Goal: Task Accomplishment & Management: Complete application form

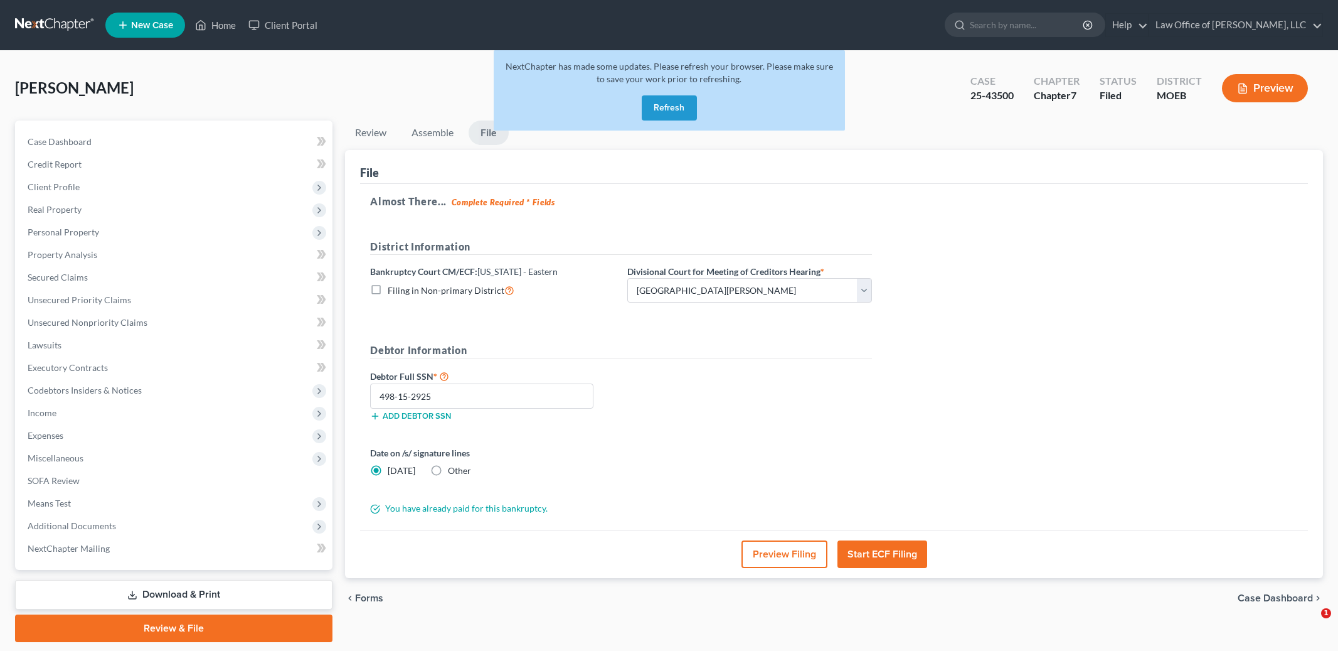
select select "2"
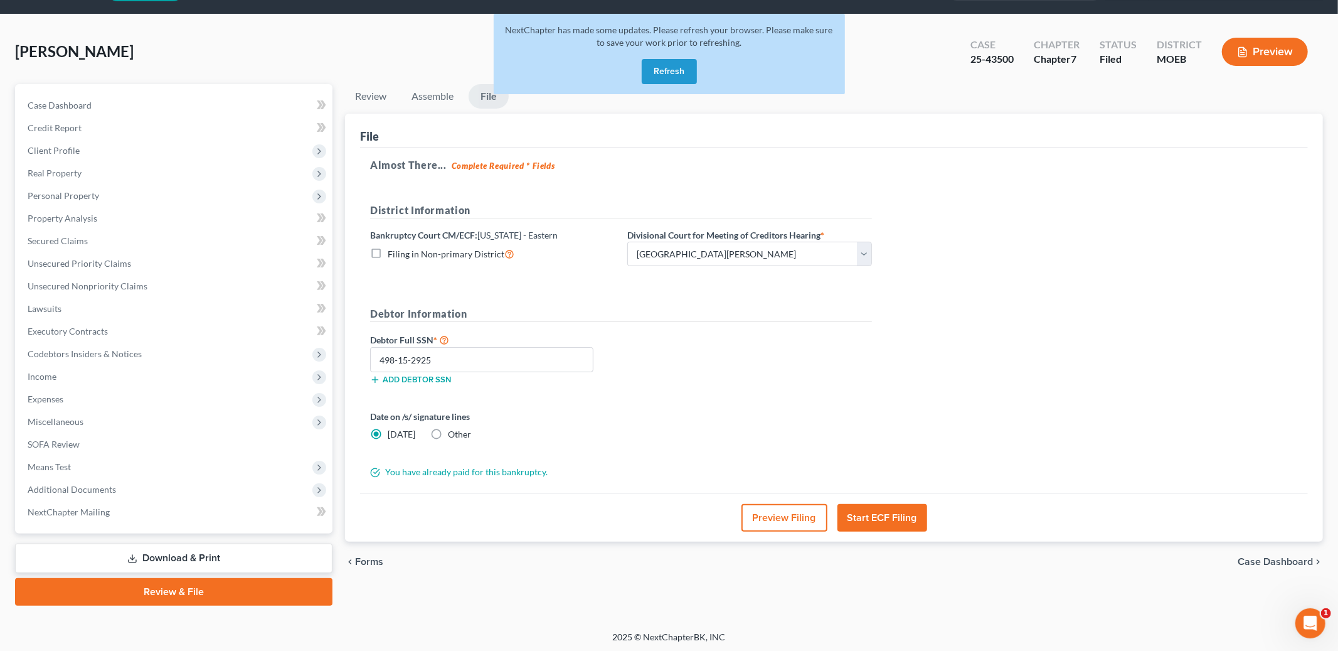
click at [675, 65] on button "Refresh" at bounding box center [669, 71] width 55 height 25
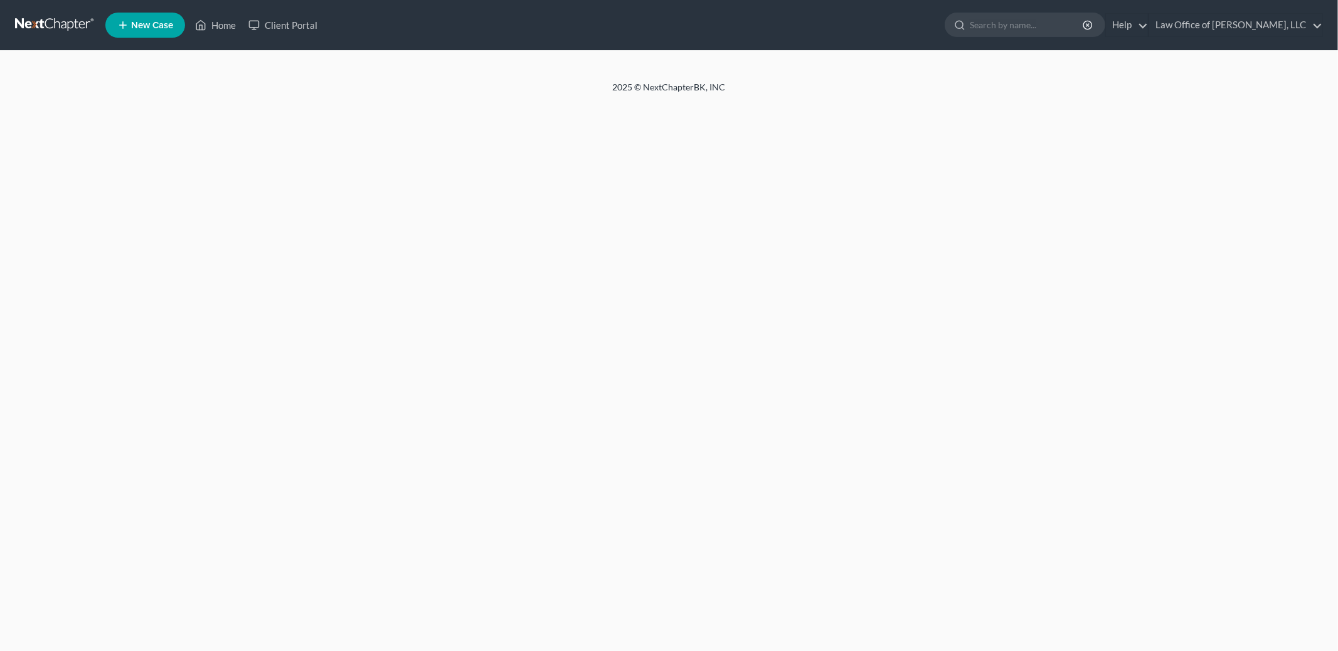
click at [213, 51] on div at bounding box center [669, 66] width 1338 height 30
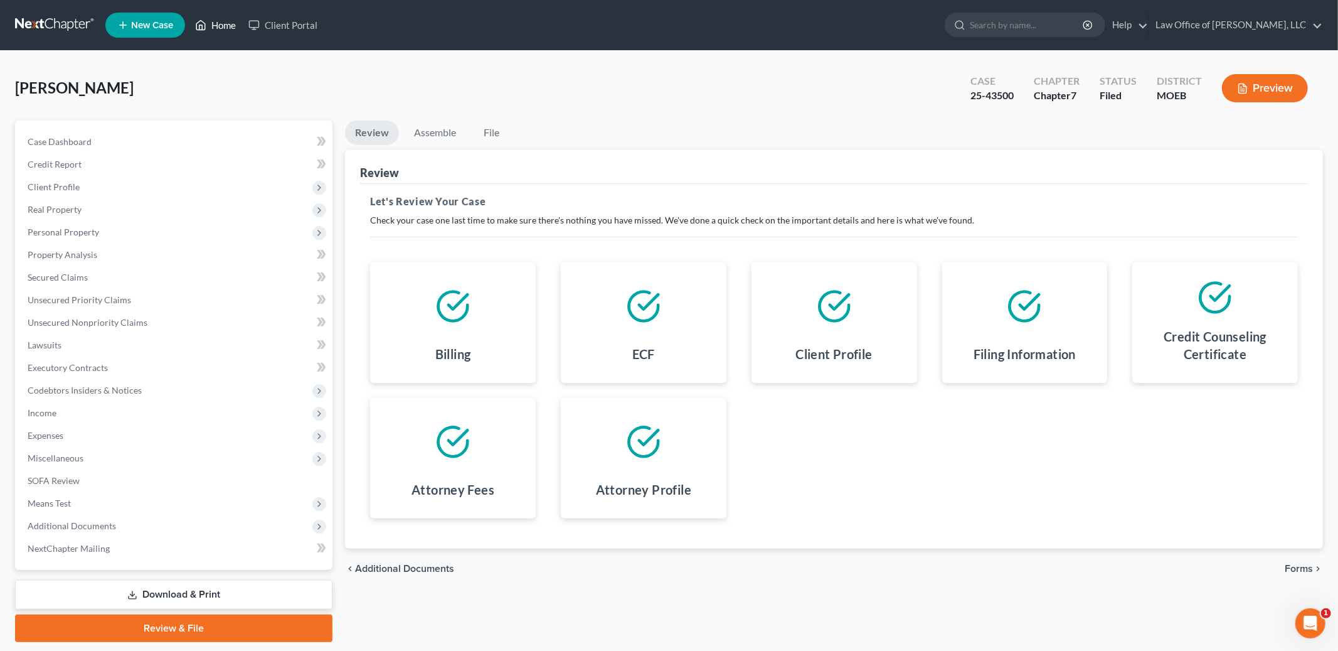
click at [216, 24] on link "Home" at bounding box center [215, 25] width 53 height 23
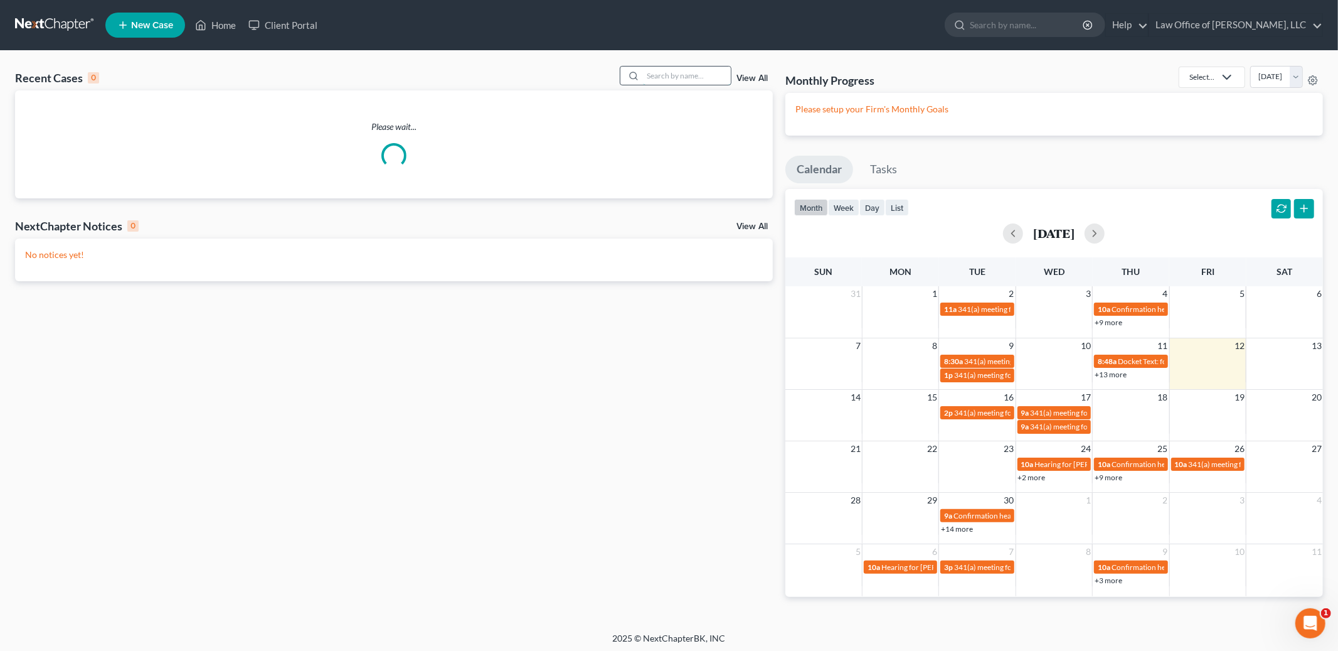
click at [660, 77] on input "search" at bounding box center [687, 75] width 88 height 18
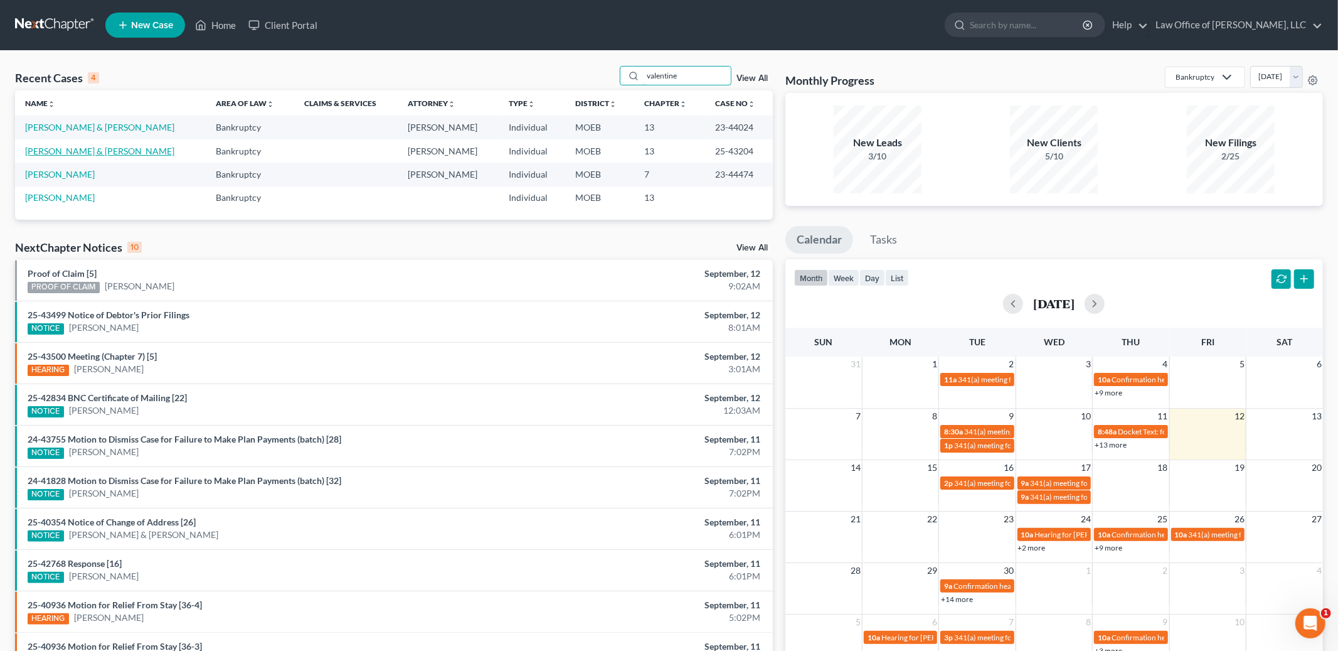
type input "valentine"
click at [68, 147] on link "[PERSON_NAME] & [PERSON_NAME]" at bounding box center [99, 151] width 149 height 11
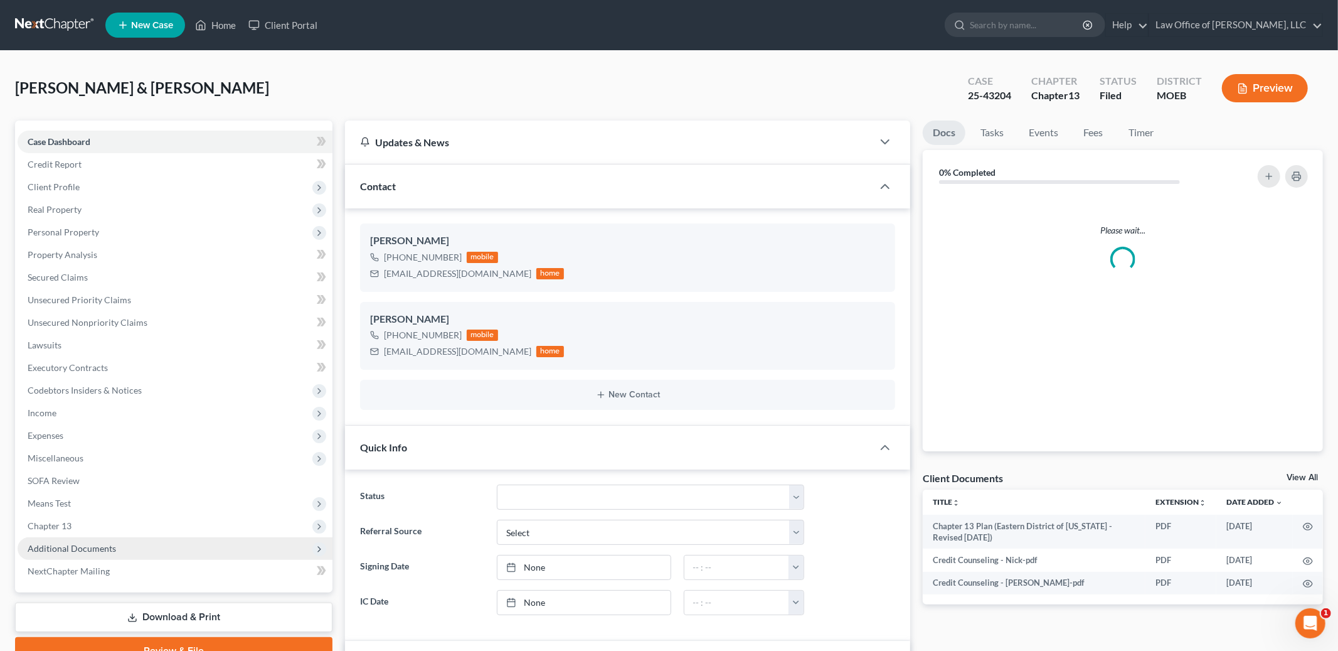
click at [85, 544] on span "Additional Documents" at bounding box center [72, 548] width 88 height 11
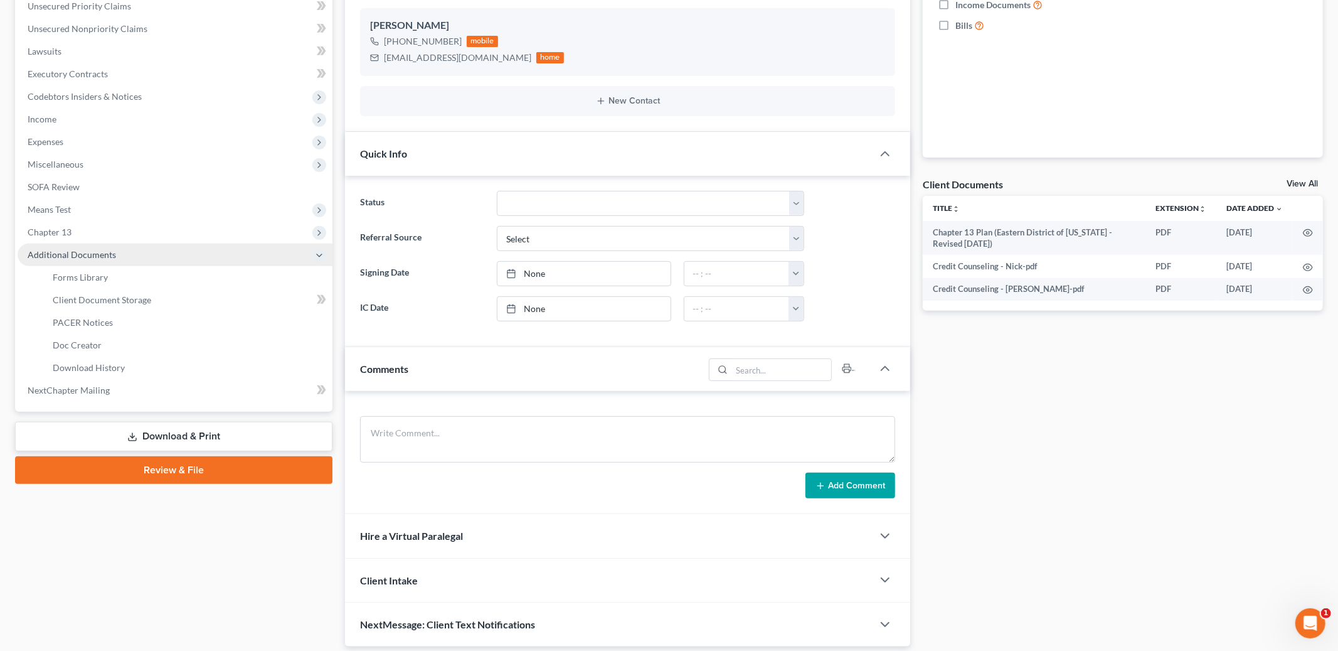
scroll to position [311, 0]
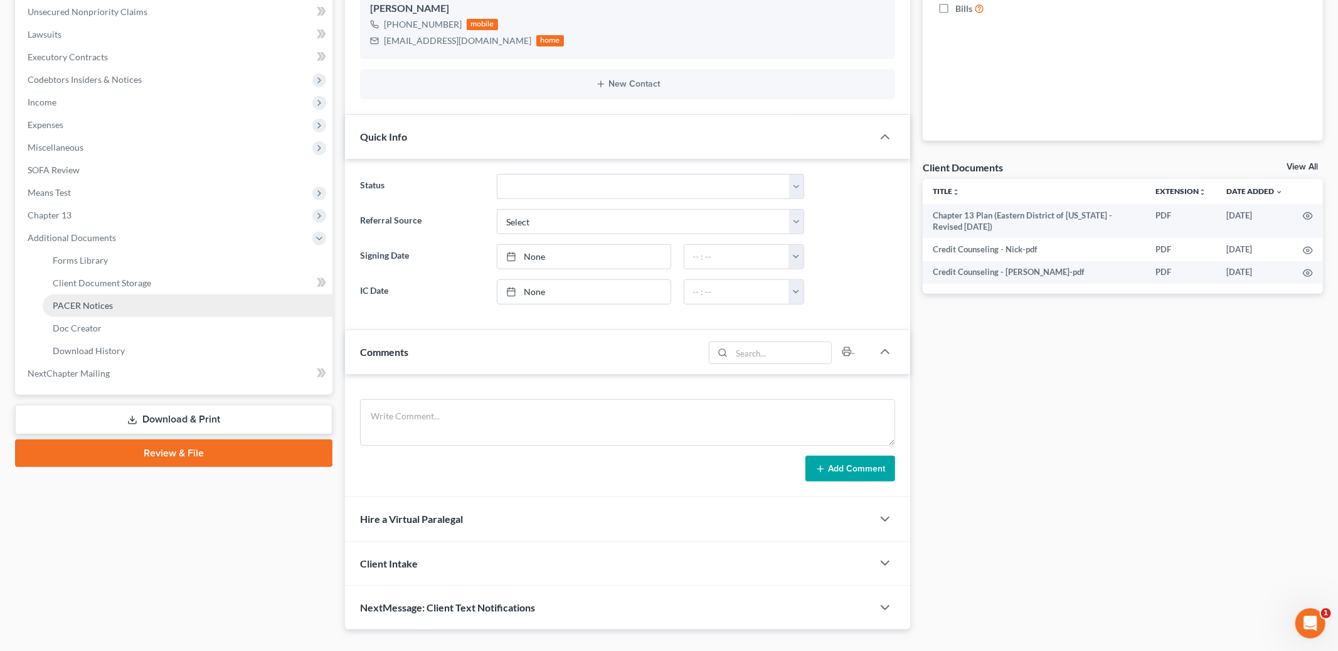
click at [78, 300] on span "PACER Notices" at bounding box center [83, 305] width 60 height 11
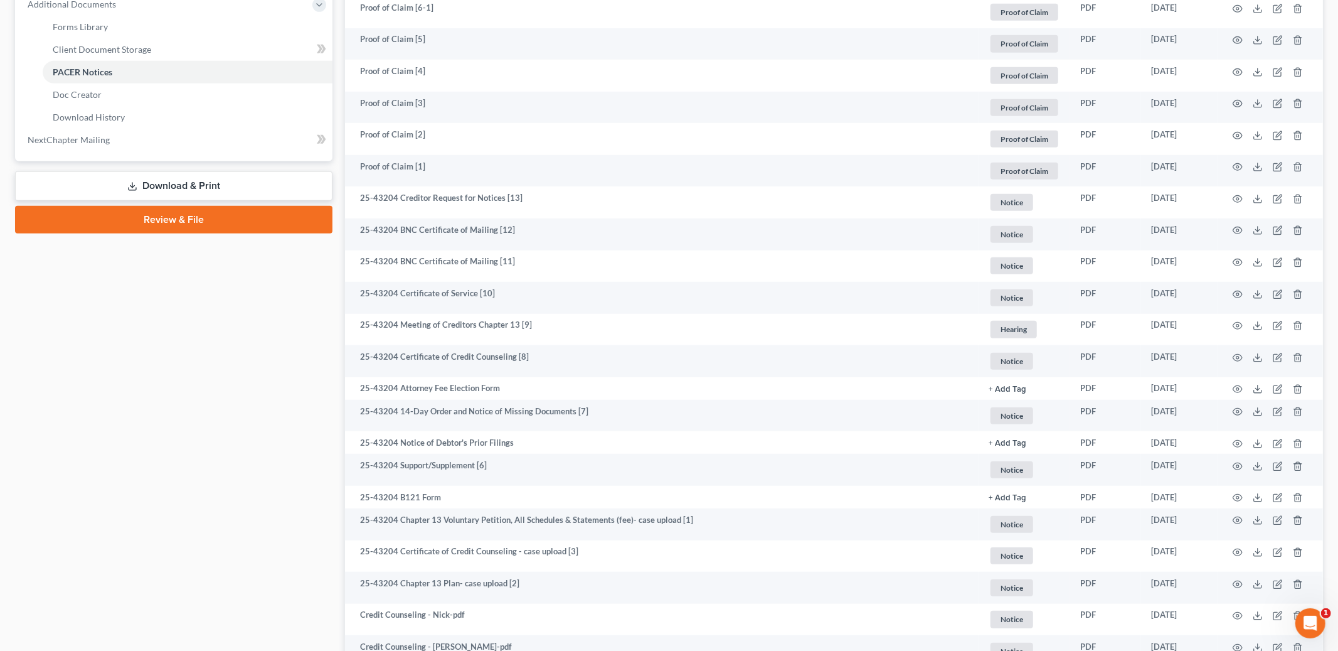
scroll to position [657, 0]
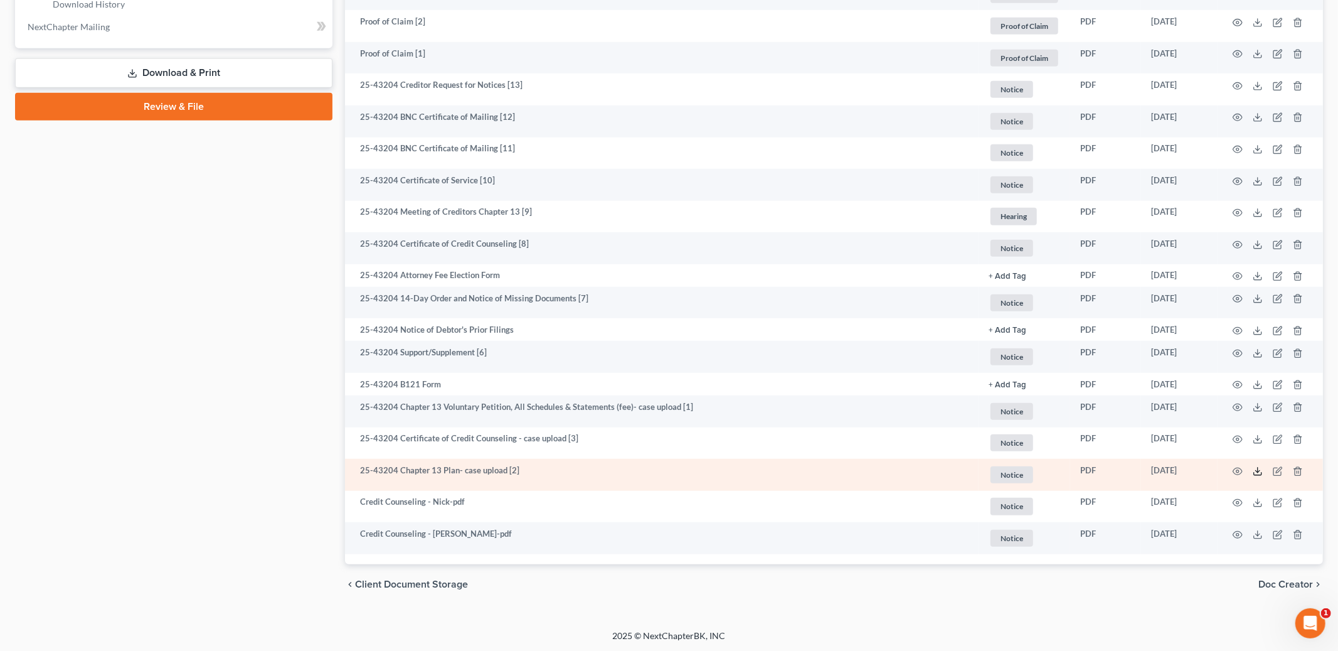
click at [1262, 472] on icon at bounding box center [1258, 473] width 8 height 3
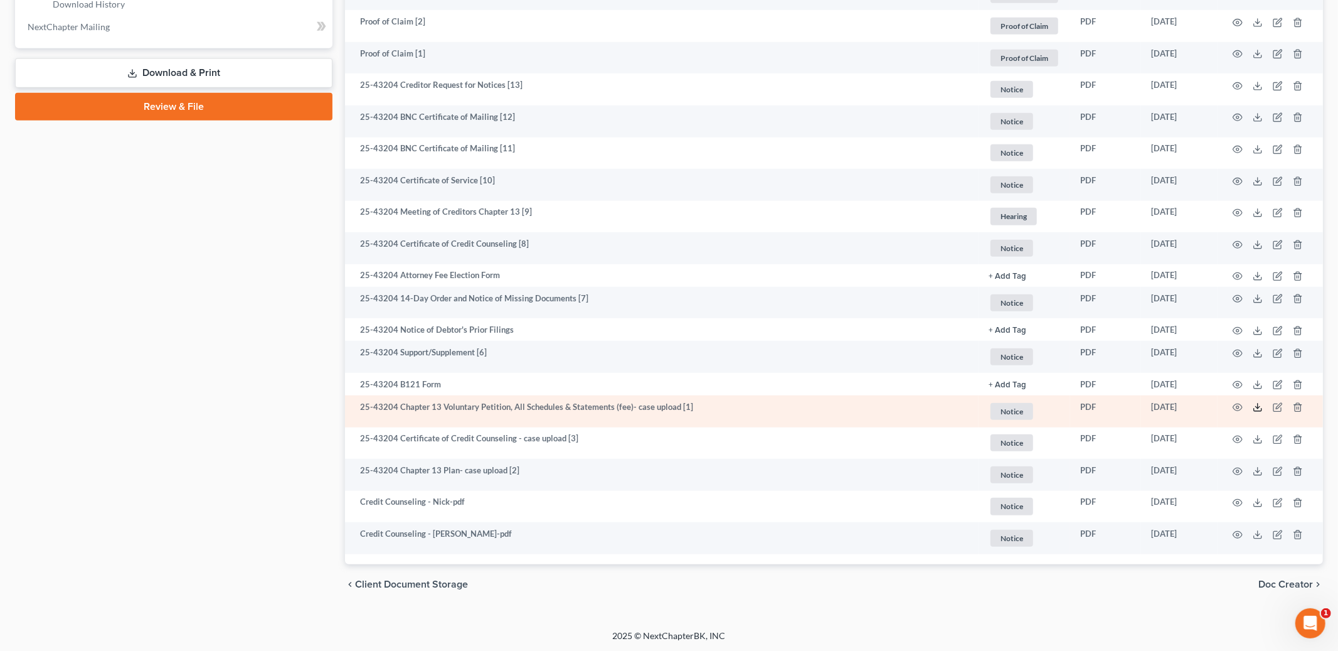
click at [1260, 408] on icon at bounding box center [1258, 407] width 10 height 10
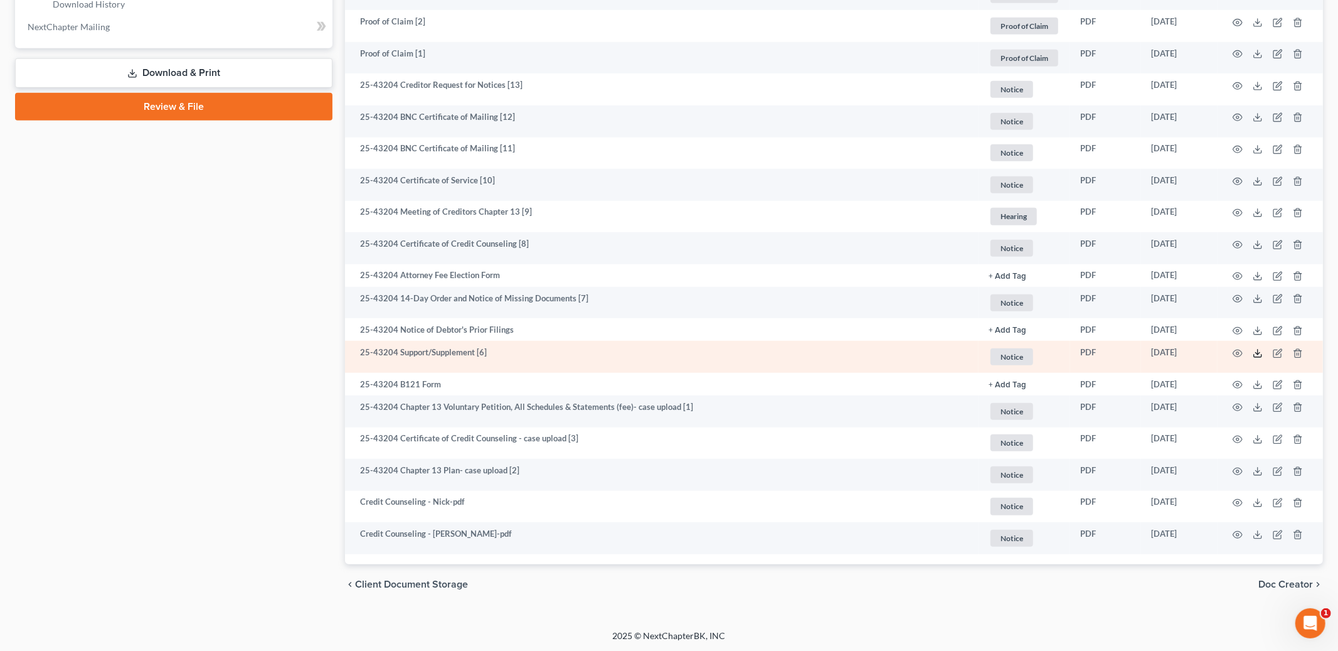
click at [1258, 354] on icon at bounding box center [1258, 353] width 10 height 10
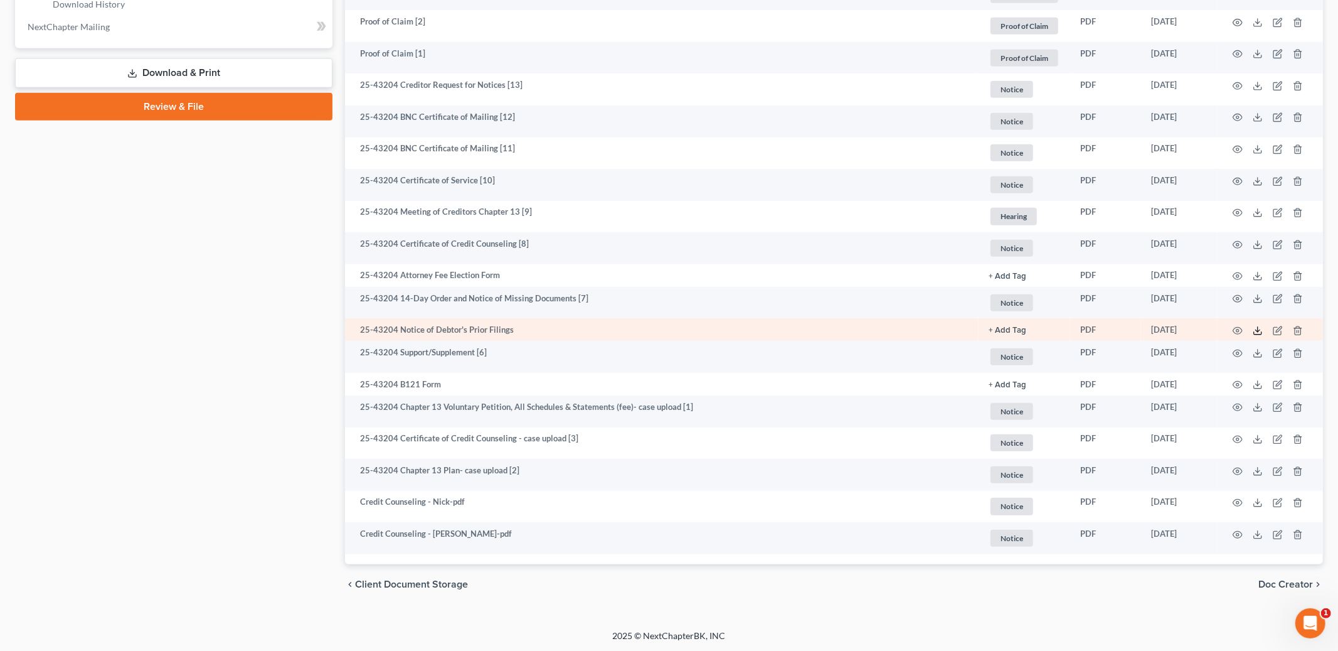
click at [1258, 329] on line at bounding box center [1258, 329] width 0 height 5
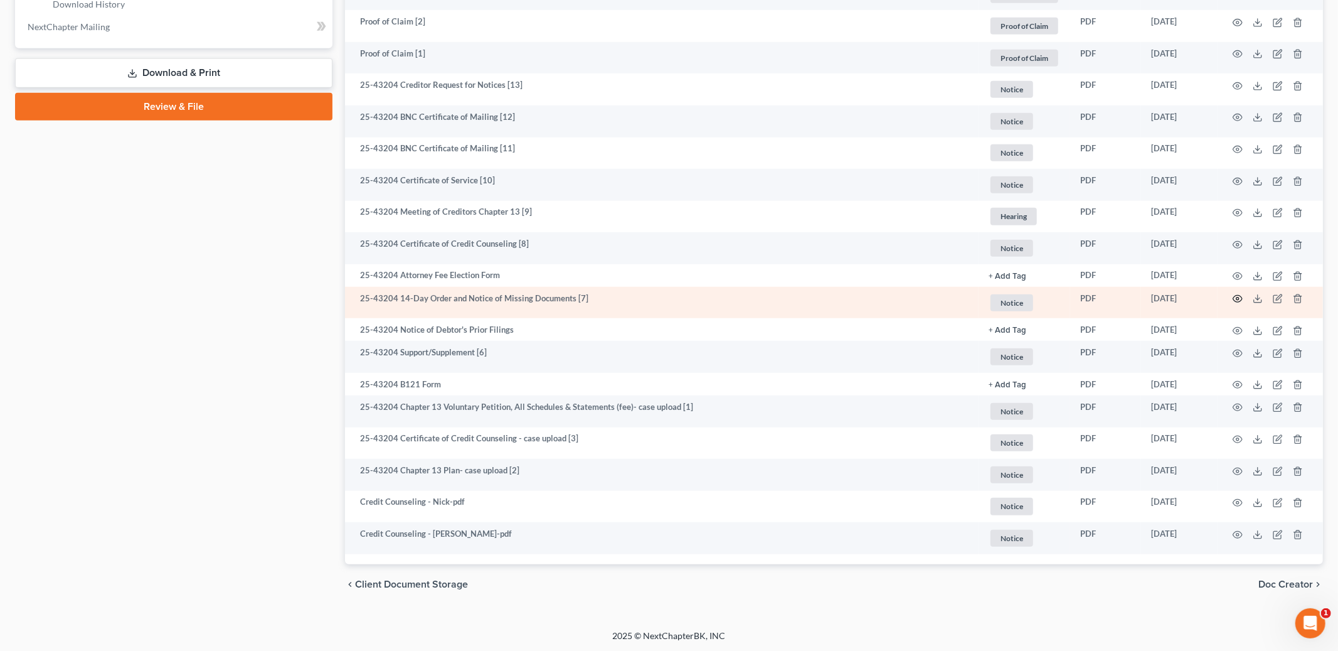
click at [1237, 298] on icon "button" at bounding box center [1238, 299] width 10 height 10
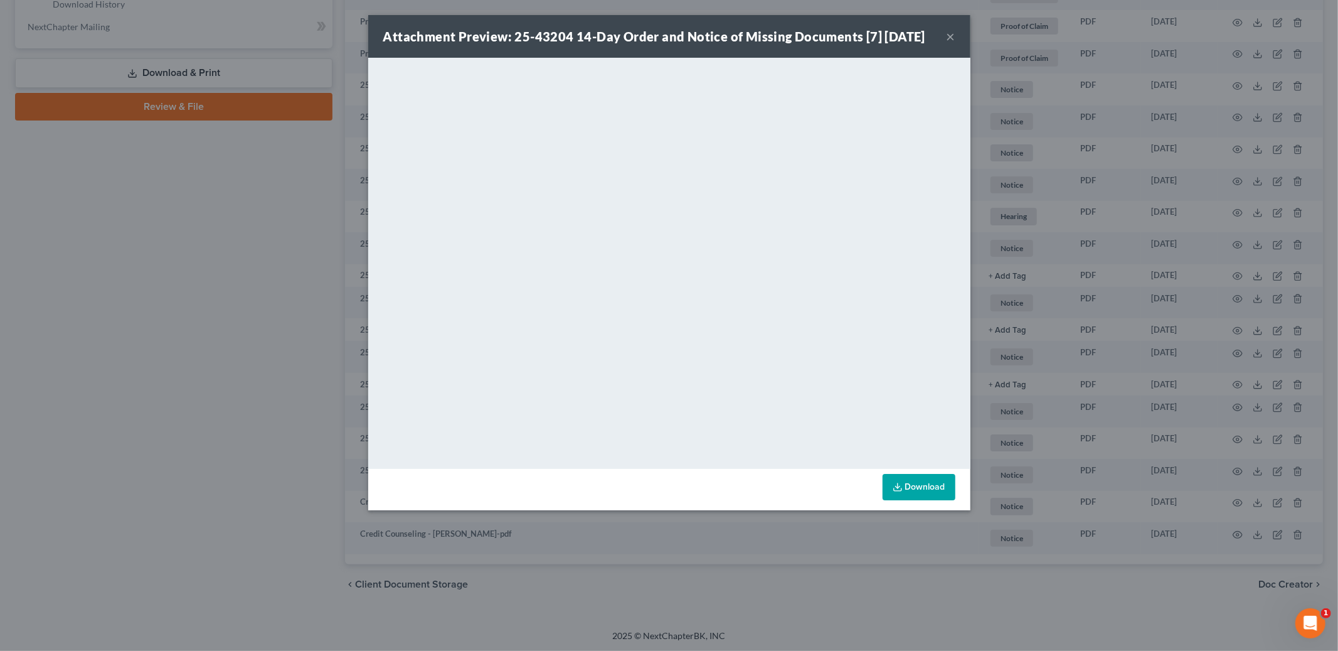
click at [947, 44] on button "×" at bounding box center [951, 36] width 9 height 15
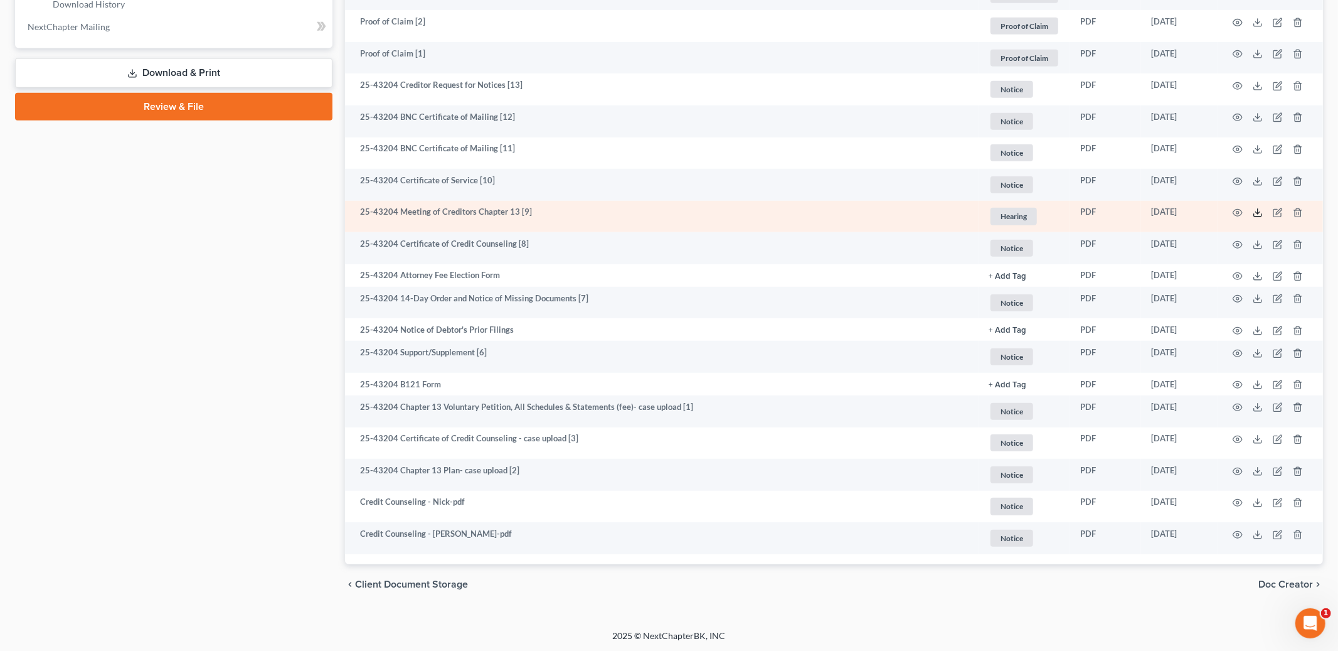
click at [1260, 213] on icon at bounding box center [1258, 213] width 10 height 10
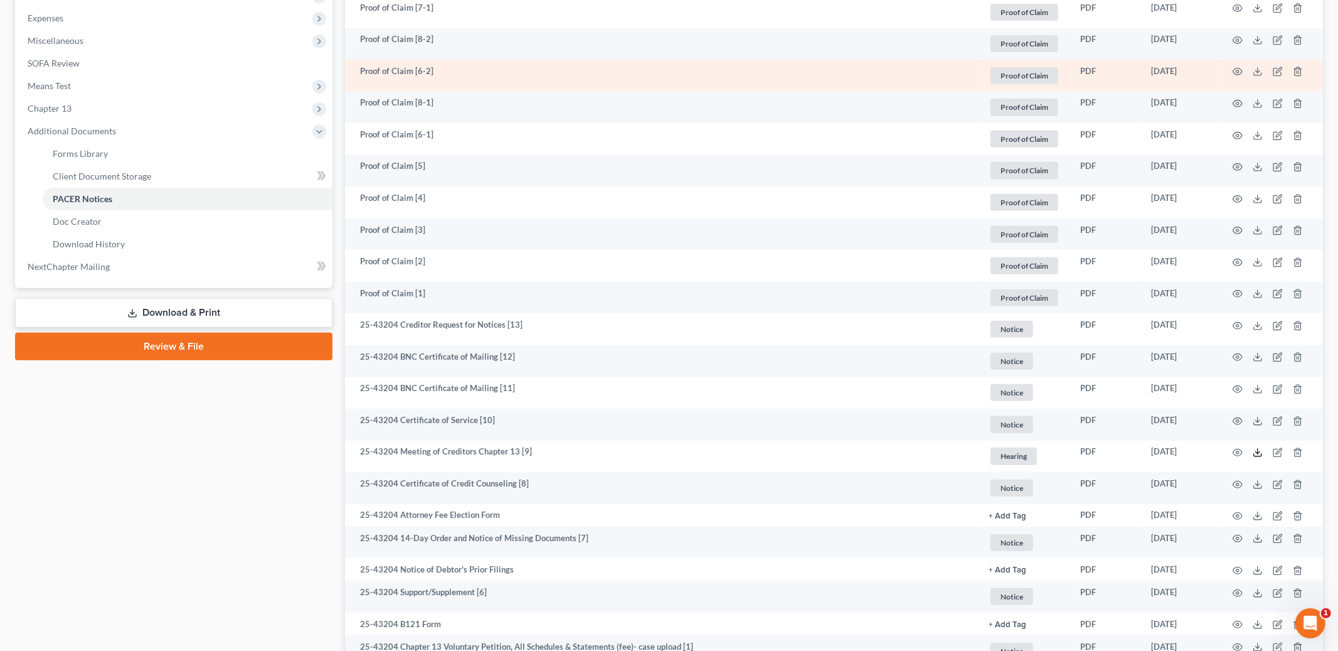
scroll to position [0, 0]
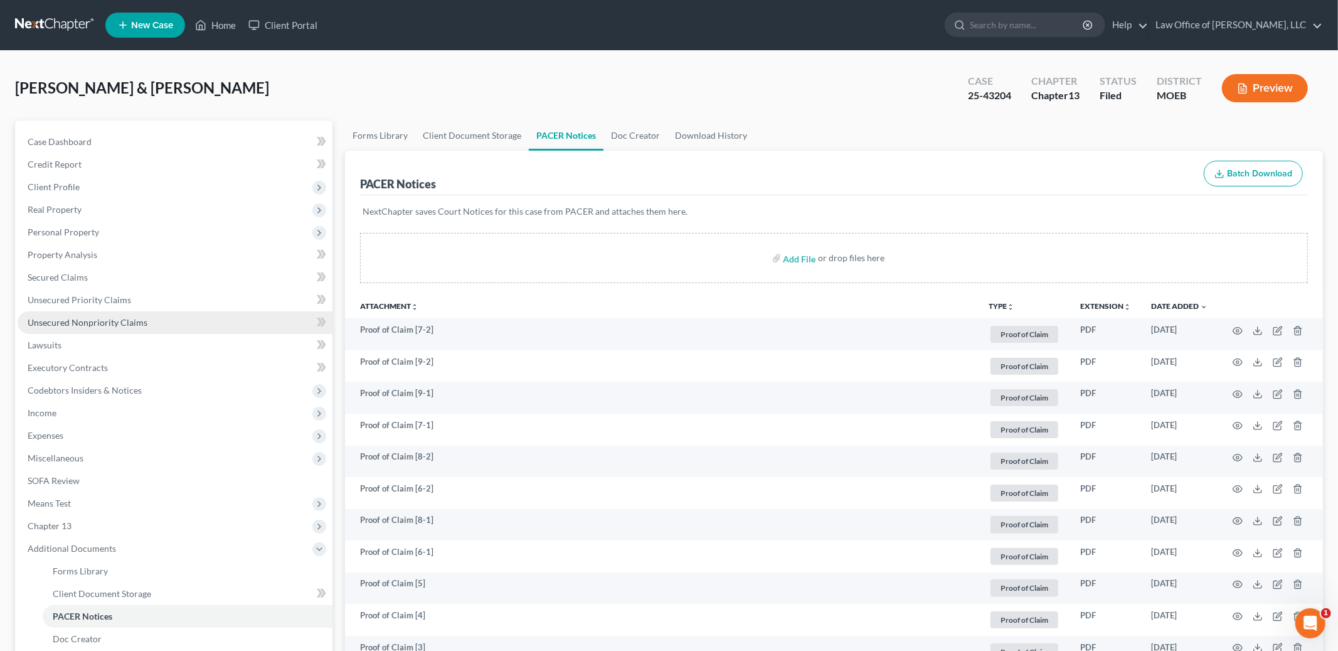
click at [119, 321] on span "Unsecured Nonpriority Claims" at bounding box center [88, 322] width 120 height 11
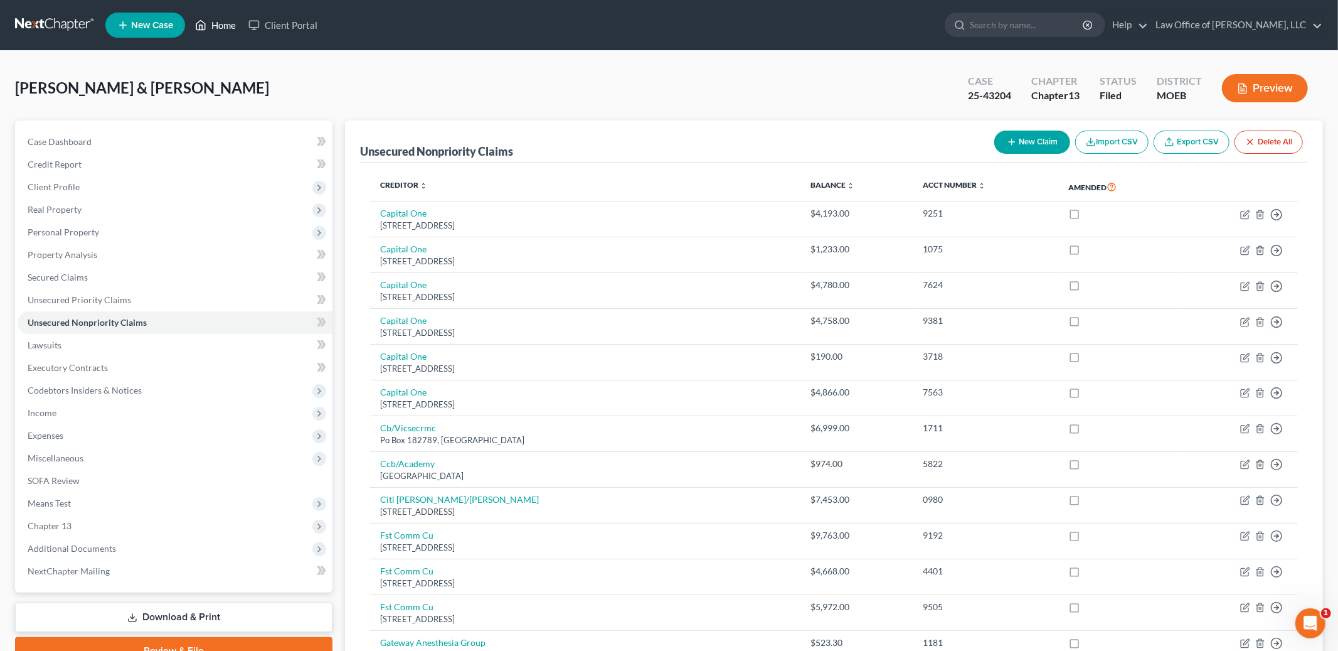
click at [216, 26] on link "Home" at bounding box center [215, 25] width 53 height 23
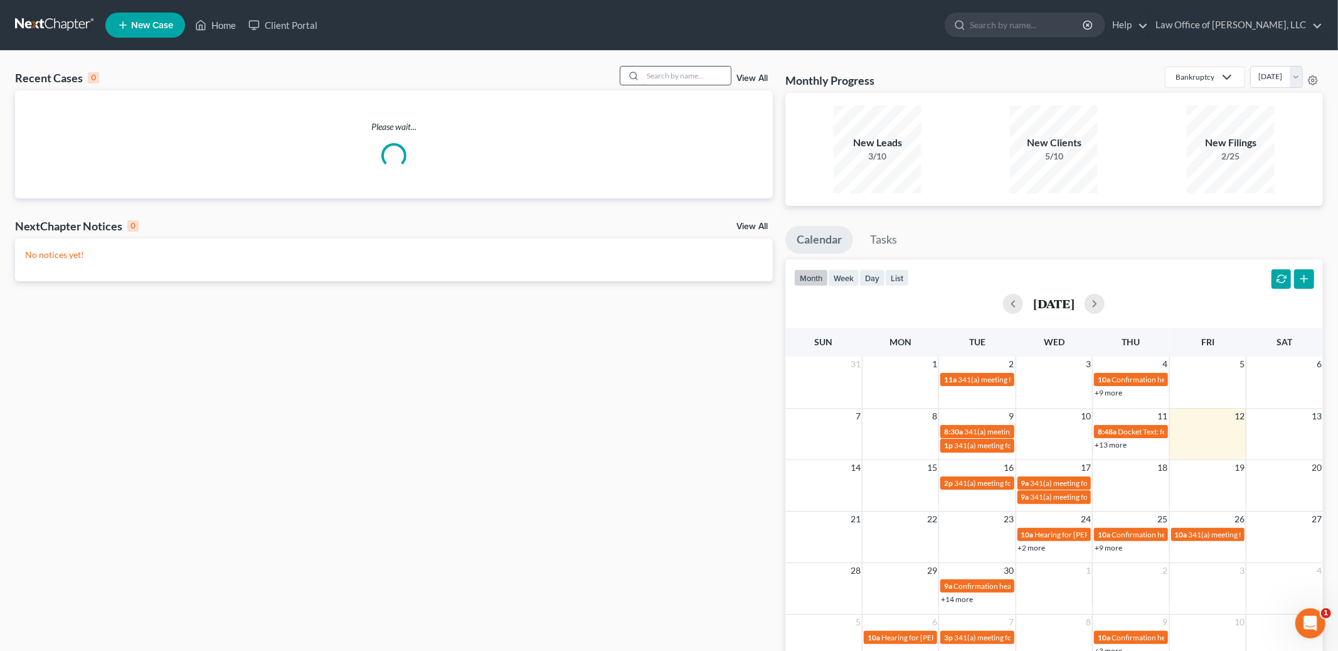
click at [672, 74] on input "search" at bounding box center [687, 75] width 88 height 18
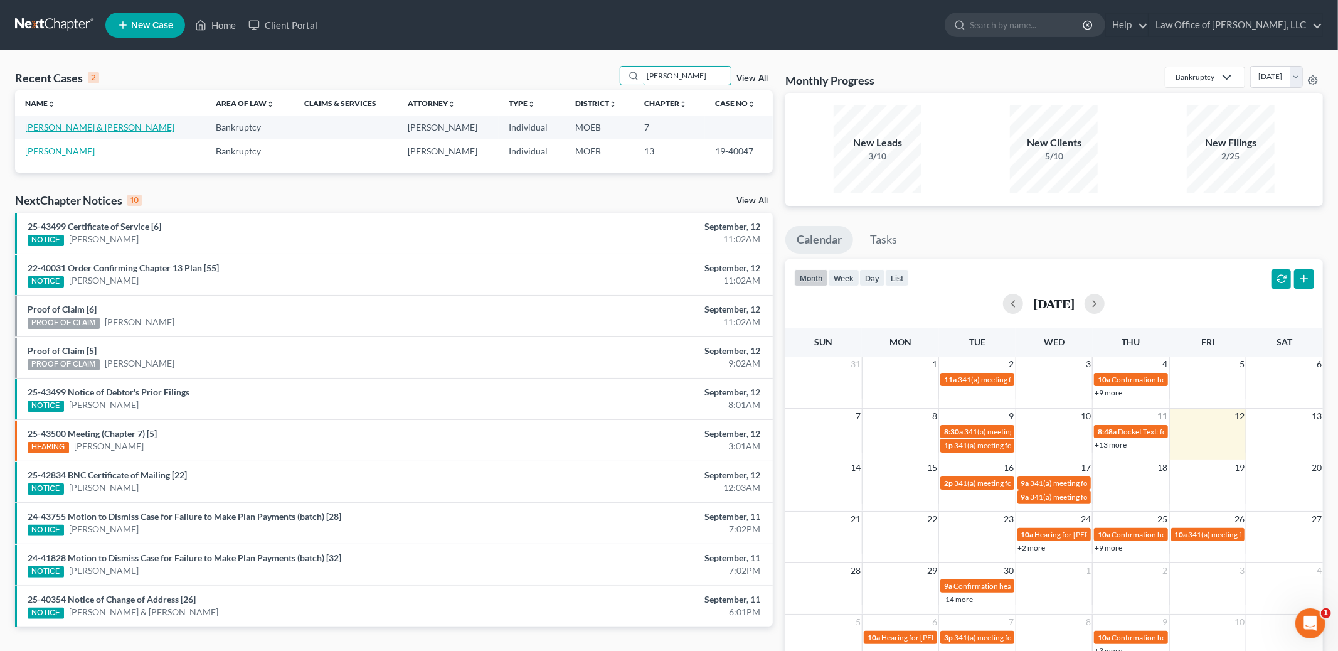
type input "[PERSON_NAME]"
click at [92, 128] on link "[PERSON_NAME] & [PERSON_NAME]" at bounding box center [99, 127] width 149 height 11
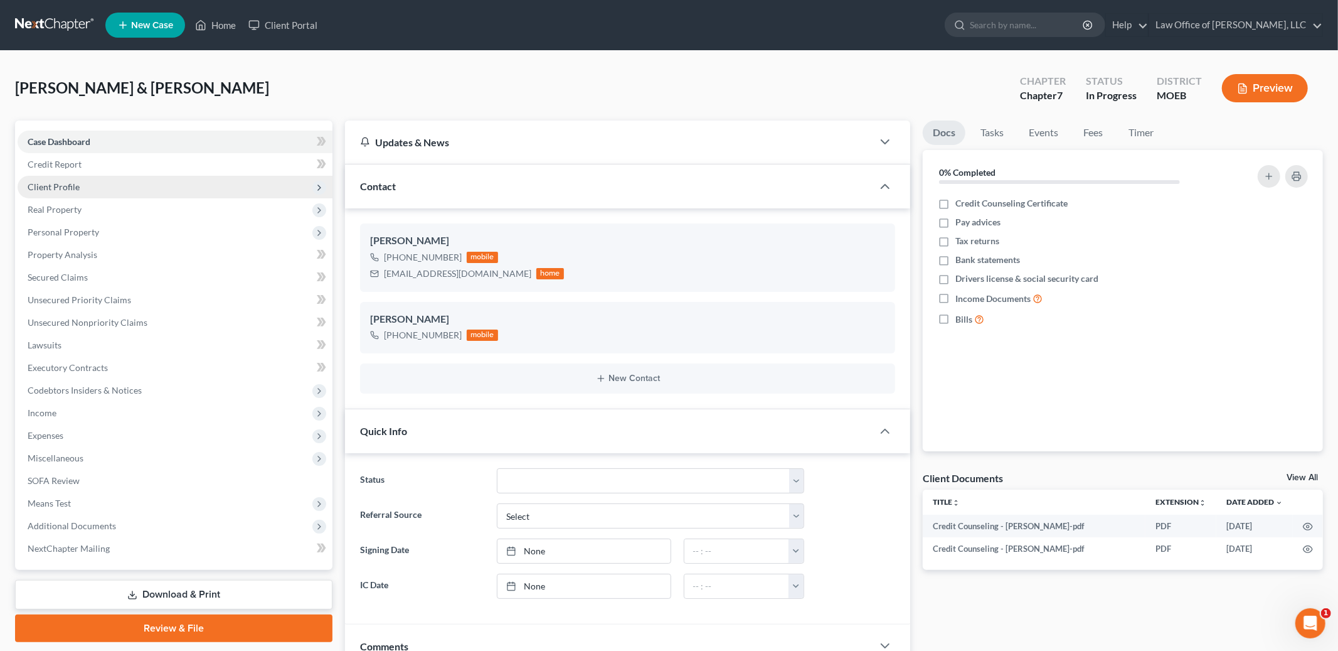
click at [53, 185] on span "Client Profile" at bounding box center [54, 186] width 52 height 11
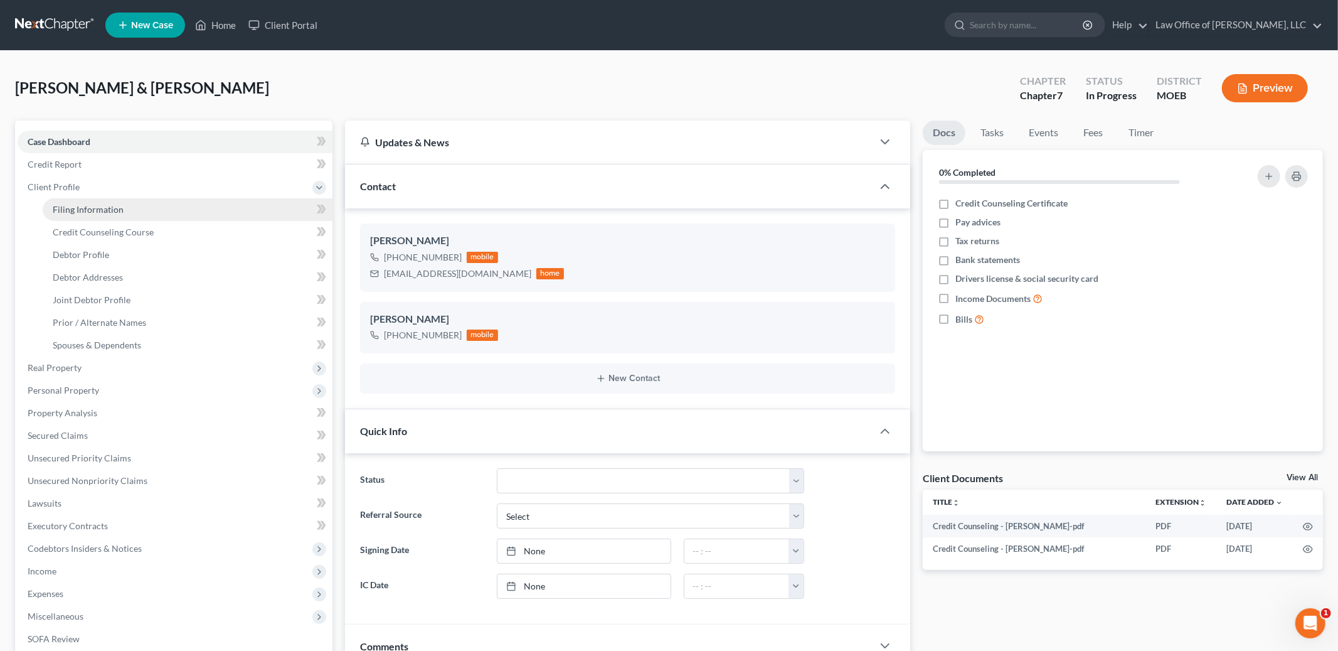
click at [72, 213] on span "Filing Information" at bounding box center [88, 209] width 71 height 11
select select "1"
select select "0"
select select "26"
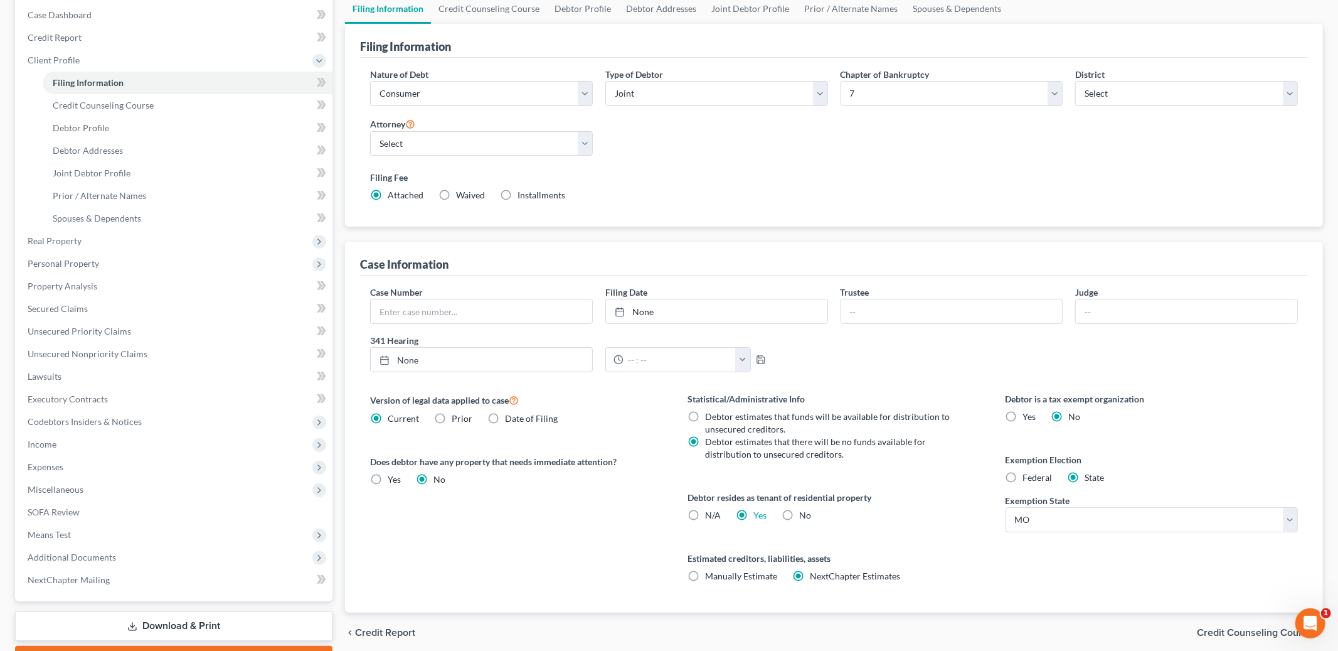
scroll to position [130, 0]
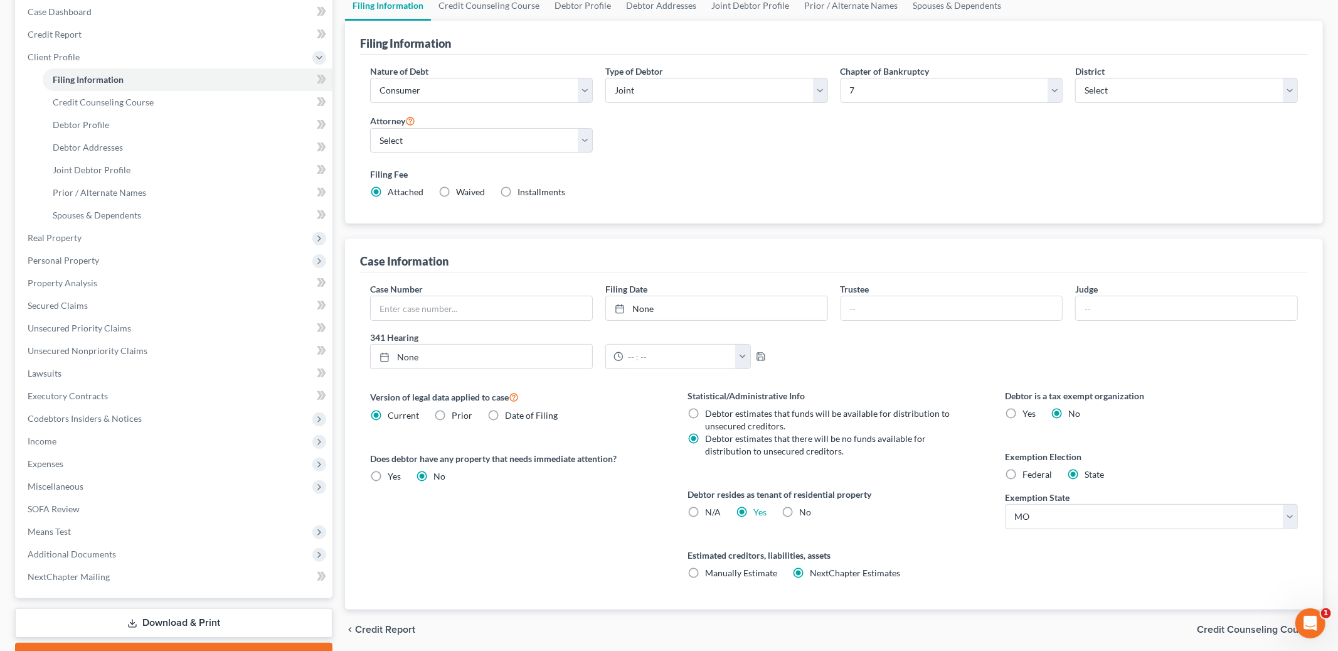
click at [1230, 626] on span "Credit Counseling Course" at bounding box center [1255, 629] width 116 height 10
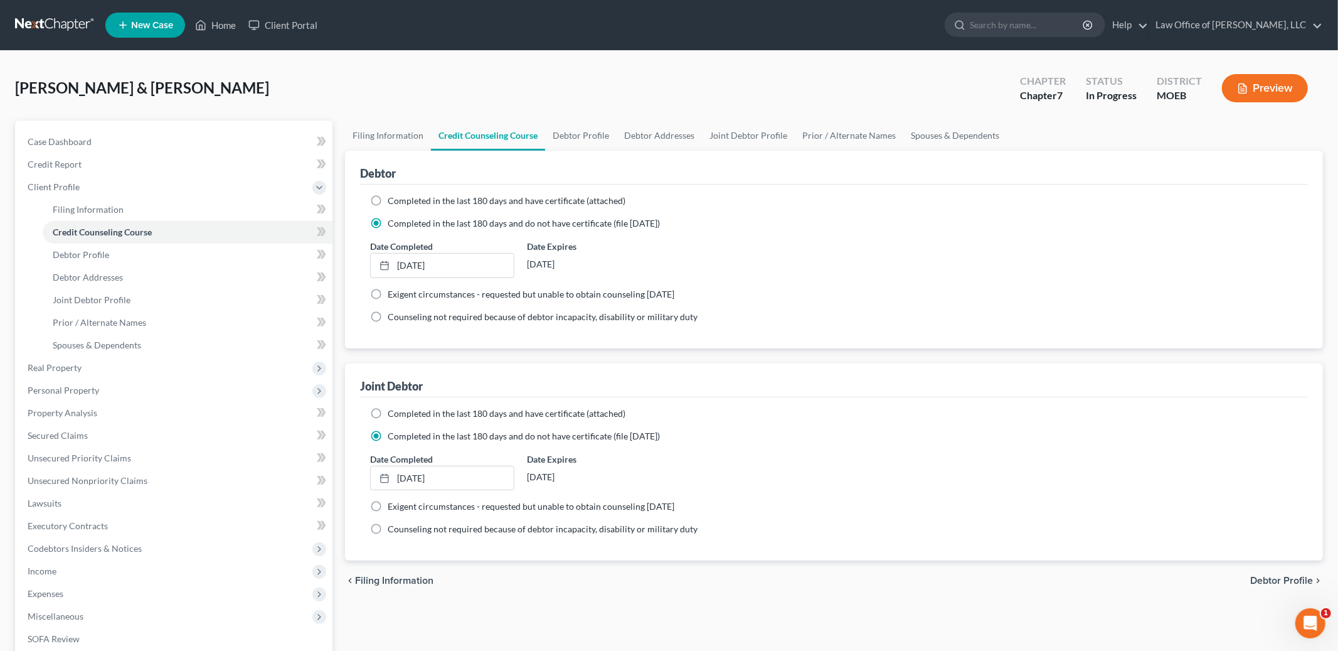
click at [1273, 576] on span "Debtor Profile" at bounding box center [1281, 580] width 63 height 10
select select "1"
select select "3"
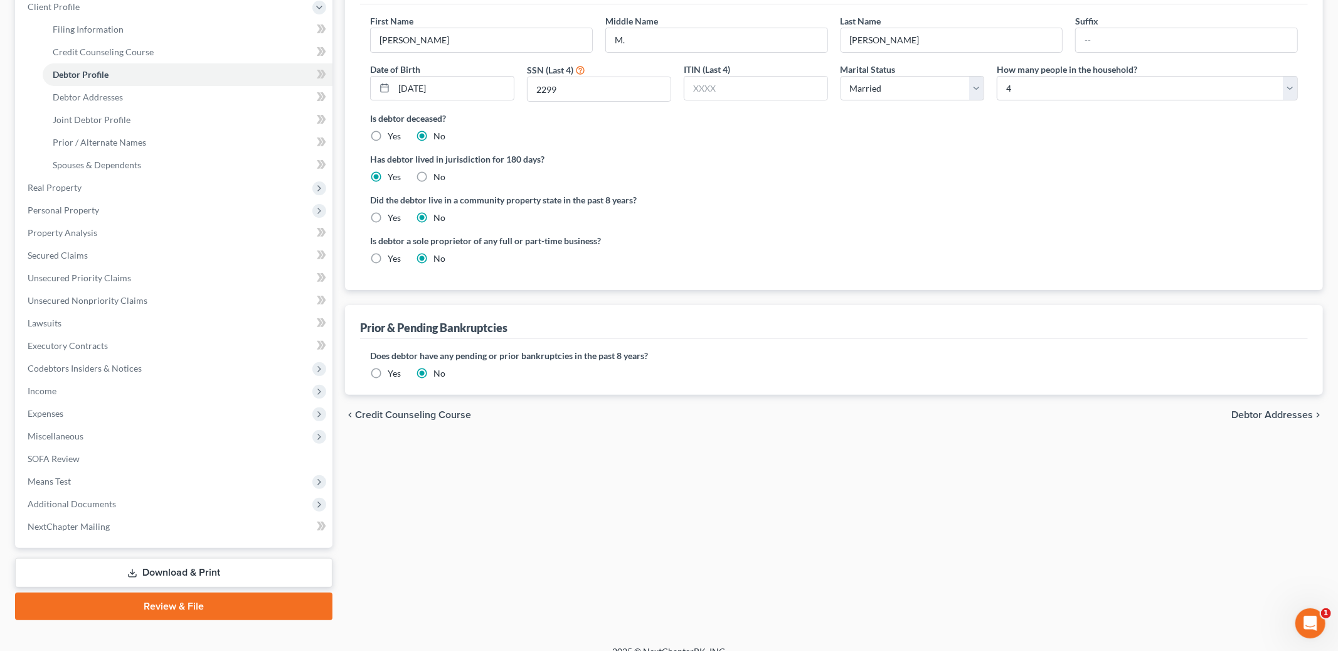
scroll to position [183, 0]
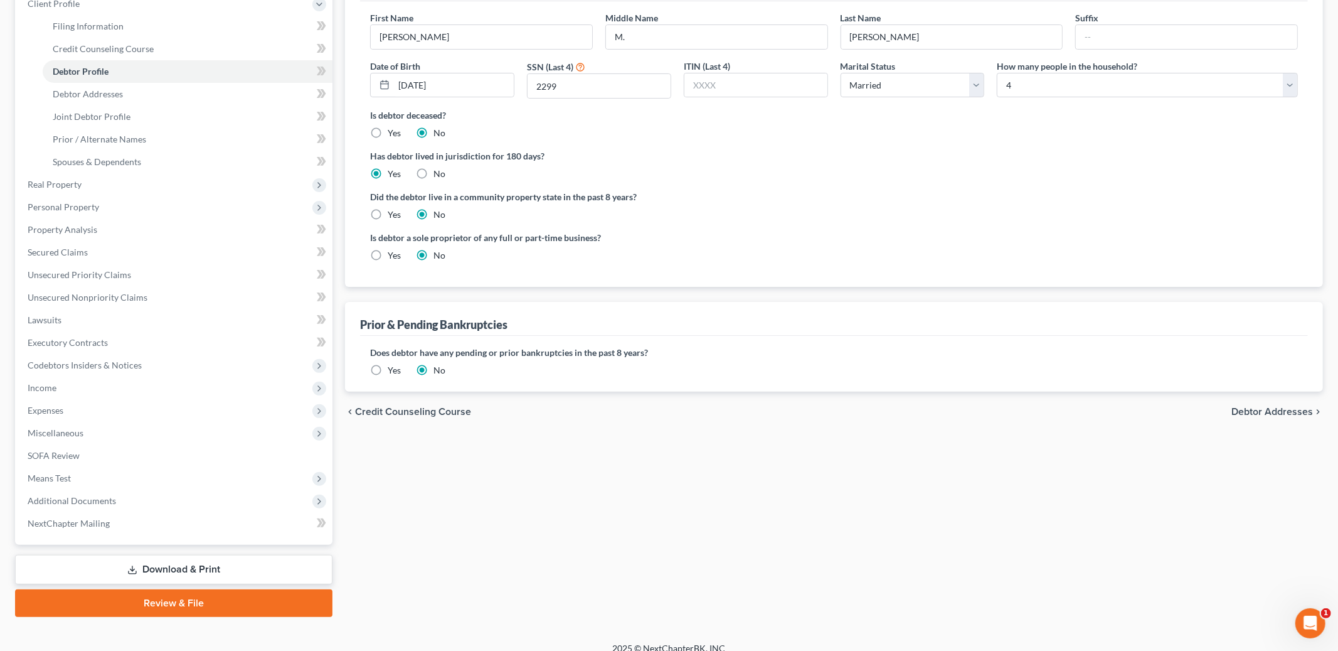
click at [1240, 412] on span "Debtor Addresses" at bounding box center [1272, 411] width 82 height 10
click at [1240, 412] on div "Filing Information Credit Counseling Course Debtor Profile Debtor Addresses Joi…" at bounding box center [834, 276] width 991 height 679
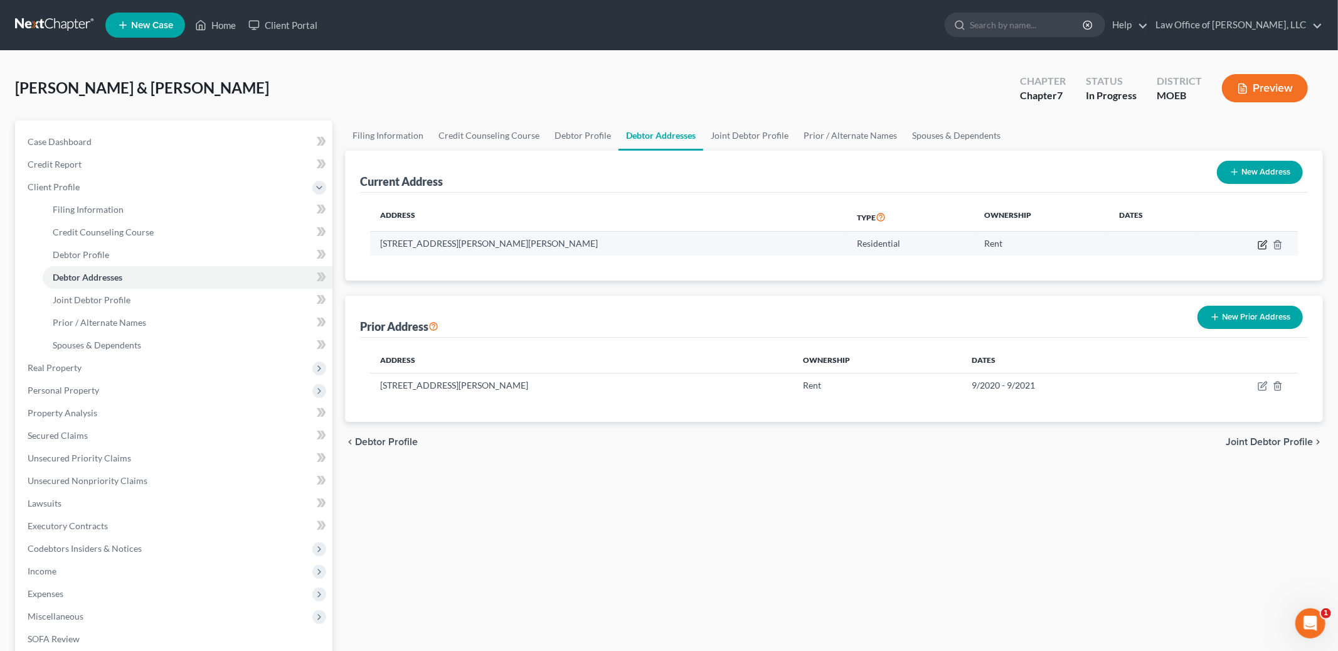
click at [1260, 245] on icon "button" at bounding box center [1263, 245] width 10 height 10
select select "26"
select select "35"
select select "0"
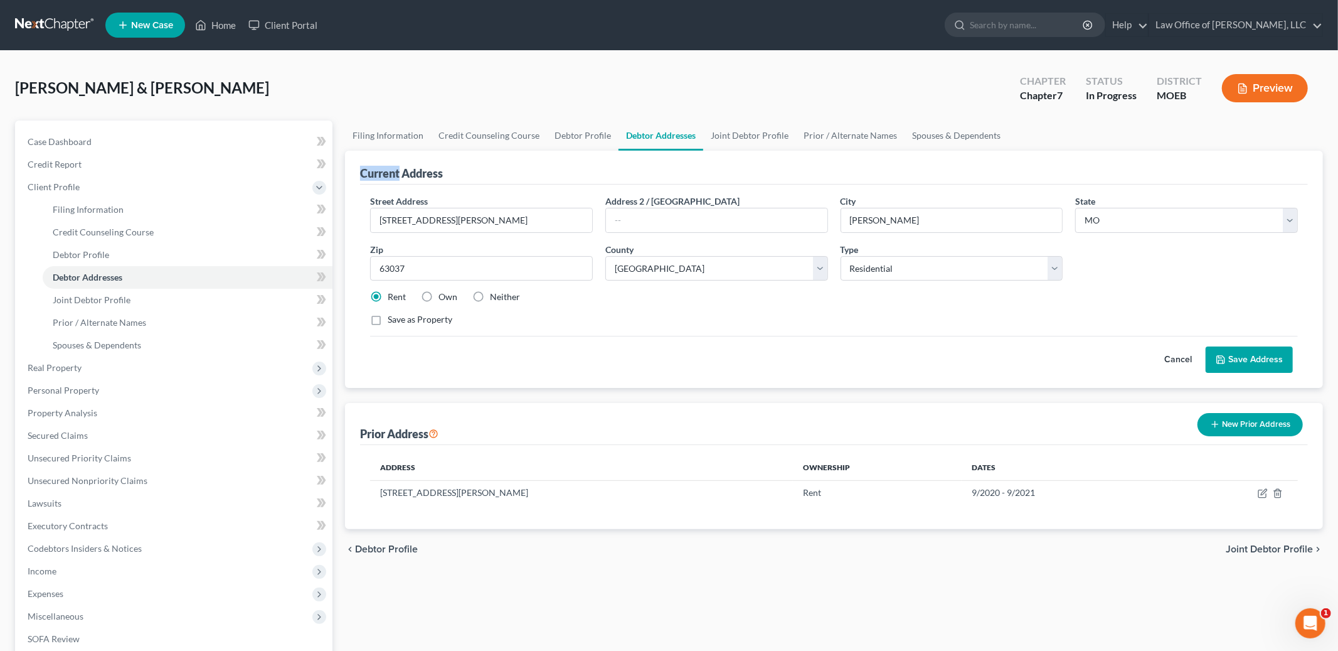
click at [1273, 550] on span "Joint Debtor Profile" at bounding box center [1269, 549] width 87 height 10
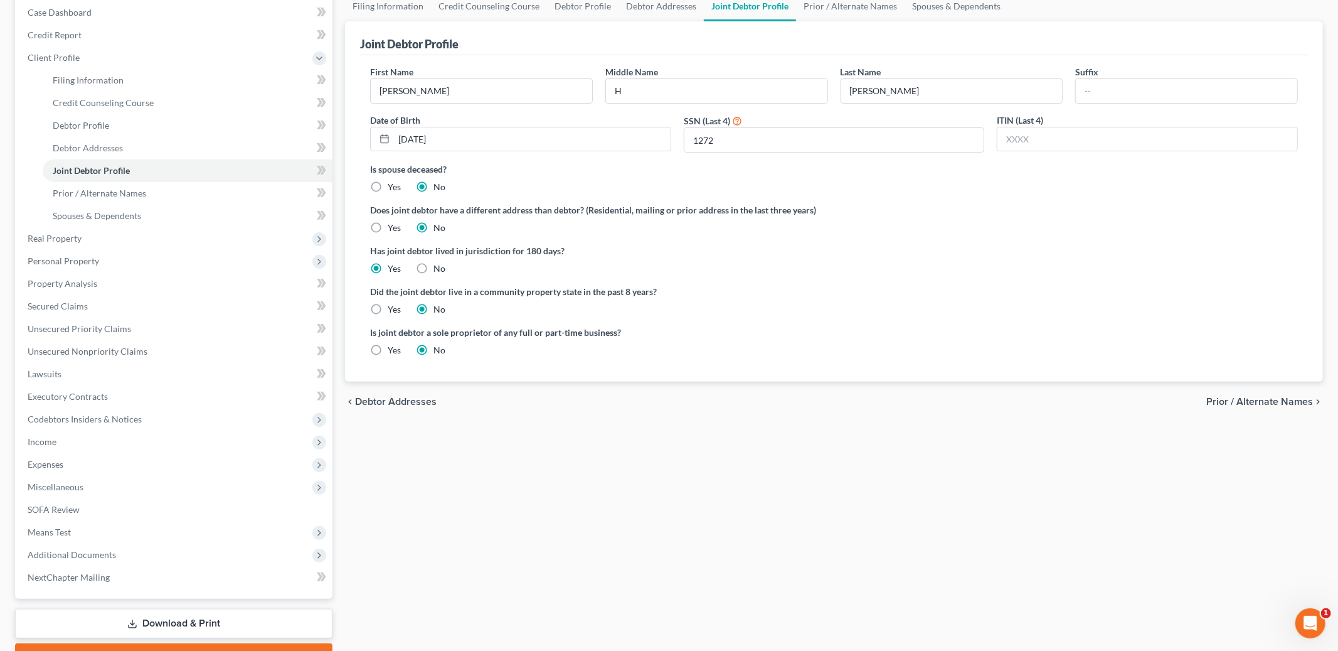
scroll to position [169, 0]
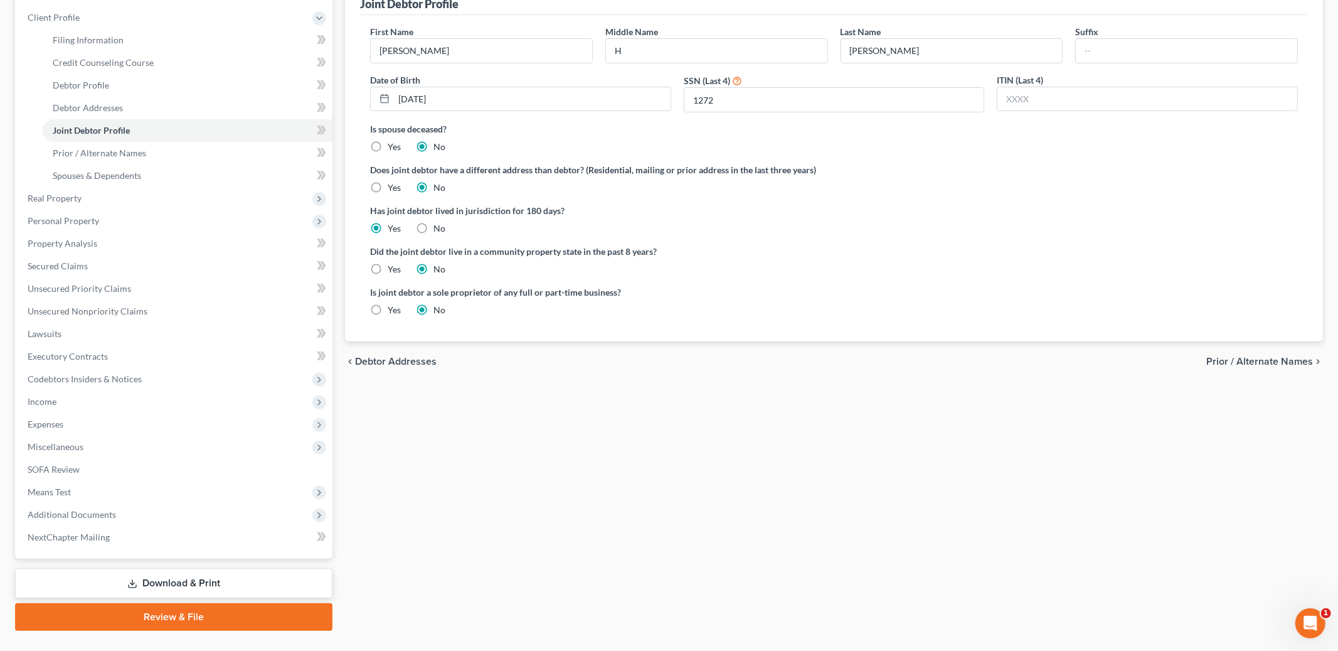
click at [1235, 353] on div "chevron_left Debtor Addresses Prior / Alternate Names chevron_right" at bounding box center [834, 361] width 978 height 40
click at [1240, 364] on span "Prior / Alternate Names" at bounding box center [1259, 361] width 107 height 10
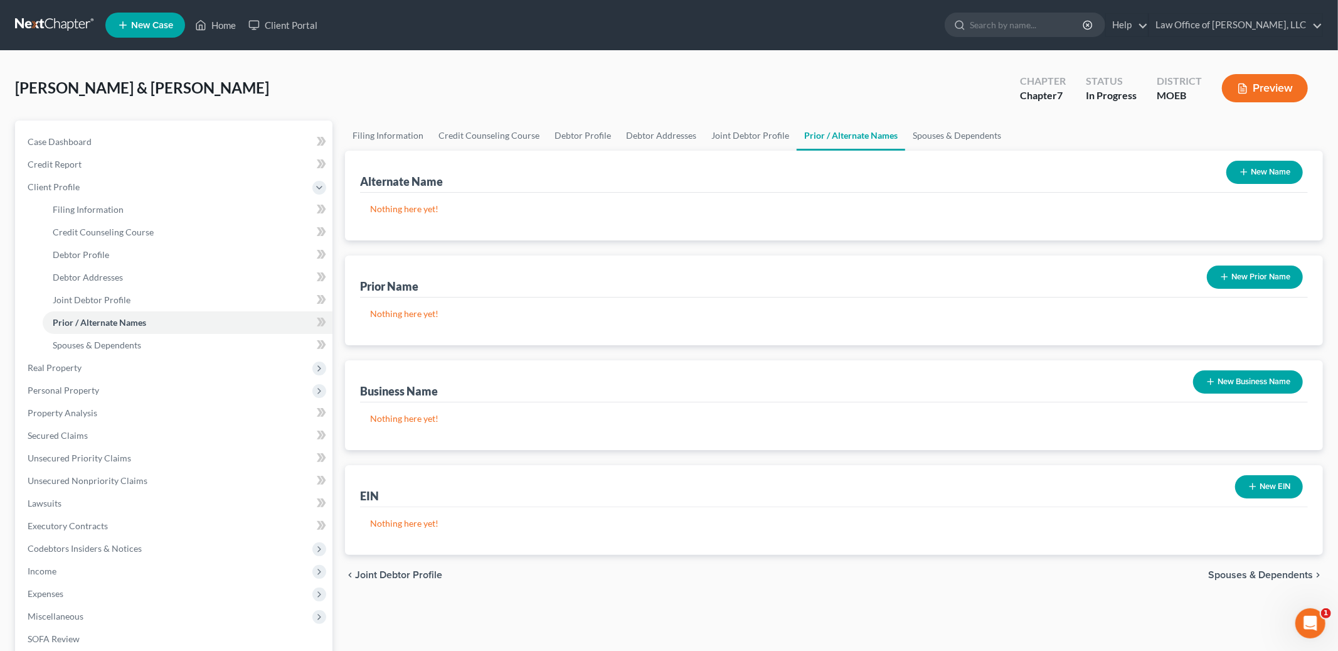
click at [1245, 284] on button "New Prior Name" at bounding box center [1255, 276] width 96 height 23
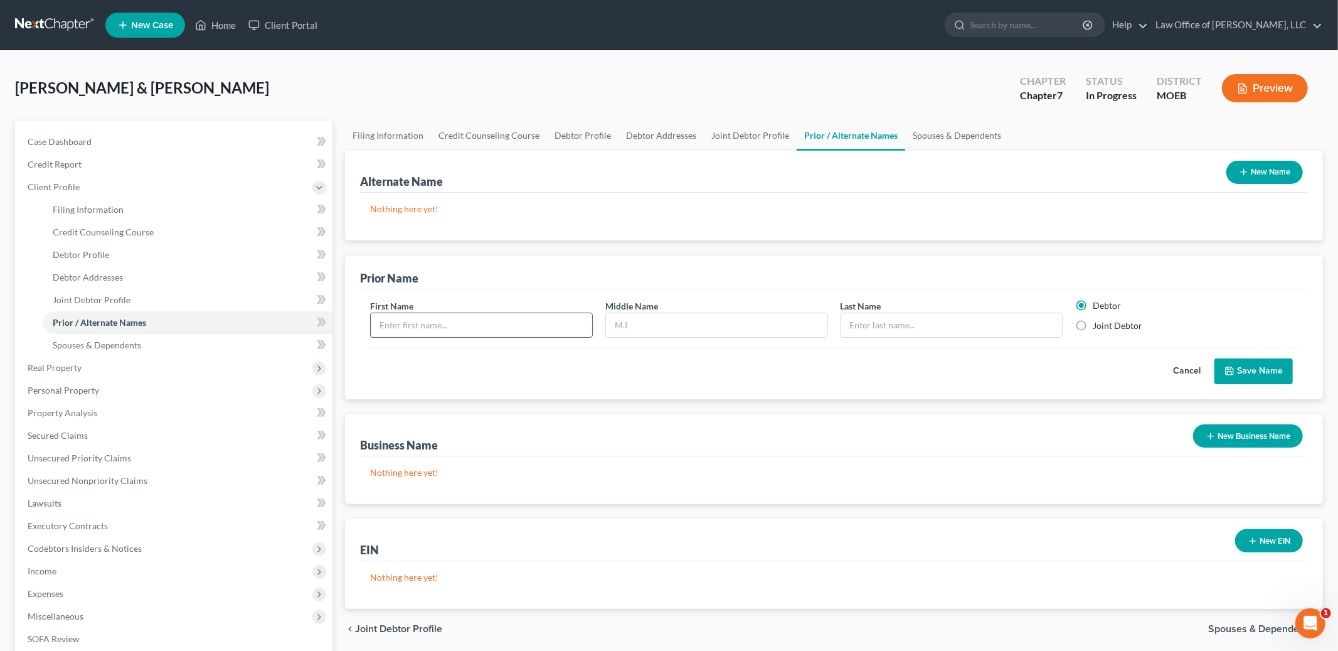
click at [518, 327] on input "text" at bounding box center [481, 325] width 221 height 24
type input "[PERSON_NAME]"
type input "M."
type input "[PERSON_NAME]"
click at [1093, 324] on label "Joint Debtor" at bounding box center [1118, 325] width 50 height 13
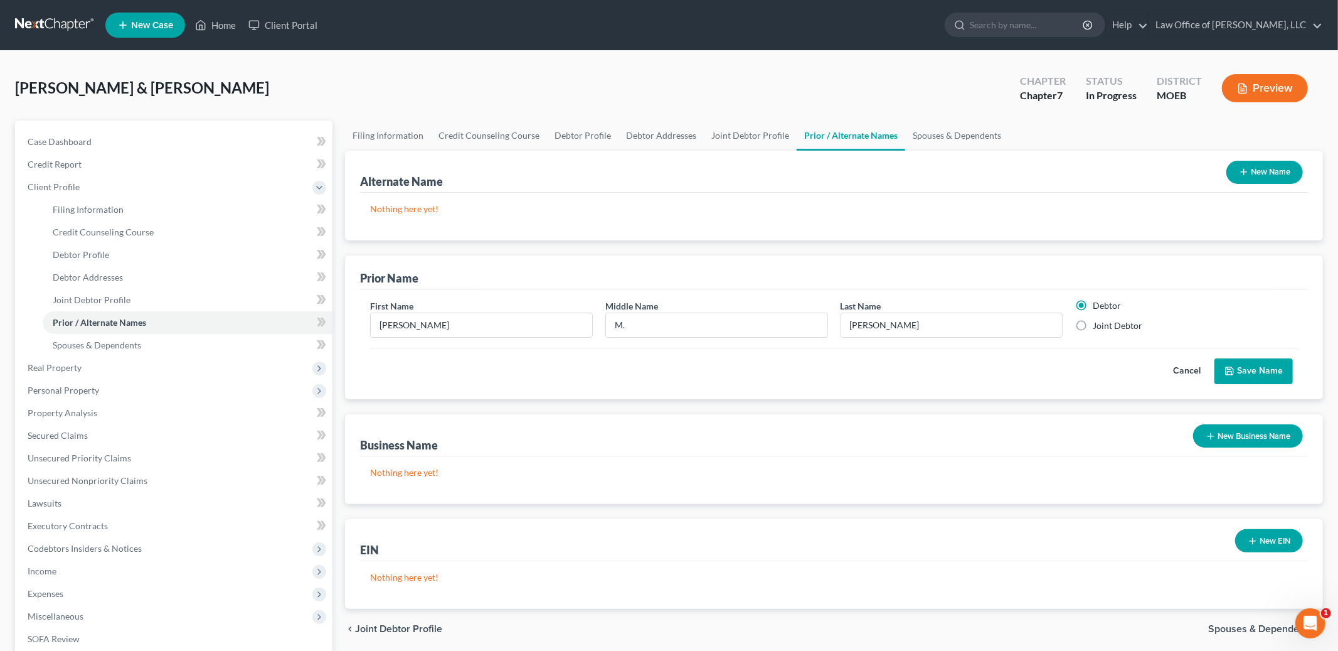
click at [1098, 324] on input "Joint Debtor" at bounding box center [1102, 323] width 8 height 8
radio input "true"
radio input "false"
click at [1232, 368] on icon "submit" at bounding box center [1230, 371] width 10 height 10
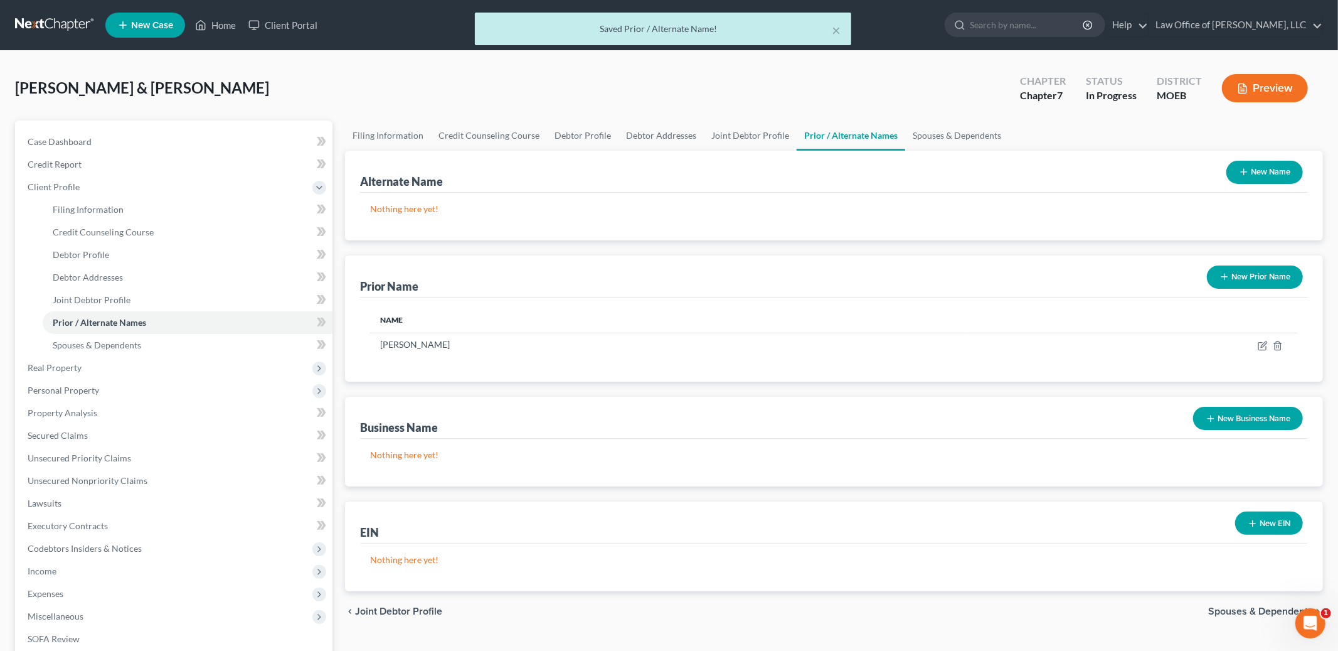
click at [1242, 284] on button "New Prior Name" at bounding box center [1255, 276] width 96 height 23
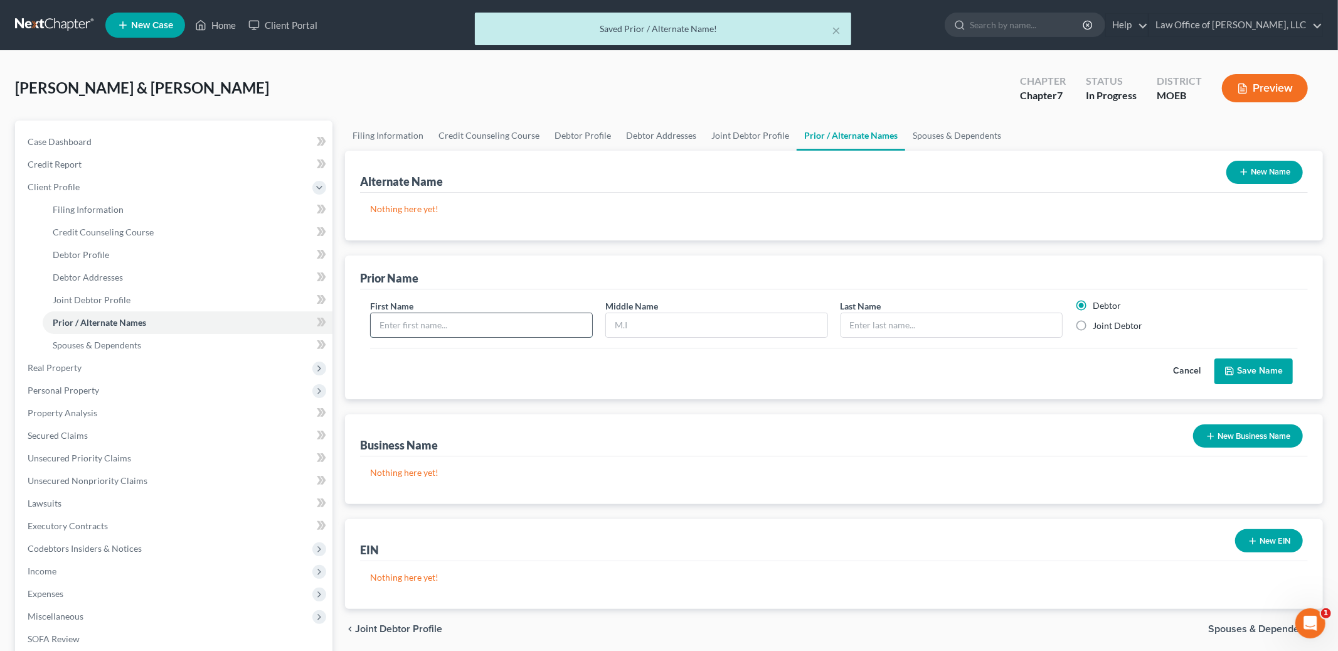
click at [544, 326] on input "text" at bounding box center [481, 325] width 221 height 24
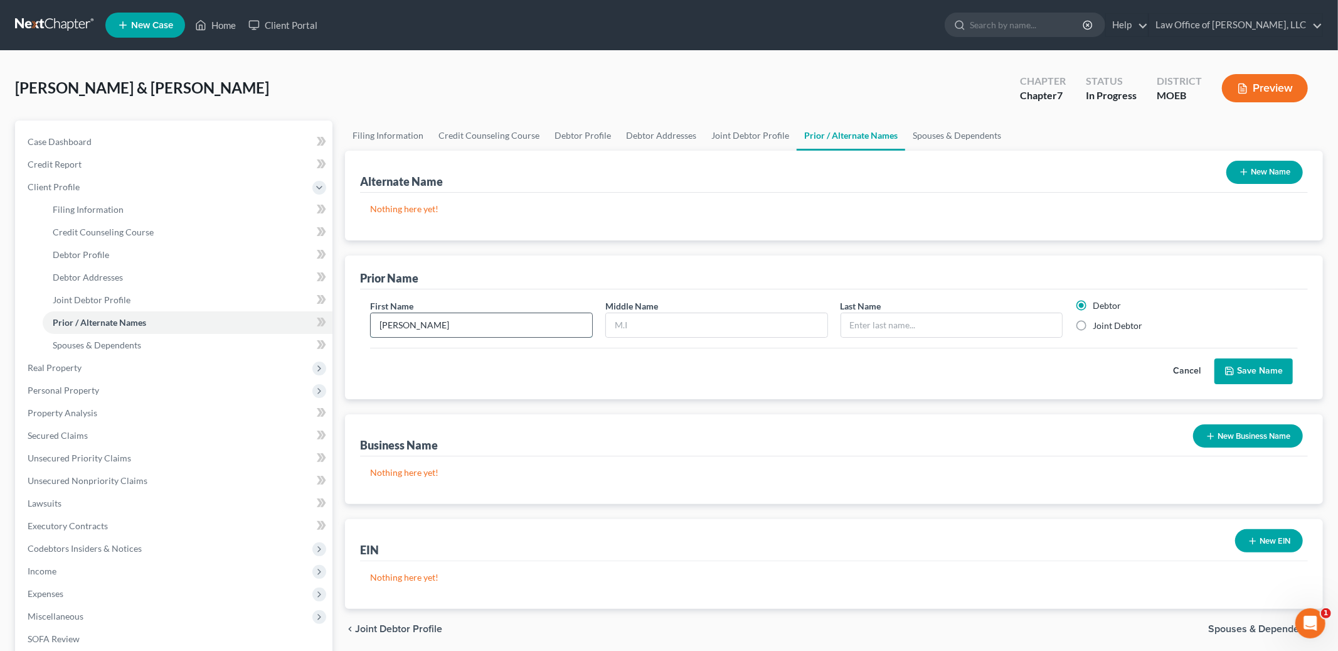
type input "[PERSON_NAME]"
type input "M."
type input "[PERSON_NAME]"
click at [1093, 326] on label "Joint Debtor" at bounding box center [1118, 325] width 50 height 13
click at [1098, 326] on input "Joint Debtor" at bounding box center [1102, 323] width 8 height 8
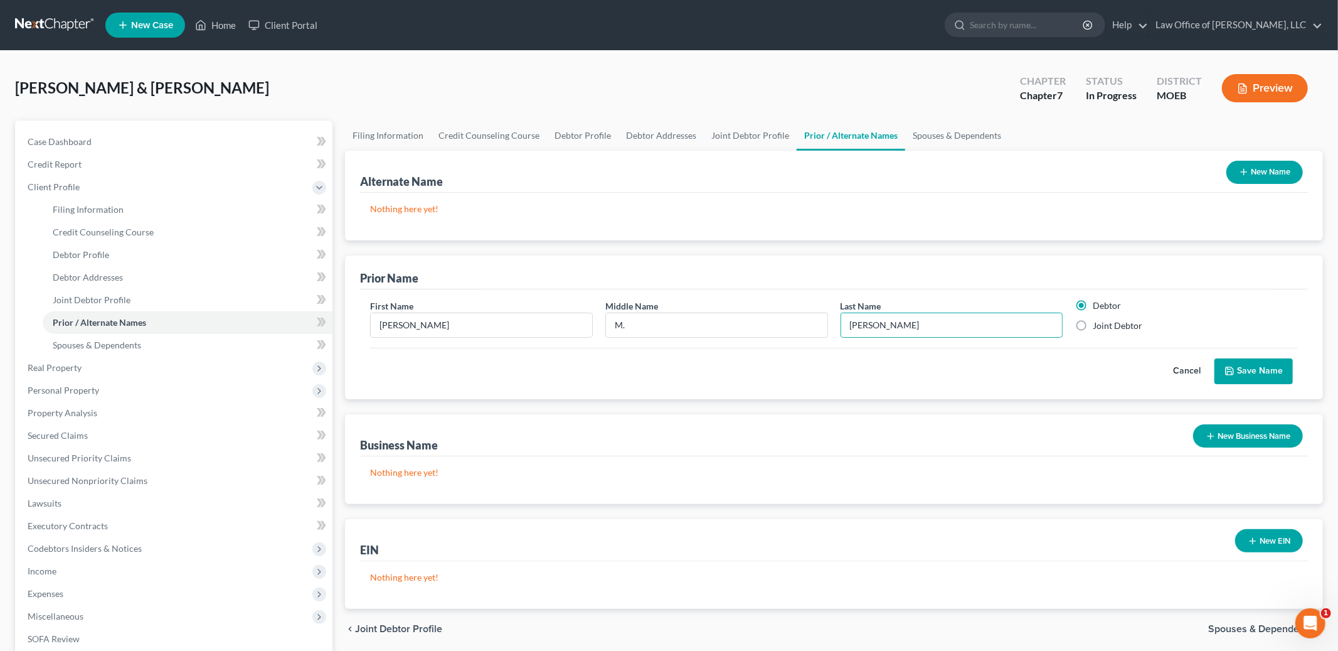
radio input "true"
radio input "false"
click at [1267, 362] on button "Save Name" at bounding box center [1253, 371] width 78 height 26
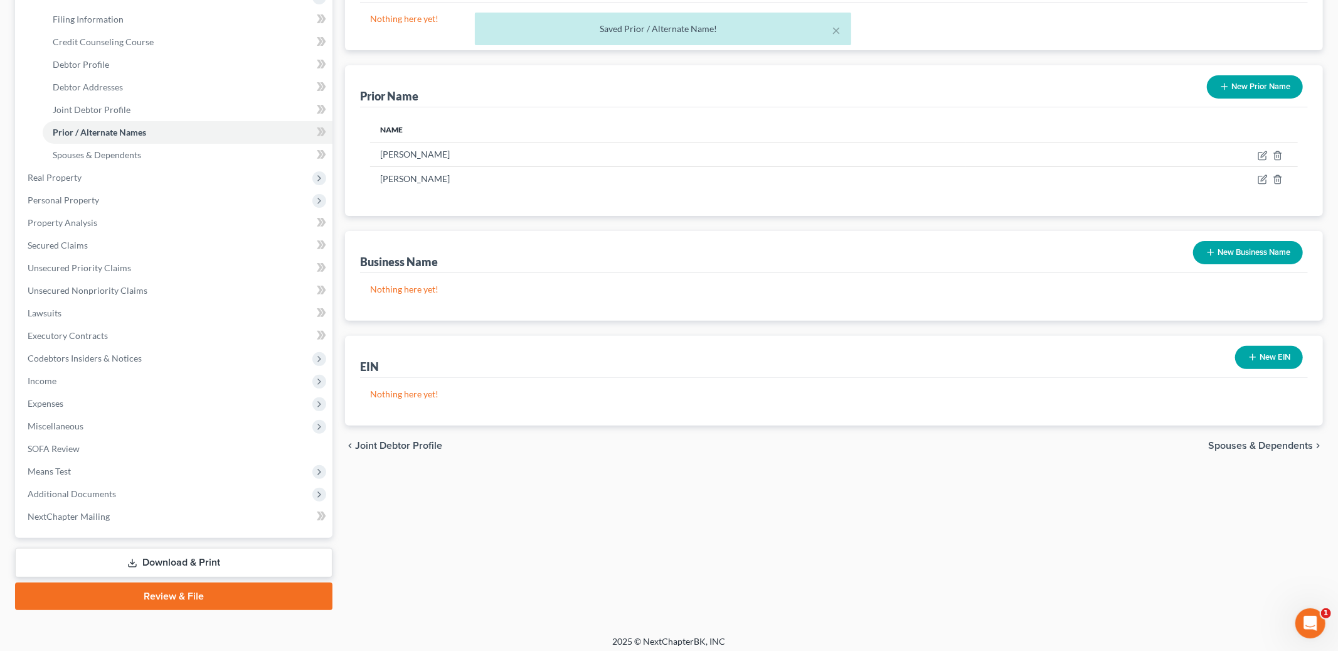
scroll to position [195, 0]
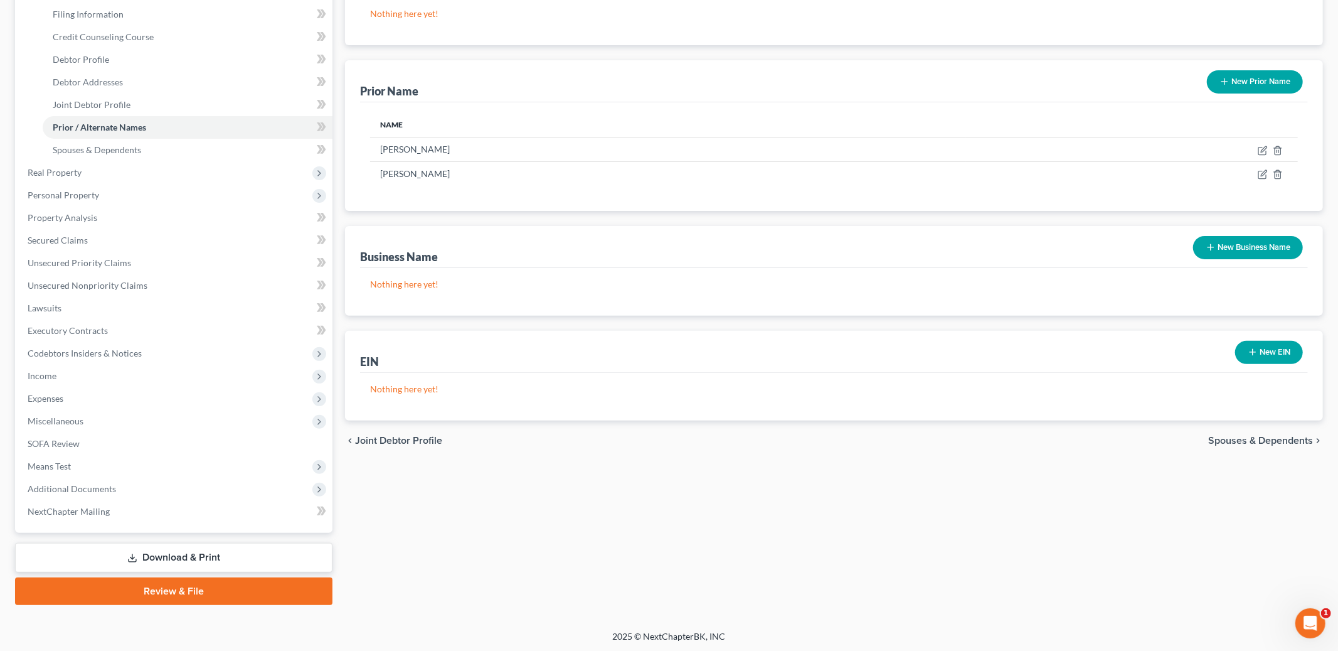
click at [1224, 439] on span "Spouses & Dependents" at bounding box center [1260, 440] width 105 height 10
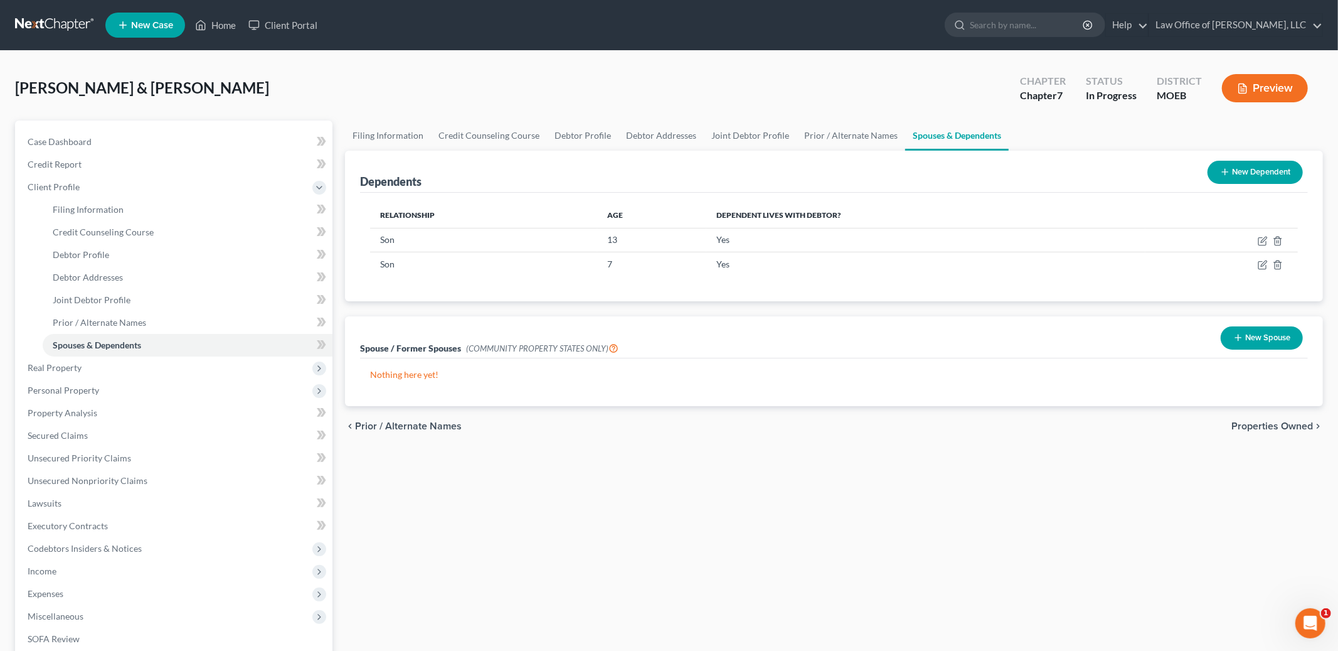
click at [1265, 426] on span "Properties Owned" at bounding box center [1272, 426] width 82 height 10
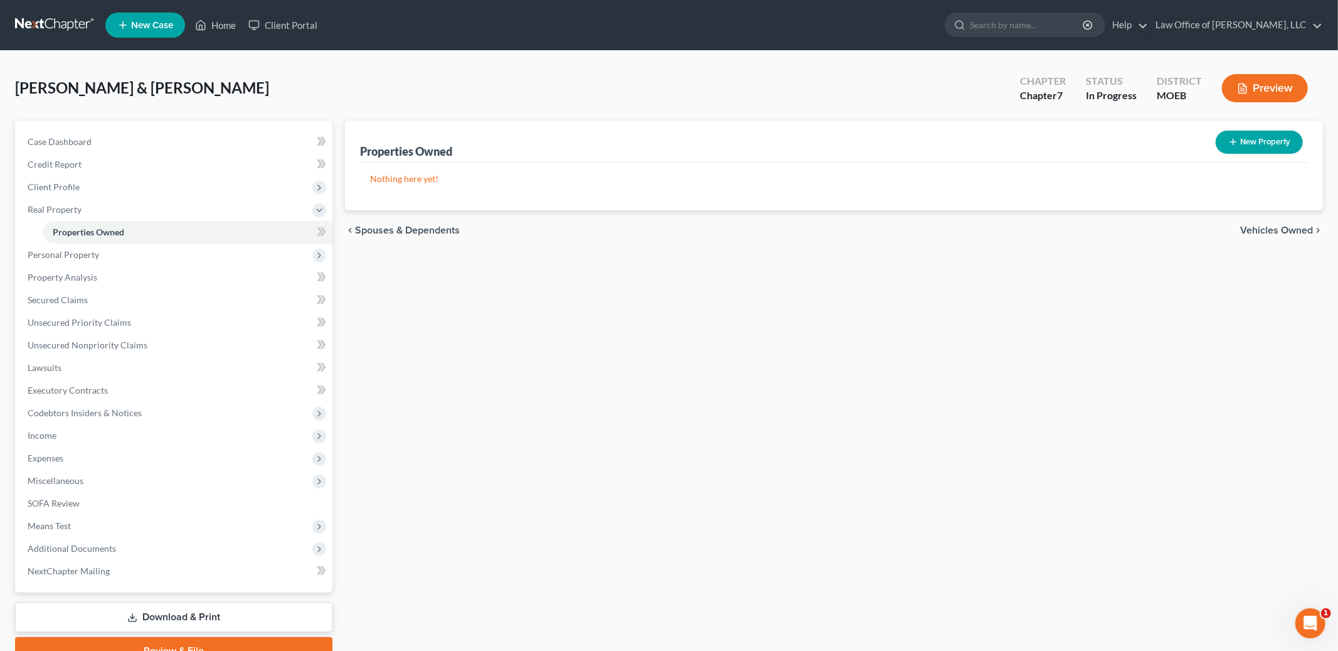
click at [1257, 230] on span "Vehicles Owned" at bounding box center [1276, 230] width 73 height 10
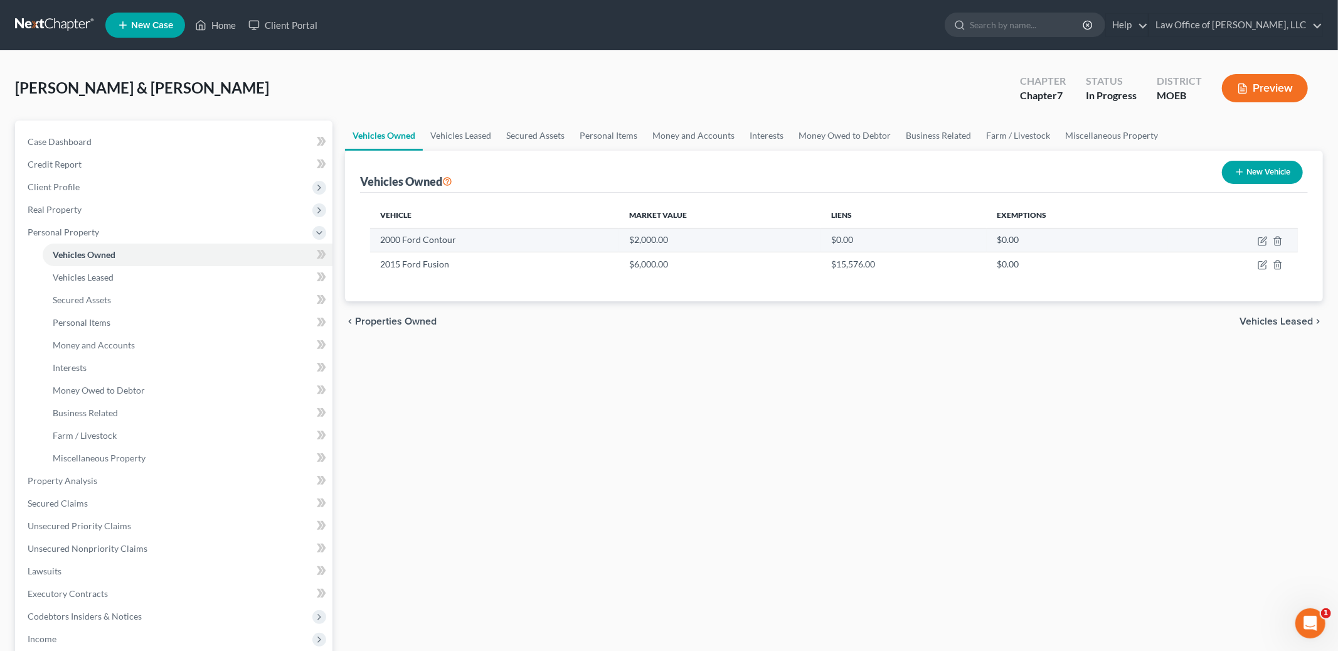
click at [1251, 243] on td at bounding box center [1232, 240] width 130 height 24
click at [1261, 241] on icon "button" at bounding box center [1264, 239] width 6 height 6
select select "0"
select select "26"
select select "2"
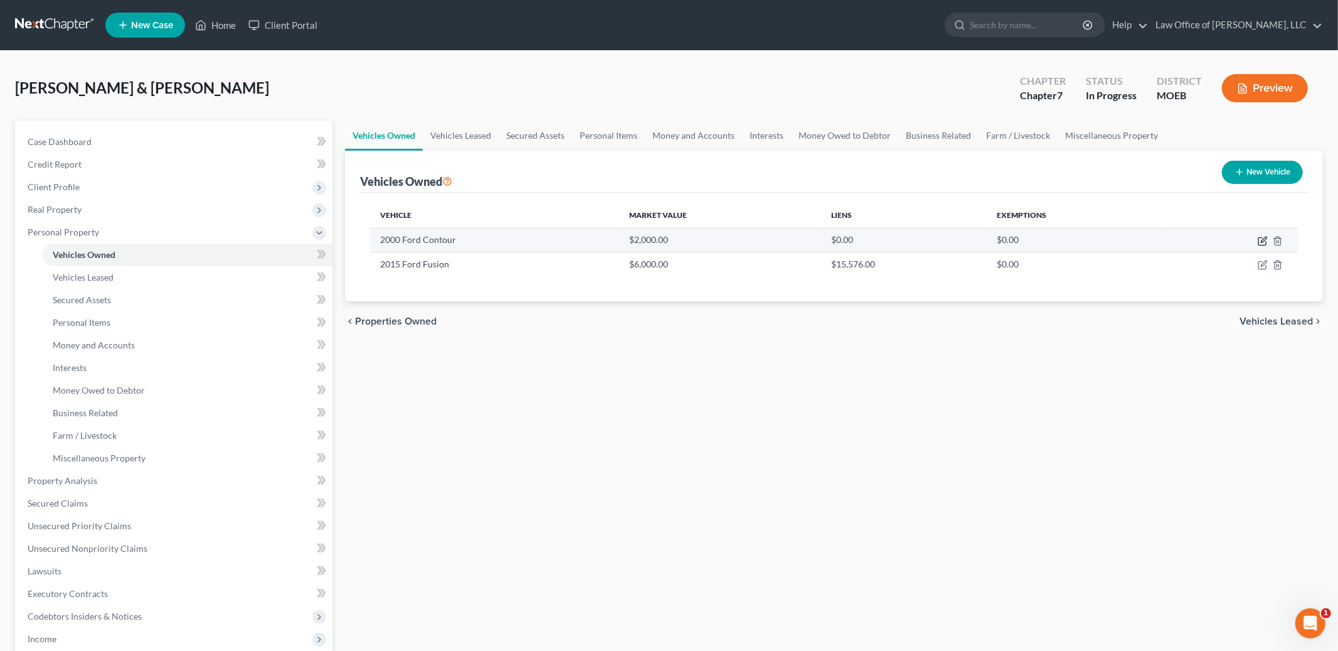
select select "0"
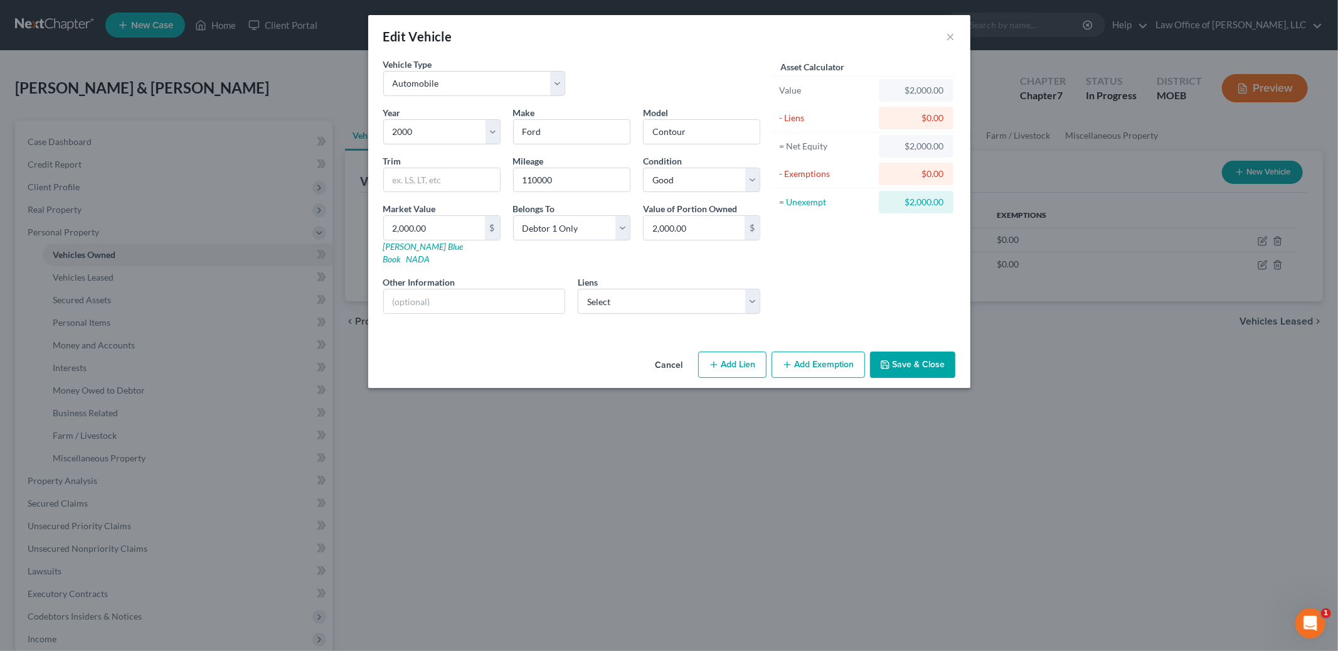
click at [824, 351] on button "Add Exemption" at bounding box center [818, 364] width 93 height 26
select select "2"
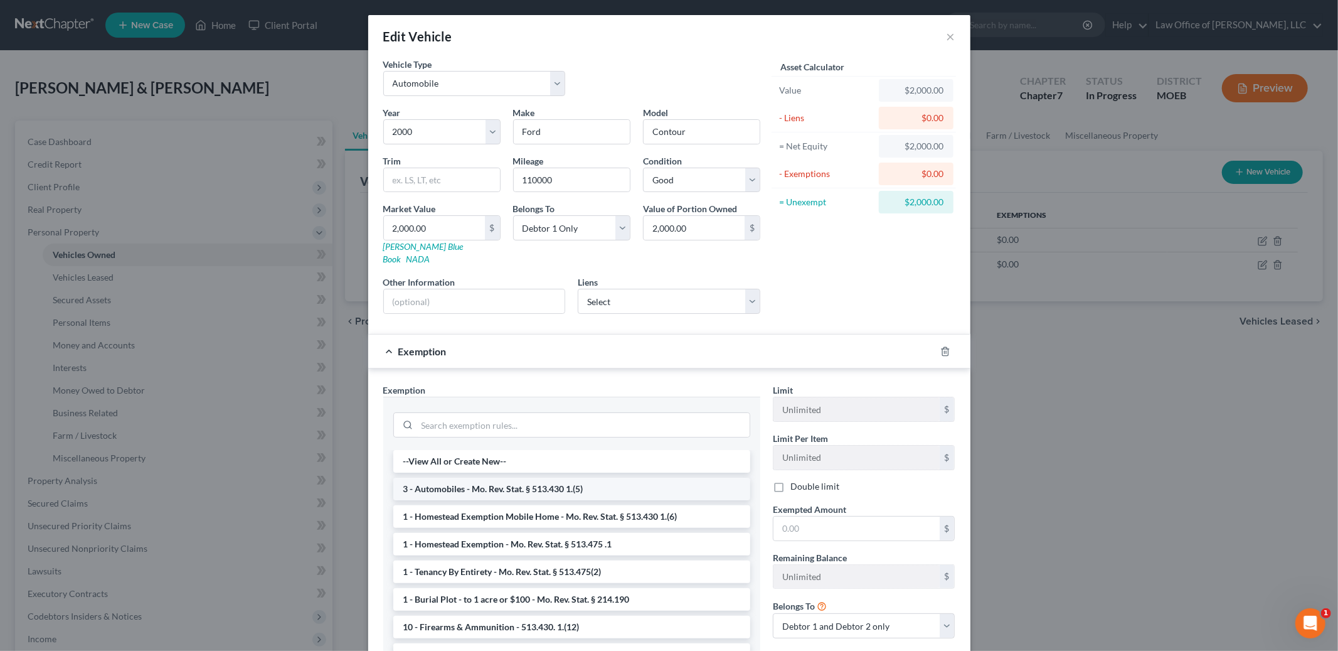
click at [670, 477] on li "3 - Automobiles - Mo. Rev. Stat. § 513.430 1.(5)" at bounding box center [571, 488] width 357 height 23
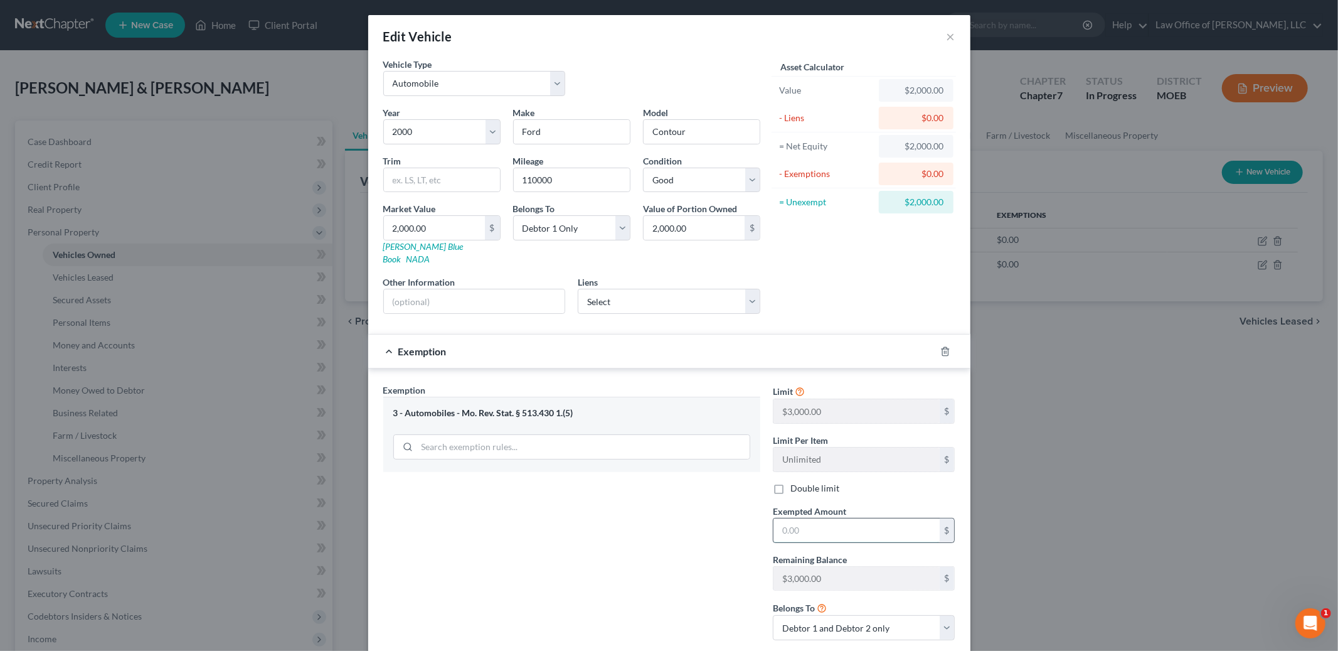
click at [822, 520] on input "text" at bounding box center [856, 530] width 166 height 24
type input "2,000.00"
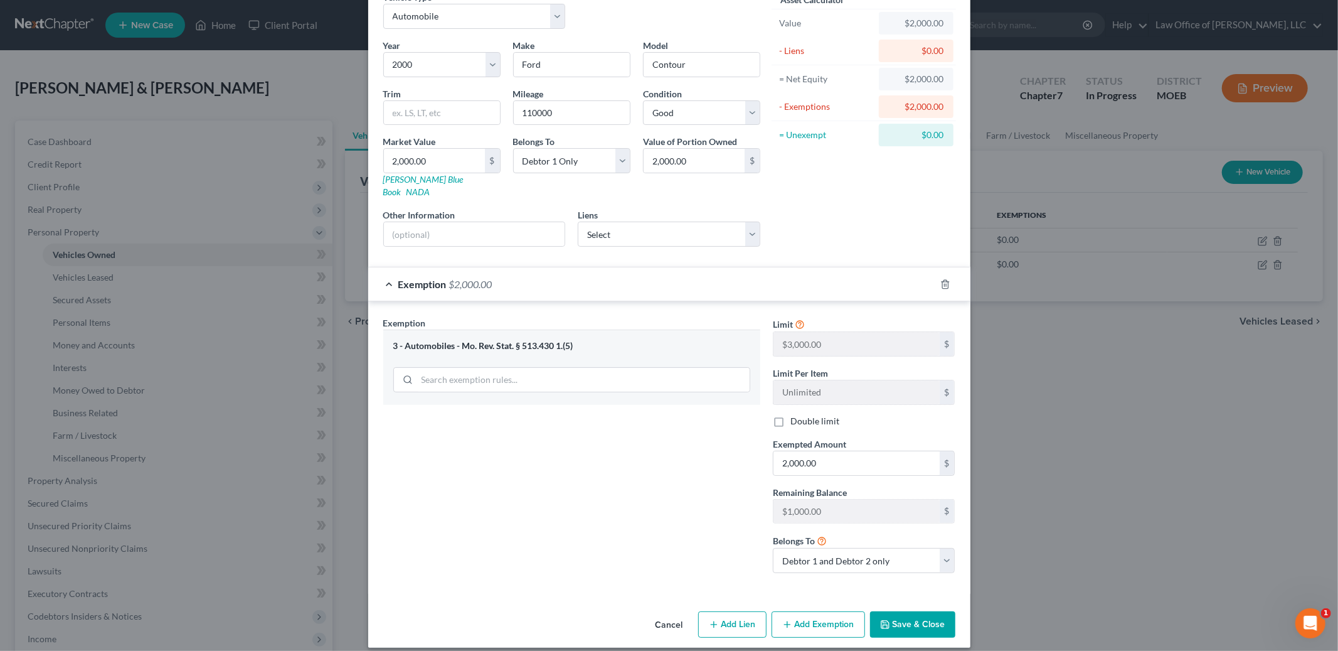
click at [930, 612] on button "Save & Close" at bounding box center [912, 624] width 85 height 26
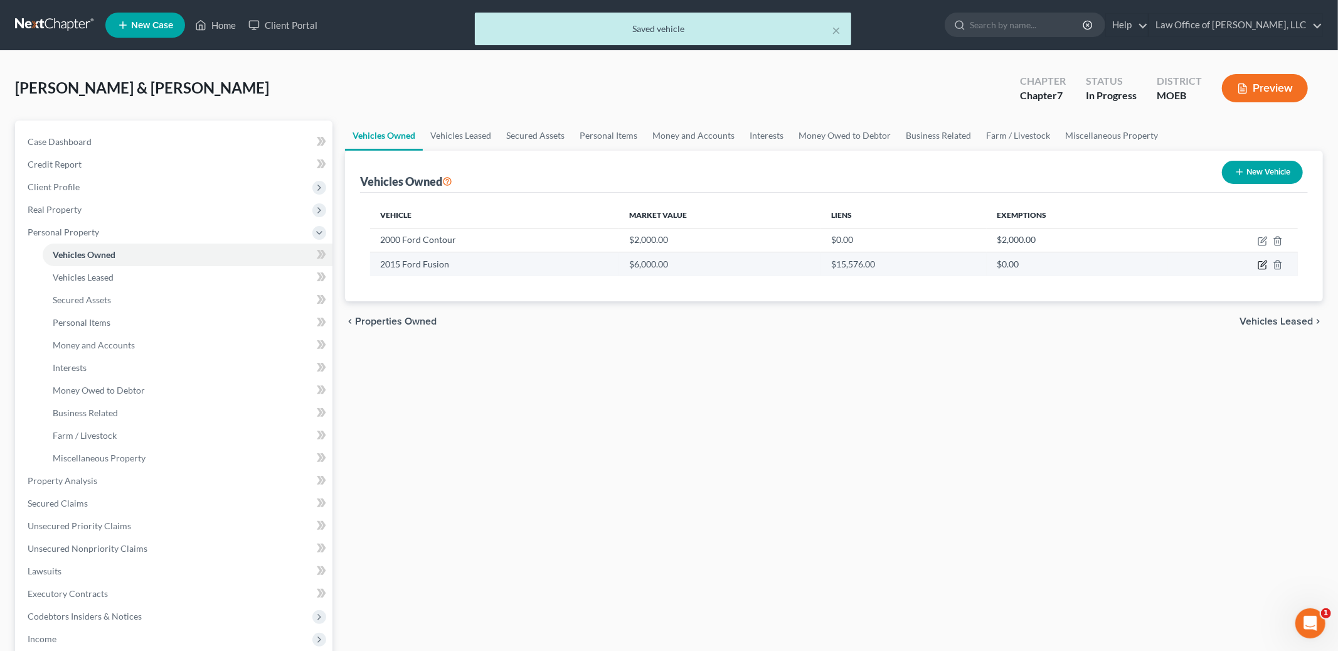
click at [1259, 265] on icon "button" at bounding box center [1263, 265] width 10 height 10
select select "0"
select select "11"
select select "2"
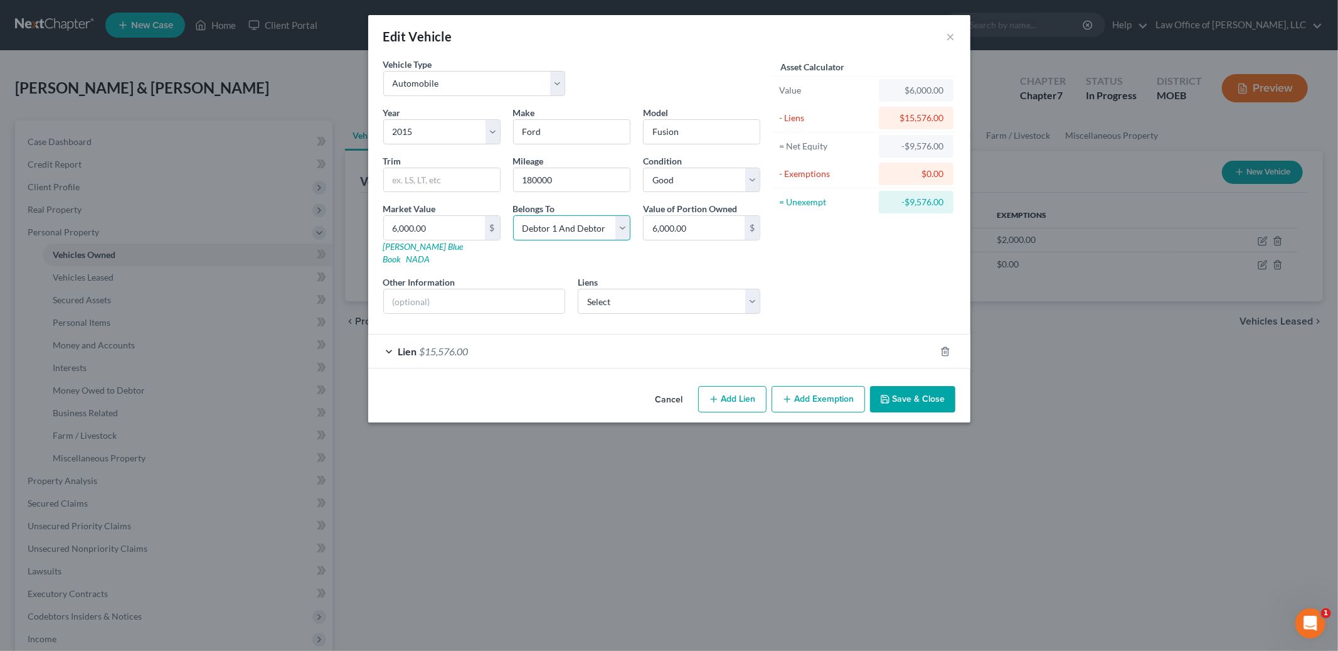
click at [624, 231] on select "Select Debtor 1 Only Debtor 2 Only Debtor 1 And Debtor 2 Only At Least One Of T…" at bounding box center [571, 227] width 117 height 25
select select "1"
click at [513, 215] on select "Select Debtor 1 Only Debtor 2 Only Debtor 1 And Debtor 2 Only At Least One Of T…" at bounding box center [571, 227] width 117 height 25
click at [455, 134] on select "Select 2026 2025 2024 2023 2022 2021 2020 2019 2018 2017 2016 2015 2014 2013 20…" at bounding box center [441, 131] width 117 height 25
select select "10"
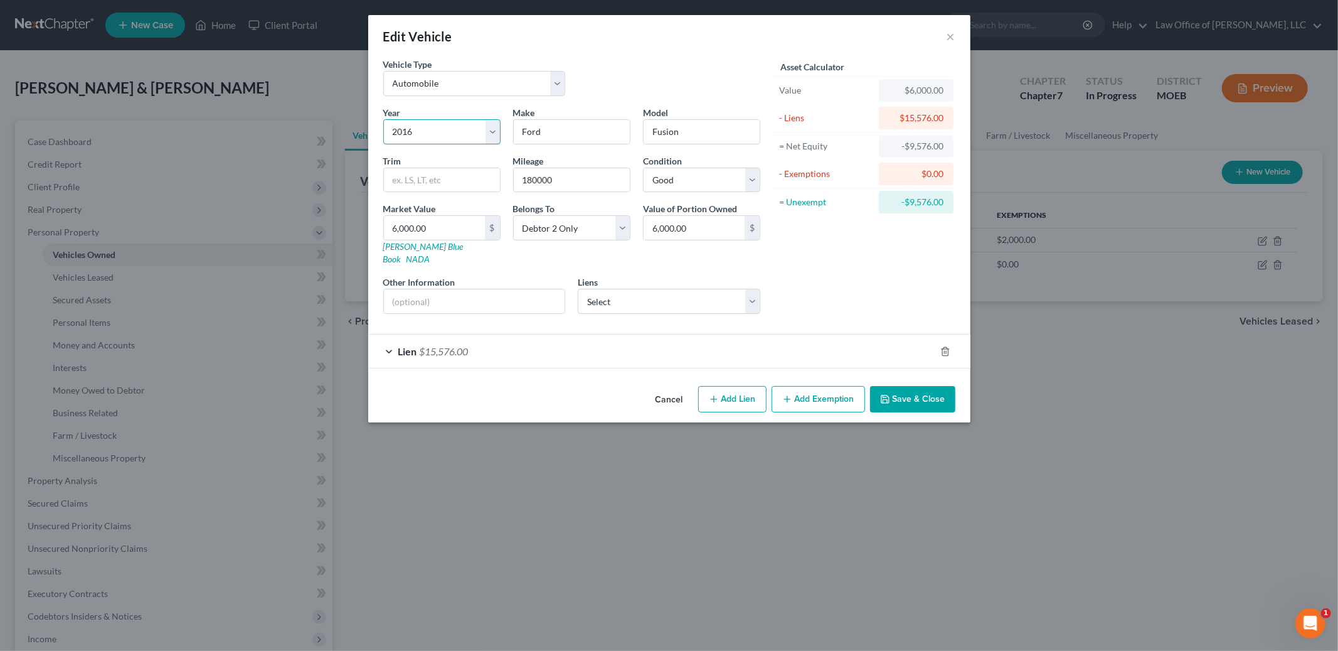
click at [383, 119] on select "Select 2026 2025 2024 2023 2022 2021 2020 2019 2018 2017 2016 2015 2014 2013 20…" at bounding box center [441, 131] width 117 height 25
click at [556, 349] on div "Lien $15,576.00" at bounding box center [651, 350] width 567 height 33
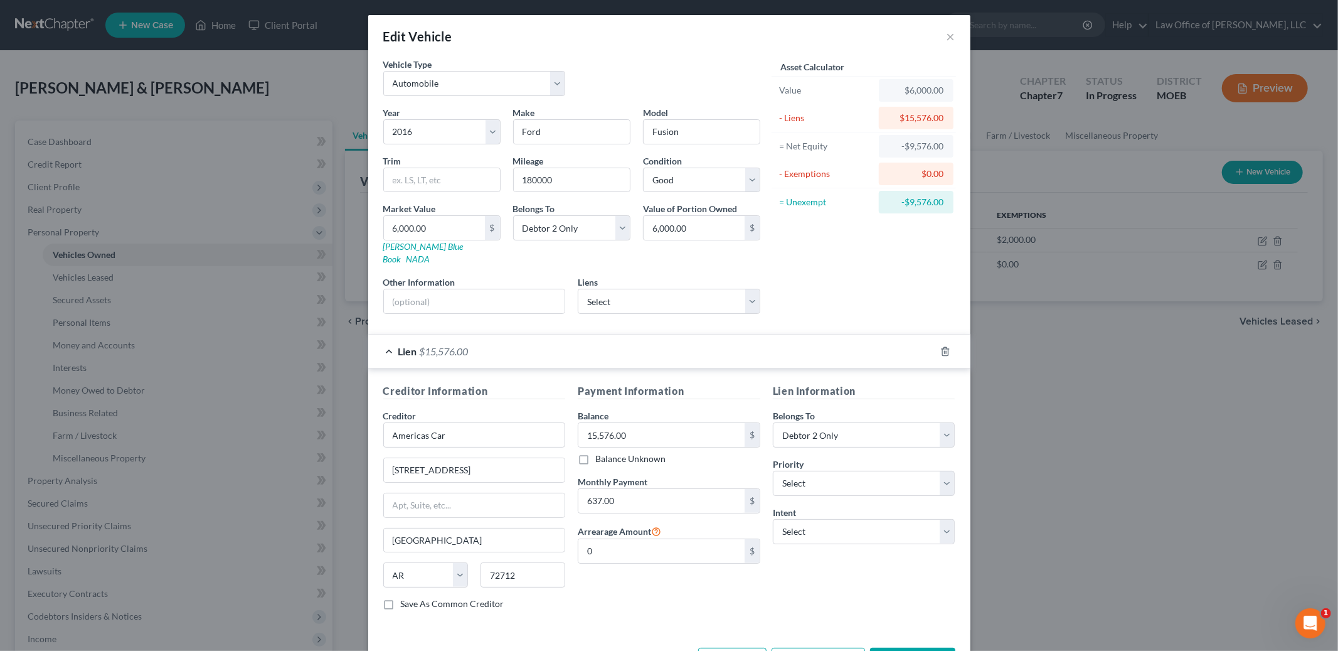
scroll to position [36, 0]
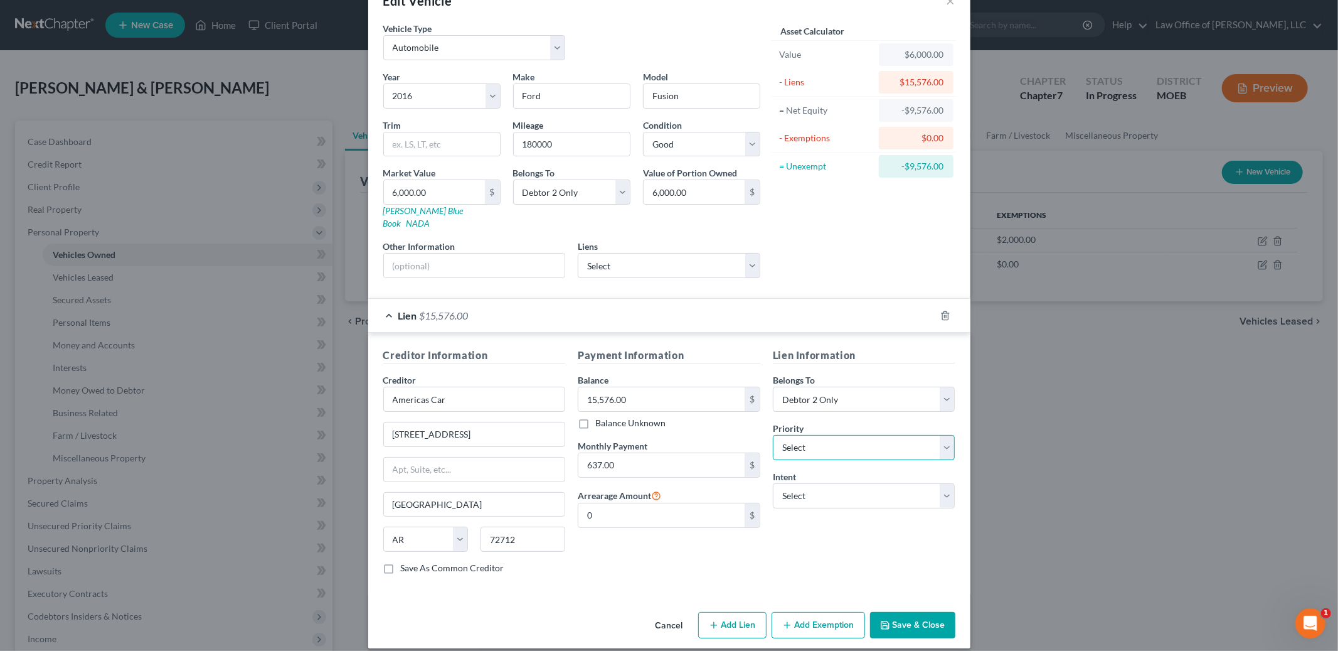
click at [900, 435] on select "Select 1st 2nd 3rd 4th 5th 6th 7th 8th 9th 10th 11th 12th 13th 14th 15th 16th 1…" at bounding box center [864, 447] width 183 height 25
select select "0"
click at [773, 435] on select "Select 1st 2nd 3rd 4th 5th 6th 7th 8th 9th 10th 11th 12th 13th 14th 15th 16th 1…" at bounding box center [864, 447] width 183 height 25
click at [896, 483] on select "Select Surrender Redeem Reaffirm Avoid Other" at bounding box center [864, 495] width 183 height 25
select select "4"
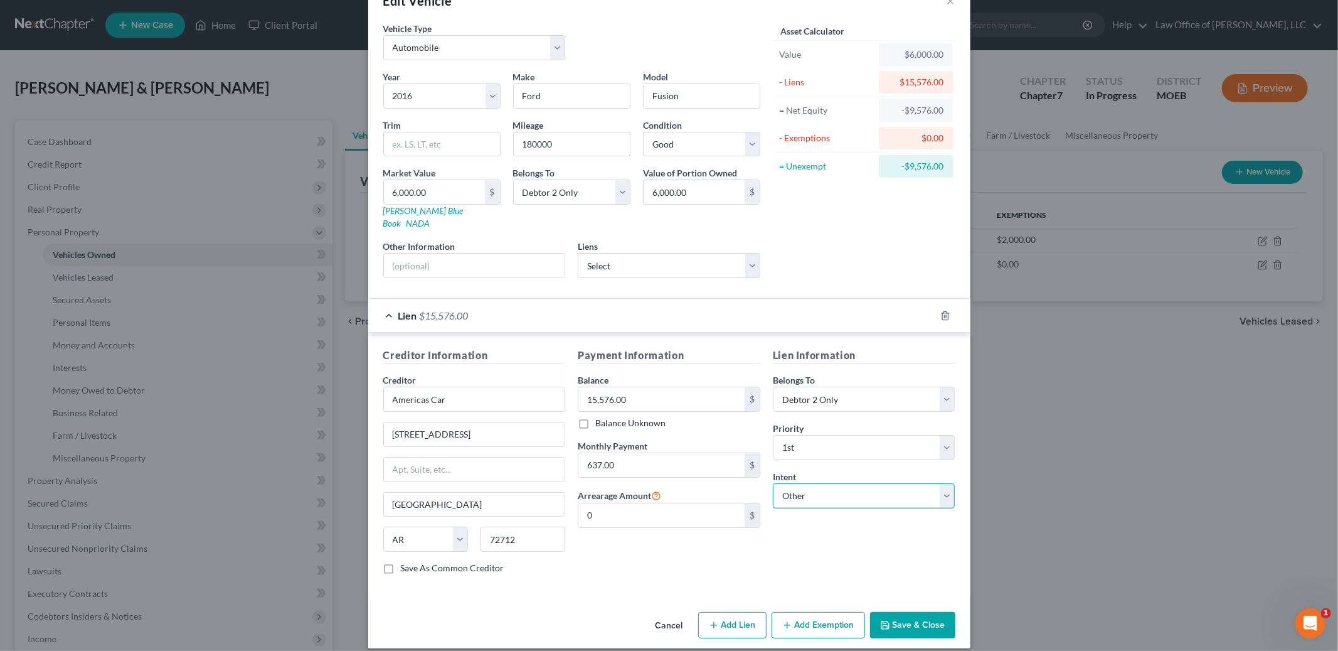
click at [773, 483] on select "Select Surrender Redeem Reaffirm Avoid Other" at bounding box center [864, 495] width 183 height 25
click at [844, 539] on input "text" at bounding box center [864, 543] width 183 height 25
type input "Retain & pay pursuant to contract"
click at [912, 619] on button "Save & Close" at bounding box center [912, 625] width 85 height 26
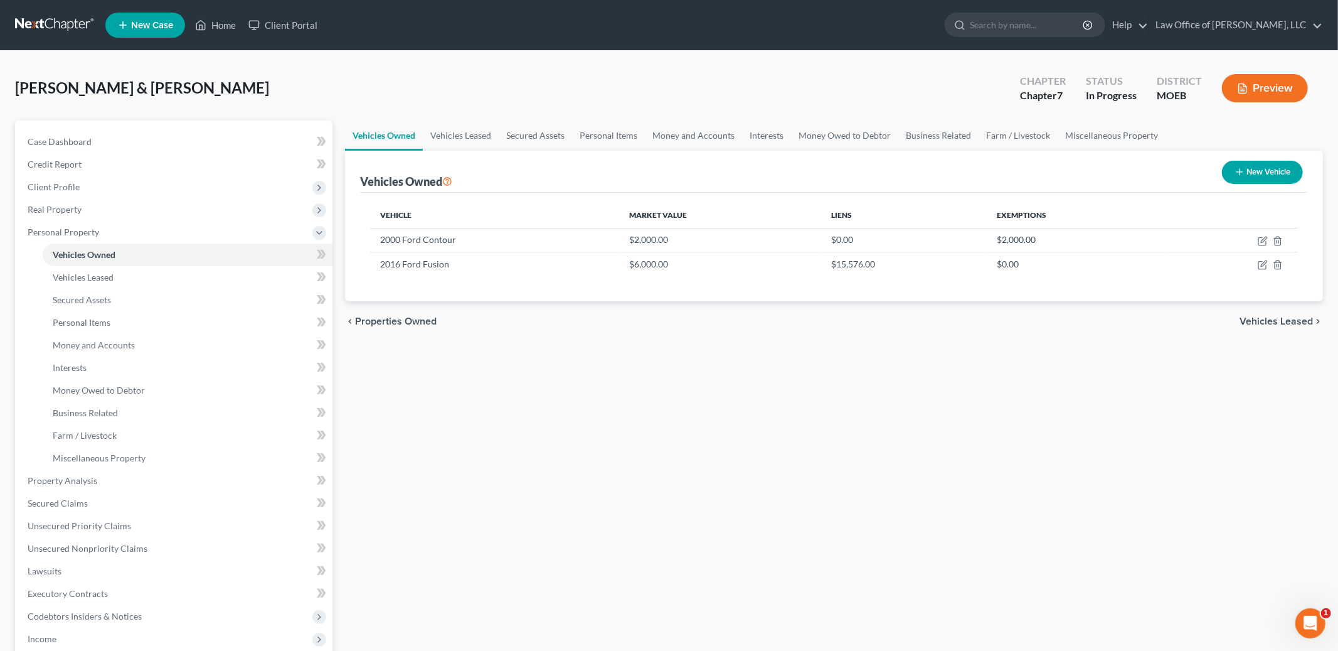
click at [1241, 167] on icon "button" at bounding box center [1240, 172] width 10 height 10
select select "0"
select select "2"
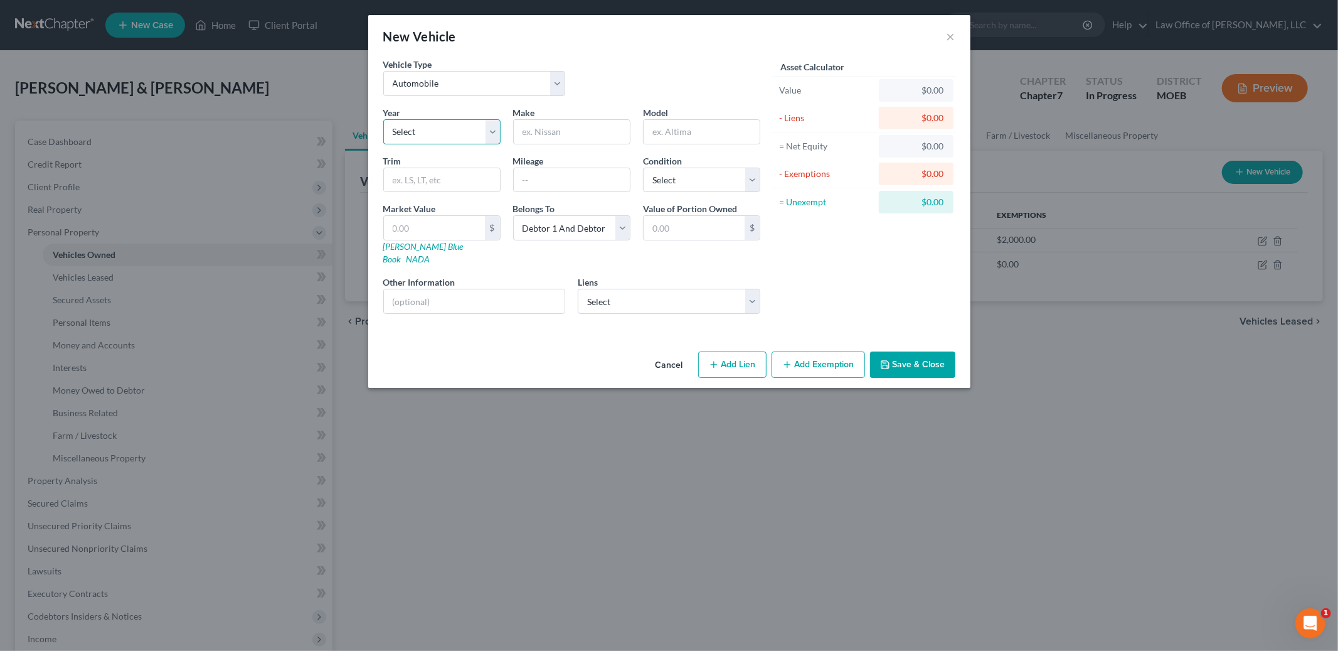
click at [494, 131] on select "Select 2026 2025 2024 2023 2022 2021 2020 2019 2018 2017 2016 2015 2014 2013 20…" at bounding box center [441, 131] width 117 height 25
select select "17"
click at [383, 119] on select "Select 2026 2025 2024 2023 2022 2021 2020 2019 2018 2017 2016 2015 2014 2013 20…" at bounding box center [441, 131] width 117 height 25
click at [566, 135] on input "text" at bounding box center [572, 132] width 116 height 24
type input "Chevrolet"
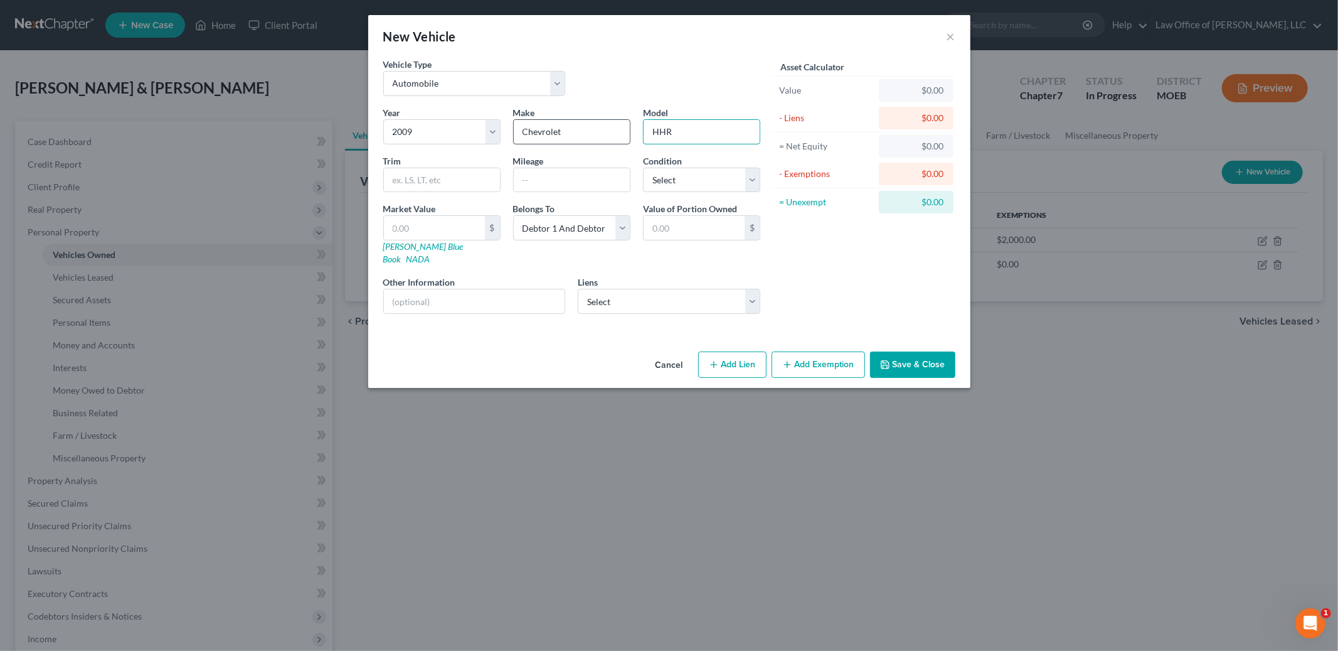
type input "HHR"
click at [586, 184] on input "text" at bounding box center [572, 180] width 116 height 24
type input "217000"
click at [699, 183] on select "Select Excellent Very Good Good Fair Poor" at bounding box center [701, 179] width 117 height 25
select select "3"
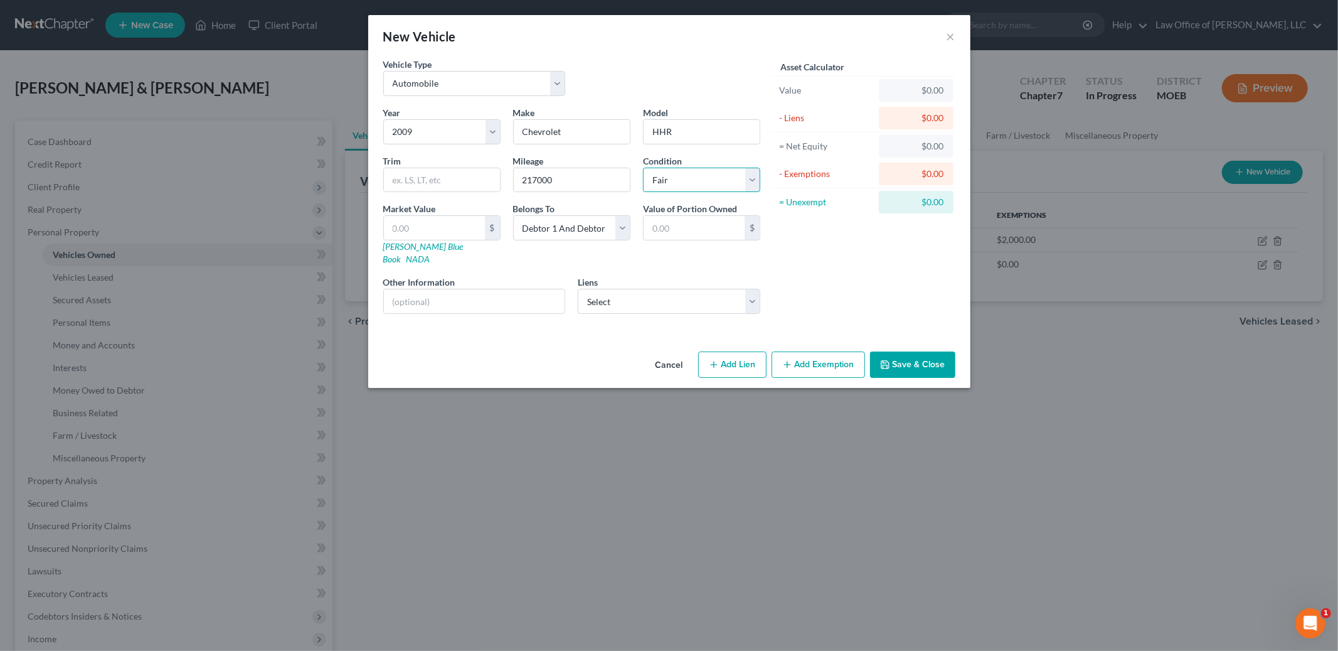
click at [643, 167] on select "Select Excellent Very Good Good Fair Poor" at bounding box center [701, 179] width 117 height 25
click at [449, 221] on input "text" at bounding box center [434, 228] width 101 height 24
type input "1"
type input "1.00"
type input "10"
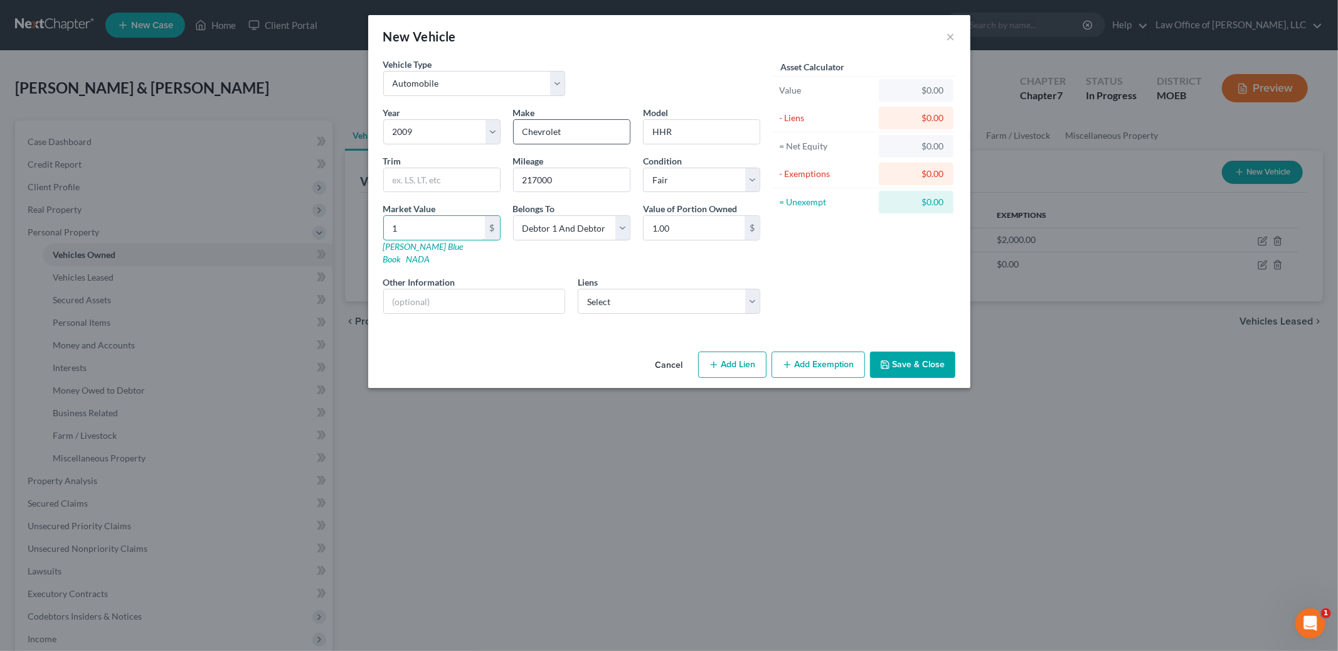
type input "10.00"
type input "100"
type input "100.00"
type input "1000"
type input "1,000.00"
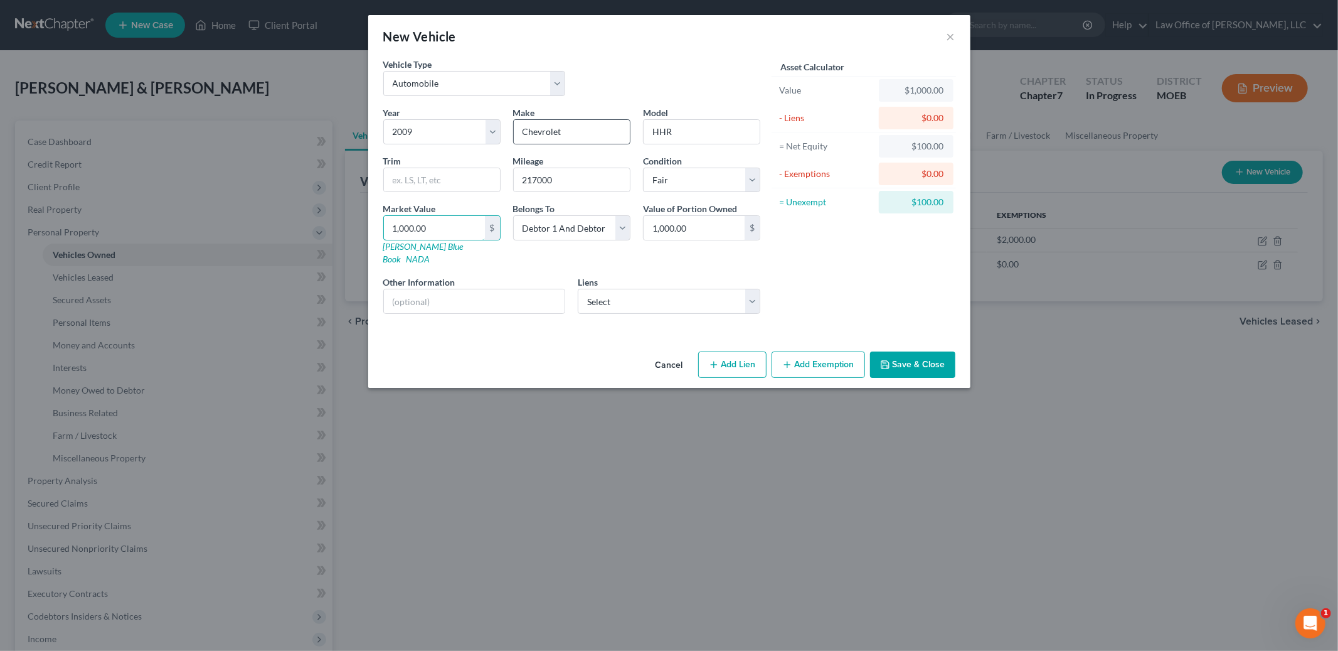
type input "1,000.00"
click at [617, 223] on select "Select Debtor 1 Only Debtor 2 Only Debtor 1 And Debtor 2 Only At Least One Of T…" at bounding box center [571, 227] width 117 height 25
select select "0"
click at [513, 215] on select "Select Debtor 1 Only Debtor 2 Only Debtor 1 And Debtor 2 Only At Least One Of T…" at bounding box center [571, 227] width 117 height 25
click at [842, 358] on button "Add Exemption" at bounding box center [818, 364] width 93 height 26
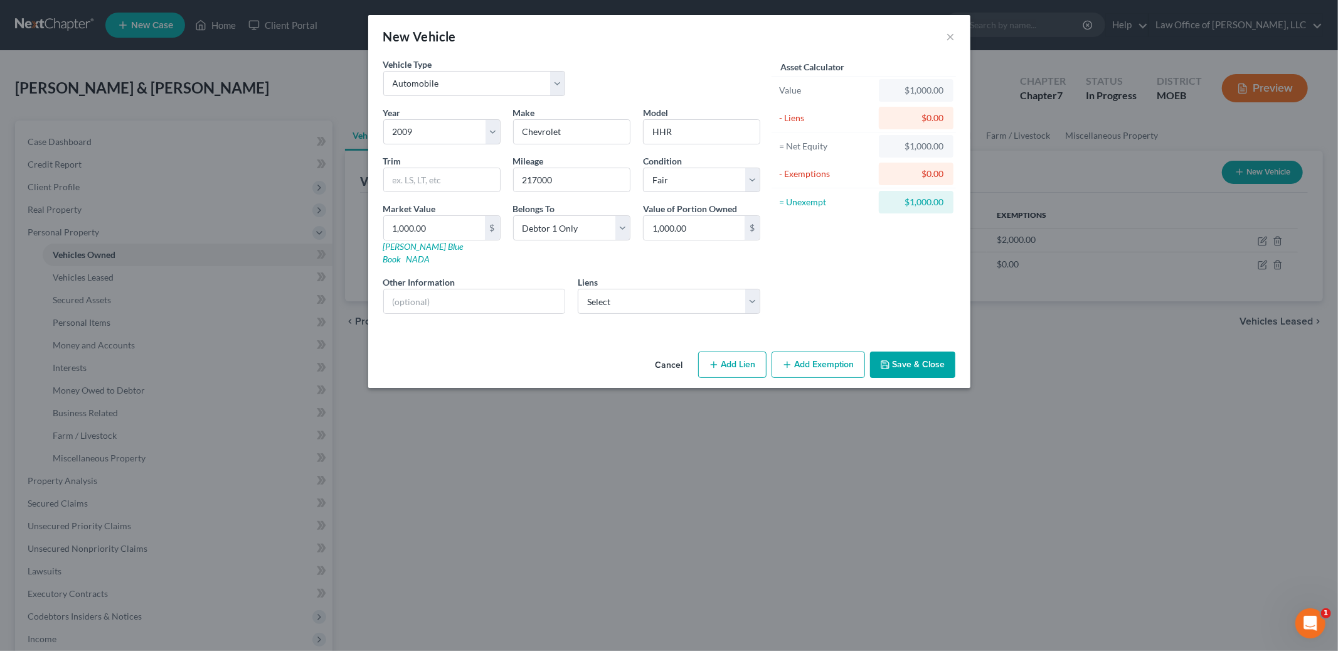
select select "2"
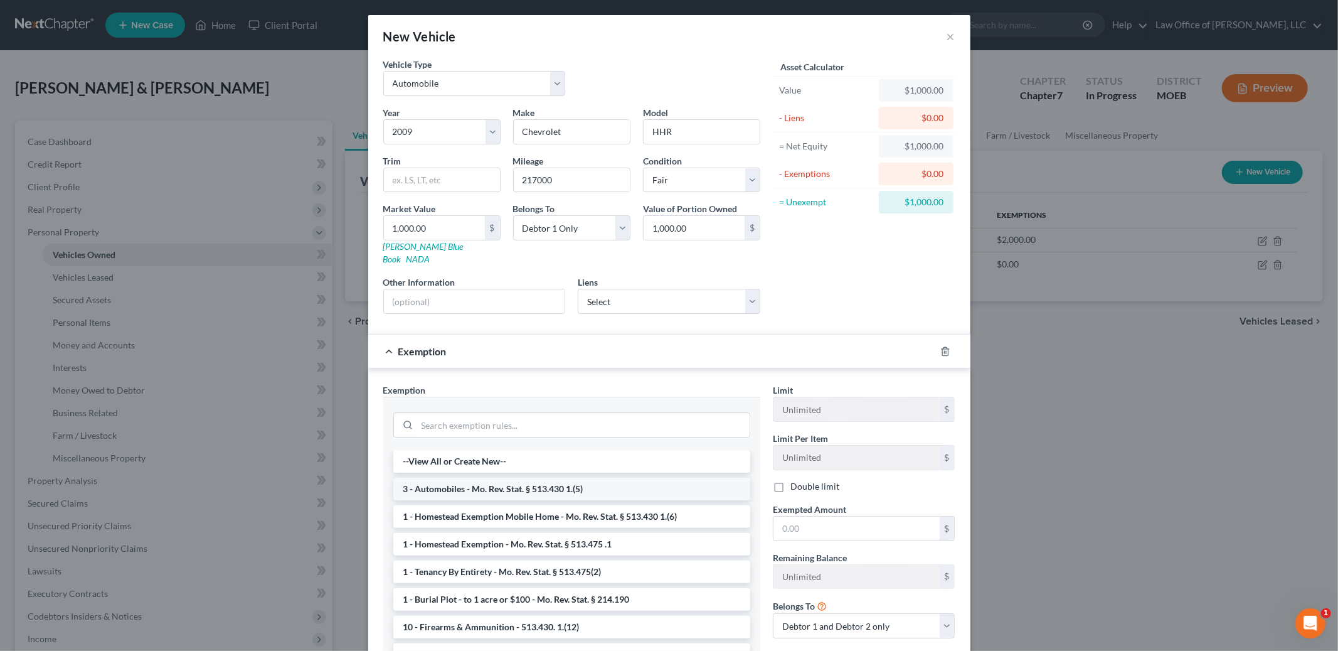
click at [619, 477] on li "3 - Automobiles - Mo. Rev. Stat. § 513.430 1.(5)" at bounding box center [571, 488] width 357 height 23
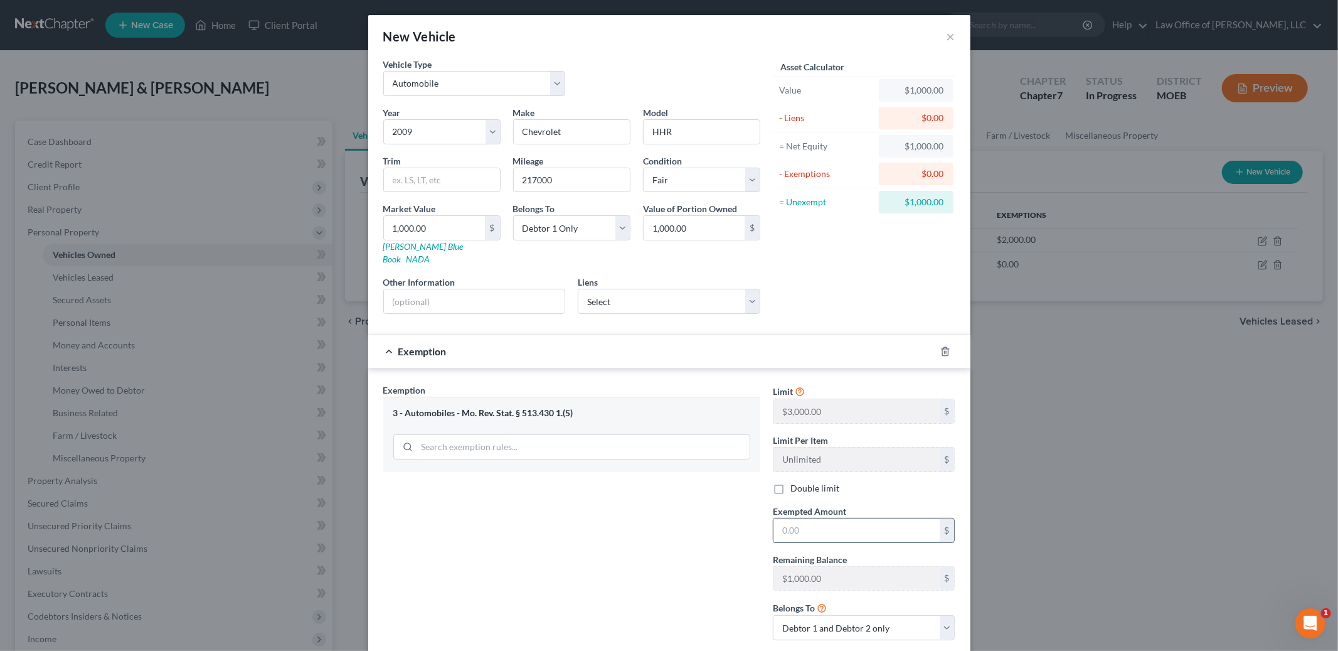
click at [787, 519] on input "text" at bounding box center [856, 530] width 166 height 24
type input "1,000.00"
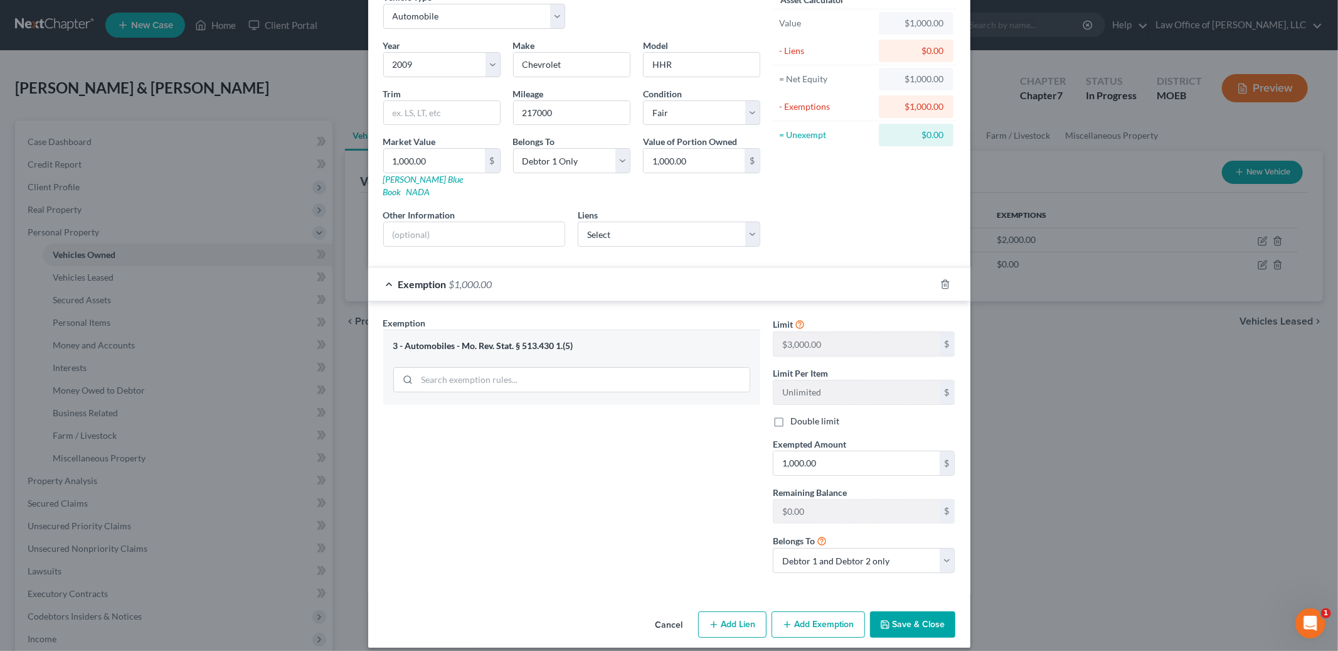
click at [915, 611] on button "Save & Close" at bounding box center [912, 624] width 85 height 26
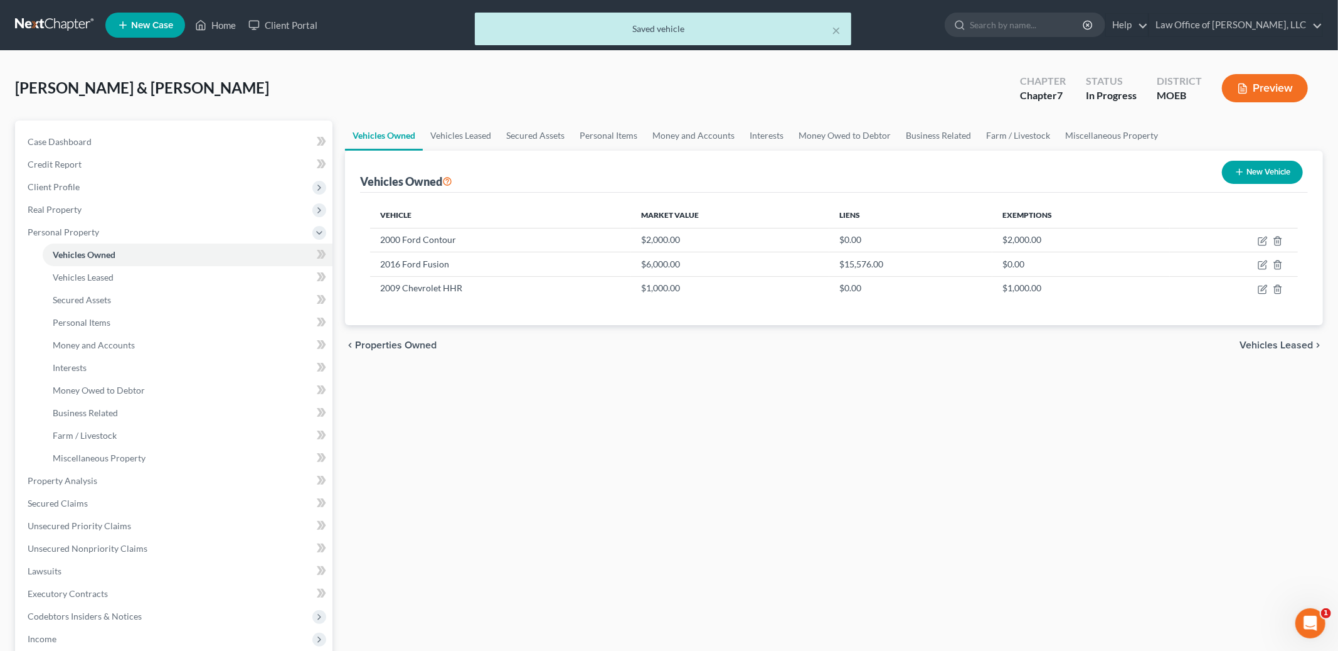
click at [1268, 346] on span "Vehicles Leased" at bounding box center [1276, 345] width 73 height 10
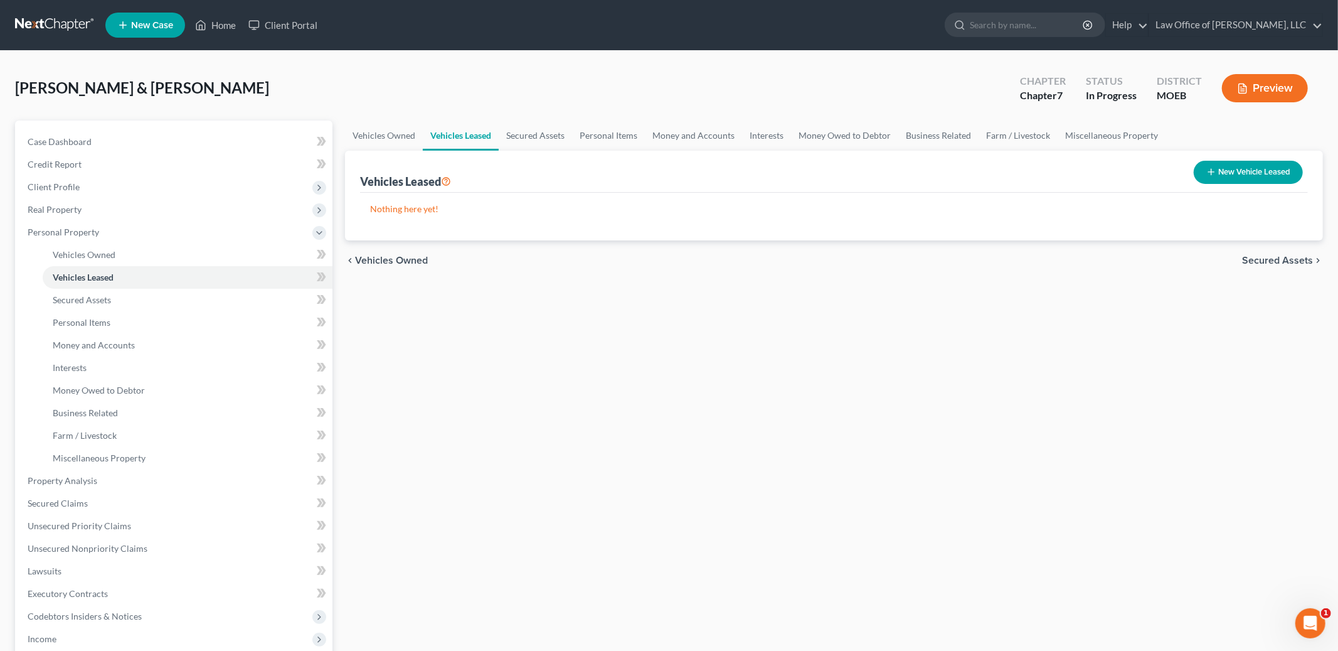
click at [1266, 262] on span "Secured Assets" at bounding box center [1277, 260] width 71 height 10
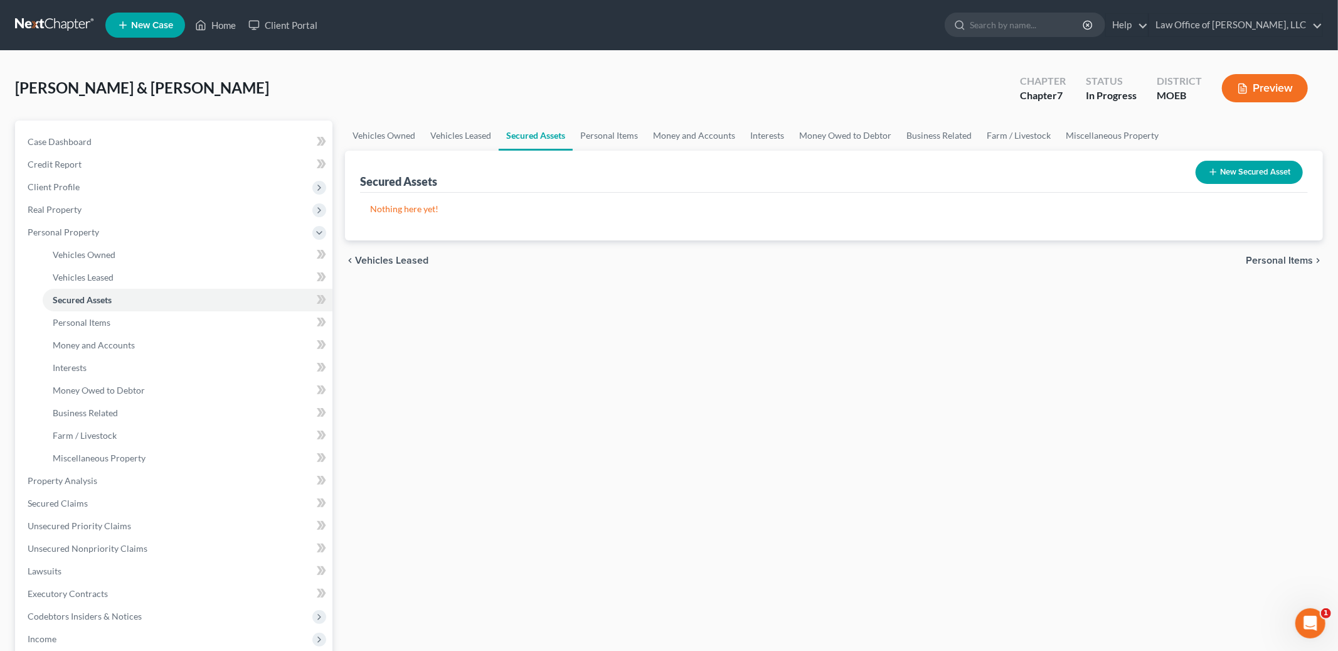
click at [1267, 258] on span "Personal Items" at bounding box center [1279, 260] width 67 height 10
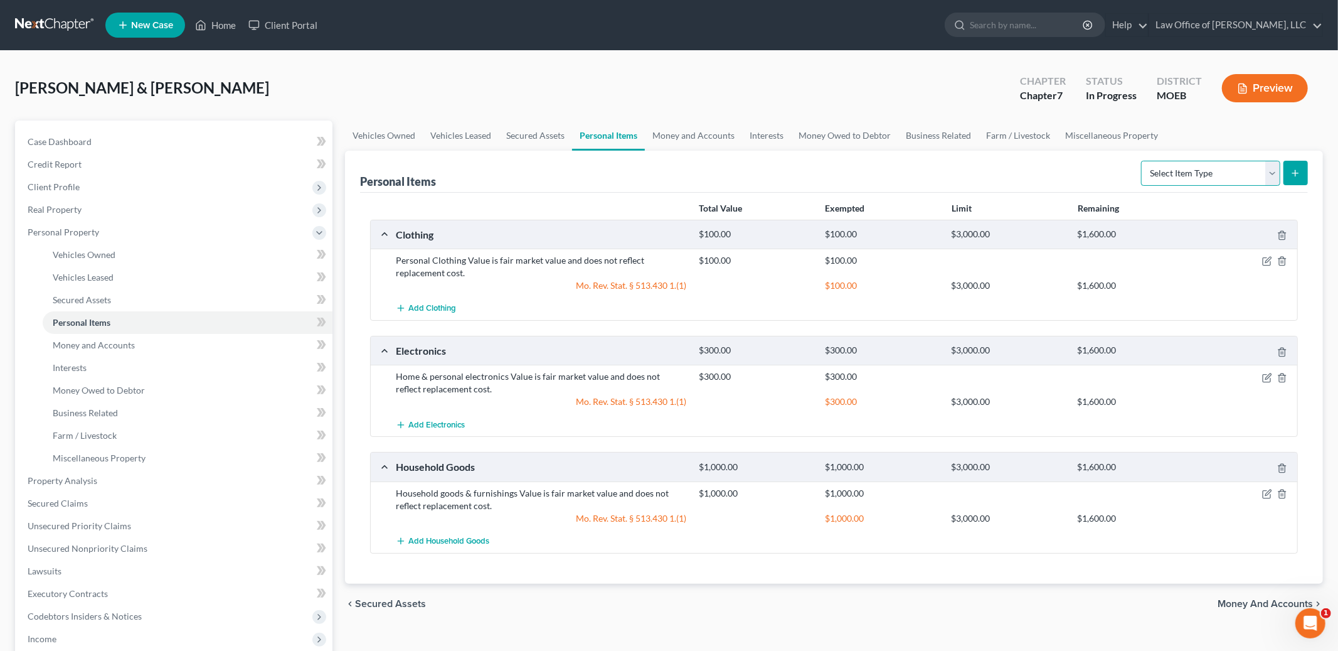
click at [1219, 176] on select "Select Item Type Clothing Collectibles Of Value Electronics Firearms Household …" at bounding box center [1210, 173] width 139 height 25
select select "firearms"
click at [1142, 161] on select "Select Item Type Clothing Collectibles Of Value Electronics Firearms Household …" at bounding box center [1210, 173] width 139 height 25
click at [1297, 173] on icon "submit" at bounding box center [1295, 173] width 10 height 10
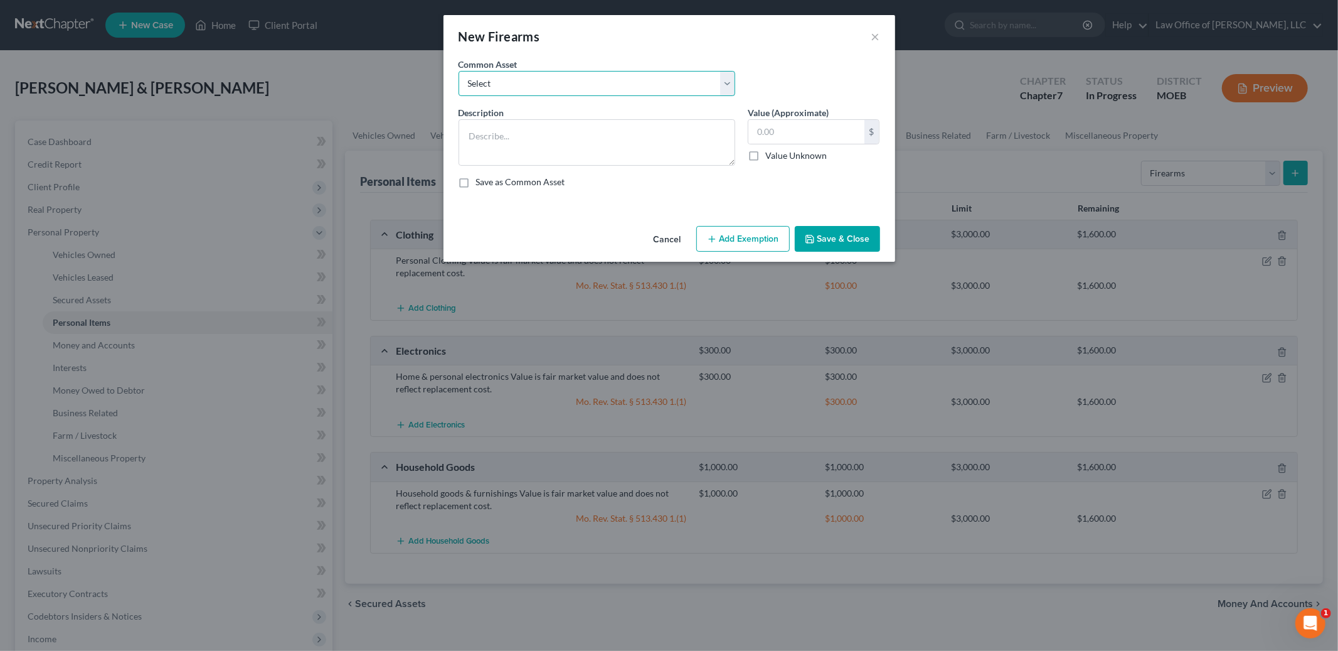
click at [622, 87] on select "Select Value is fair market value and does not reflect replacement cost." at bounding box center [597, 83] width 277 height 25
select select "0"
click at [459, 71] on select "Select Value is fair market value and does not reflect replacement cost." at bounding box center [597, 83] width 277 height 25
click at [470, 134] on textarea "Value is fair market value and does not reflect replacement cost." at bounding box center [597, 142] width 277 height 46
type textarea "2 handguns Value is fair market value and does not reflect replacement cost."
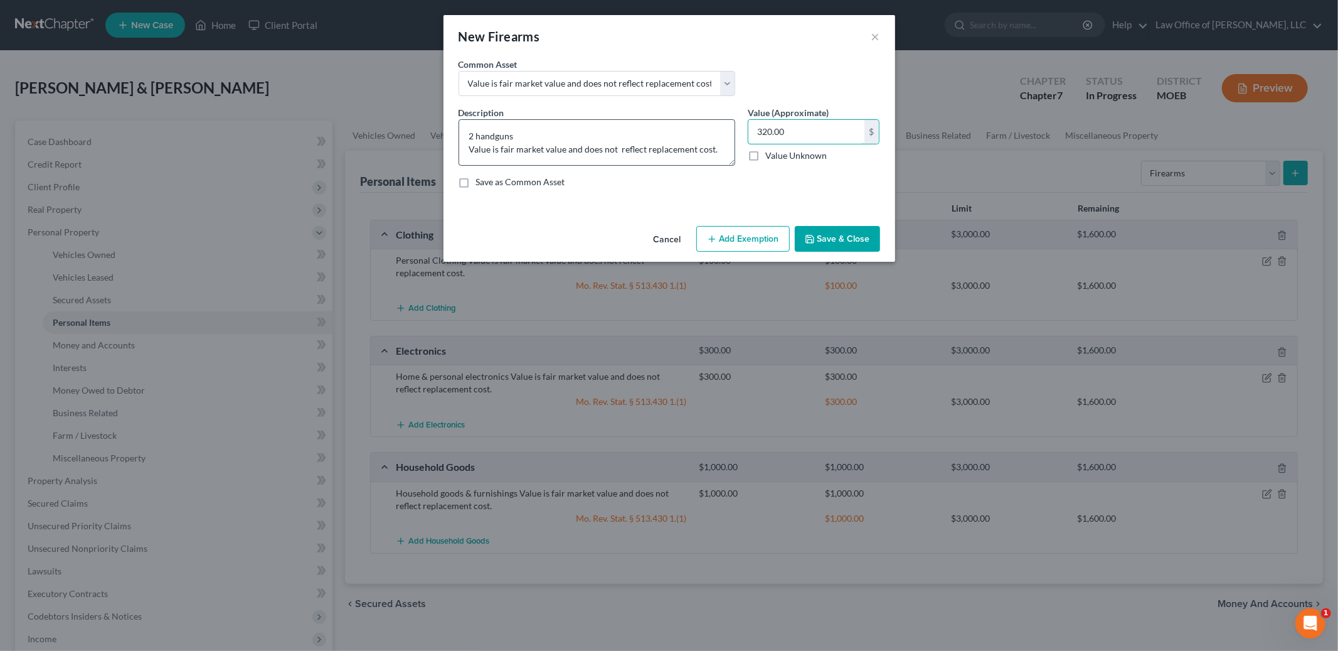
type input "320.00"
click at [764, 246] on button "Add Exemption" at bounding box center [742, 239] width 93 height 26
select select "2"
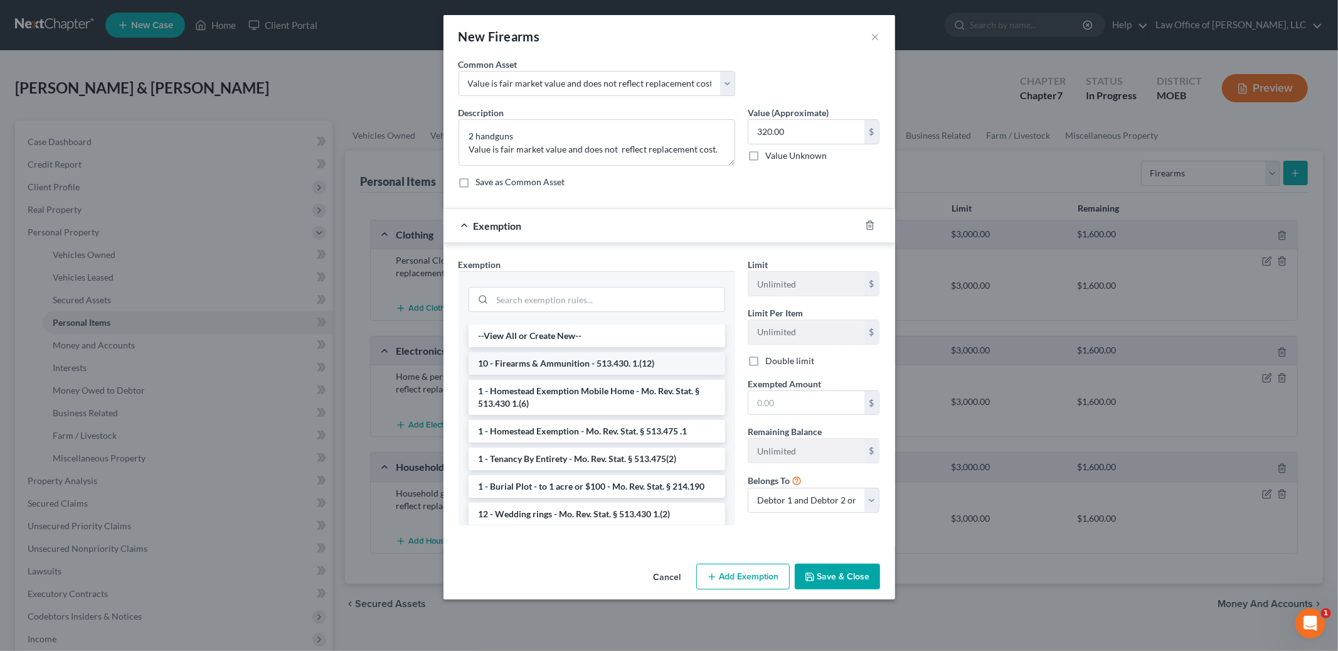
click at [579, 364] on li "10 - Firearms & Ammunition - 513.430. 1.(12)" at bounding box center [597, 363] width 257 height 23
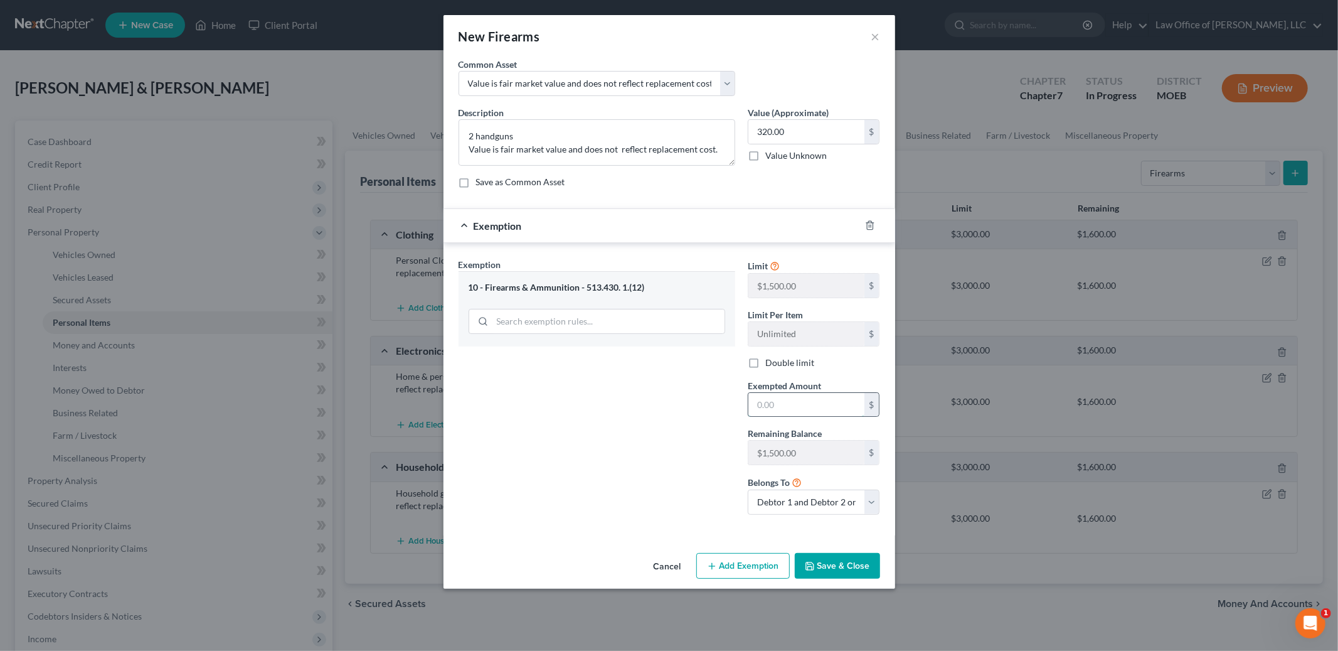
click at [782, 408] on input "text" at bounding box center [806, 405] width 116 height 24
type input "320.00"
click at [836, 560] on button "Save & Close" at bounding box center [837, 566] width 85 height 26
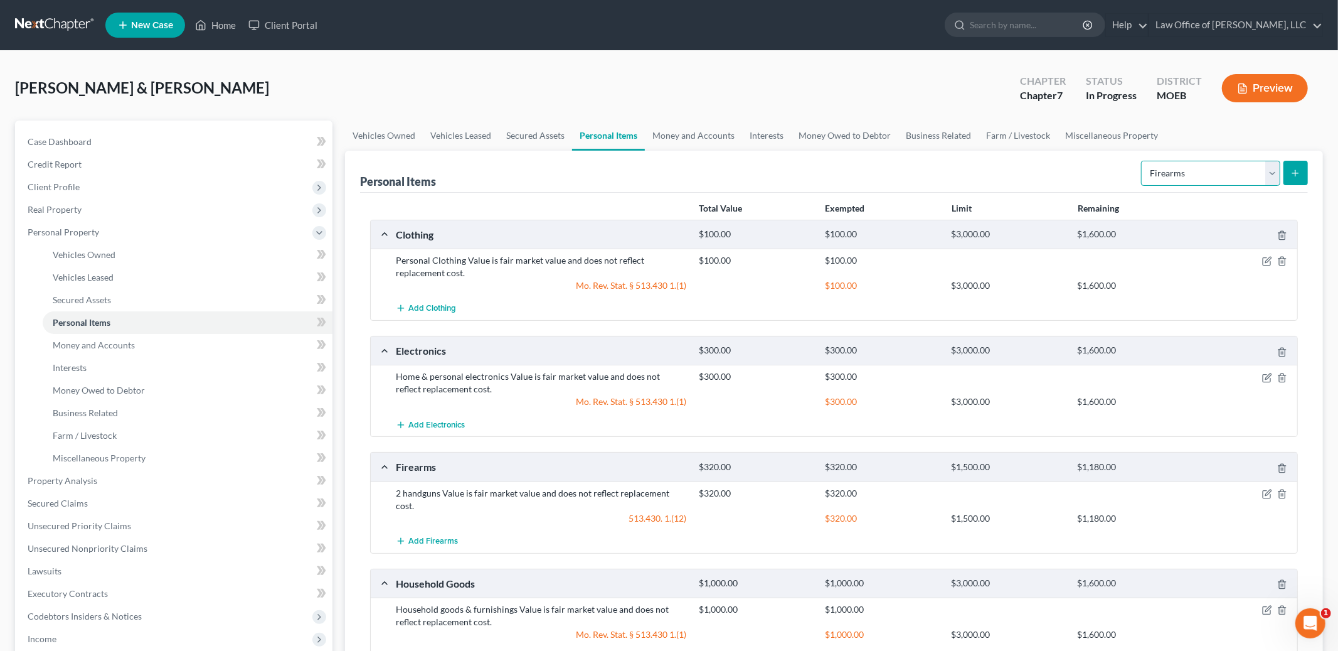
click at [1182, 174] on select "Select Item Type Clothing Collectibles Of Value Electronics Firearms Household …" at bounding box center [1210, 173] width 139 height 25
select select "jewelry"
click at [1142, 161] on select "Select Item Type Clothing Collectibles Of Value Electronics Firearms Household …" at bounding box center [1210, 173] width 139 height 25
click at [1295, 177] on icon "submit" at bounding box center [1295, 173] width 10 height 10
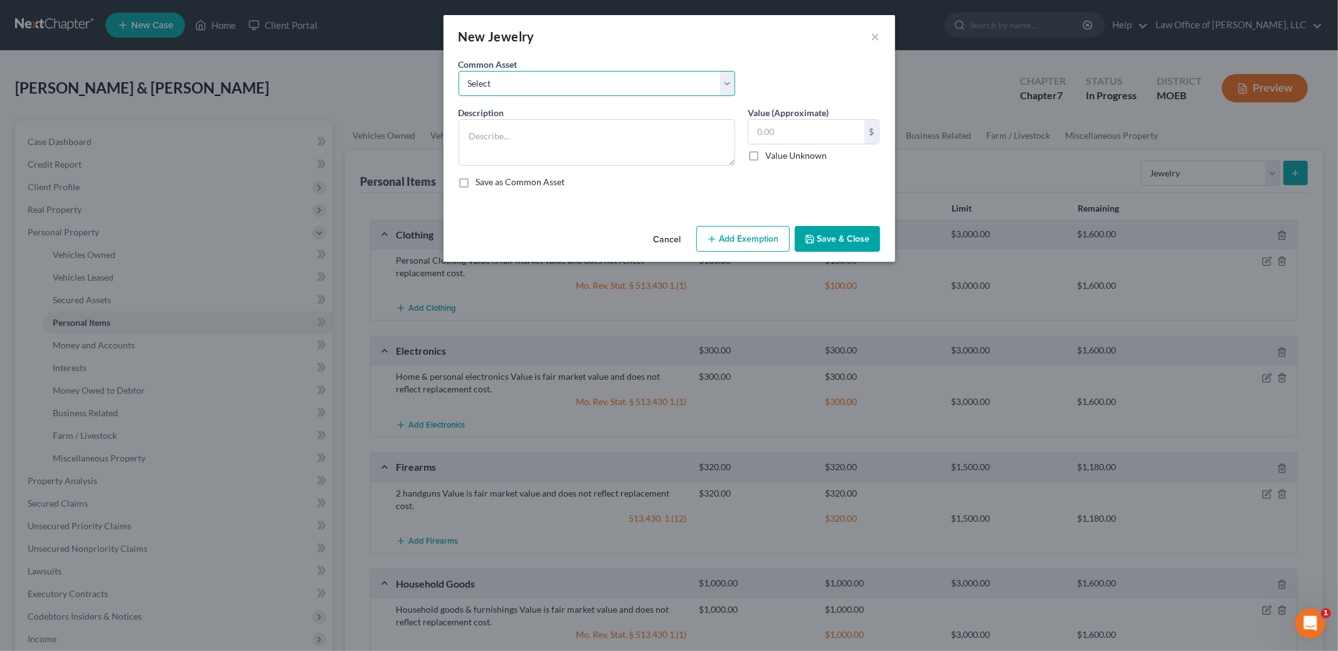
click at [595, 86] on select "Select Misc jewelry Value is fair market value and does not reflect replacement…" at bounding box center [597, 83] width 277 height 25
select select "1"
click at [459, 71] on select "Select Misc jewelry Value is fair market value and does not reflect replacement…" at bounding box center [597, 83] width 277 height 25
type textarea "Wedding Ring Value is fair market value and does not reflect replacement cost."
click at [803, 137] on input "text" at bounding box center [806, 132] width 116 height 24
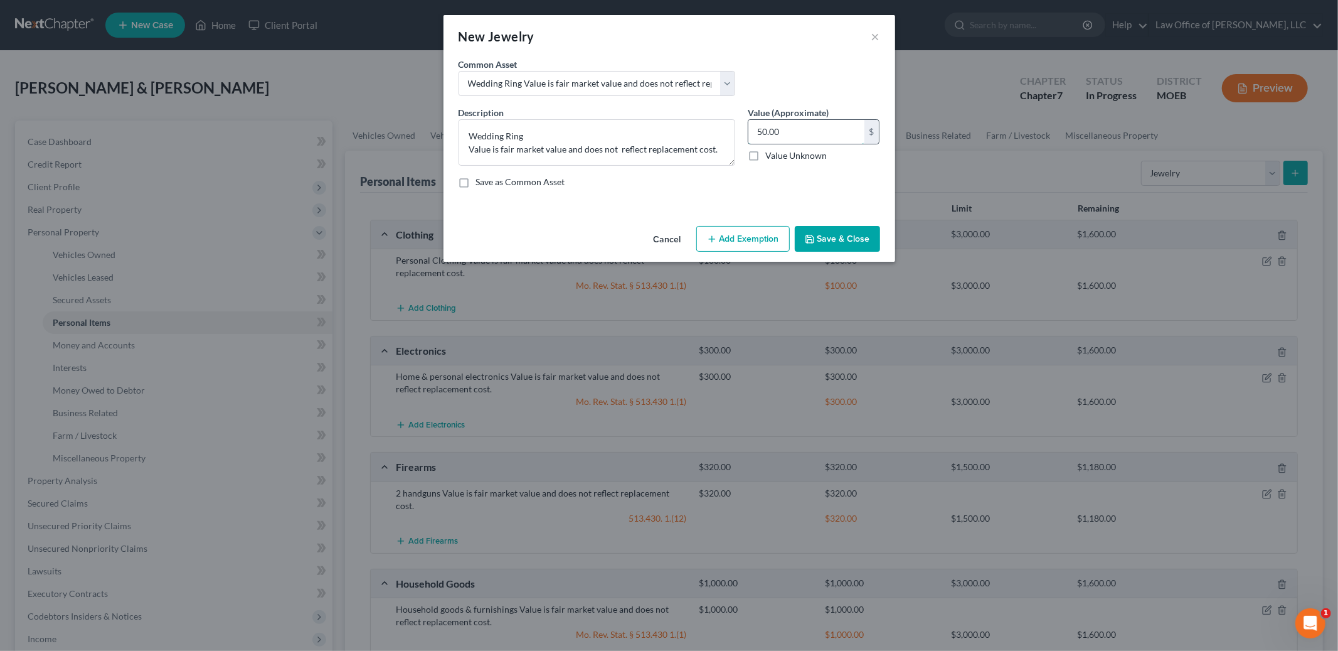
type input "50.00"
click at [753, 238] on button "Add Exemption" at bounding box center [742, 239] width 93 height 26
select select "2"
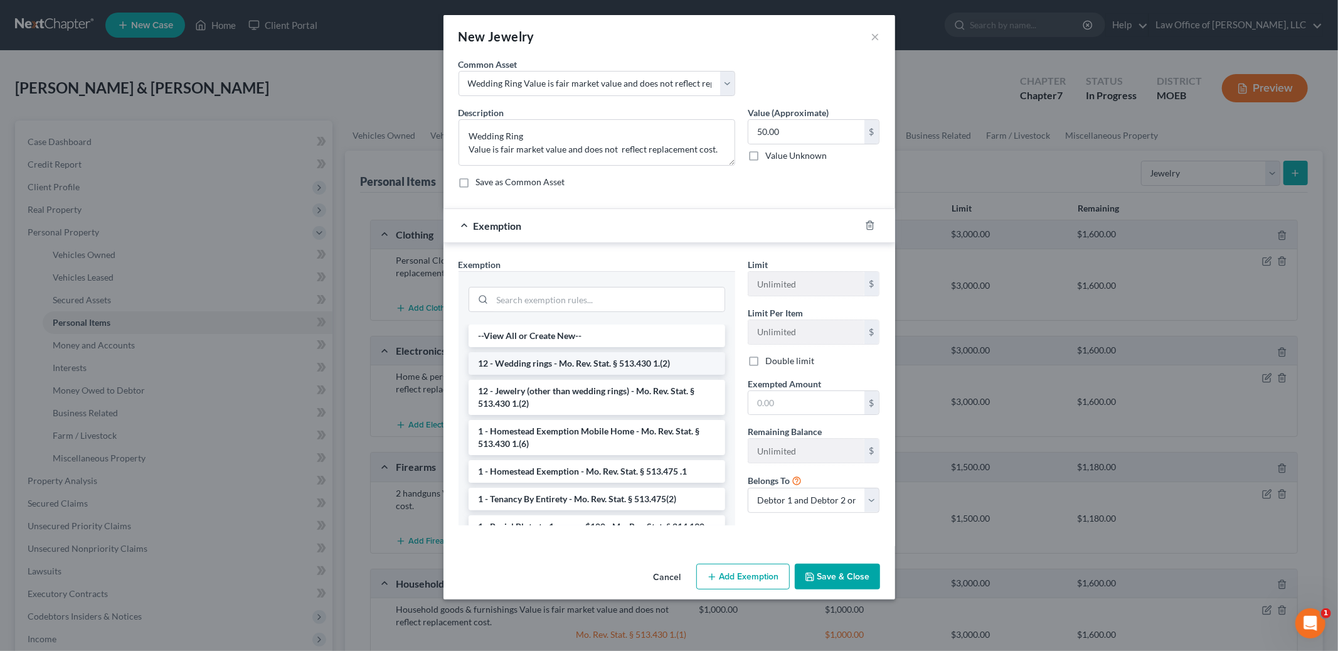
click at [671, 371] on li "12 - Wedding rings - Mo. Rev. Stat. § 513.430 1.(2)" at bounding box center [597, 363] width 257 height 23
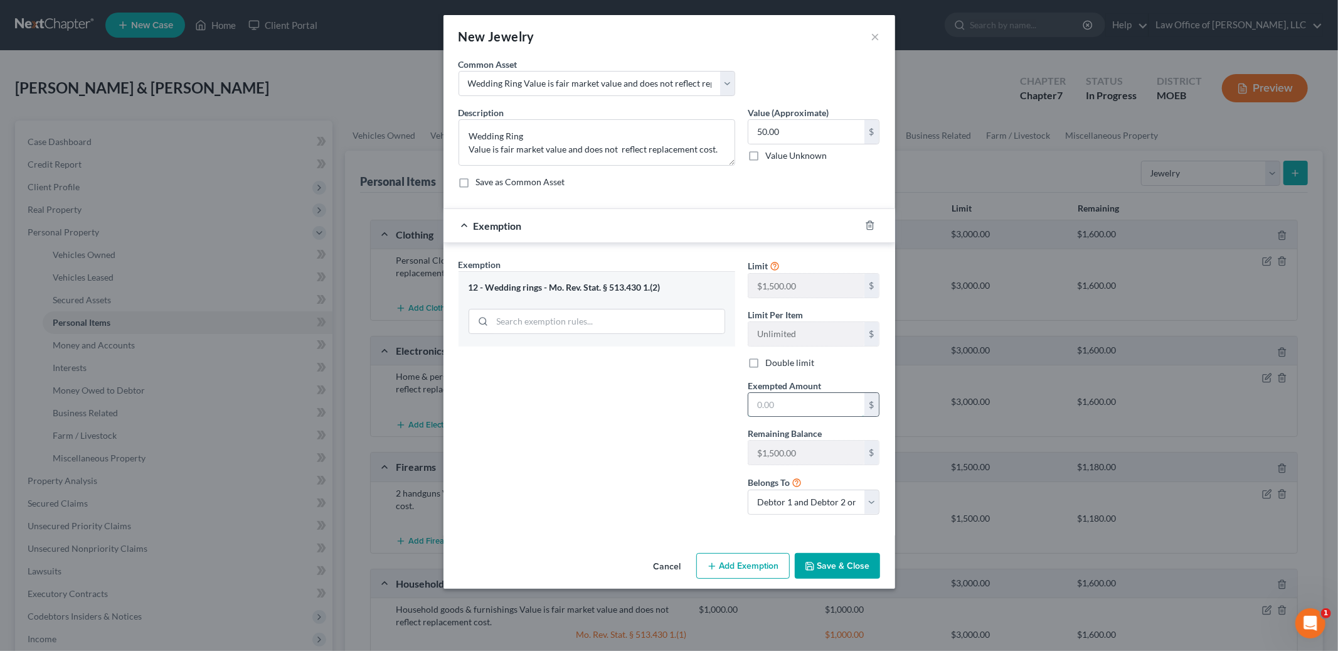
click at [782, 405] on input "text" at bounding box center [806, 405] width 116 height 24
type input "50.00"
click at [835, 574] on button "Save & Close" at bounding box center [837, 566] width 85 height 26
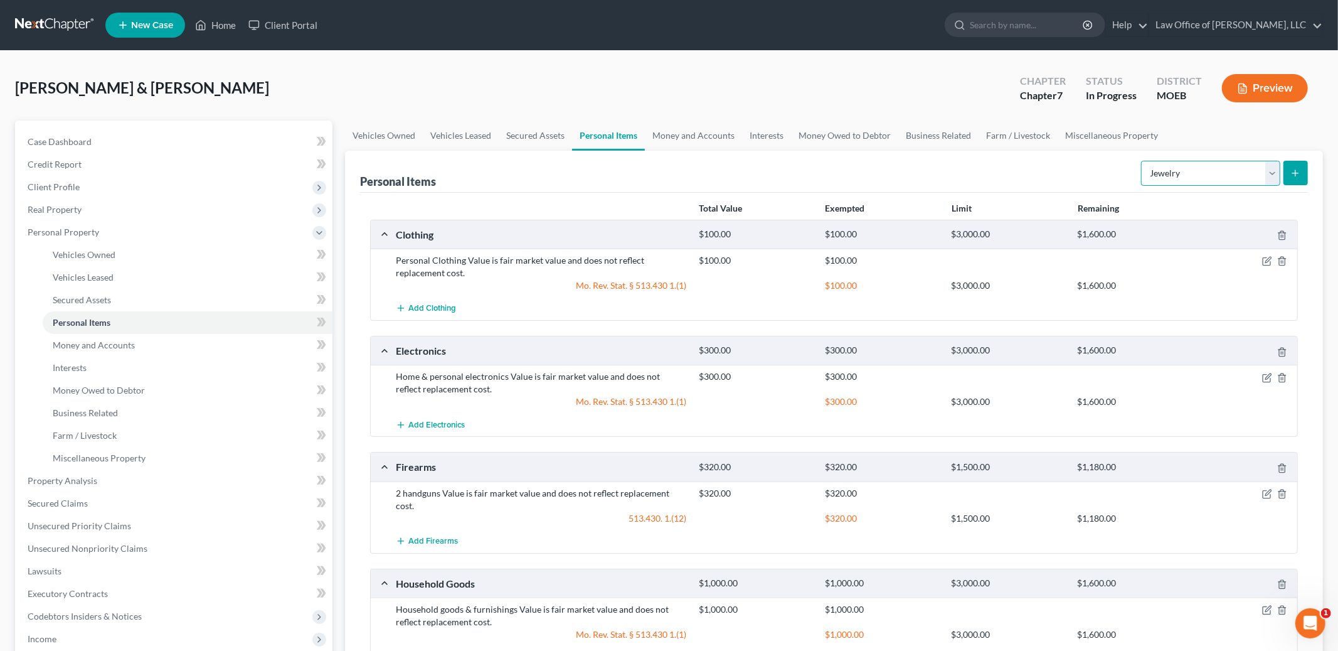
click at [1250, 181] on select "Select Item Type Clothing Collectibles Of Value Electronics Firearms Household …" at bounding box center [1210, 173] width 139 height 25
click at [1142, 161] on select "Select Item Type Clothing Collectibles Of Value Electronics Firearms Household …" at bounding box center [1210, 173] width 139 height 25
click at [1291, 171] on icon "submit" at bounding box center [1295, 173] width 10 height 10
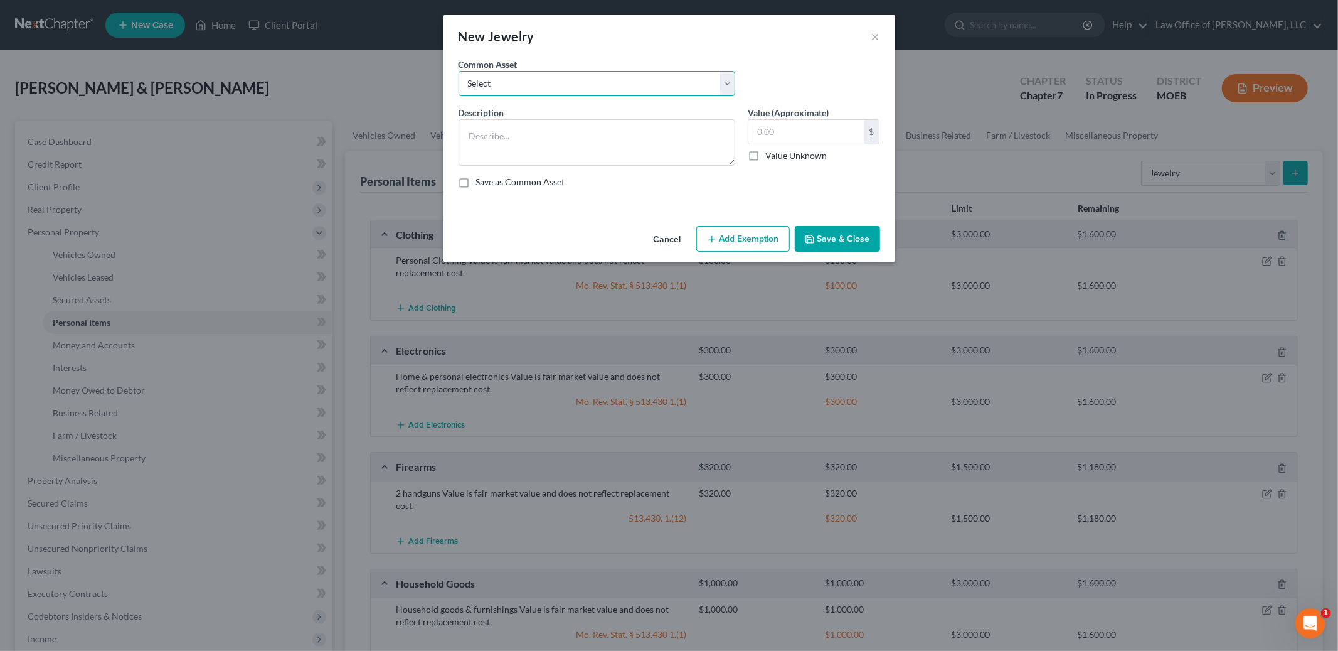
click at [621, 83] on select "Select Misc jewelry Value is fair market value and does not reflect replacement…" at bounding box center [597, 83] width 277 height 25
select select "1"
click at [459, 71] on select "Select Misc jewelry Value is fair market value and does not reflect replacement…" at bounding box center [597, 83] width 277 height 25
type textarea "Wedding Ring Value is fair market value and does not reflect replacement cost."
click at [787, 131] on input "text" at bounding box center [806, 132] width 116 height 24
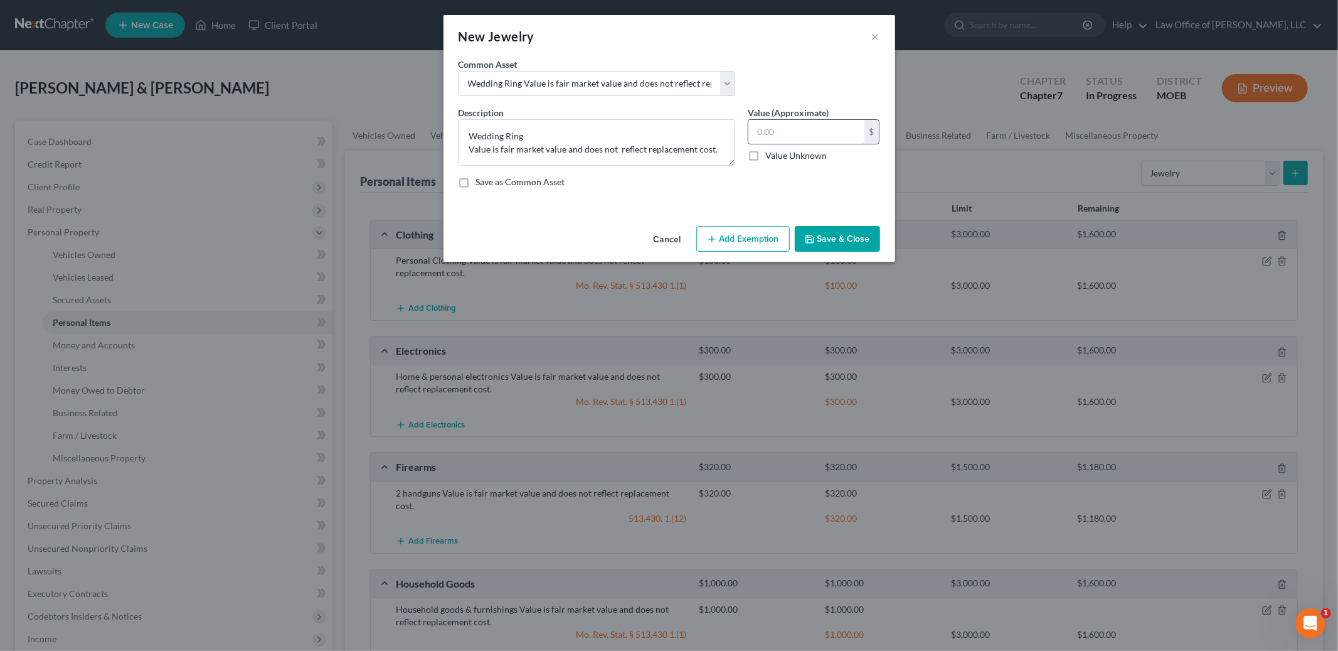
type input "5"
type input "75.00"
click at [752, 253] on div "Cancel Add Exemption Save & Close" at bounding box center [670, 241] width 452 height 41
click at [755, 245] on button "Add Exemption" at bounding box center [742, 239] width 93 height 26
select select "2"
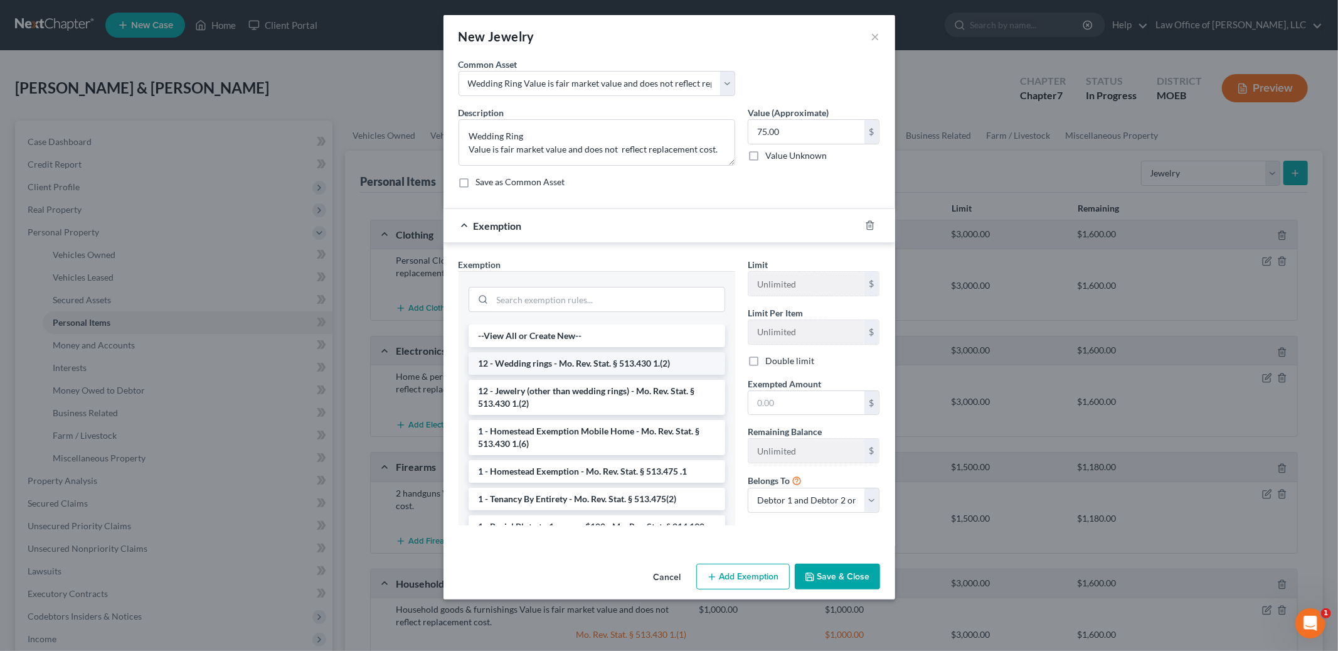
click at [662, 359] on li "12 - Wedding rings - Mo. Rev. Stat. § 513.430 1.(2)" at bounding box center [597, 363] width 257 height 23
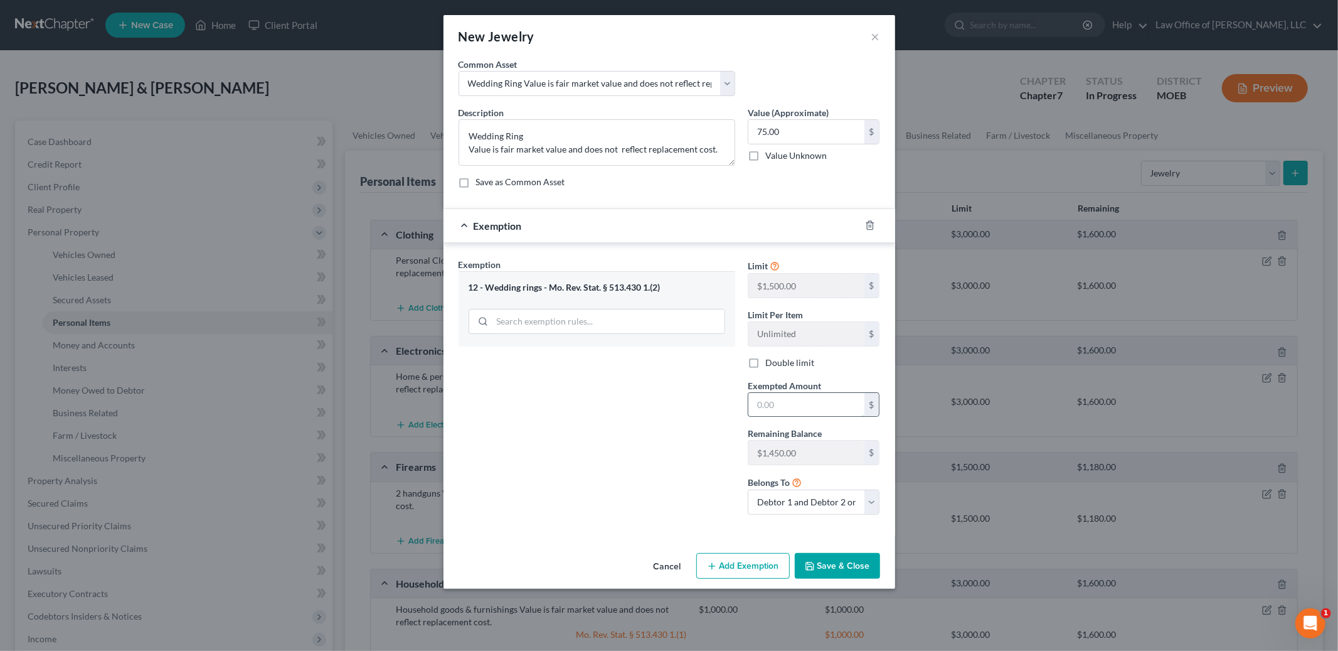
click at [782, 407] on input "text" at bounding box center [806, 405] width 116 height 24
type input "75.00"
click at [849, 563] on button "Save & Close" at bounding box center [837, 566] width 85 height 26
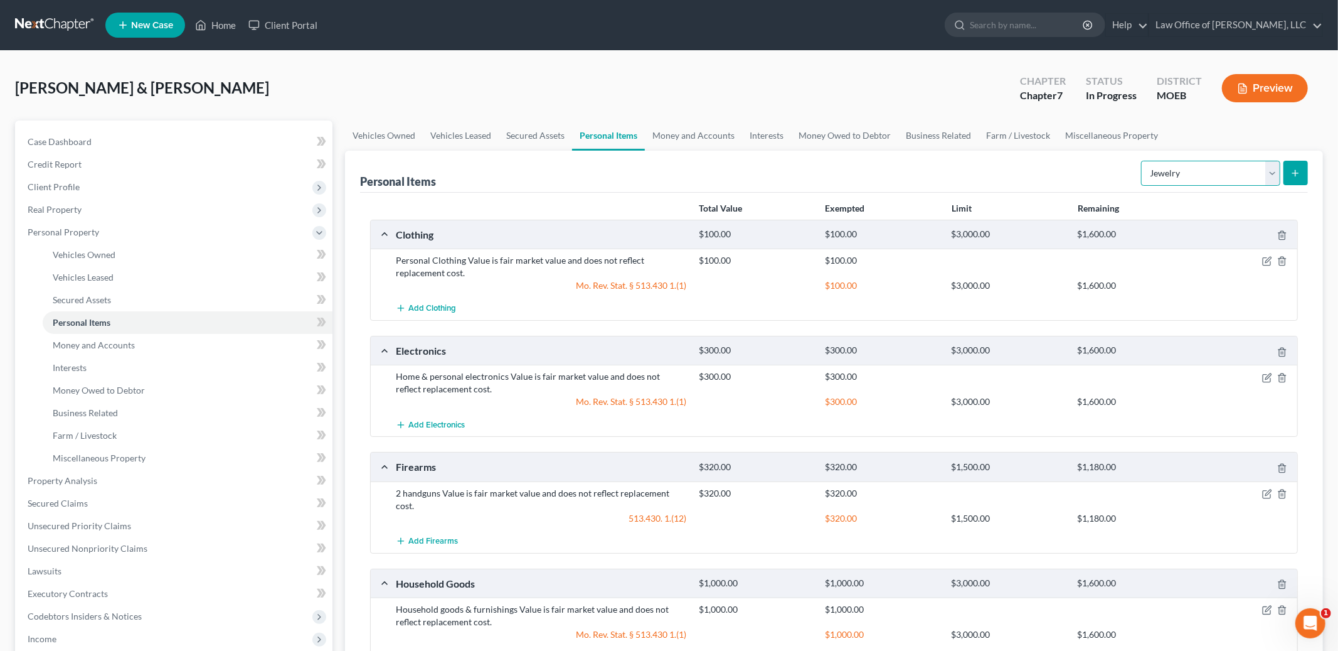
click at [1200, 169] on select "Select Item Type Clothing Collectibles Of Value Electronics Firearms Household …" at bounding box center [1210, 173] width 139 height 25
click at [1296, 173] on line "submit" at bounding box center [1296, 173] width 6 height 0
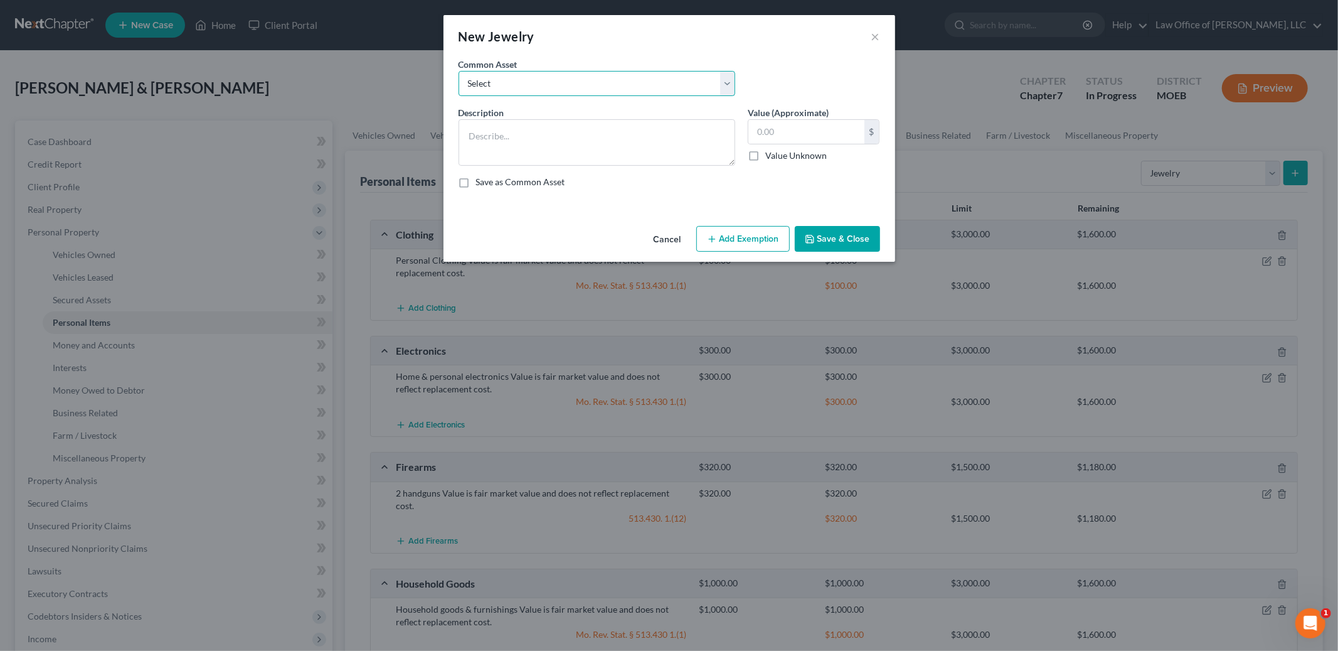
click at [635, 82] on select "Select Misc jewelry Value is fair market value and does not reflect replacement…" at bounding box center [597, 83] width 277 height 25
select select "0"
click at [459, 71] on select "Select Misc jewelry Value is fair market value and does not reflect replacement…" at bounding box center [597, 83] width 277 height 25
type textarea "Misc jewelry Value is fair market value and does not reflect replacement cost."
click at [787, 132] on input "text" at bounding box center [806, 132] width 116 height 24
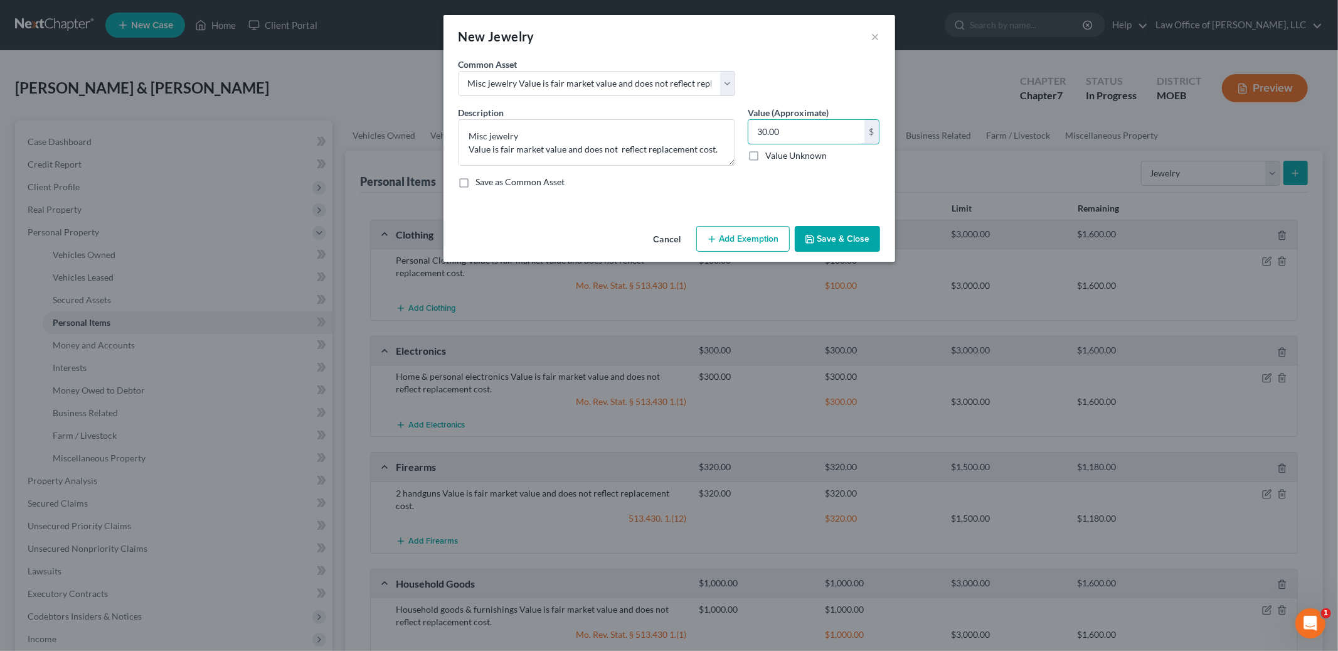
type input "30.00"
click at [758, 241] on button "Add Exemption" at bounding box center [742, 239] width 93 height 26
select select "2"
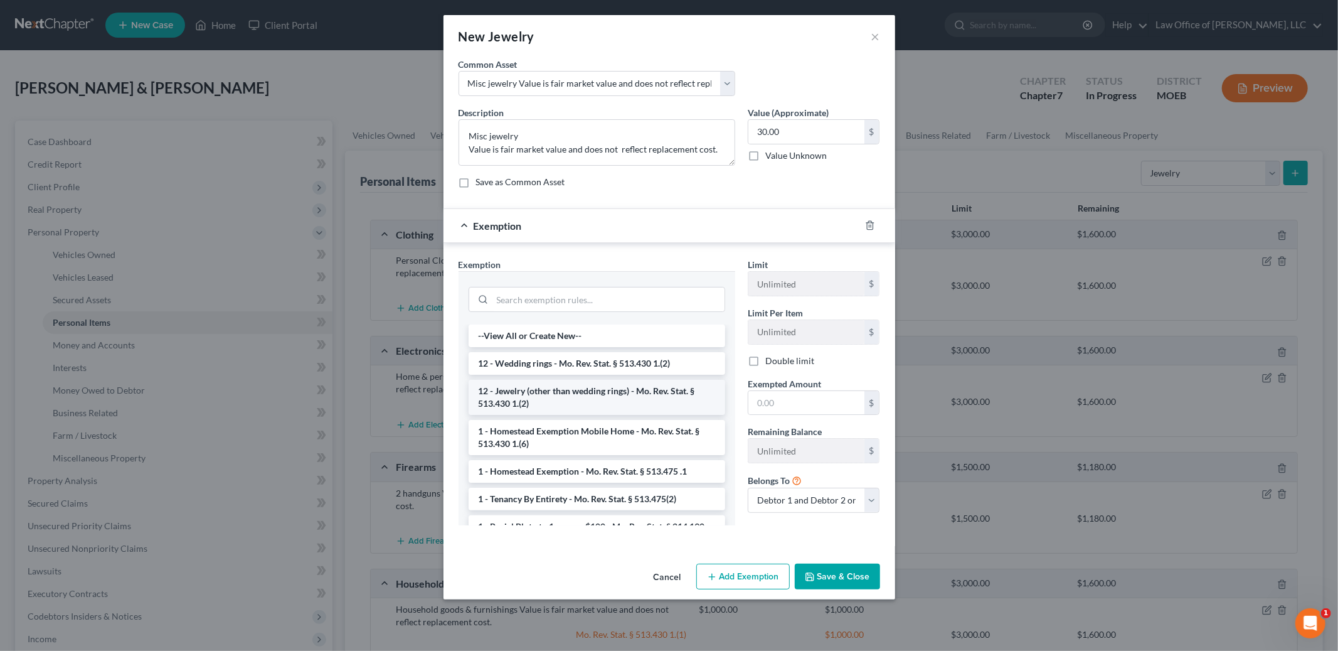
click at [647, 395] on li "12 - Jewelry (other than wedding rings) - Mo. Rev. Stat. § 513.430 1.(2)" at bounding box center [597, 397] width 257 height 35
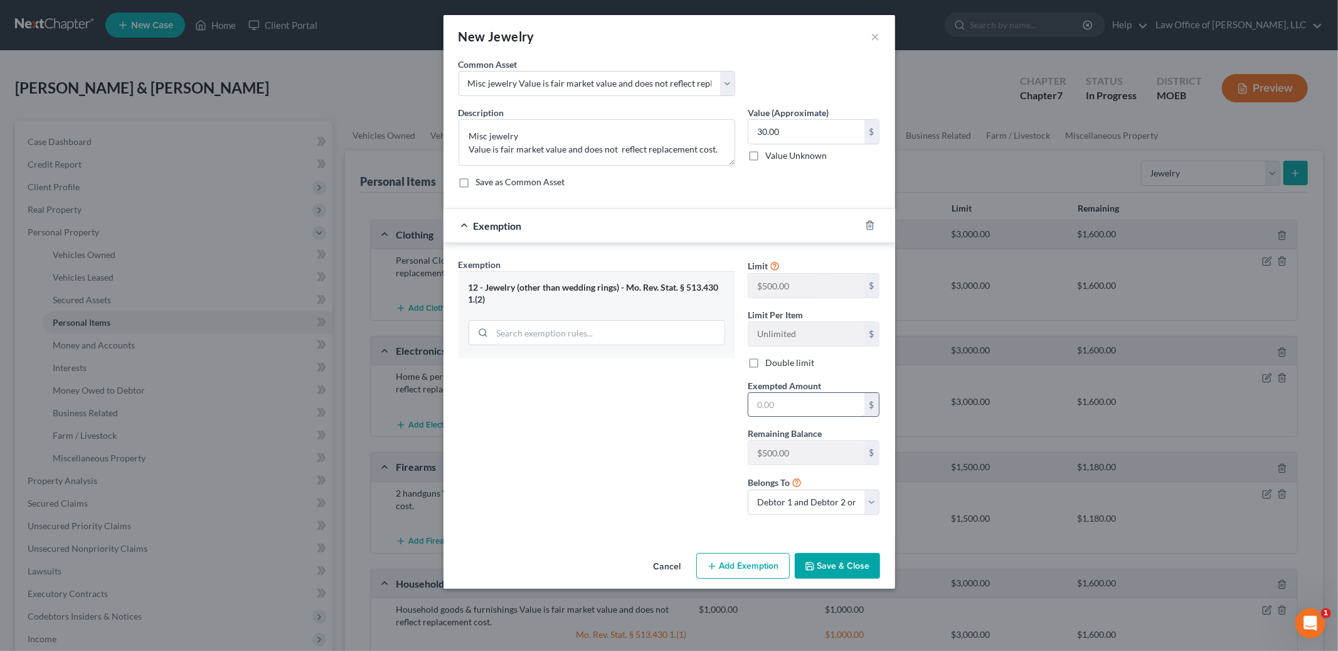
click at [768, 407] on input "text" at bounding box center [806, 405] width 116 height 24
type input "30.00"
click at [861, 565] on button "Save & Close" at bounding box center [837, 566] width 85 height 26
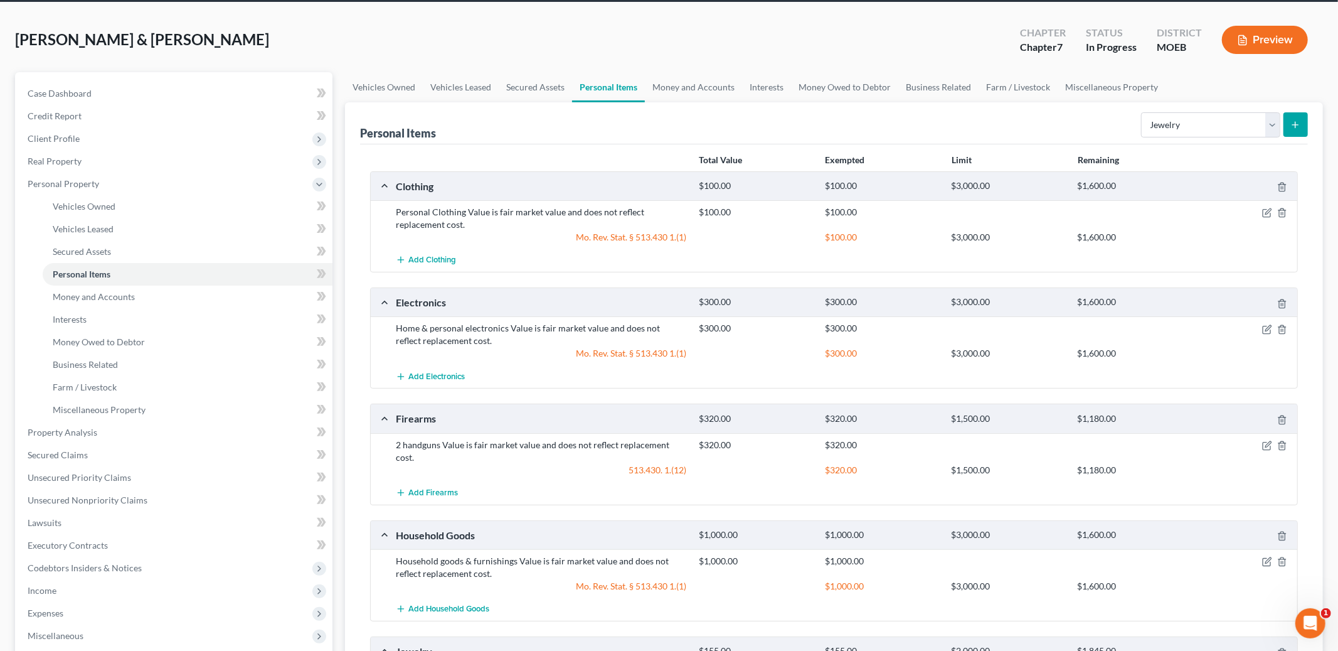
scroll to position [30, 0]
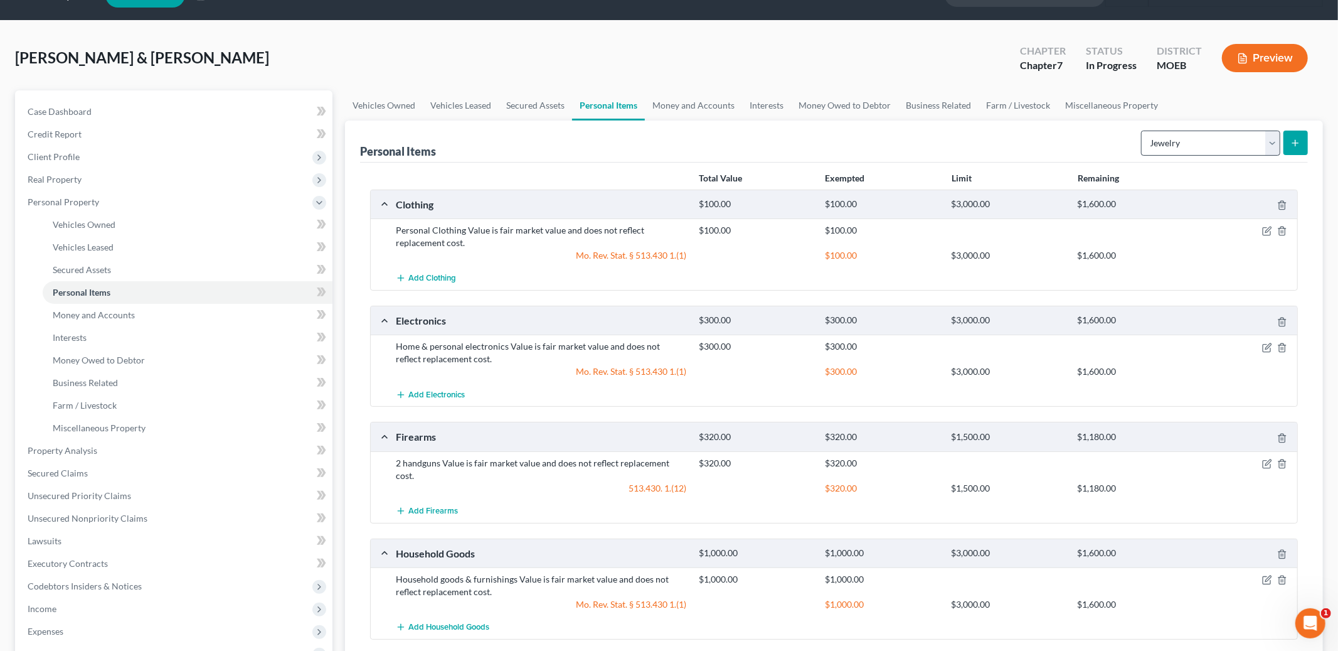
drag, startPoint x: 1206, startPoint y: 155, endPoint x: 1211, endPoint y: 144, distance: 12.1
click at [1213, 152] on div "Select Item Type Clothing Collectibles Of Value Electronics Firearms Household …" at bounding box center [1222, 141] width 172 height 33
click at [1208, 147] on select "Select Item Type Clothing Collectibles Of Value Electronics Firearms Household …" at bounding box center [1210, 142] width 139 height 25
select select "pets"
click at [1142, 130] on select "Select Item Type Clothing Collectibles Of Value Electronics Firearms Household …" at bounding box center [1210, 142] width 139 height 25
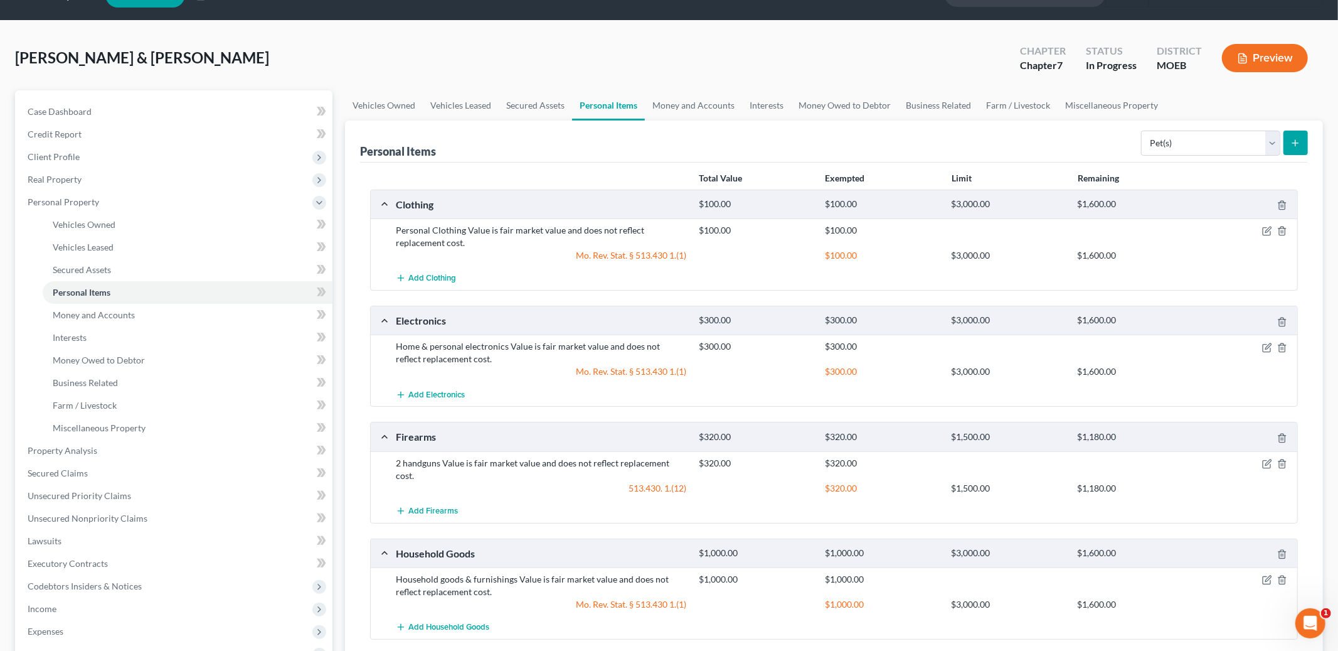
click at [1300, 138] on icon "submit" at bounding box center [1295, 143] width 10 height 10
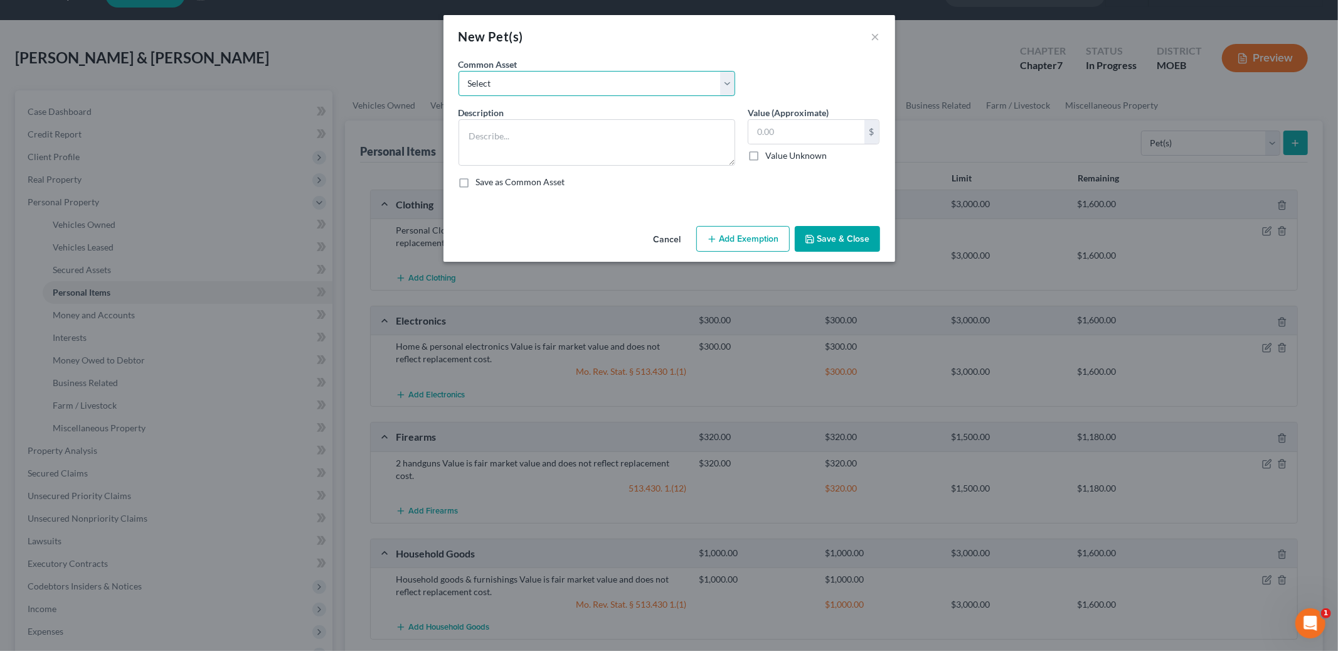
click at [593, 84] on select "Select Value is fair market value and does not reflect replacement cost." at bounding box center [597, 83] width 277 height 25
select select "0"
click at [459, 71] on select "Select Value is fair market value and does not reflect replacement cost." at bounding box center [597, 83] width 277 height 25
click at [470, 134] on textarea "Value is fair market value and does not reflect replacement cost." at bounding box center [597, 142] width 277 height 46
type textarea "1 dog and 1 cat Value is fair market value and does not reflect replacement cos…"
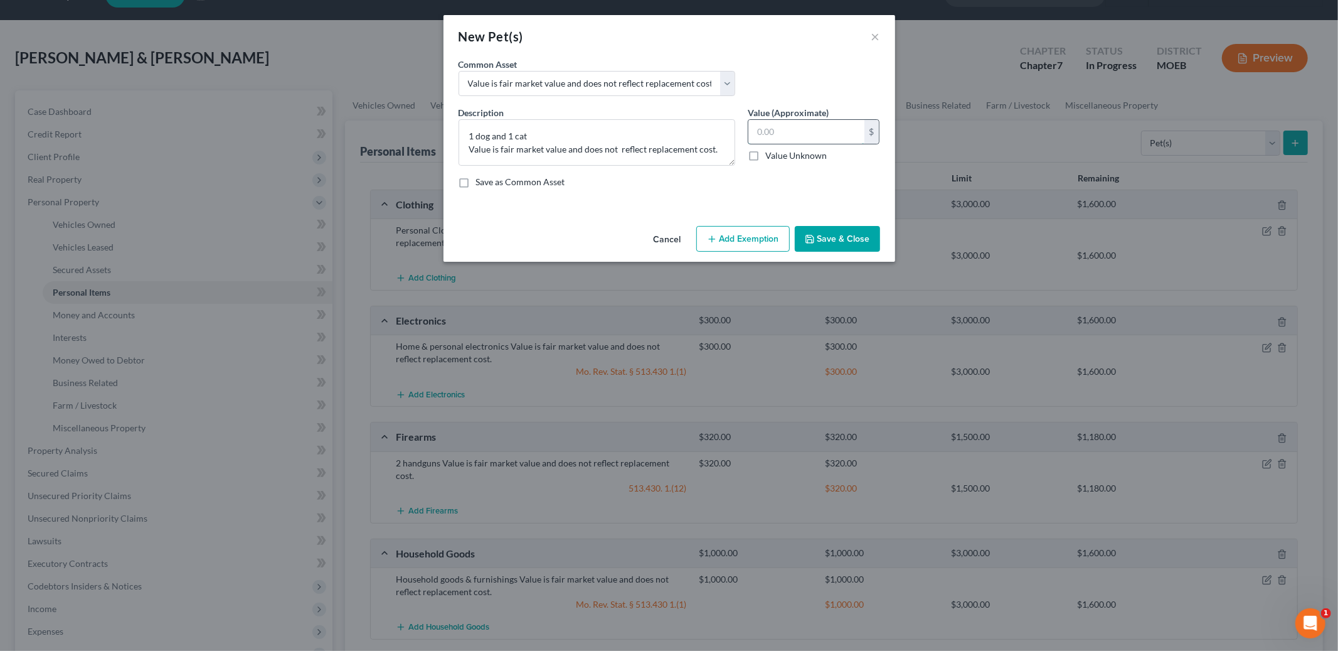
click at [785, 136] on input "text" at bounding box center [806, 132] width 116 height 24
type input "0.00"
click at [843, 238] on button "Save & Close" at bounding box center [837, 239] width 85 height 26
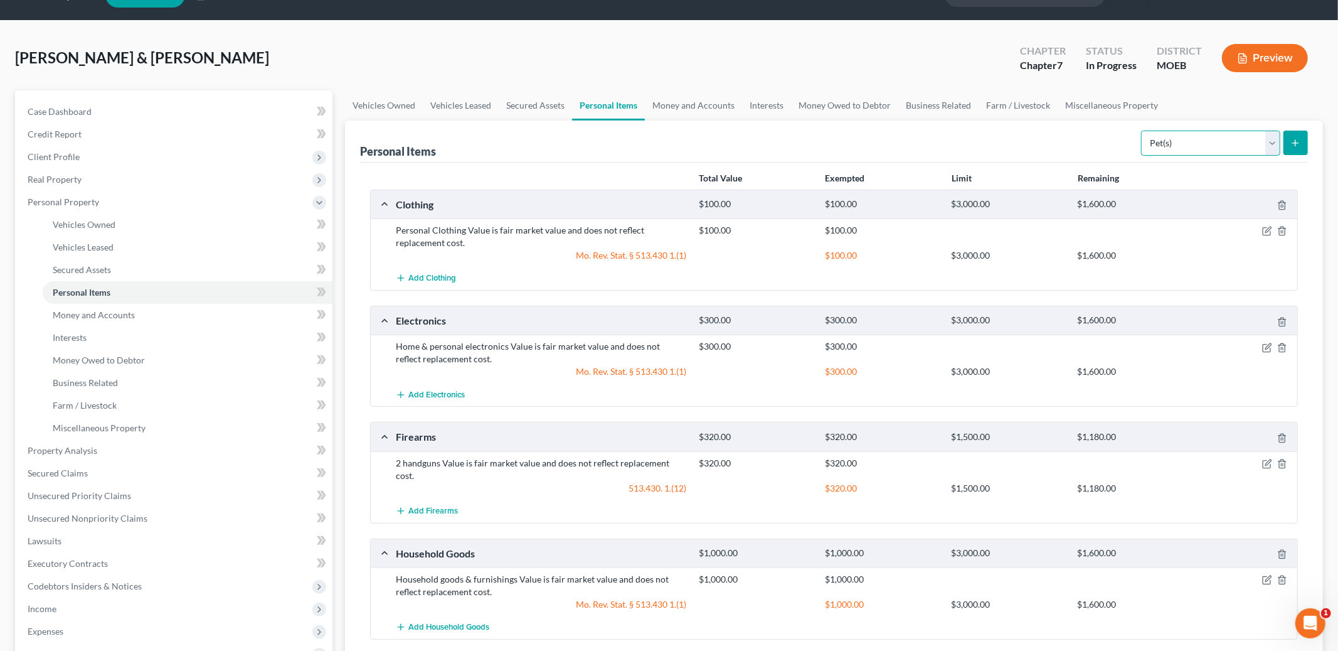
click at [1233, 143] on select "Select Item Type Clothing Collectibles Of Value Electronics Firearms Household …" at bounding box center [1210, 142] width 139 height 25
click at [699, 110] on link "Money and Accounts" at bounding box center [693, 105] width 97 height 30
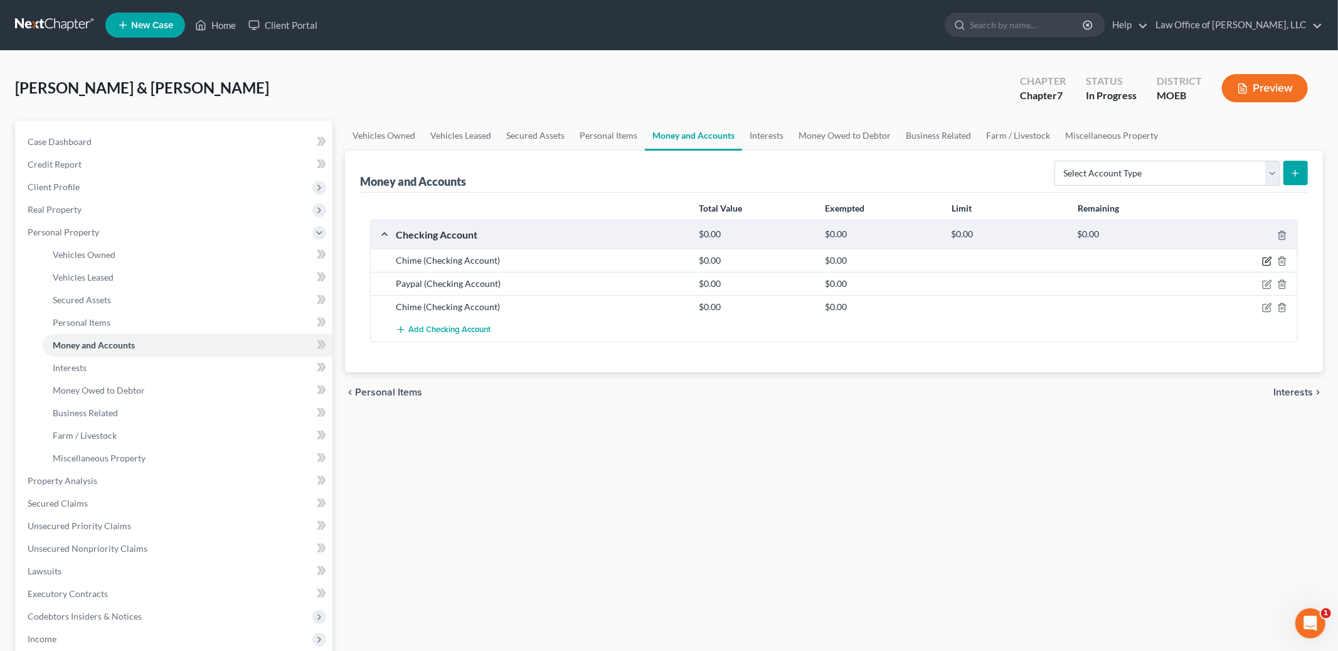
click at [1265, 261] on icon "button" at bounding box center [1268, 260] width 6 height 6
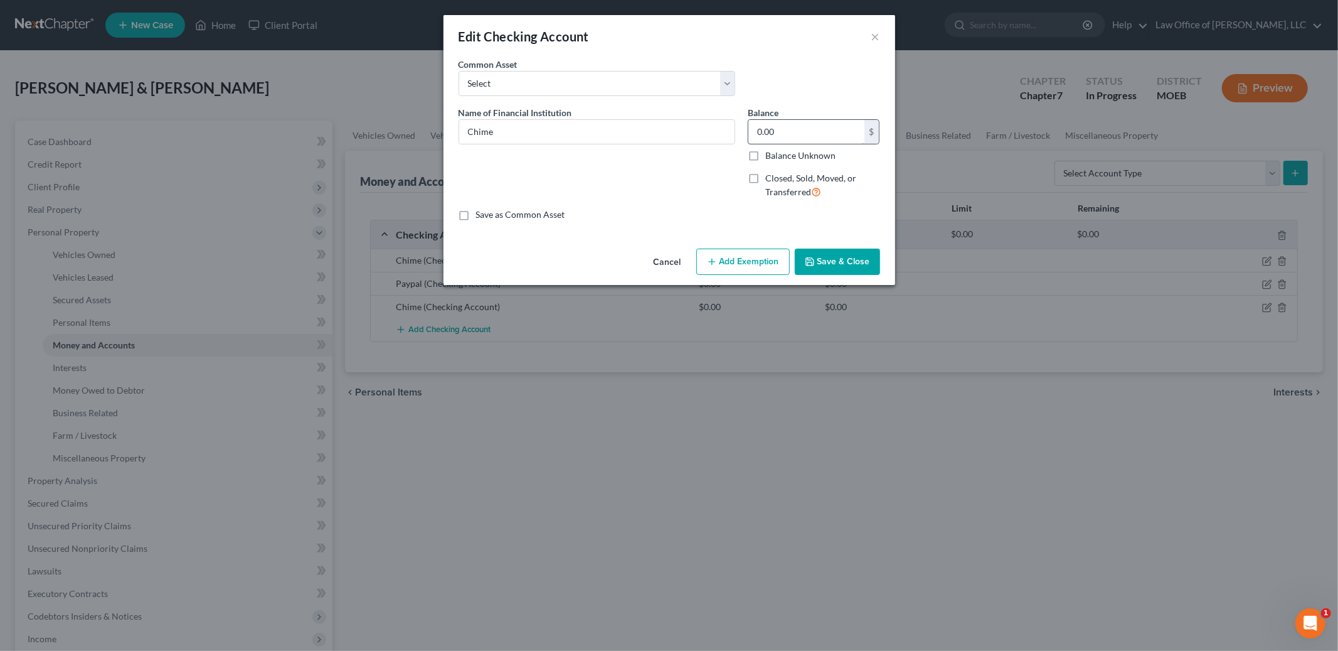
click at [800, 136] on input "0.00" at bounding box center [806, 132] width 116 height 24
type input "6.00"
type input "6"
type input "64.00"
type input "64"
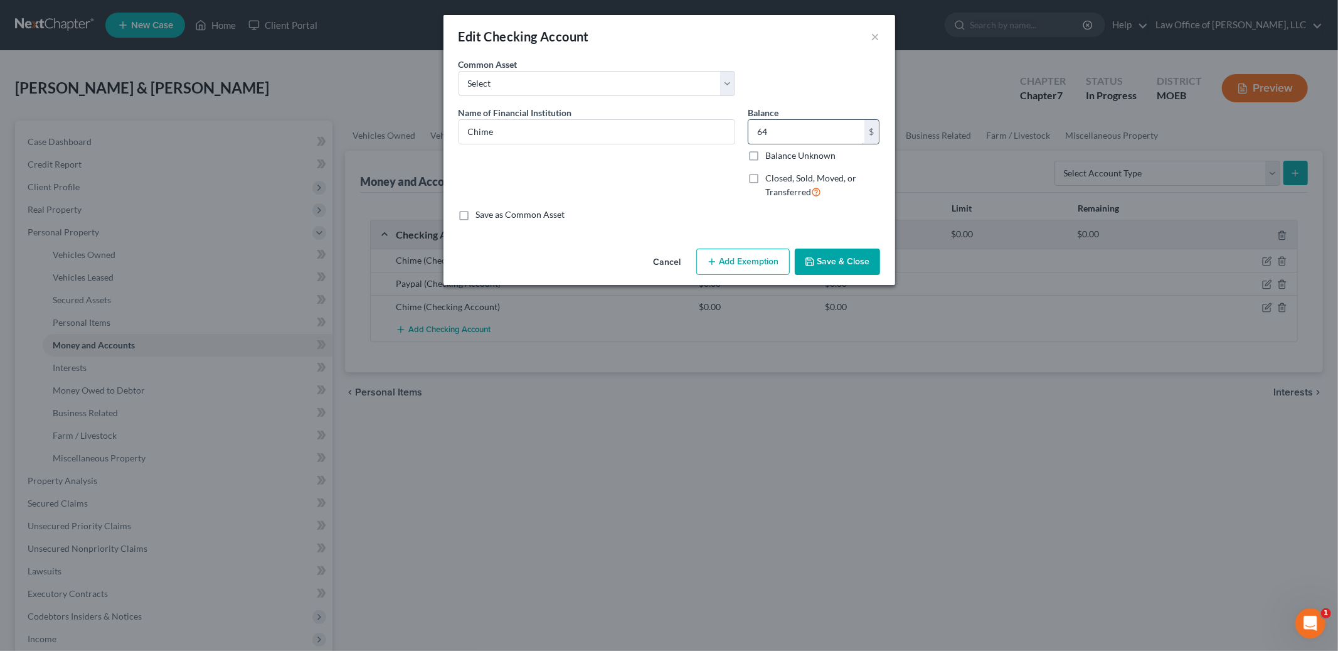
type input "644.00"
click at [733, 265] on button "Add Exemption" at bounding box center [742, 261] width 93 height 26
select select "2"
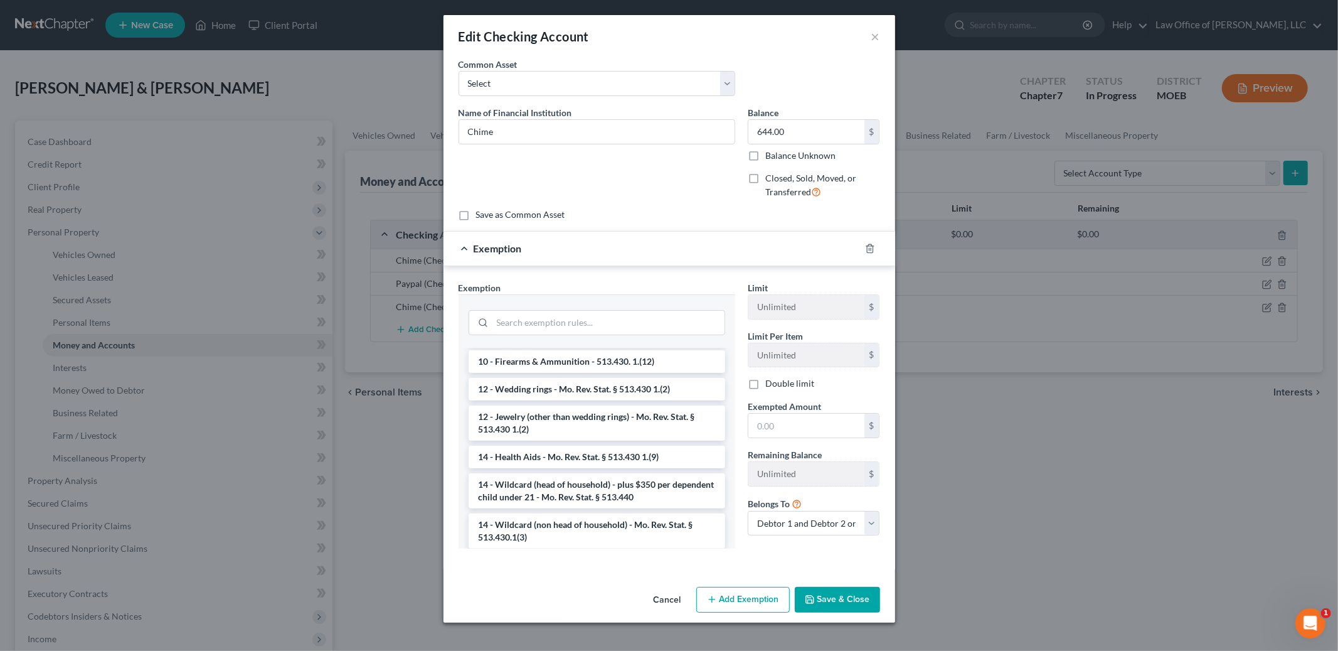
scroll to position [152, 0]
click at [654, 515] on li "14 - Wildcard (non head of household) - Mo. Rev. Stat. § 513.430.1(3)" at bounding box center [597, 526] width 257 height 35
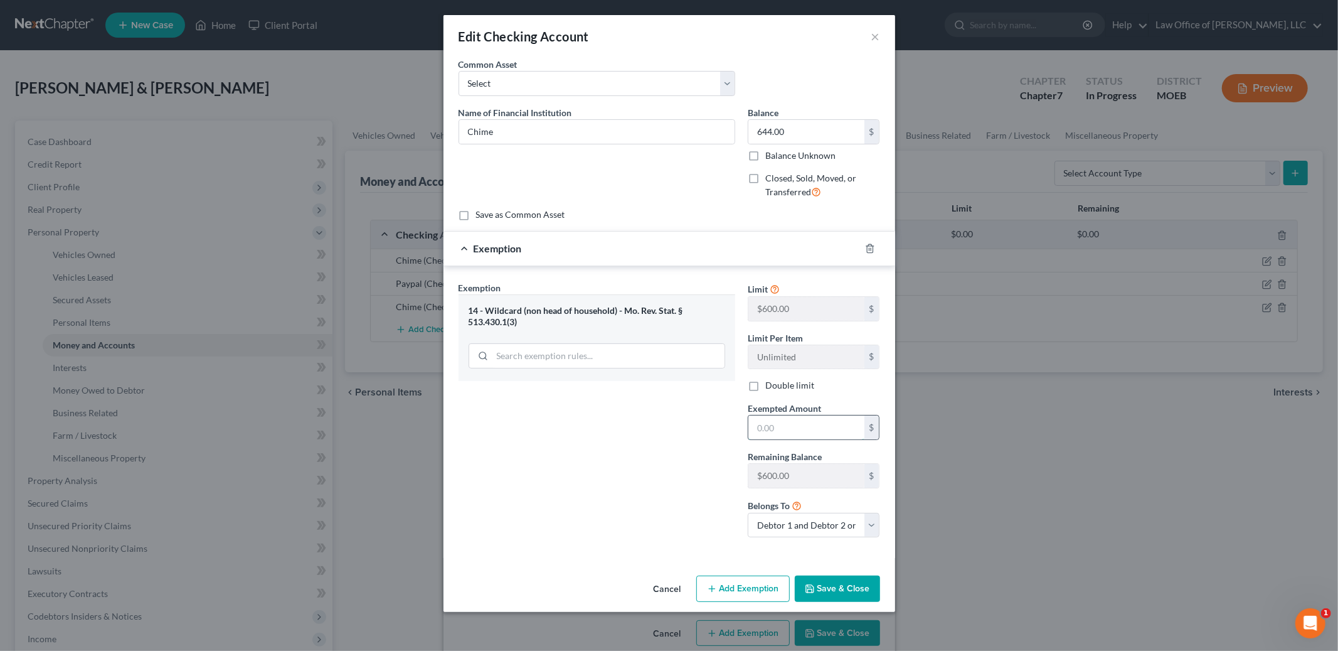
click at [785, 429] on input "text" at bounding box center [806, 427] width 116 height 24
type input "6.00"
type input "6"
type input "64.00"
type input "64"
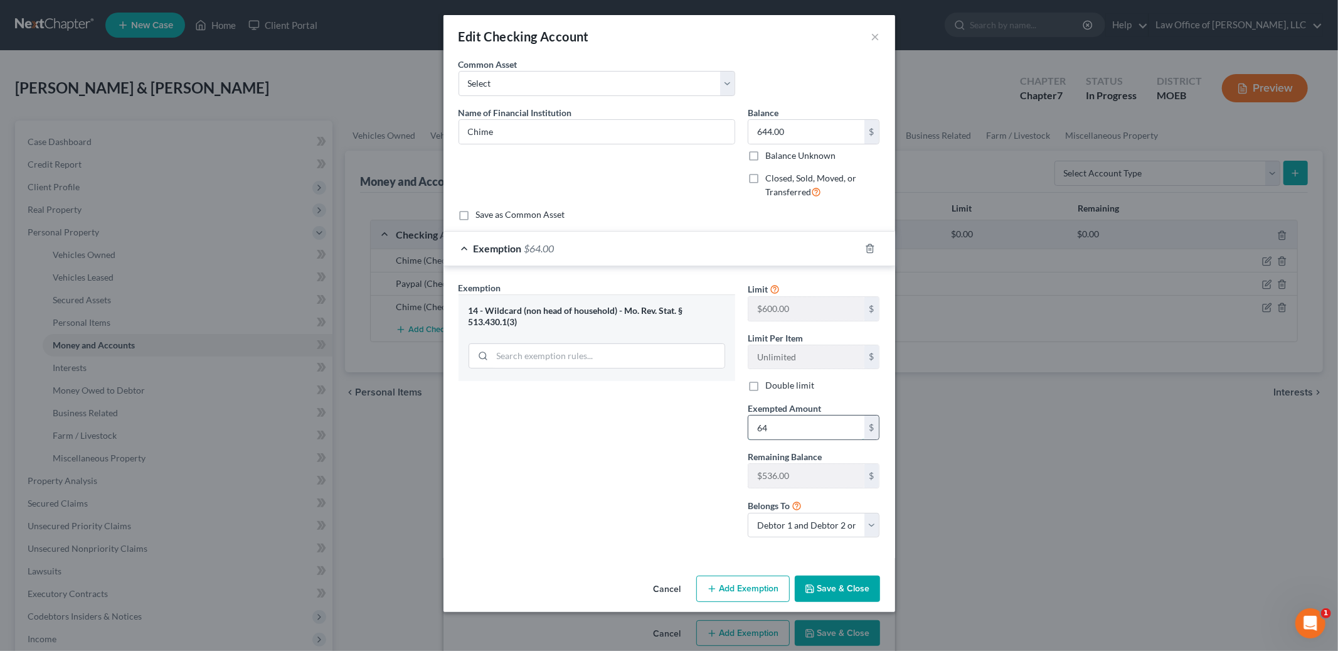
type input "644.00"
type input "644."
type input "644.40"
type input "644.4"
type input "644.44"
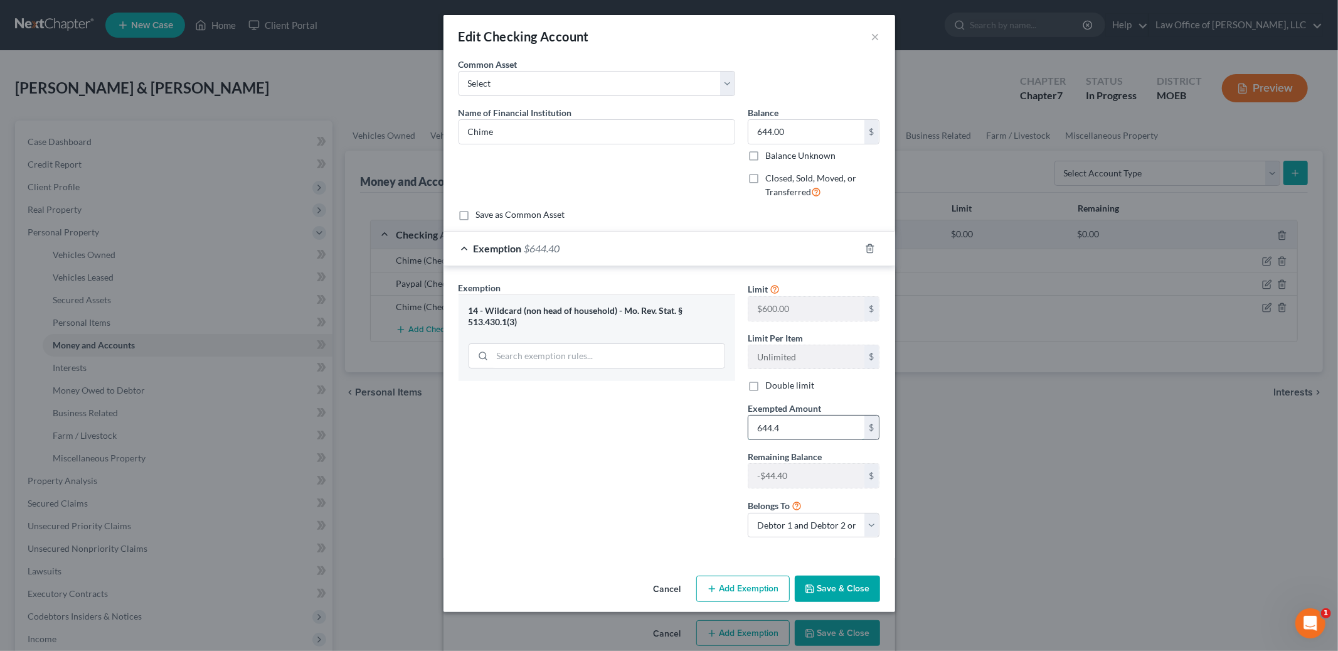
type input "644.44"
type input "644.40"
type input "644.4"
type input "644.00"
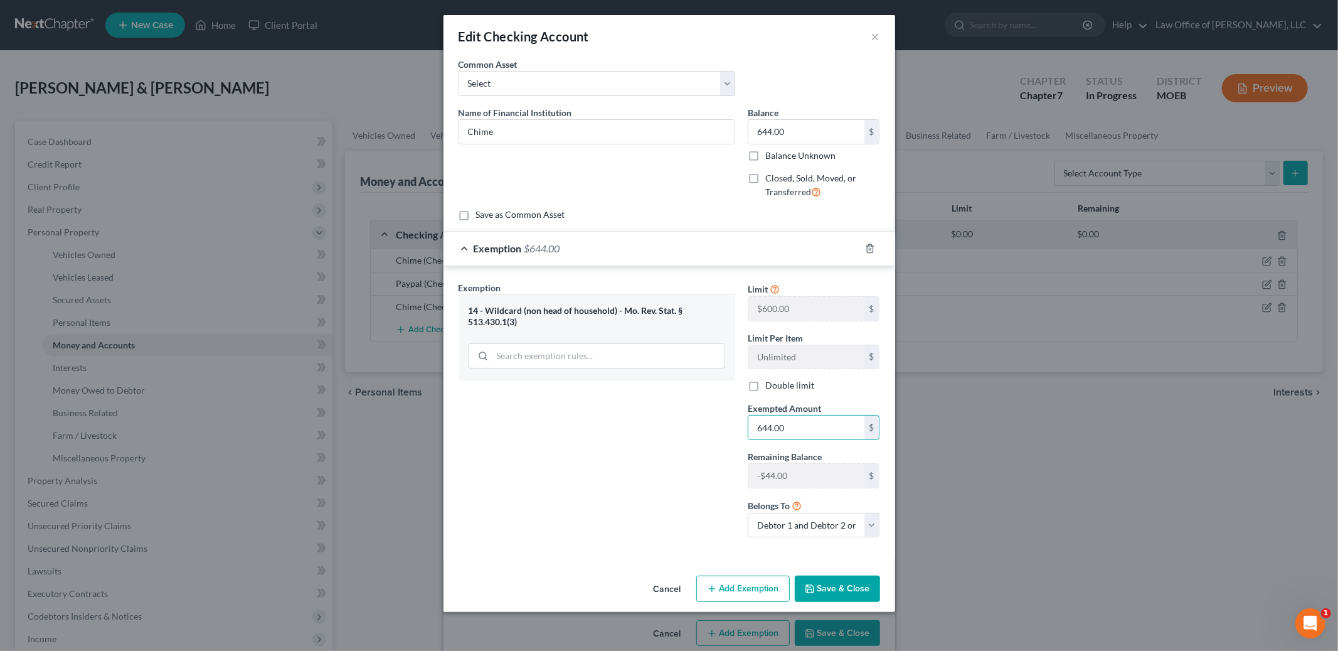
click at [847, 597] on button "Save & Close" at bounding box center [837, 588] width 85 height 26
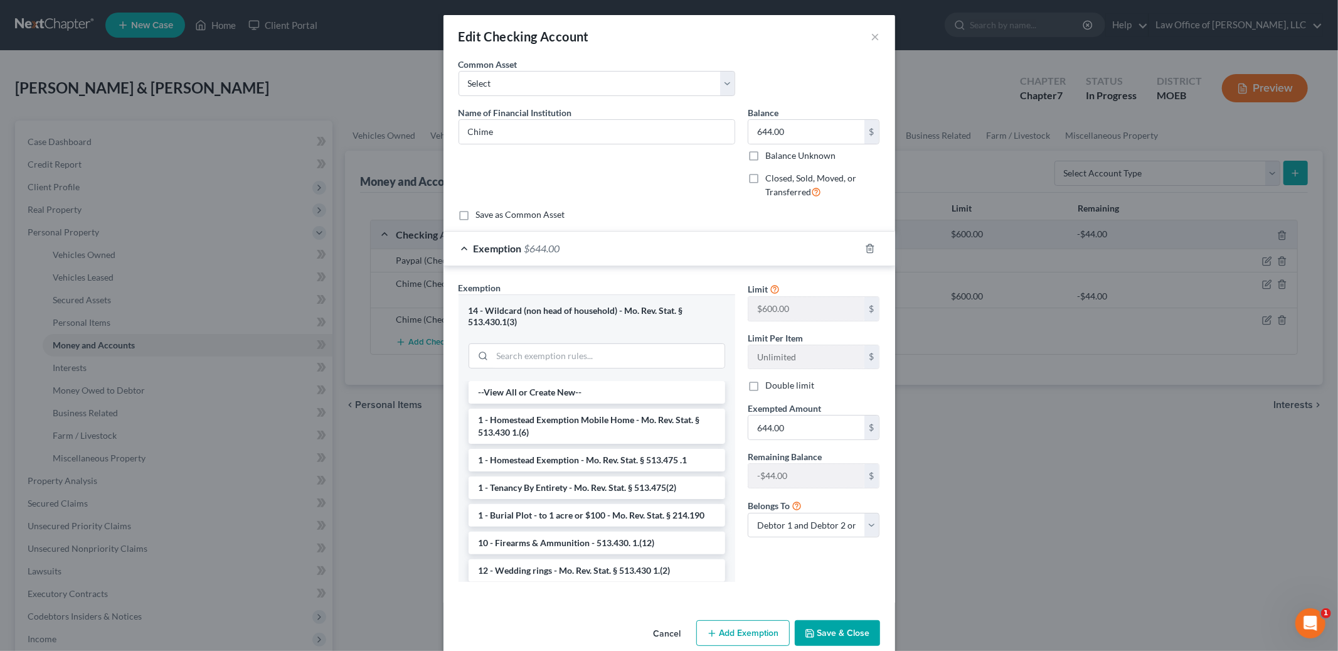
click at [841, 635] on button "Save & Close" at bounding box center [837, 633] width 85 height 26
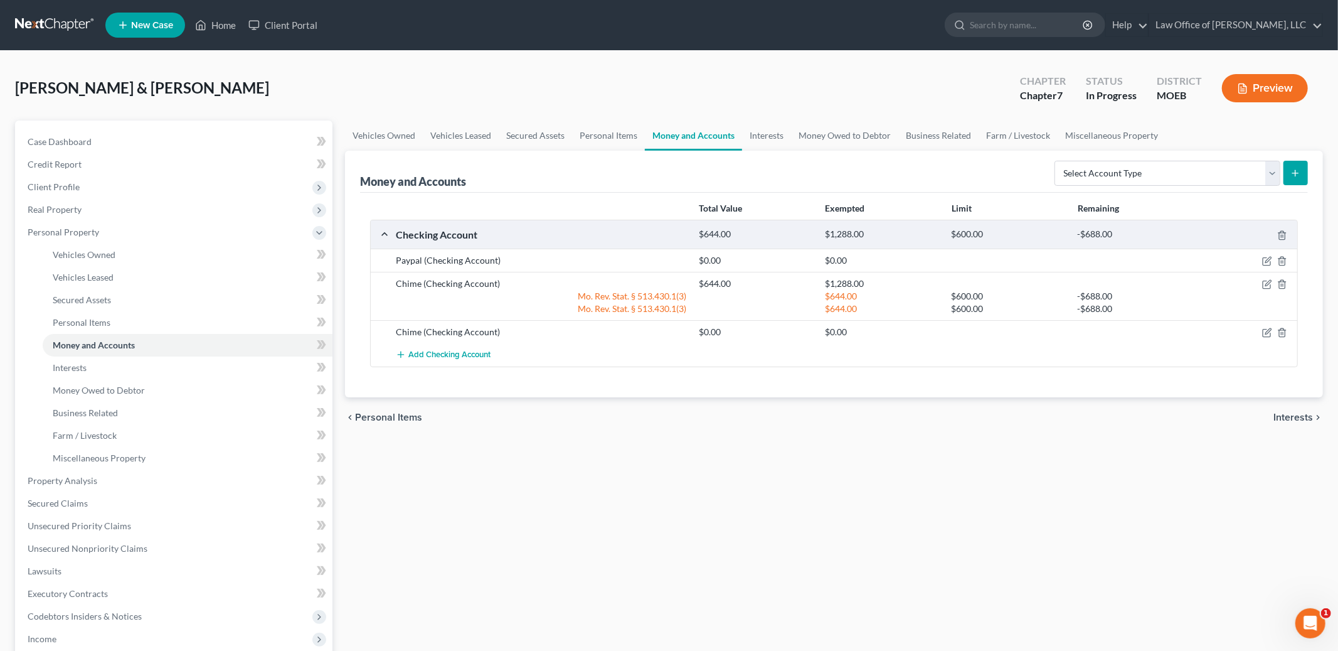
click at [1253, 337] on div at bounding box center [1248, 332] width 101 height 13
click at [1266, 336] on icon "button" at bounding box center [1267, 333] width 8 height 8
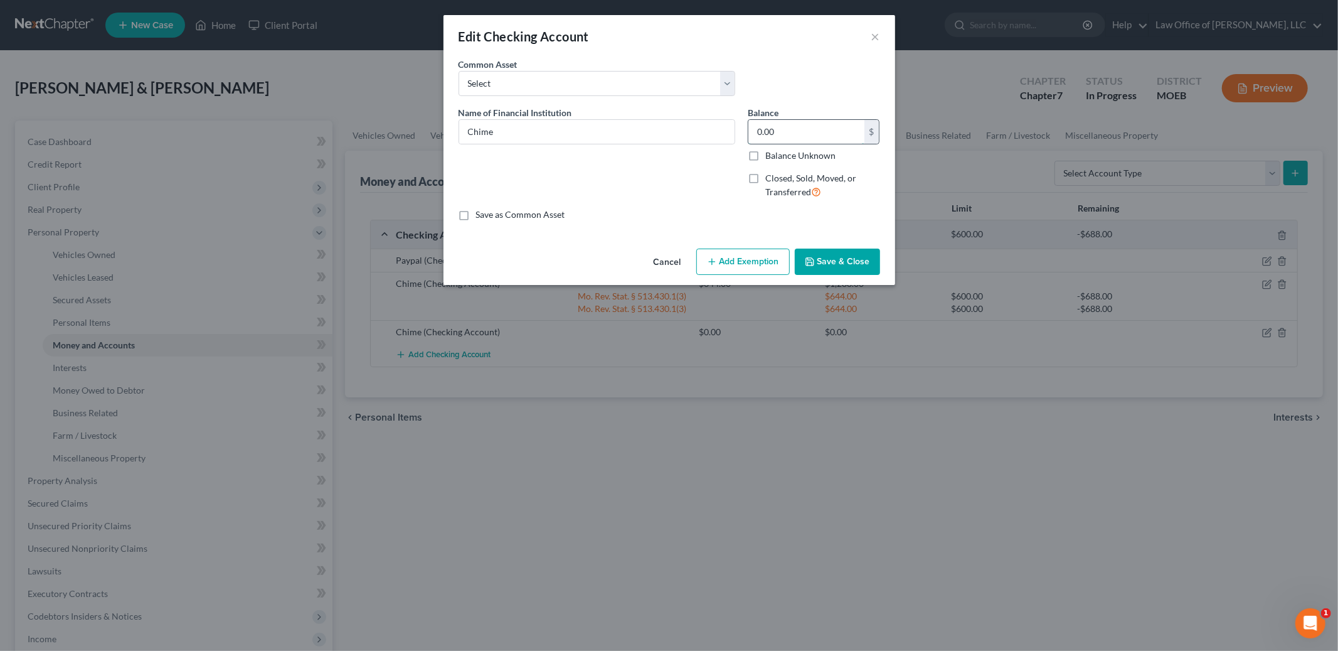
click at [841, 139] on input "0.00" at bounding box center [806, 132] width 116 height 24
type input "353.28"
click at [768, 267] on button "Add Exemption" at bounding box center [742, 261] width 93 height 26
select select "2"
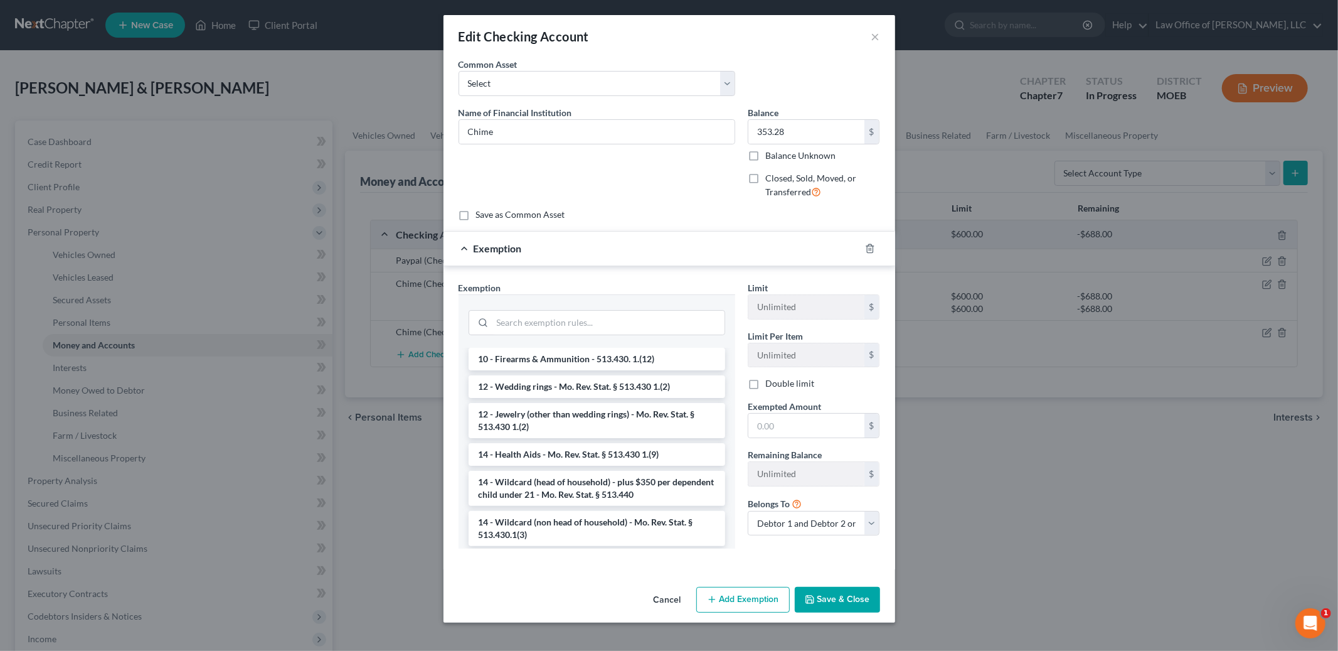
scroll to position [162, 0]
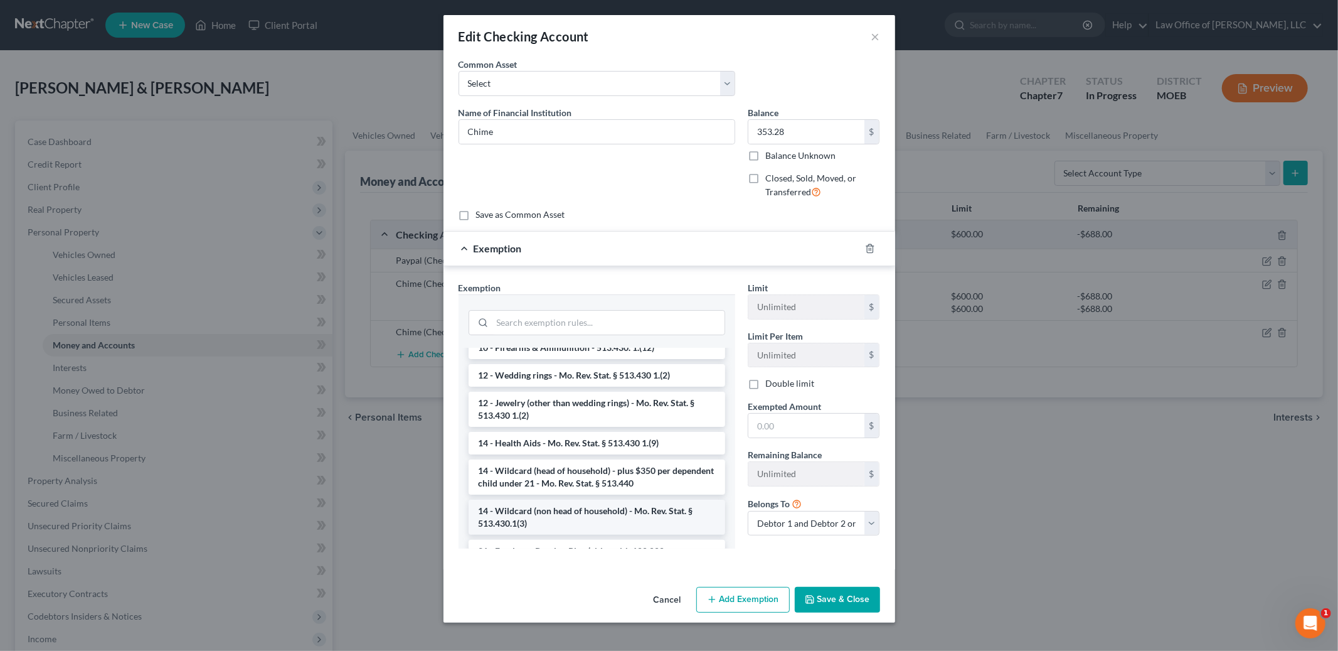
click at [623, 514] on li "14 - Wildcard (non head of household) - Mo. Rev. Stat. § 513.430.1(3)" at bounding box center [597, 516] width 257 height 35
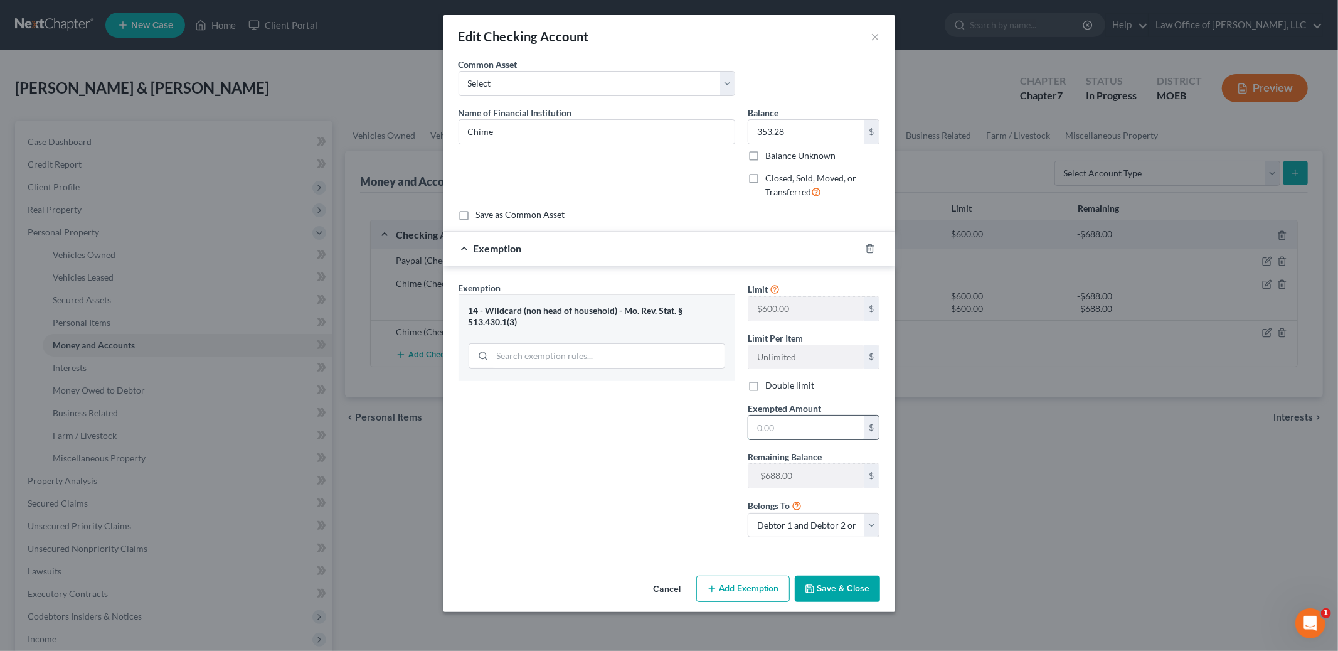
click at [786, 433] on input "text" at bounding box center [806, 427] width 116 height 24
type input "353.28"
click at [849, 591] on button "Save & Close" at bounding box center [837, 588] width 85 height 26
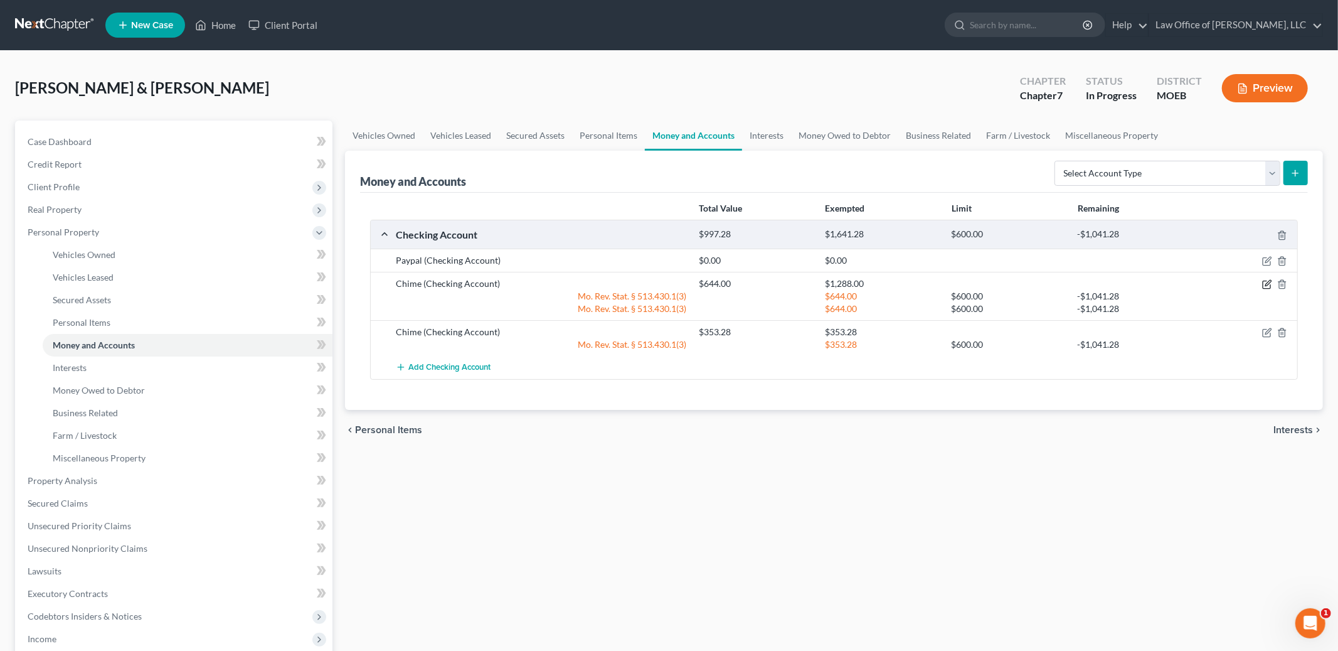
click at [1265, 285] on icon "button" at bounding box center [1267, 284] width 10 height 10
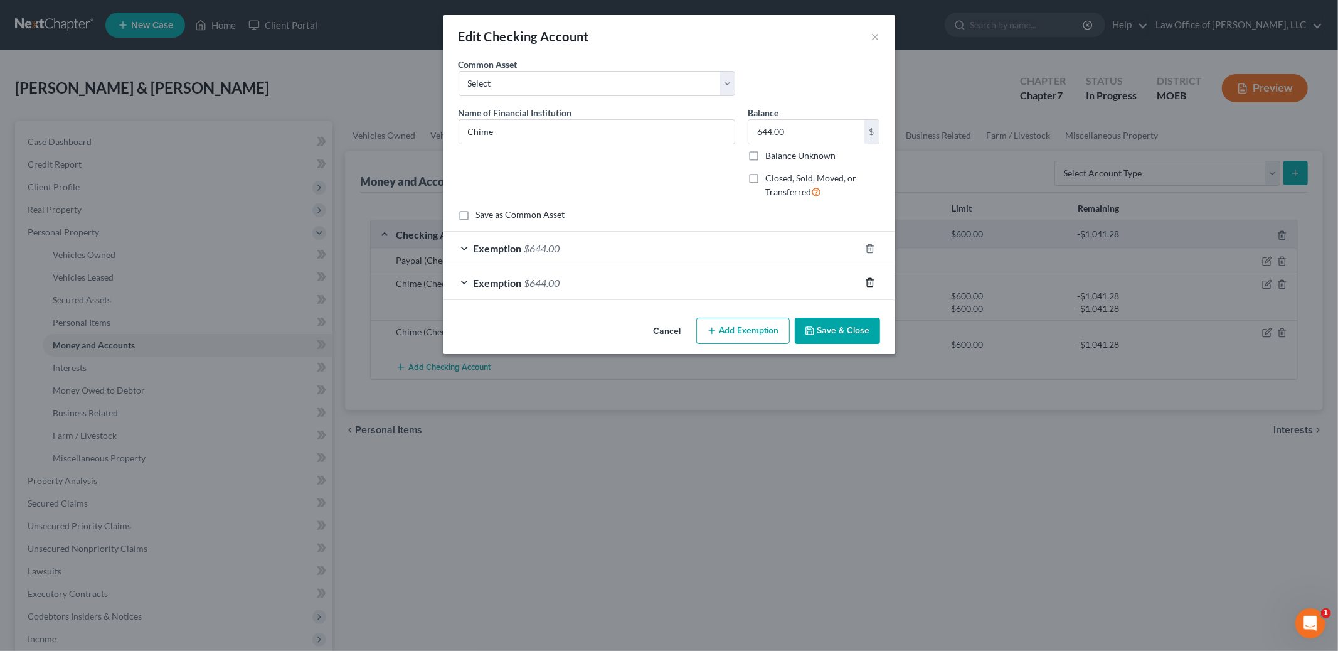
click at [869, 280] on polyline "button" at bounding box center [870, 280] width 8 height 0
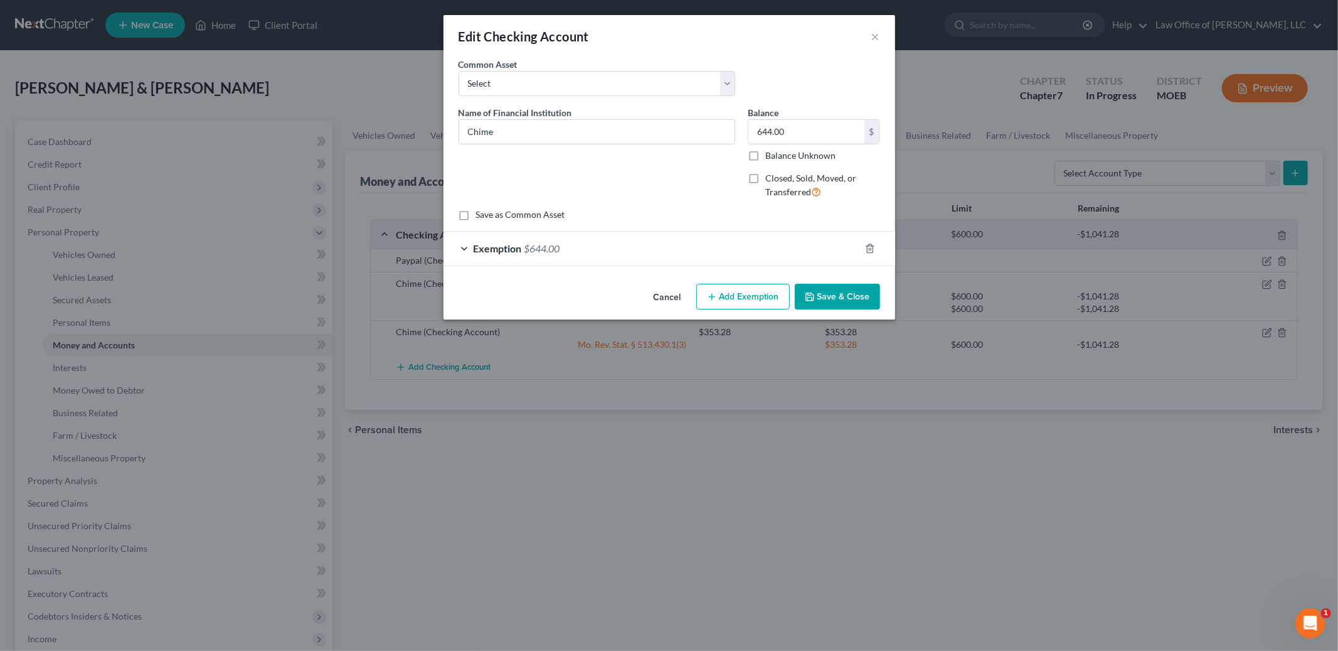
click at [856, 302] on button "Save & Close" at bounding box center [837, 297] width 85 height 26
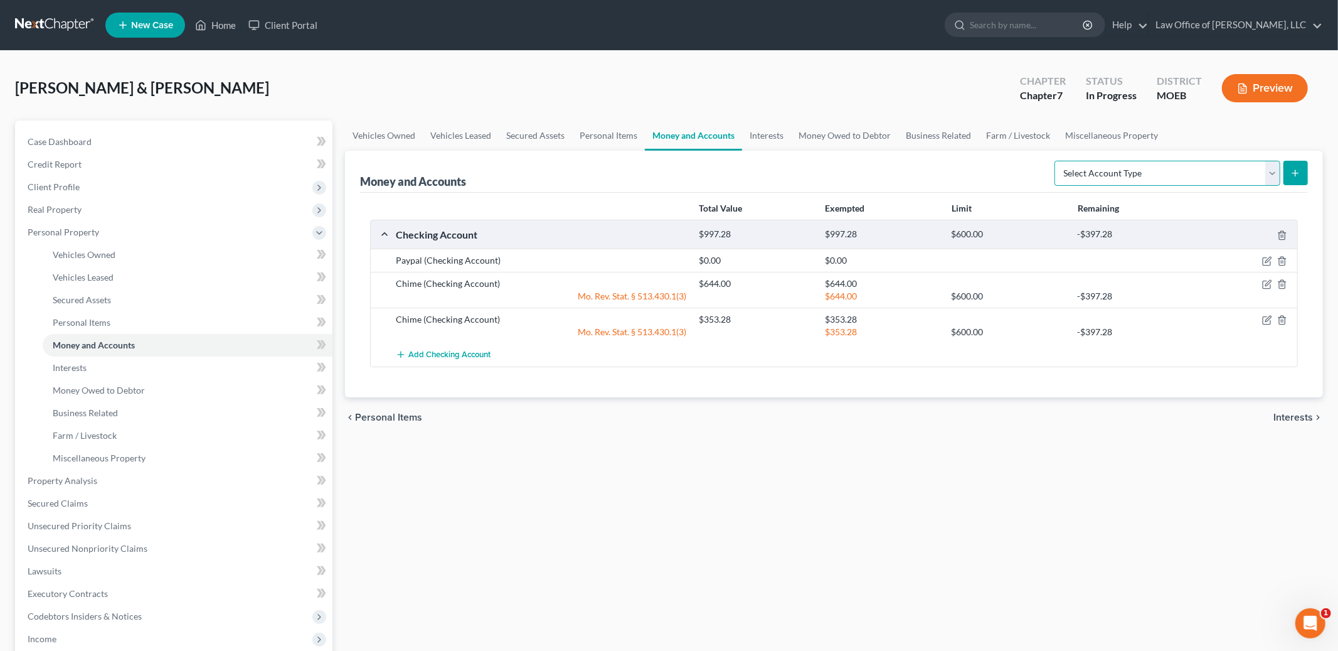
click at [1132, 179] on select "Select Account Type Brokerage Cash on Hand Certificates of Deposit Checking Acc…" at bounding box center [1168, 173] width 226 height 25
click at [761, 132] on link "Interests" at bounding box center [766, 135] width 49 height 30
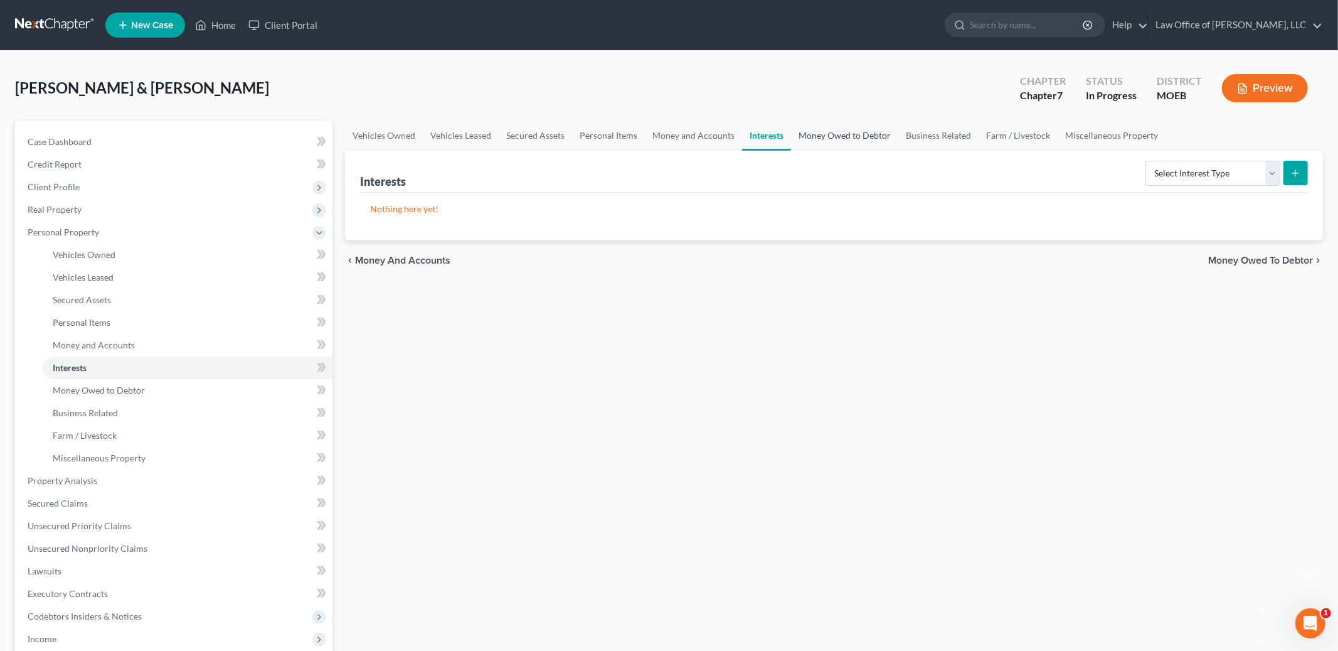
click at [808, 130] on link "Money Owed to Debtor" at bounding box center [844, 135] width 107 height 30
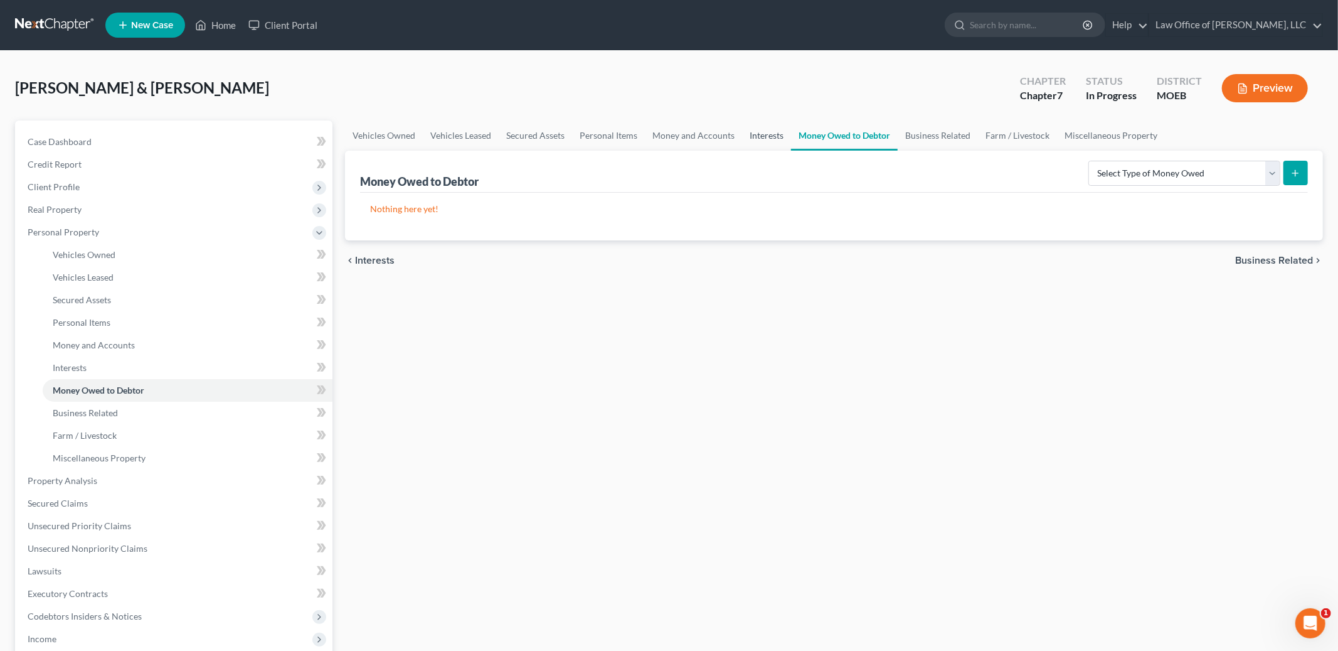
click at [768, 135] on link "Interests" at bounding box center [766, 135] width 49 height 30
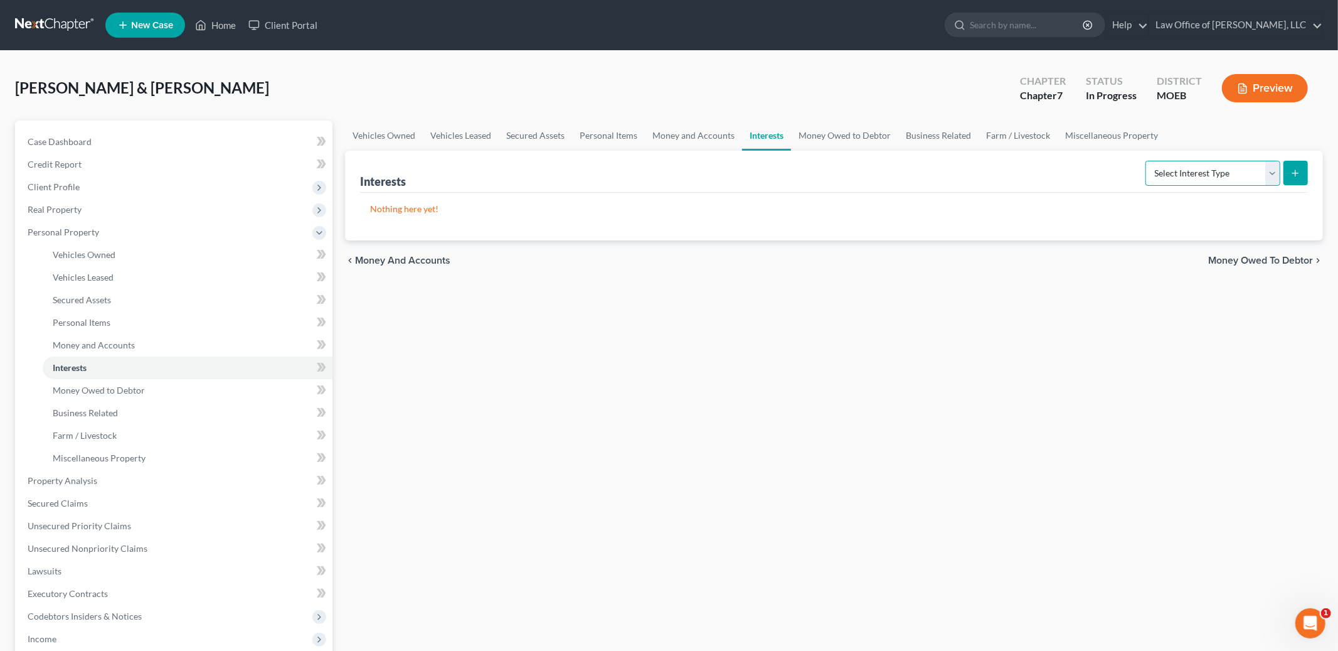
click at [1194, 167] on select "Select Interest Type 401K Annuity Bond Education IRA Government Bond Government…" at bounding box center [1212, 173] width 135 height 25
select select "partnership_active"
click at [1147, 161] on select "Select Interest Type 401K Annuity Bond Education IRA Government Bond Government…" at bounding box center [1212, 173] width 135 height 25
click at [1300, 182] on button "submit" at bounding box center [1295, 173] width 24 height 24
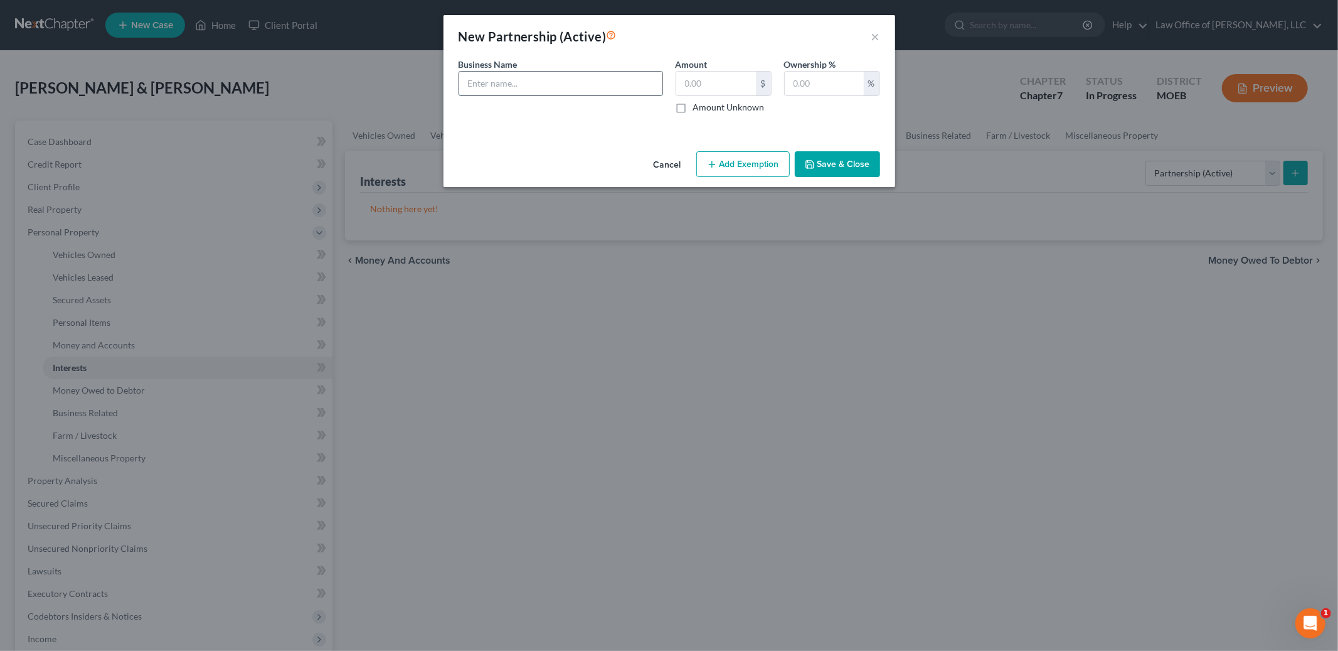
click at [512, 84] on input "text" at bounding box center [560, 84] width 203 height 24
type input "L"
type input "State of [US_STATE]"
click at [693, 106] on label "Amount Unknown" at bounding box center [729, 107] width 72 height 13
click at [698, 106] on input "Amount Unknown" at bounding box center [702, 105] width 8 height 8
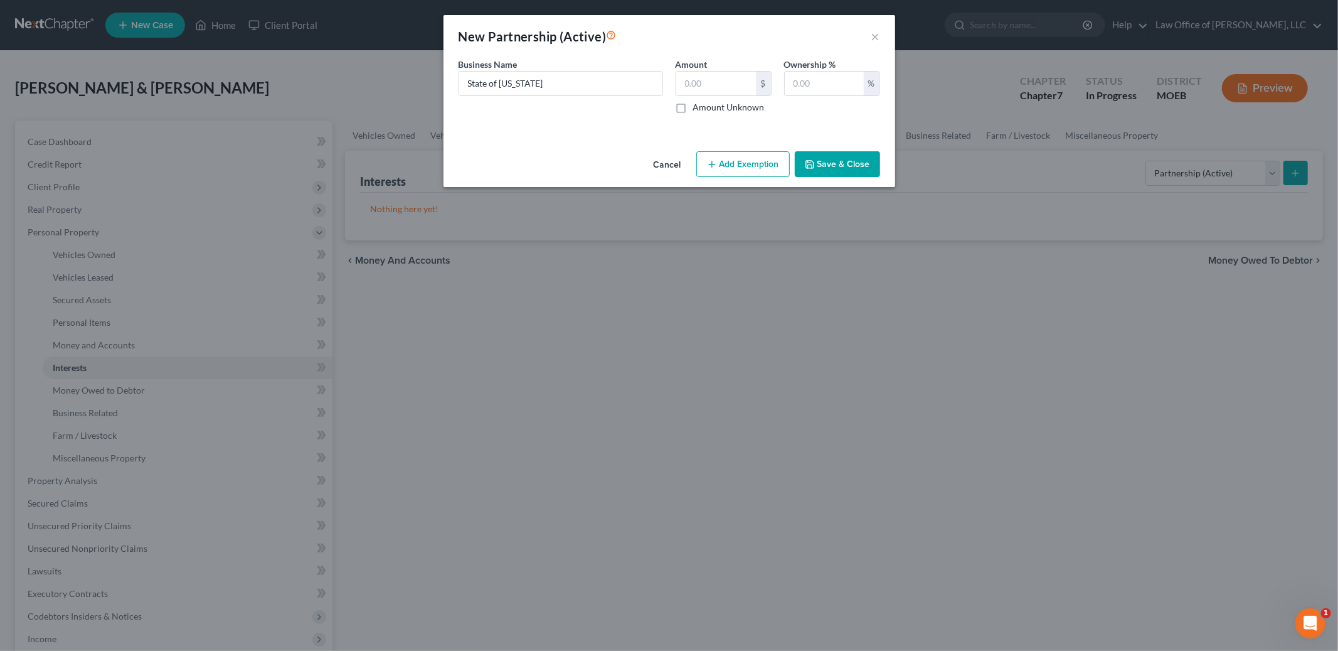
checkbox input "true"
click at [752, 155] on button "Add Exemption" at bounding box center [742, 164] width 93 height 26
select select "2"
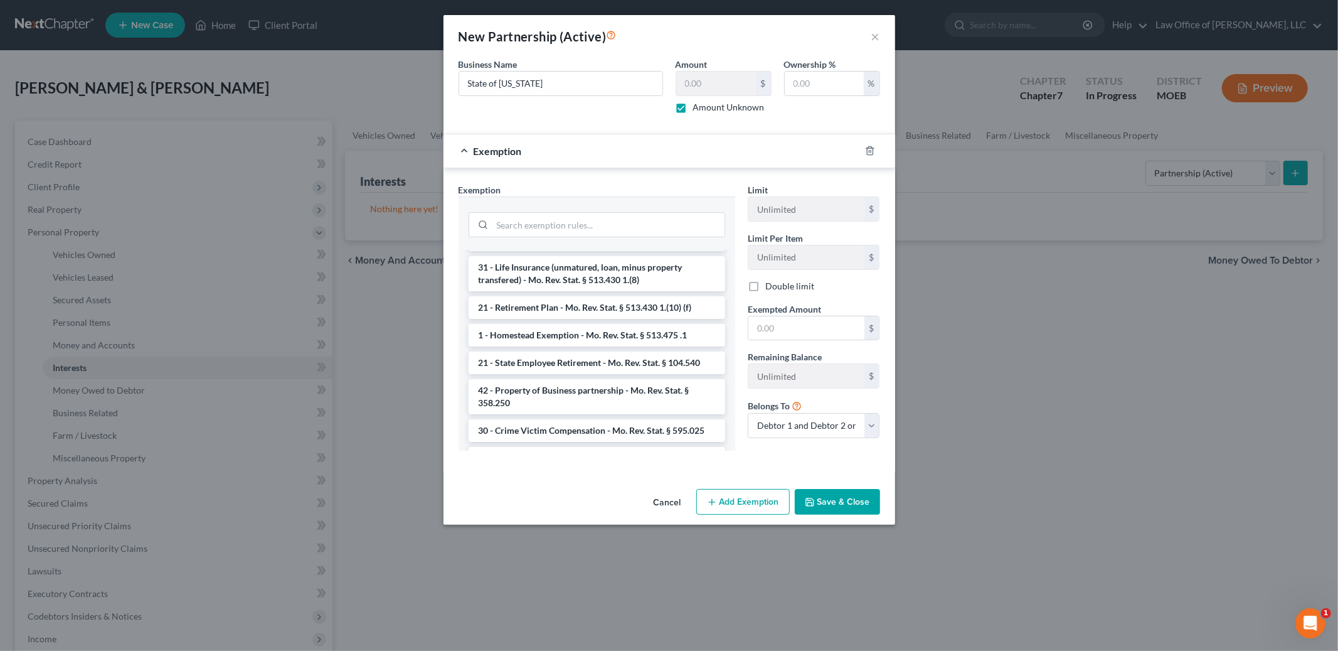
scroll to position [151, 0]
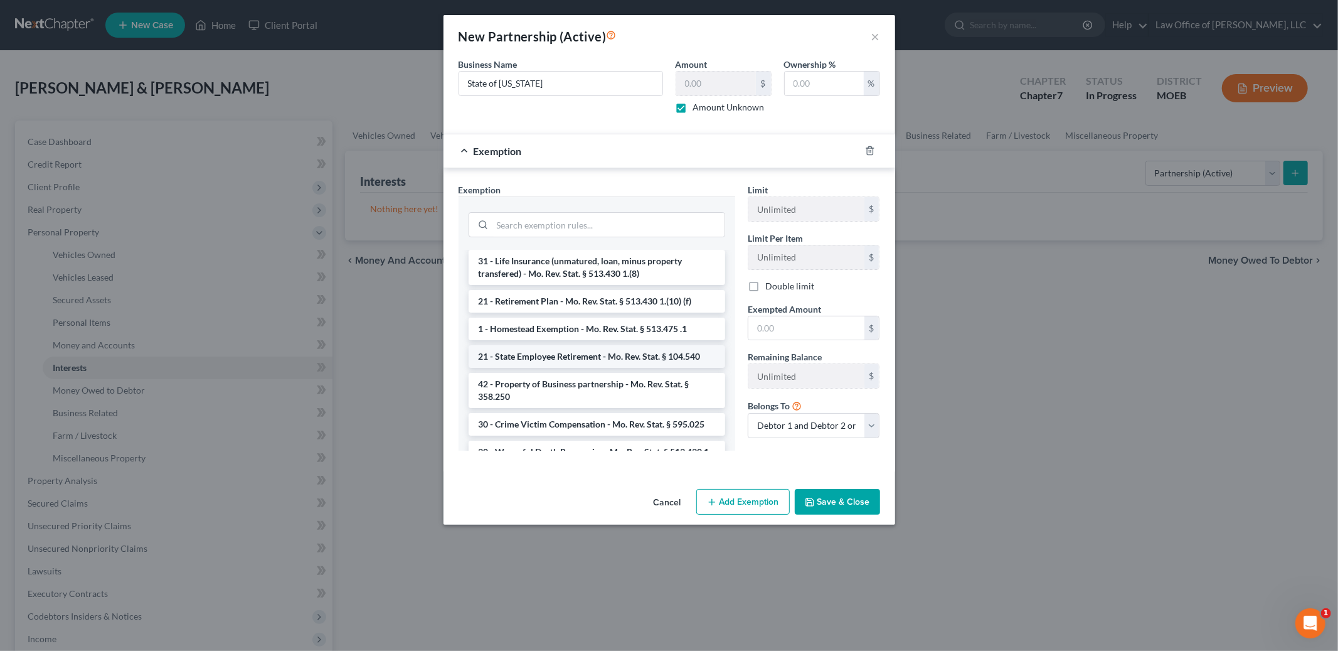
click at [670, 358] on li "21 - State Employee Retirement - Mo. Rev. Stat. § 104.540" at bounding box center [597, 356] width 257 height 23
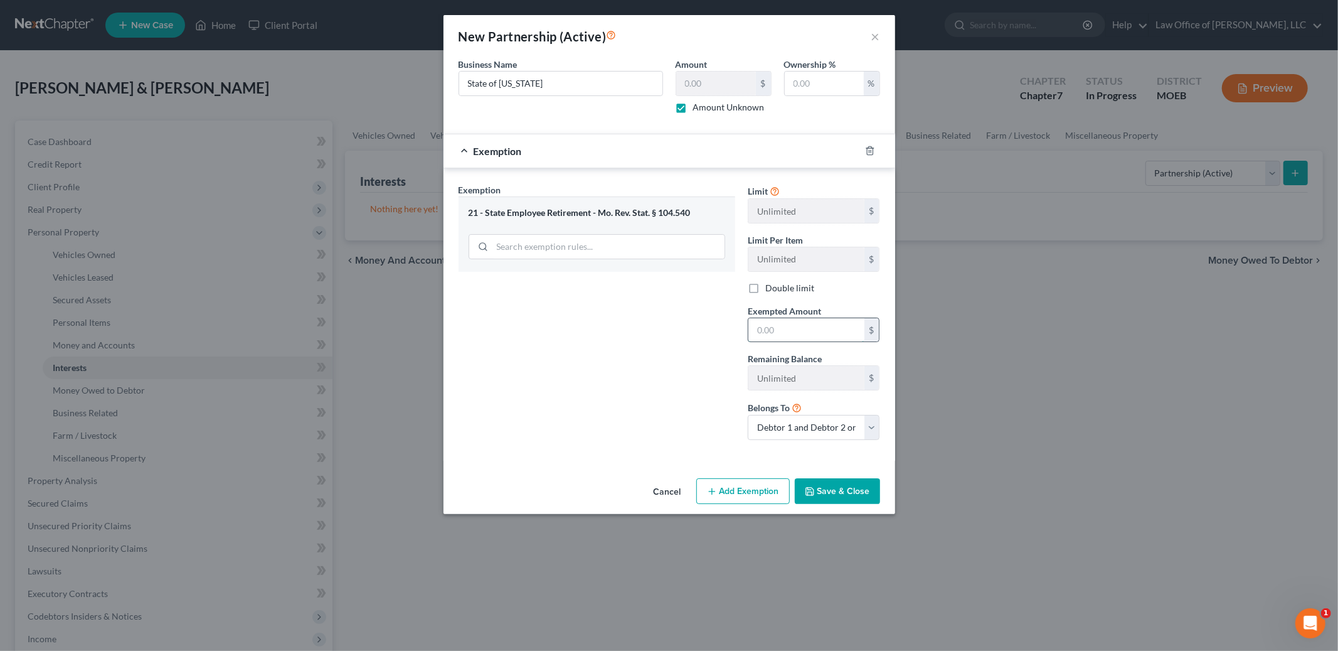
click at [777, 327] on input "text" at bounding box center [806, 330] width 116 height 24
type input "0.00"
click at [838, 493] on button "Save & Close" at bounding box center [837, 491] width 85 height 26
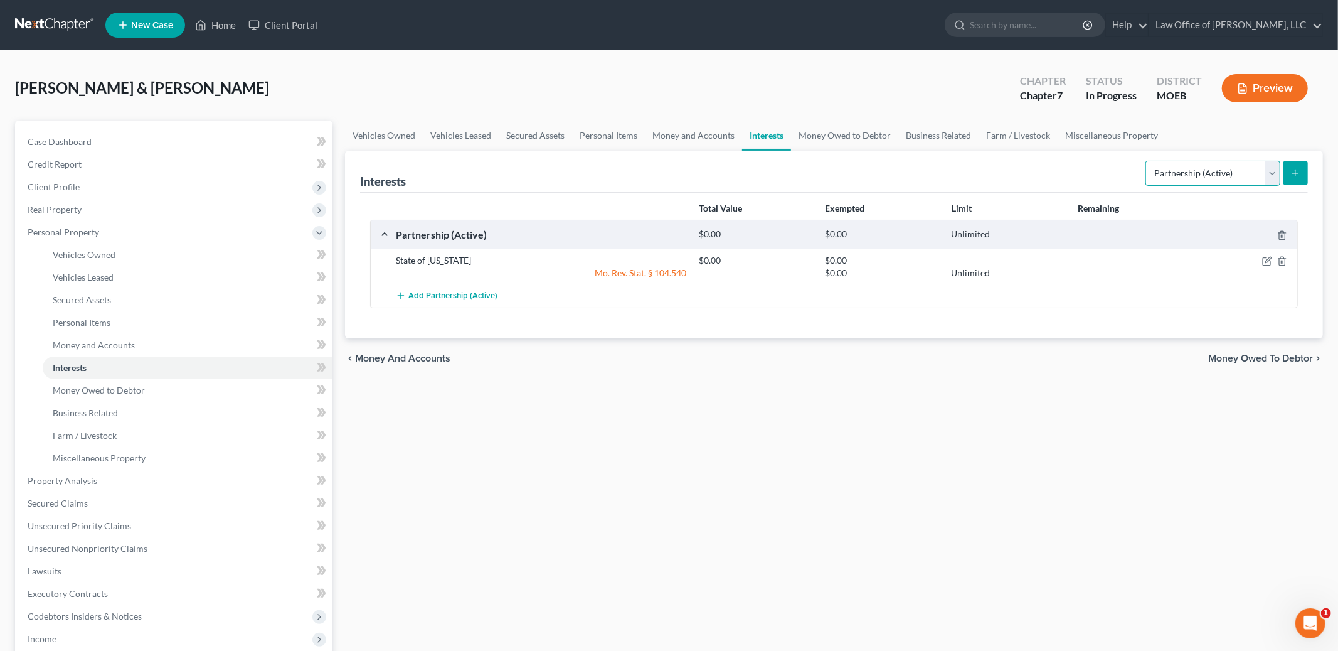
click at [1240, 183] on select "Select Interest Type 401K Annuity Bond Education IRA Government Bond Government…" at bounding box center [1212, 173] width 135 height 25
select select "term_life_insurance"
click at [1147, 161] on select "Select Interest Type 401K Annuity Bond Education IRA Government Bond Government…" at bounding box center [1212, 173] width 135 height 25
click at [1290, 175] on button "submit" at bounding box center [1295, 173] width 24 height 24
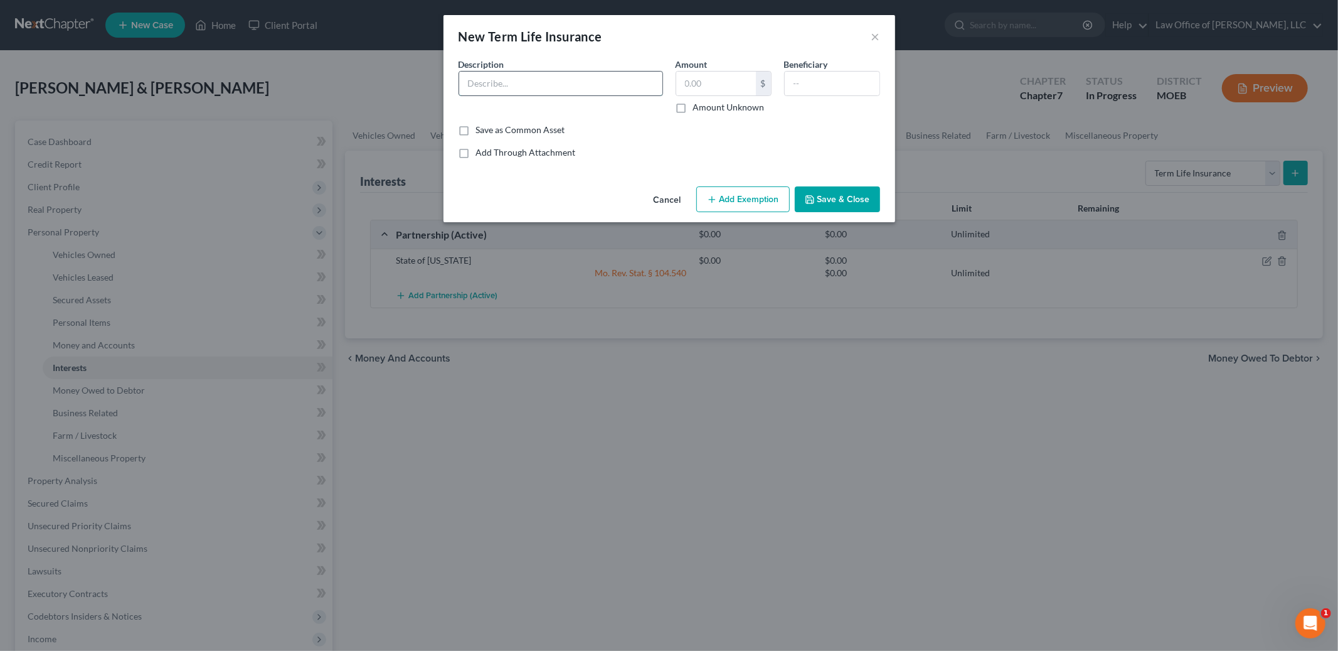
click at [567, 87] on input "text" at bounding box center [560, 84] width 203 height 24
type input "Term through employment"
click at [715, 72] on input "text" at bounding box center [716, 84] width 80 height 24
type input "0.00"
click at [831, 196] on button "Save & Close" at bounding box center [837, 199] width 85 height 26
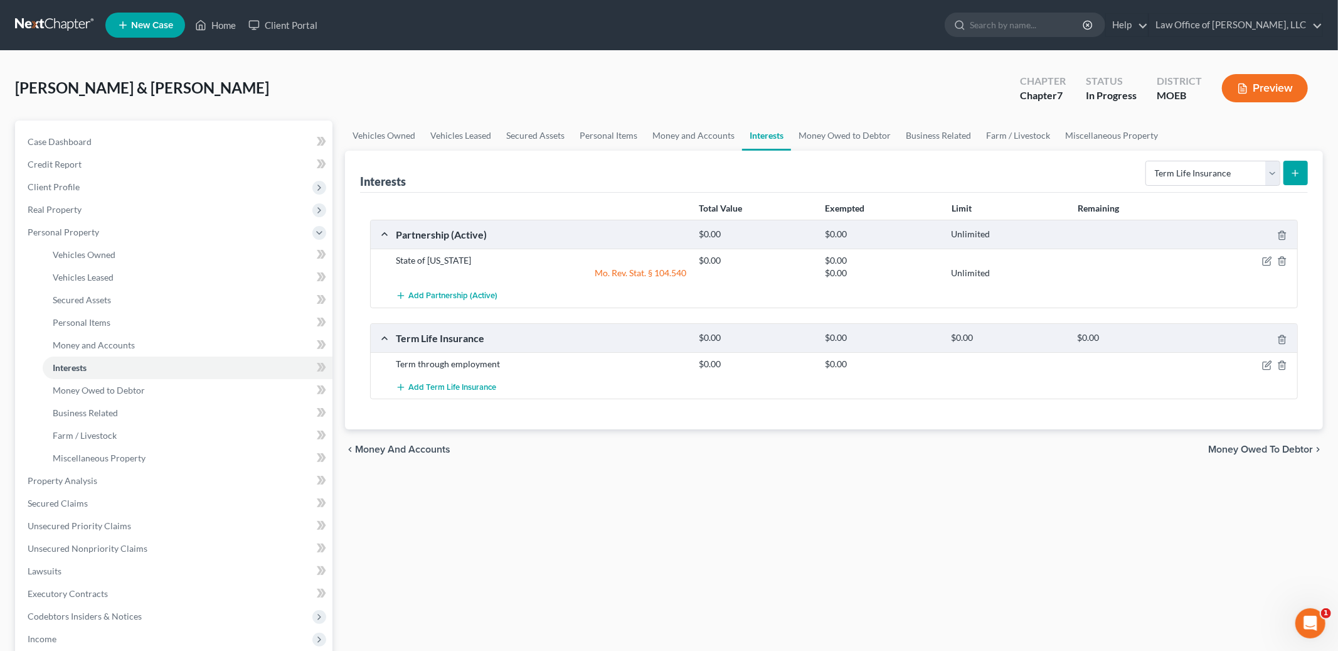
click at [1231, 454] on span "Money Owed to Debtor" at bounding box center [1260, 449] width 105 height 10
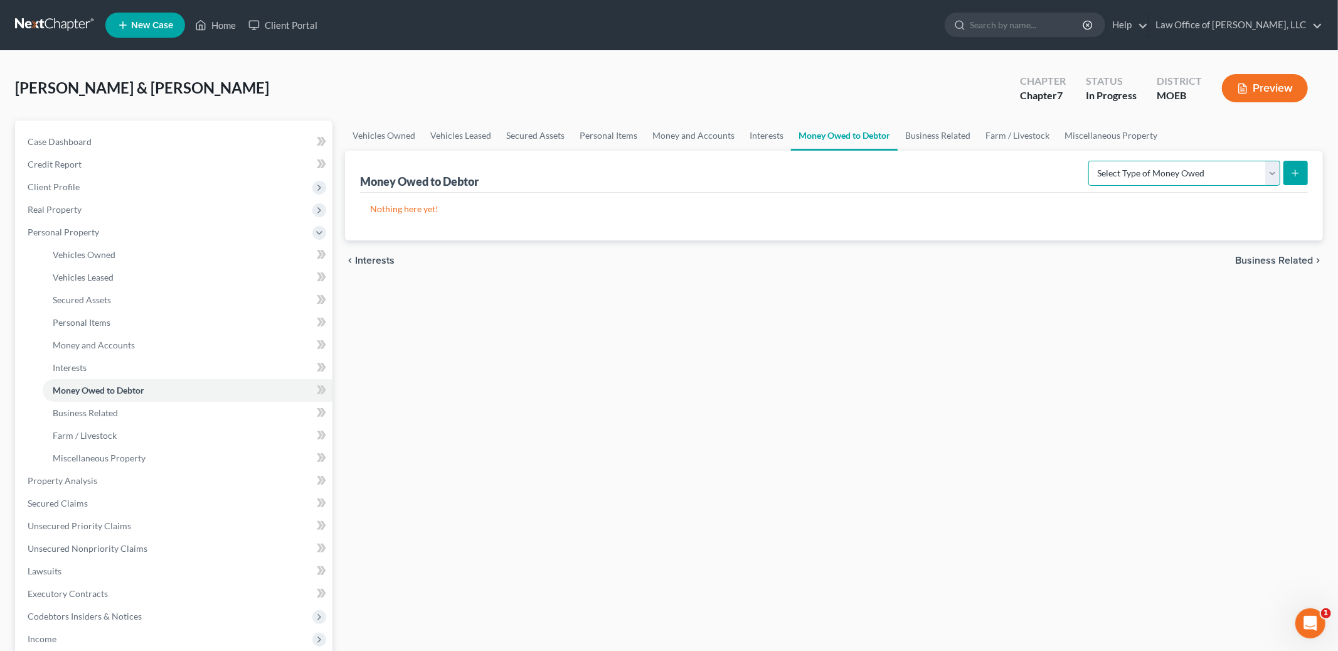
click at [1163, 166] on select "Select Type of Money Owed Accounts Receivable Alimony Child Support Claims Agai…" at bounding box center [1184, 173] width 192 height 25
click at [920, 129] on link "Business Related" at bounding box center [938, 135] width 80 height 30
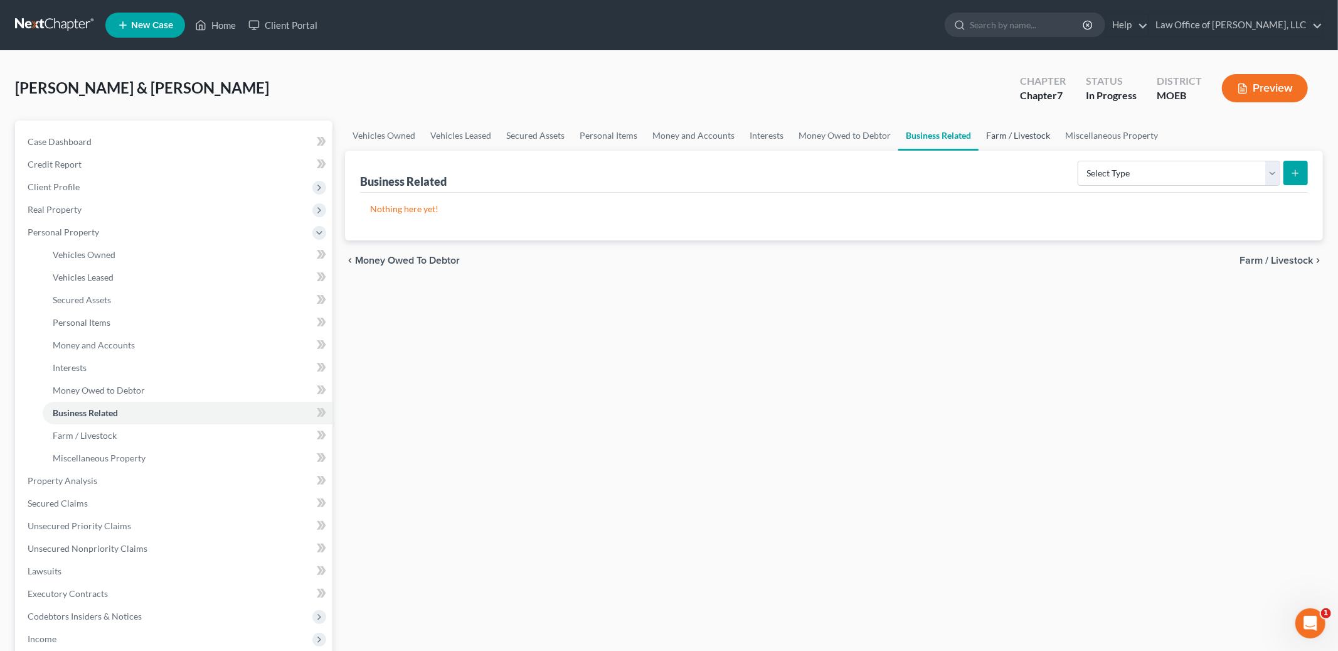
click at [989, 132] on link "Farm / Livestock" at bounding box center [1018, 135] width 79 height 30
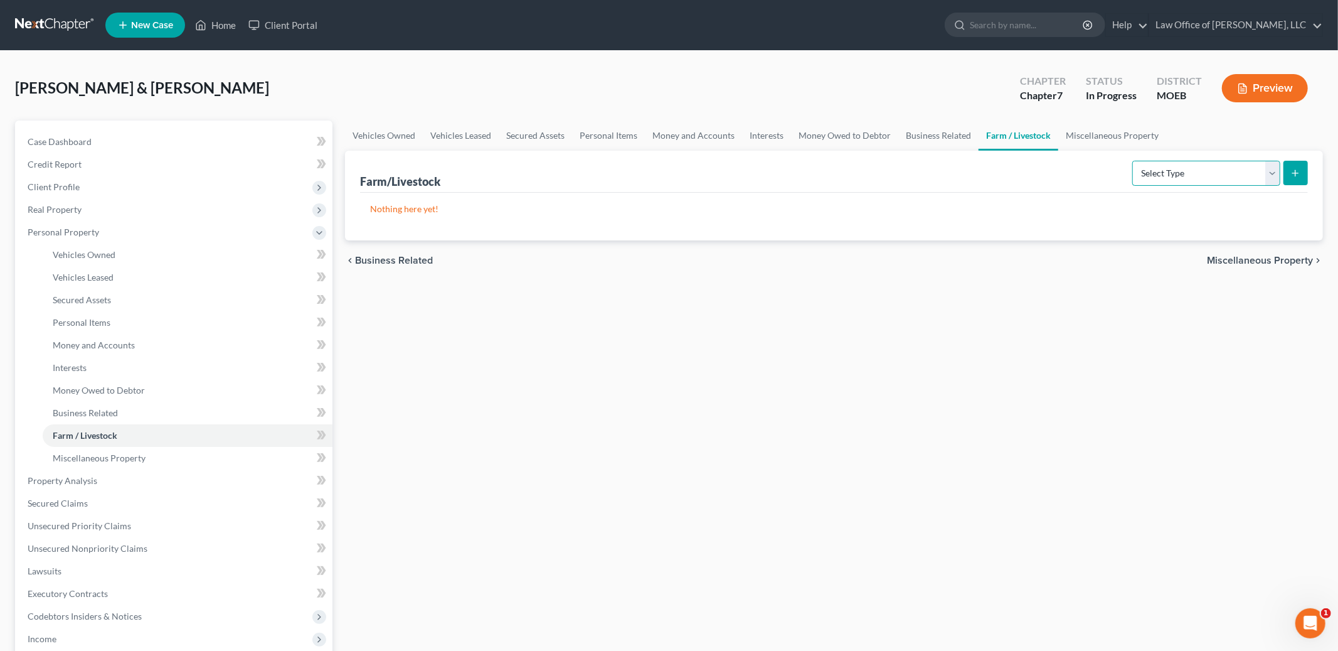
click at [1152, 167] on select "Select Type Animals & Livestock Crops: Growing or Harvested Farming Equipment F…" at bounding box center [1206, 173] width 148 height 25
click at [1101, 138] on link "Miscellaneous Property" at bounding box center [1112, 135] width 108 height 30
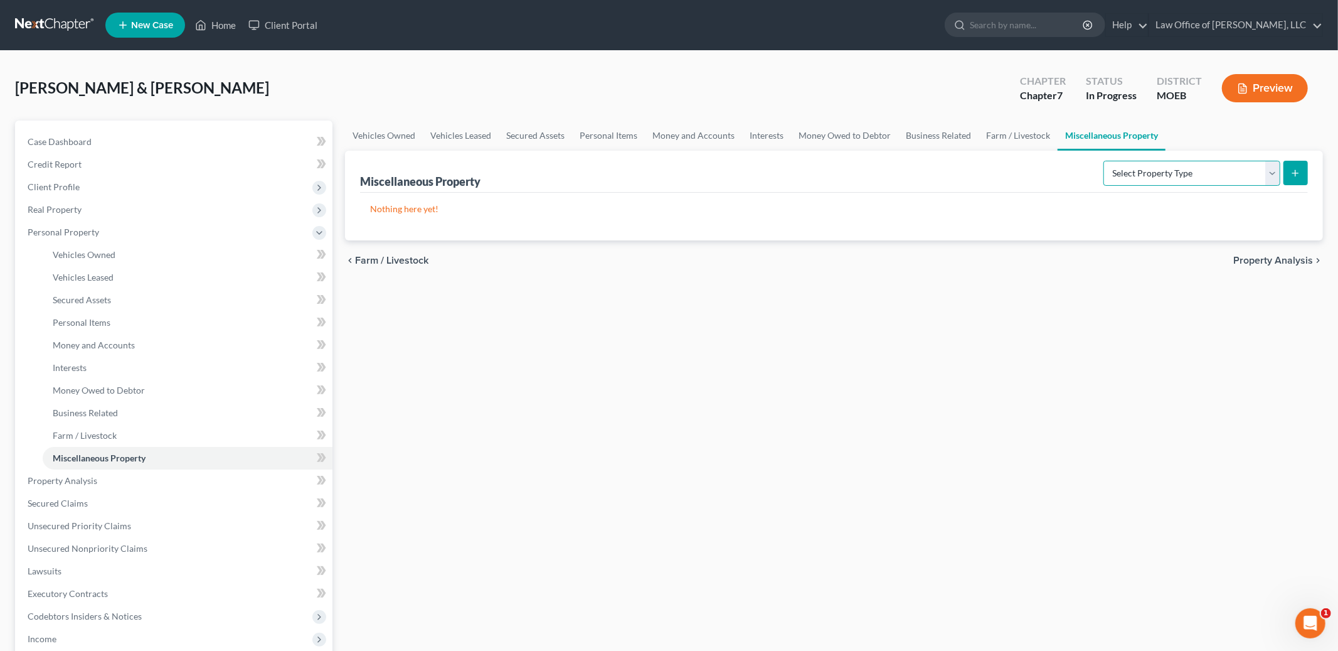
click at [1179, 164] on select "Select Property Type Assigned for Creditor Benefit [DATE] Holding for Another N…" at bounding box center [1191, 173] width 177 height 25
click at [1241, 258] on span "Property Analysis" at bounding box center [1273, 260] width 80 height 10
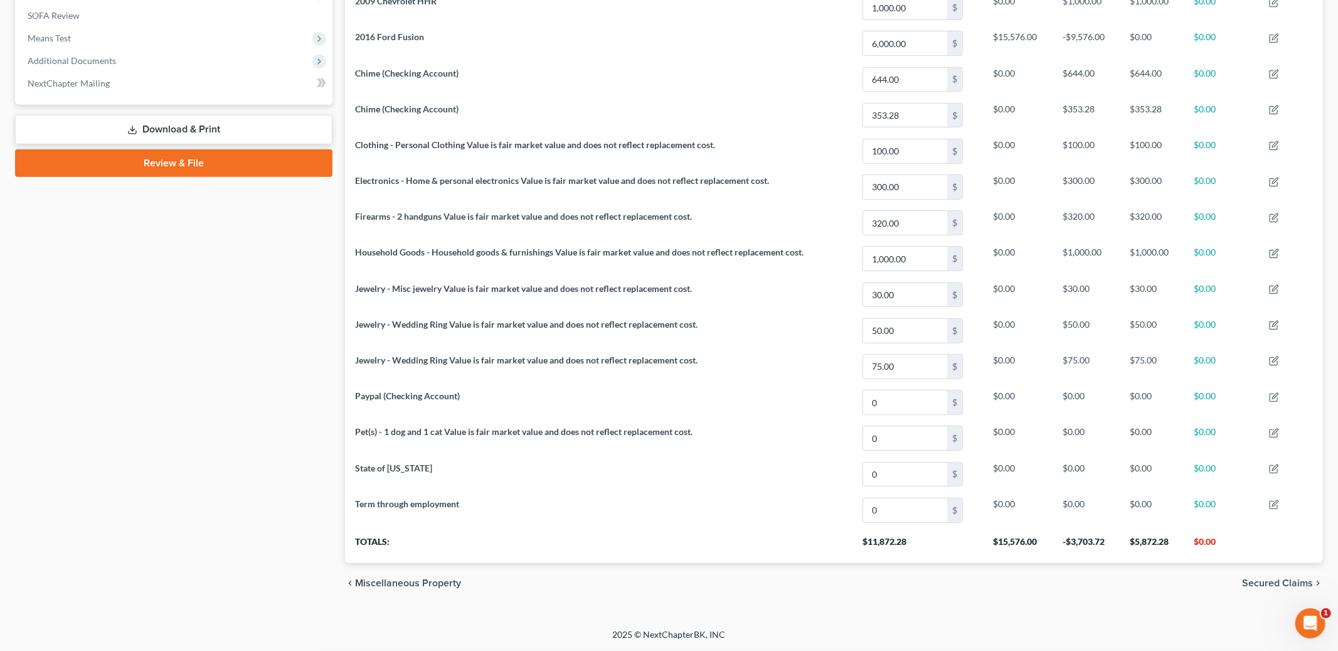
click at [1274, 584] on span "Secured Claims" at bounding box center [1277, 583] width 71 height 10
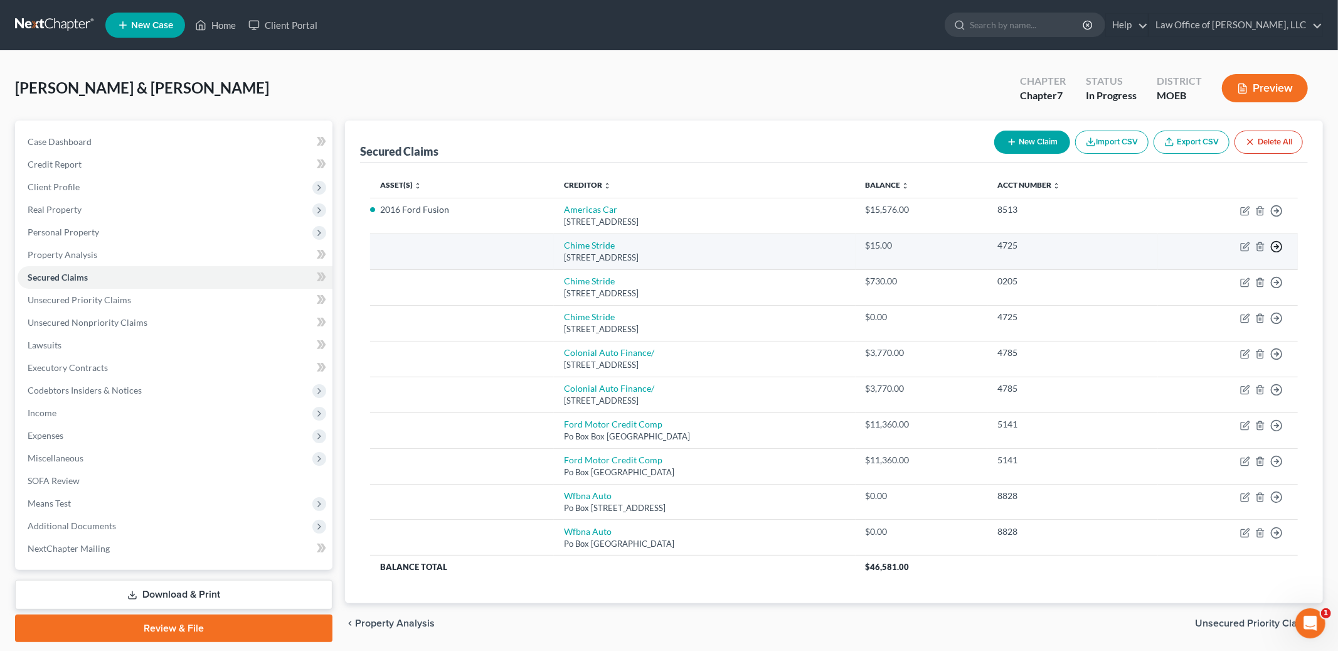
click at [1277, 247] on line "button" at bounding box center [1277, 247] width 4 height 0
click at [1224, 278] on link "Move to F" at bounding box center [1219, 276] width 105 height 21
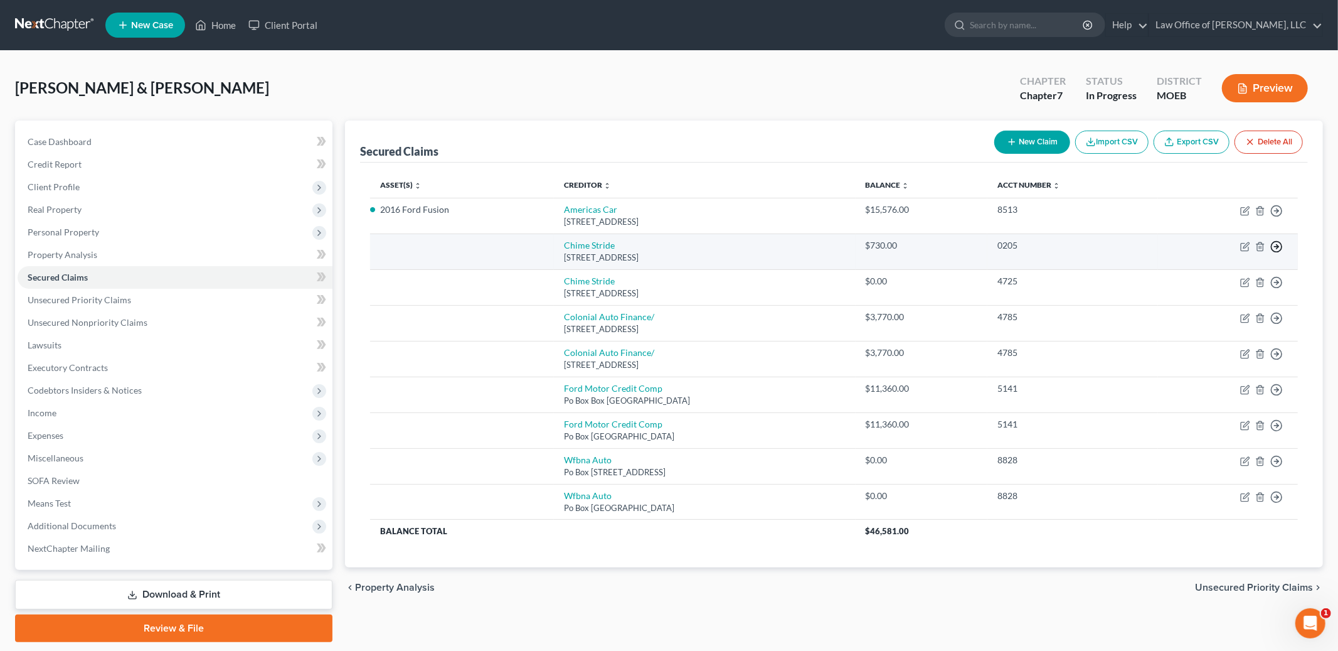
click at [1273, 248] on icon "button" at bounding box center [1276, 246] width 13 height 13
click at [1198, 274] on link "Move to F" at bounding box center [1219, 276] width 105 height 21
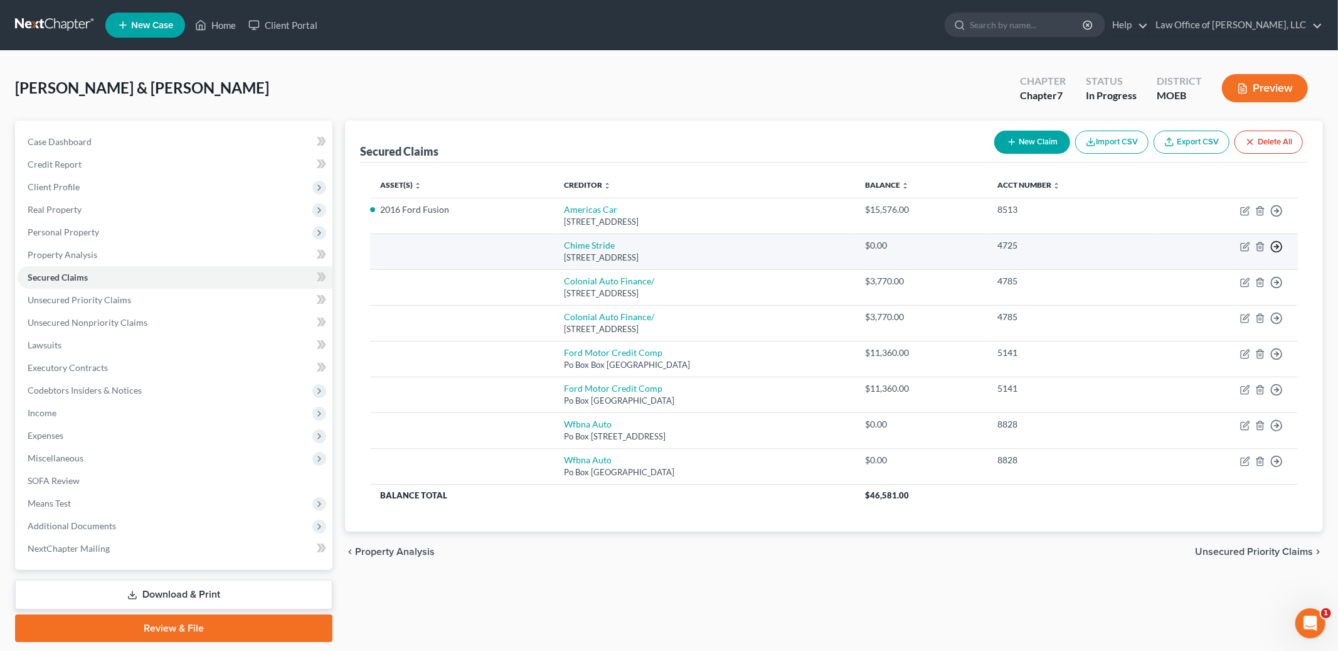
click at [1278, 247] on polyline "button" at bounding box center [1278, 247] width 2 height 4
click at [1217, 276] on link "Move to F" at bounding box center [1219, 276] width 105 height 21
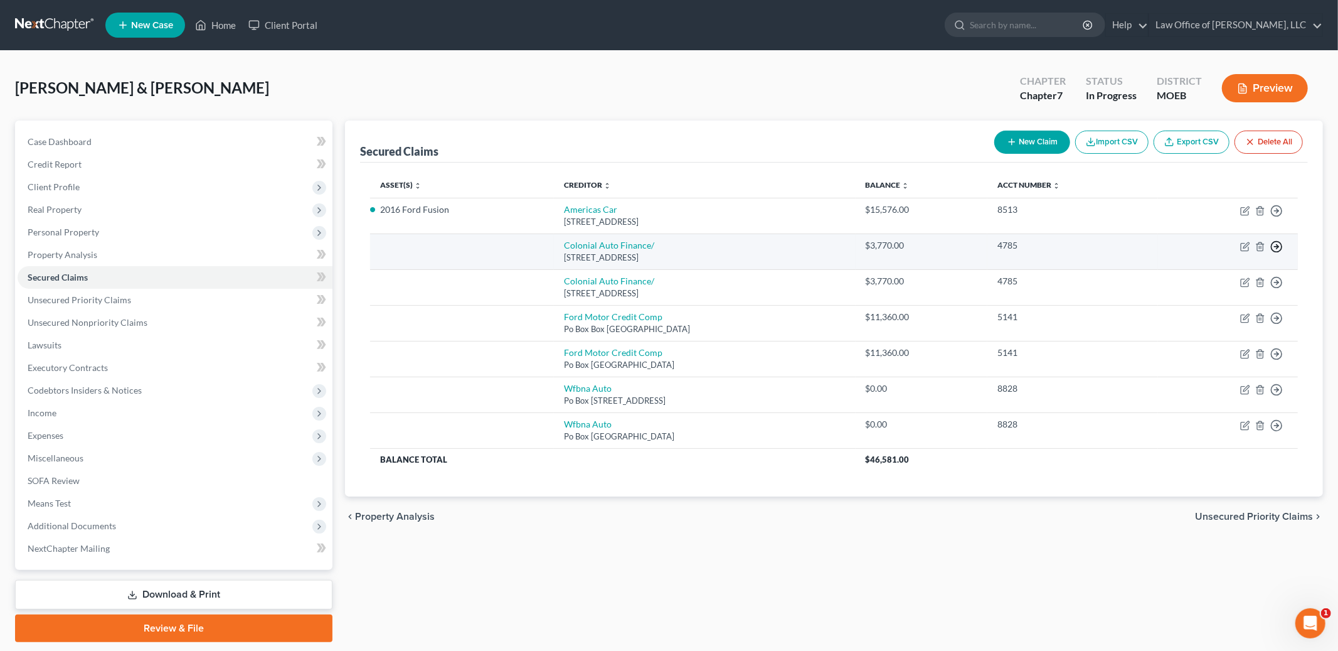
click at [1278, 247] on line "button" at bounding box center [1277, 247] width 4 height 0
click at [1227, 279] on link "Move to F" at bounding box center [1219, 276] width 105 height 21
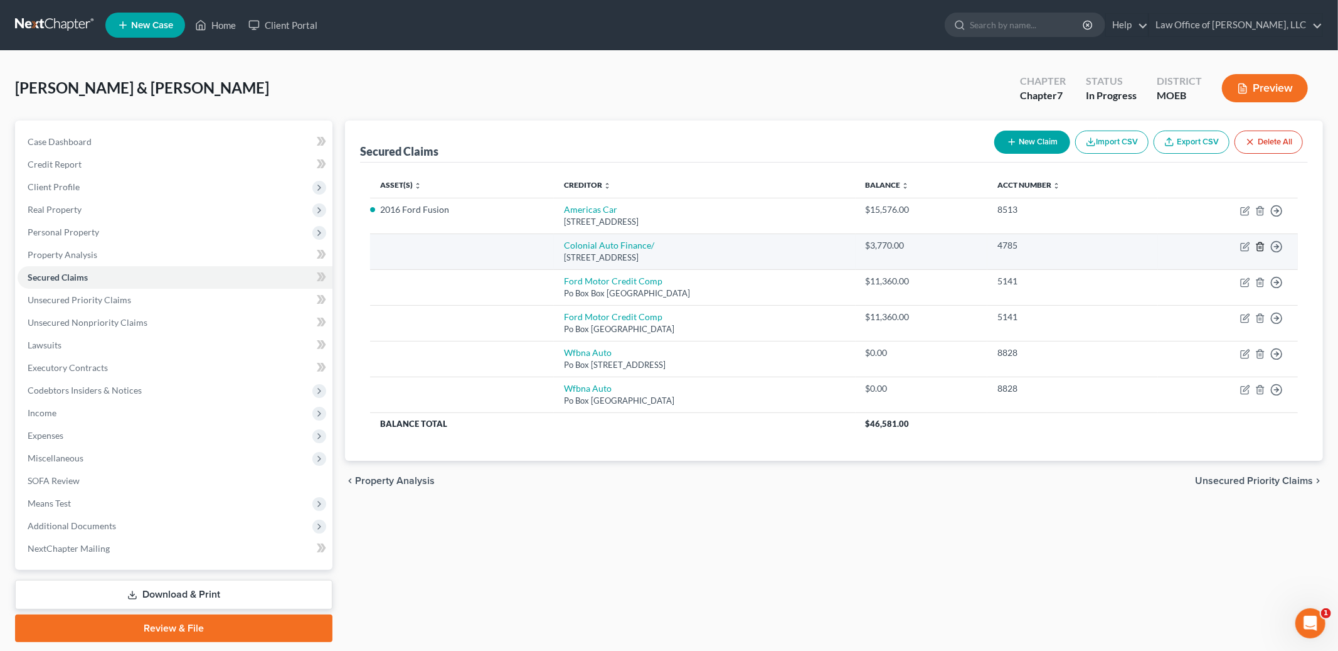
click at [1260, 246] on icon "button" at bounding box center [1260, 247] width 10 height 10
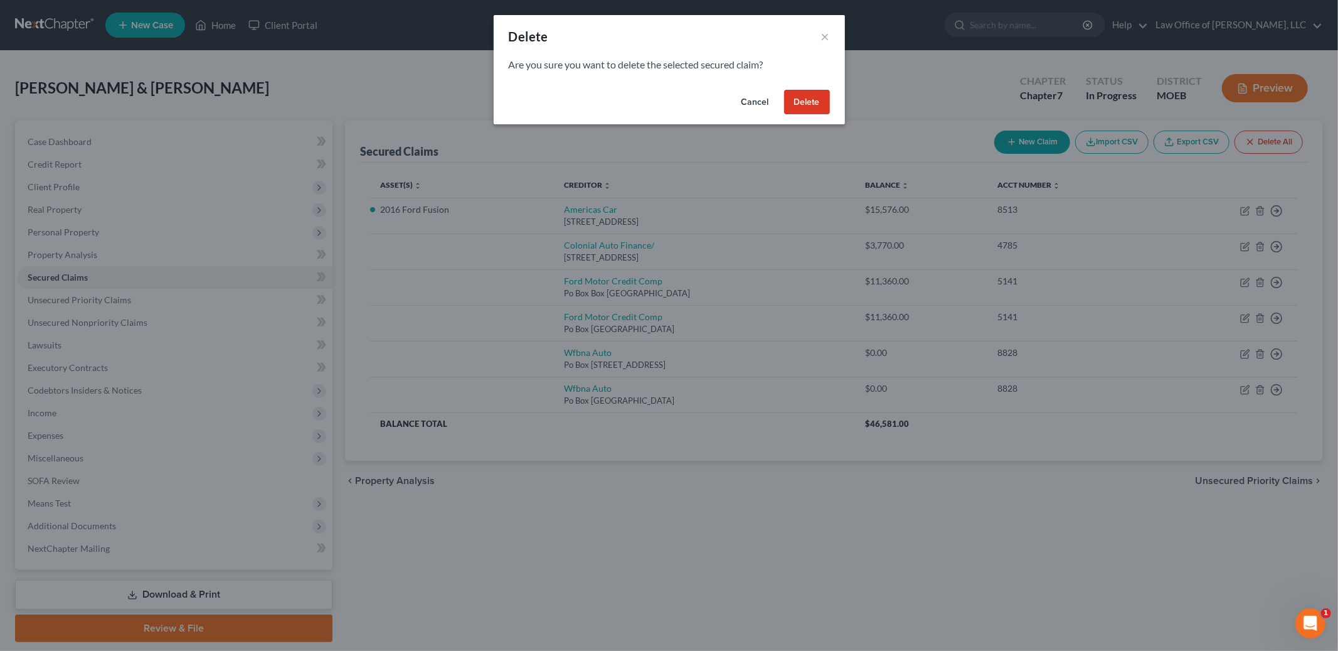
click at [817, 120] on div "Cancel Delete" at bounding box center [669, 105] width 351 height 40
click at [812, 110] on button "Delete" at bounding box center [807, 102] width 46 height 25
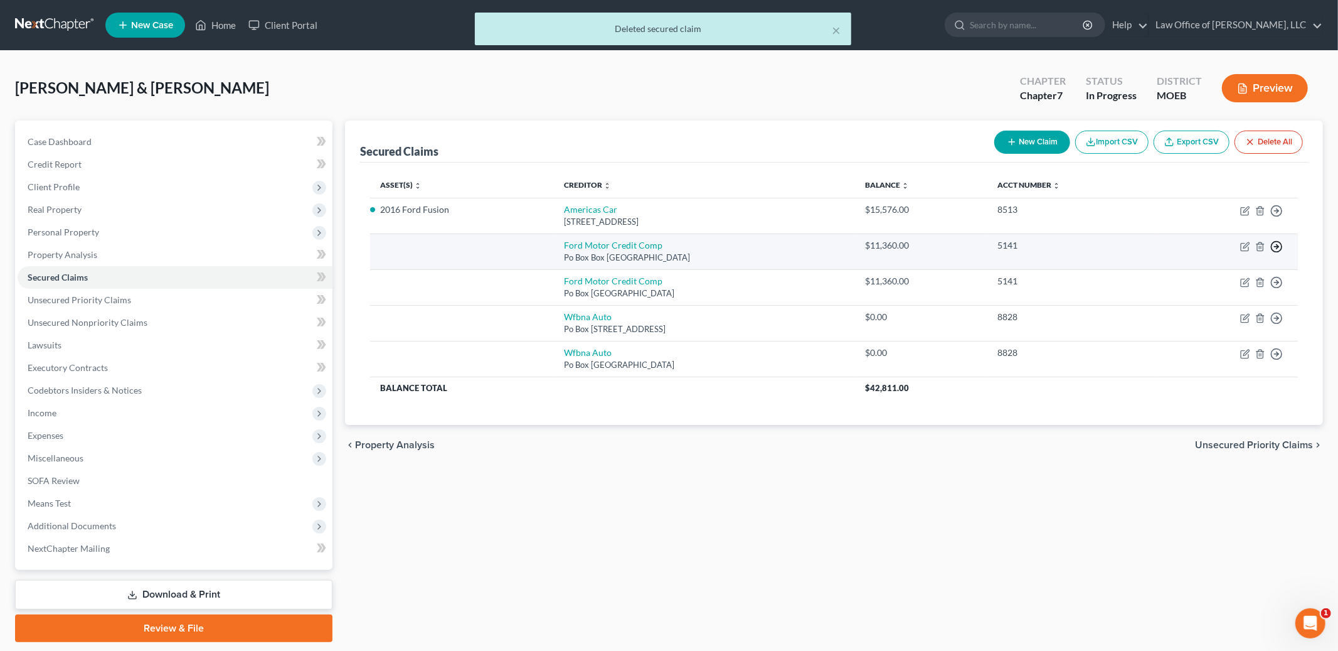
click at [1277, 247] on line "button" at bounding box center [1277, 247] width 4 height 0
click at [1220, 279] on link "Move to F" at bounding box center [1219, 276] width 105 height 21
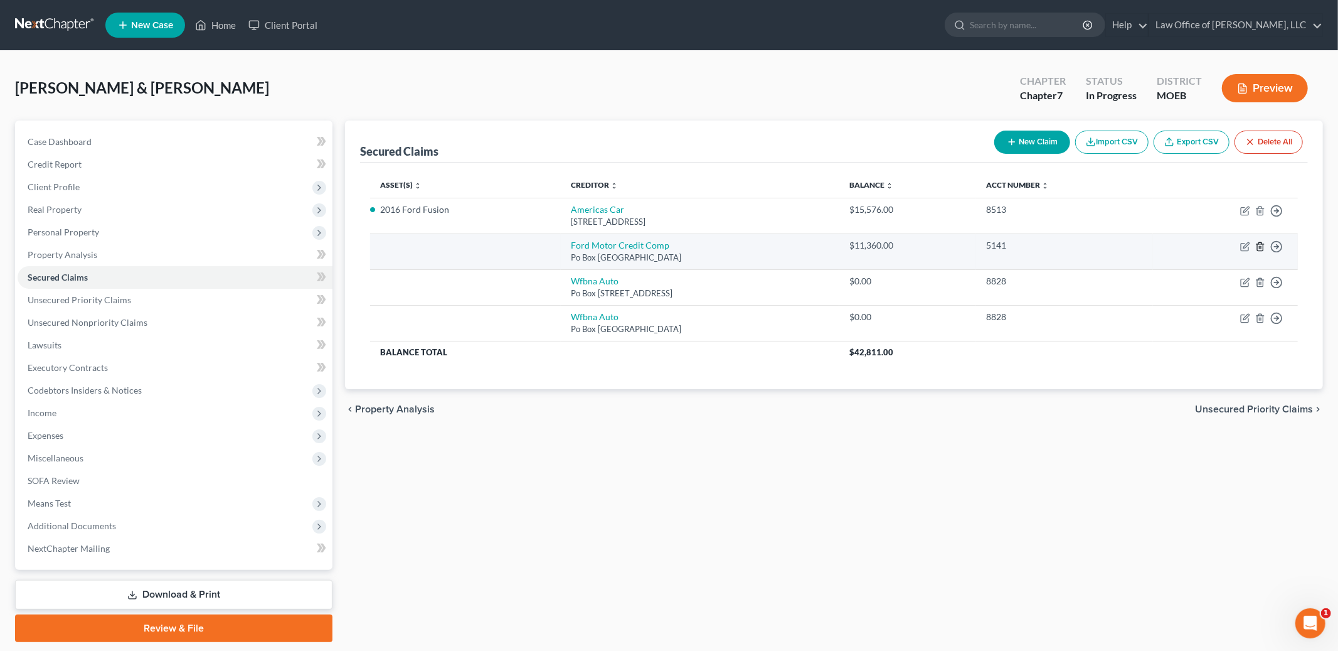
click at [1261, 247] on line "button" at bounding box center [1261, 247] width 0 height 3
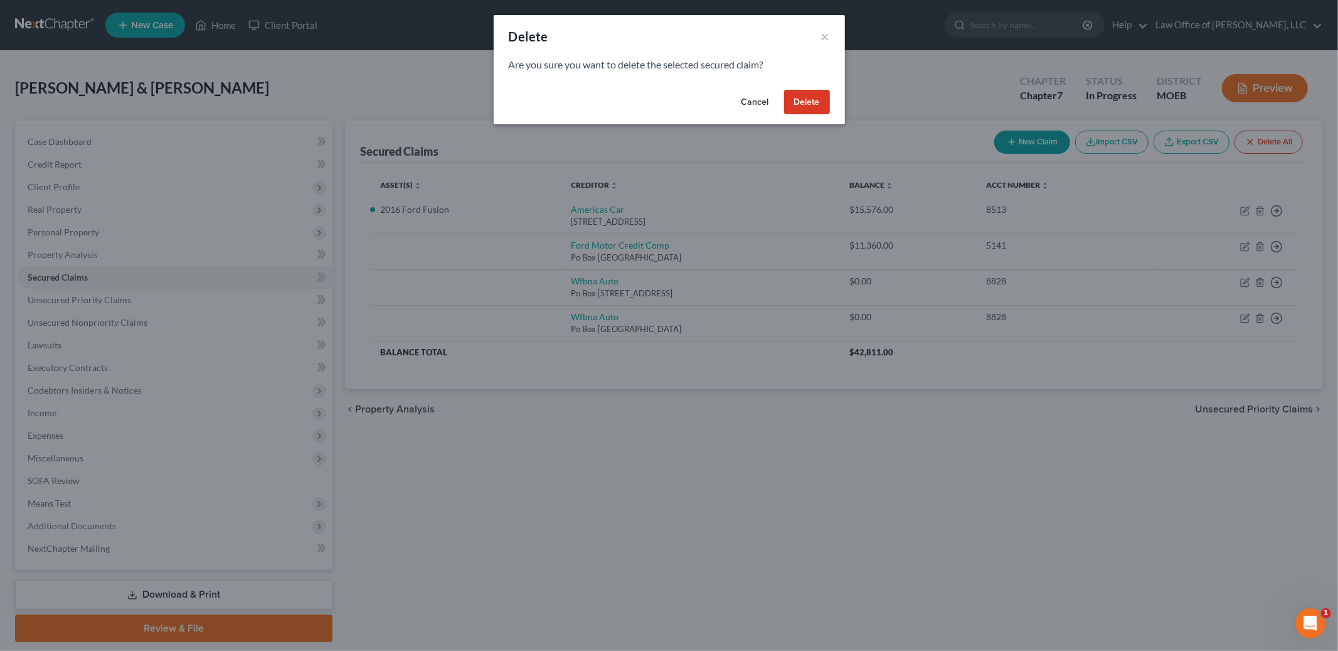
click at [802, 102] on button "Delete" at bounding box center [807, 102] width 46 height 25
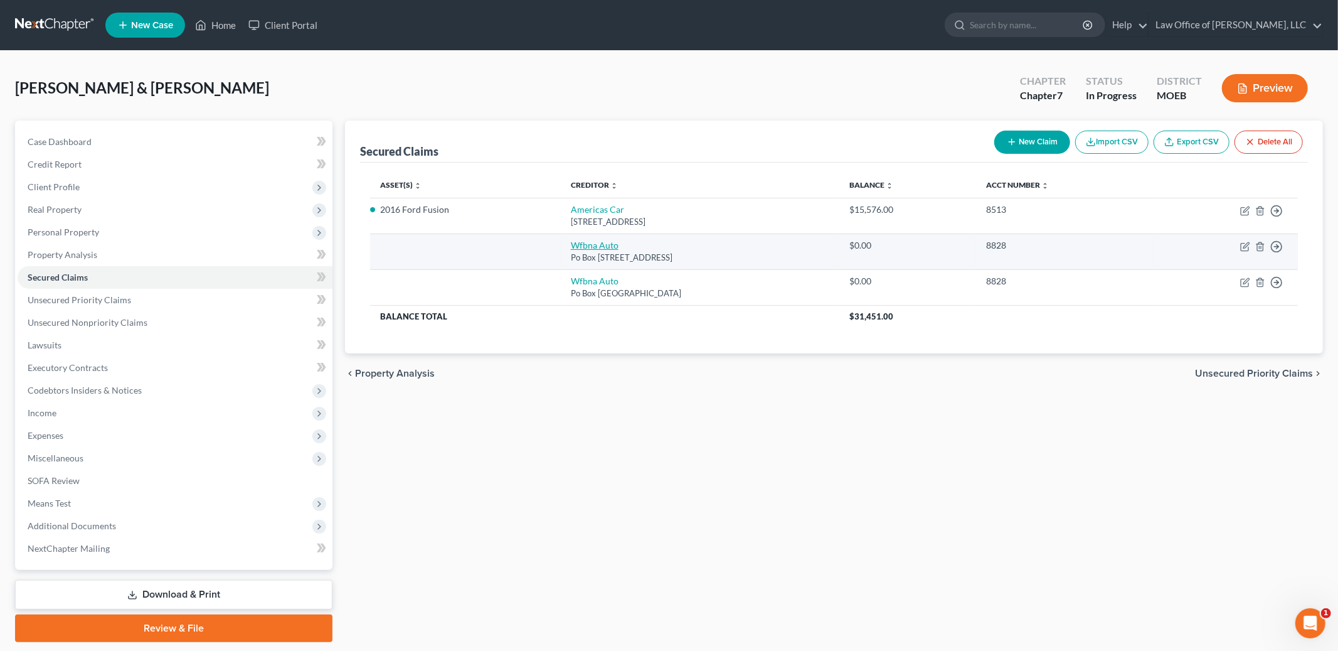
click at [594, 247] on link "Wfbna Auto" at bounding box center [595, 245] width 48 height 11
select select "4"
select select "0"
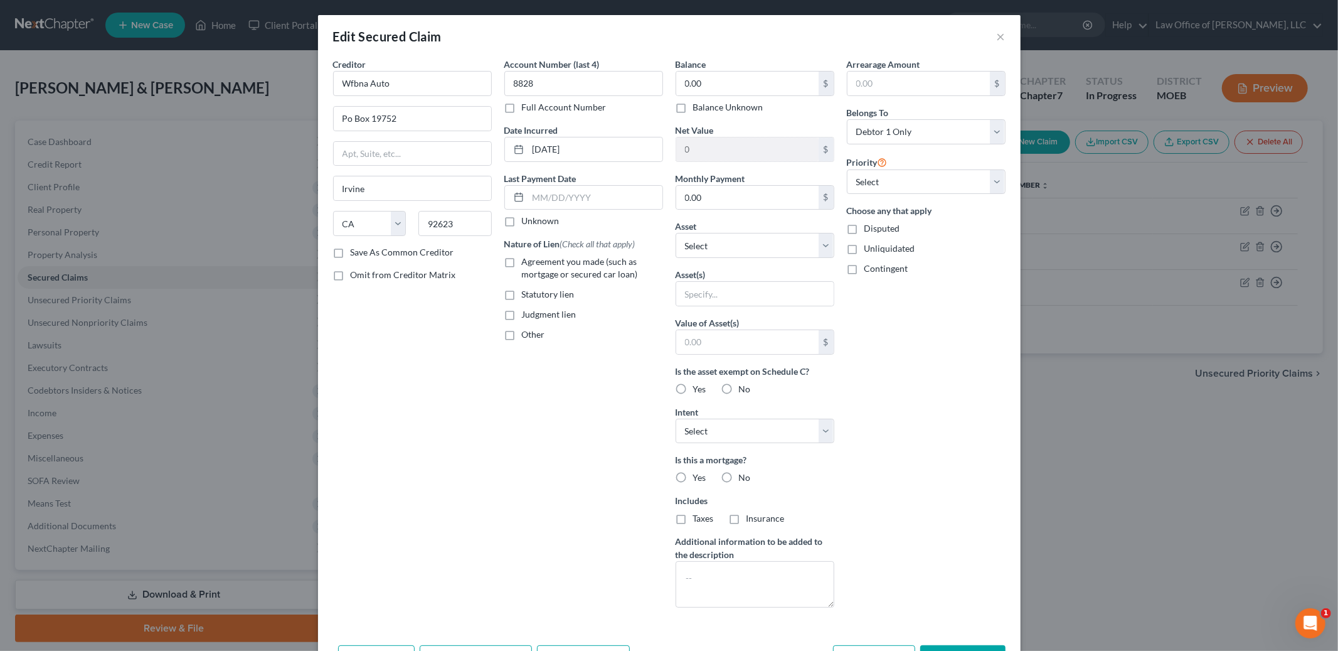
click at [693, 109] on label "Balance Unknown" at bounding box center [728, 107] width 70 height 13
click at [698, 109] on input "Balance Unknown" at bounding box center [702, 105] width 8 height 8
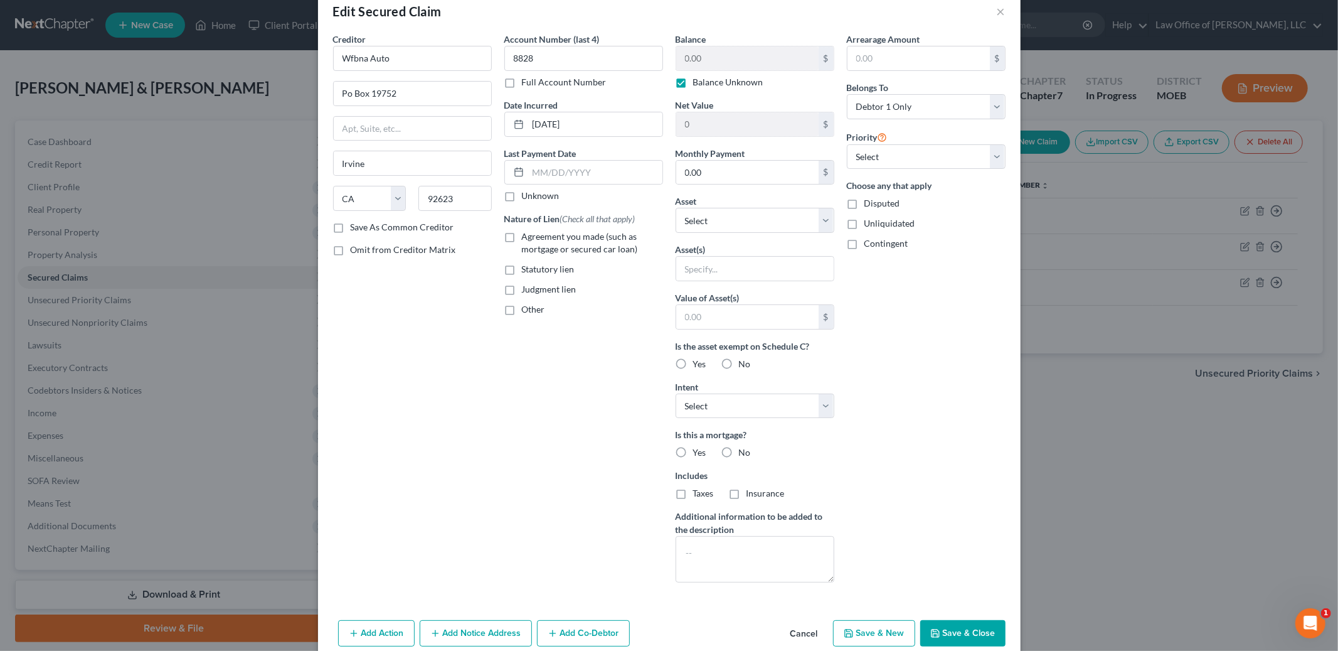
scroll to position [33, 0]
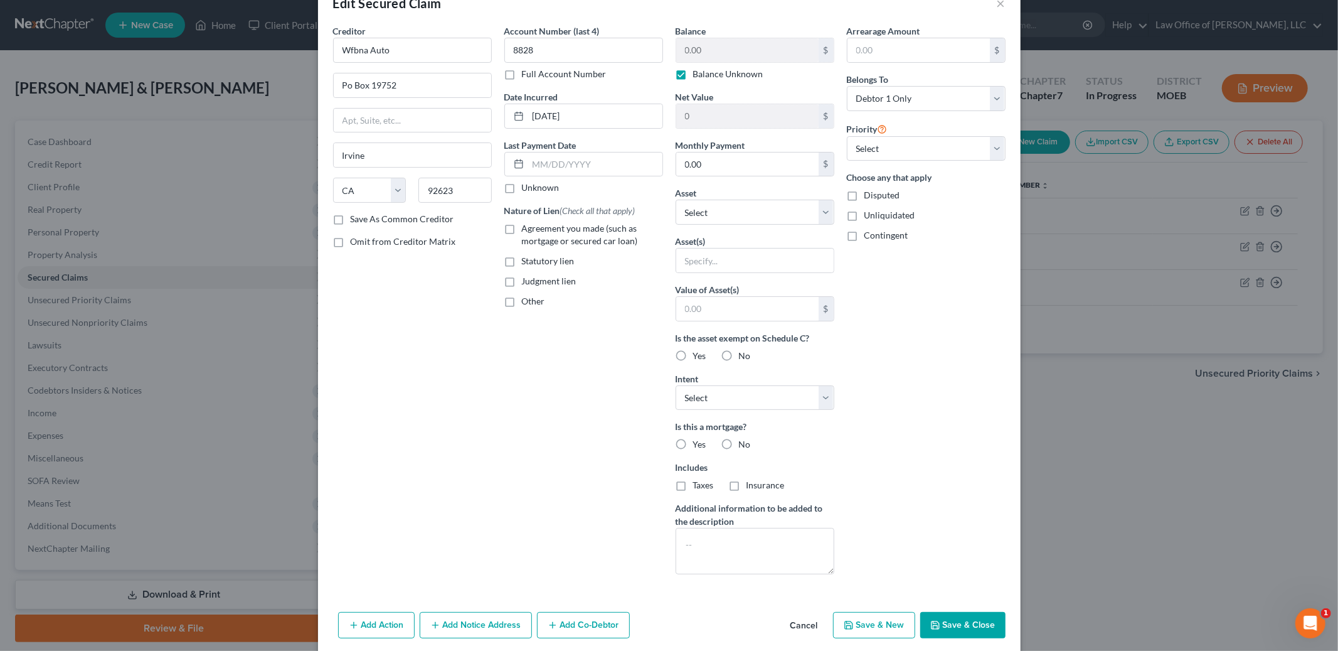
click at [693, 73] on label "Balance Unknown" at bounding box center [728, 74] width 70 height 13
click at [698, 73] on input "Balance Unknown" at bounding box center [702, 72] width 8 height 8
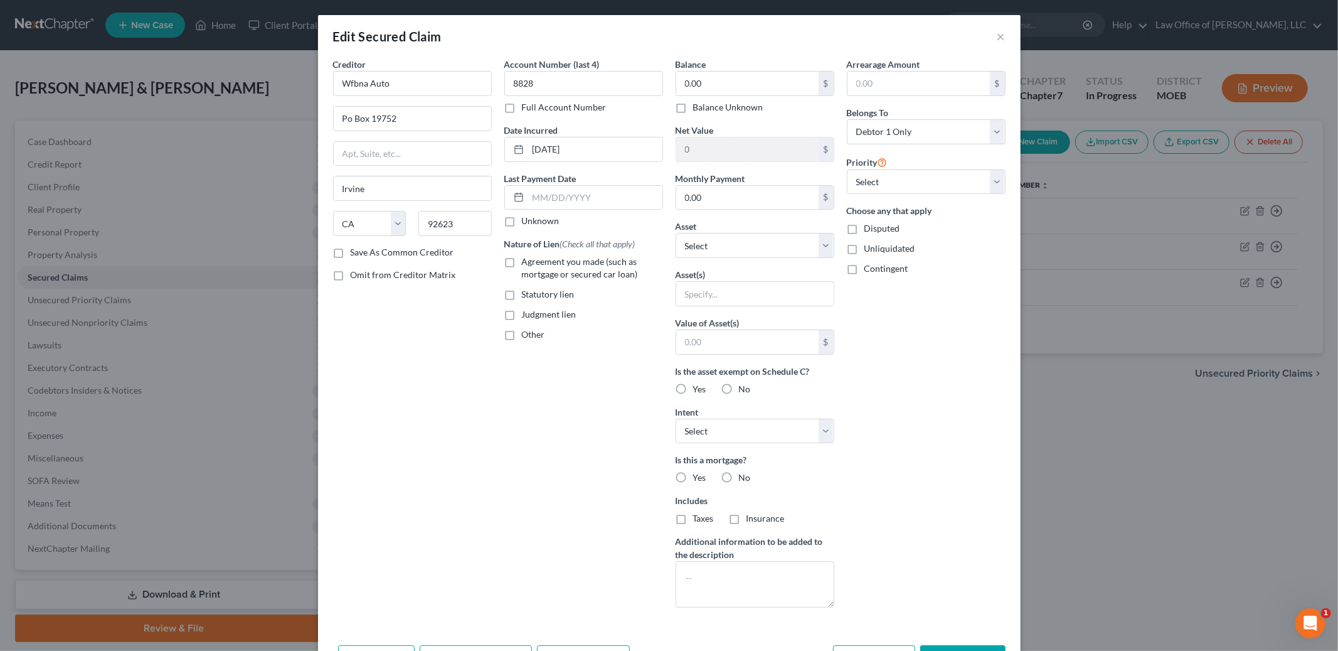
click at [693, 112] on label "Balance Unknown" at bounding box center [728, 107] width 70 height 13
click at [698, 109] on input "Balance Unknown" at bounding box center [702, 105] width 8 height 8
checkbox input "true"
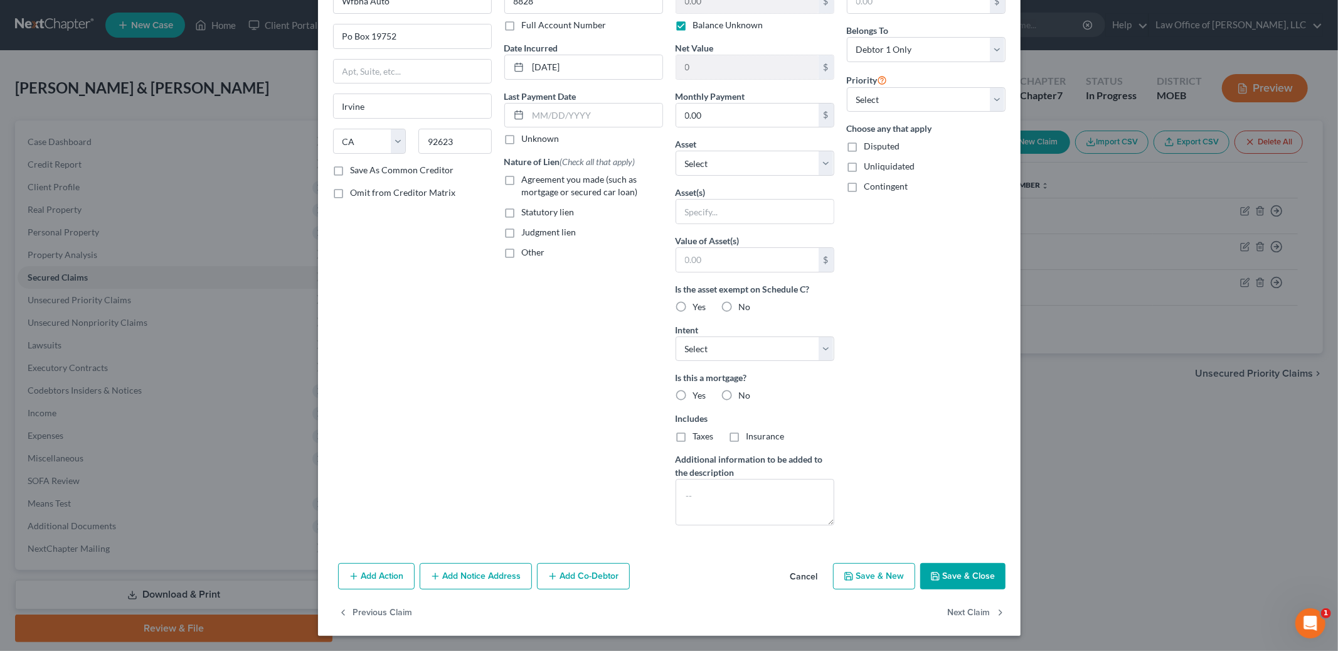
click at [977, 576] on button "Save & Close" at bounding box center [962, 576] width 85 height 26
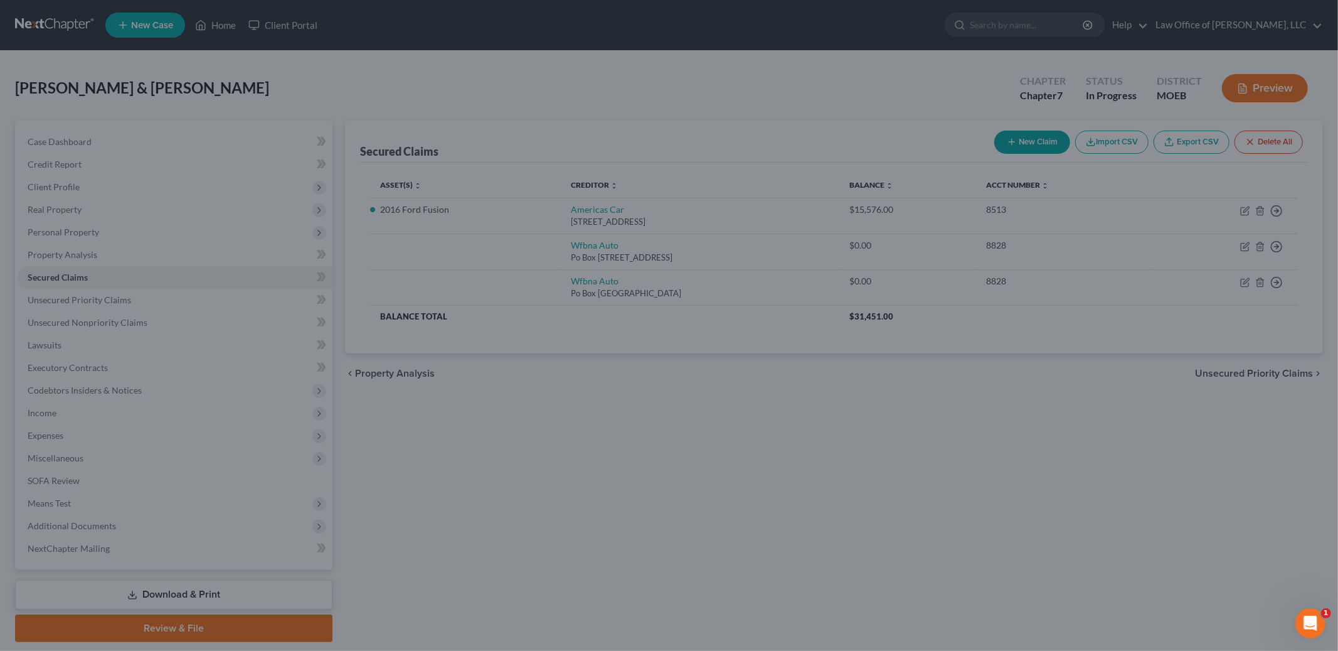
type input "0"
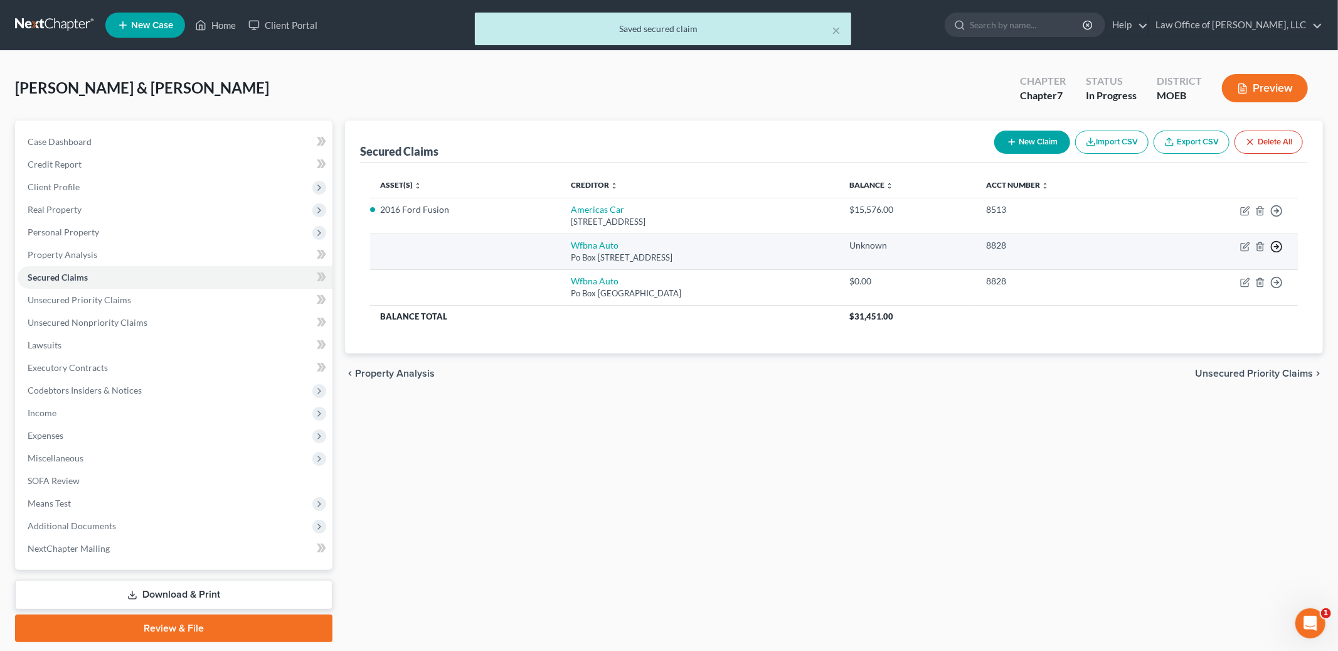
click at [1277, 248] on polyline "button" at bounding box center [1278, 247] width 2 height 4
click at [1204, 279] on link "Move to F" at bounding box center [1219, 276] width 105 height 21
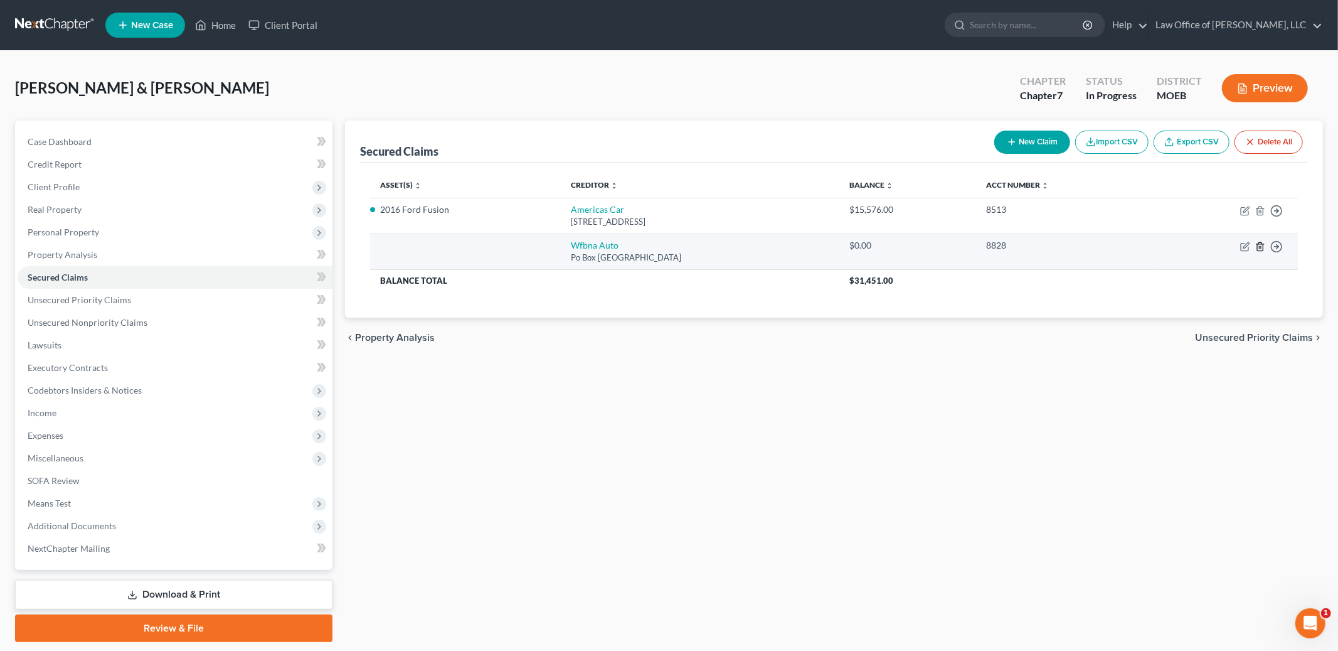
click at [1260, 245] on icon "button" at bounding box center [1260, 247] width 10 height 10
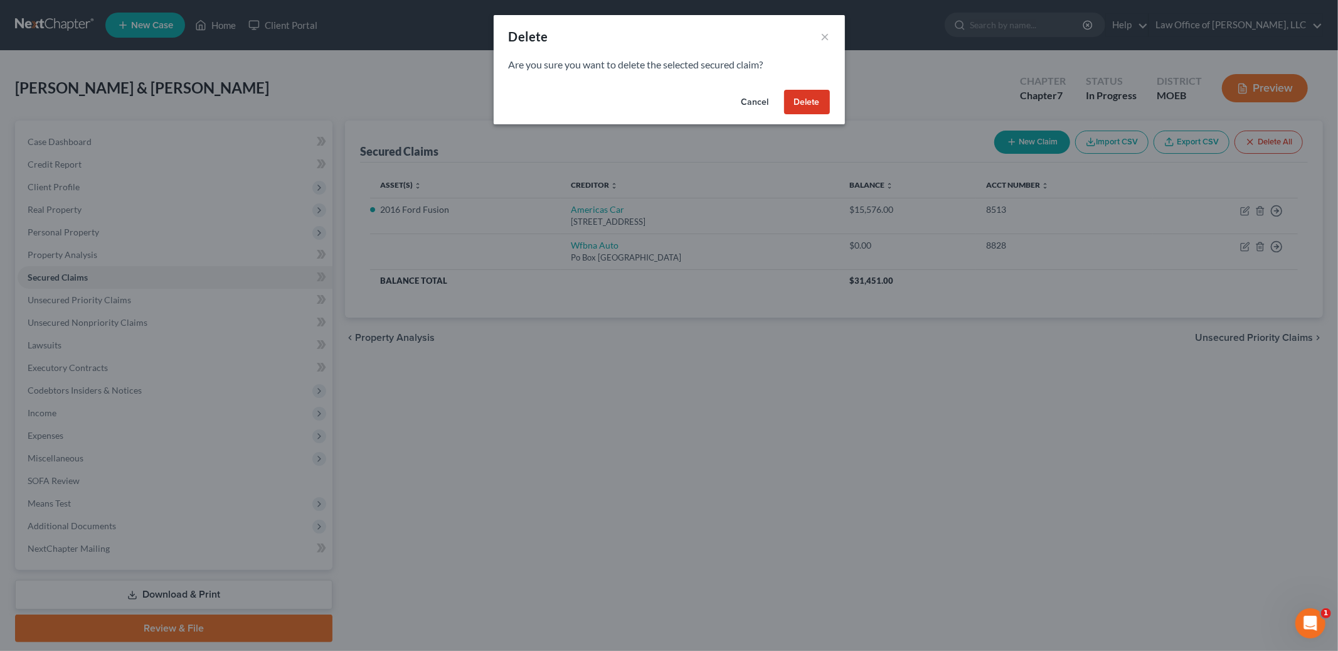
click at [808, 99] on button "Delete" at bounding box center [807, 102] width 46 height 25
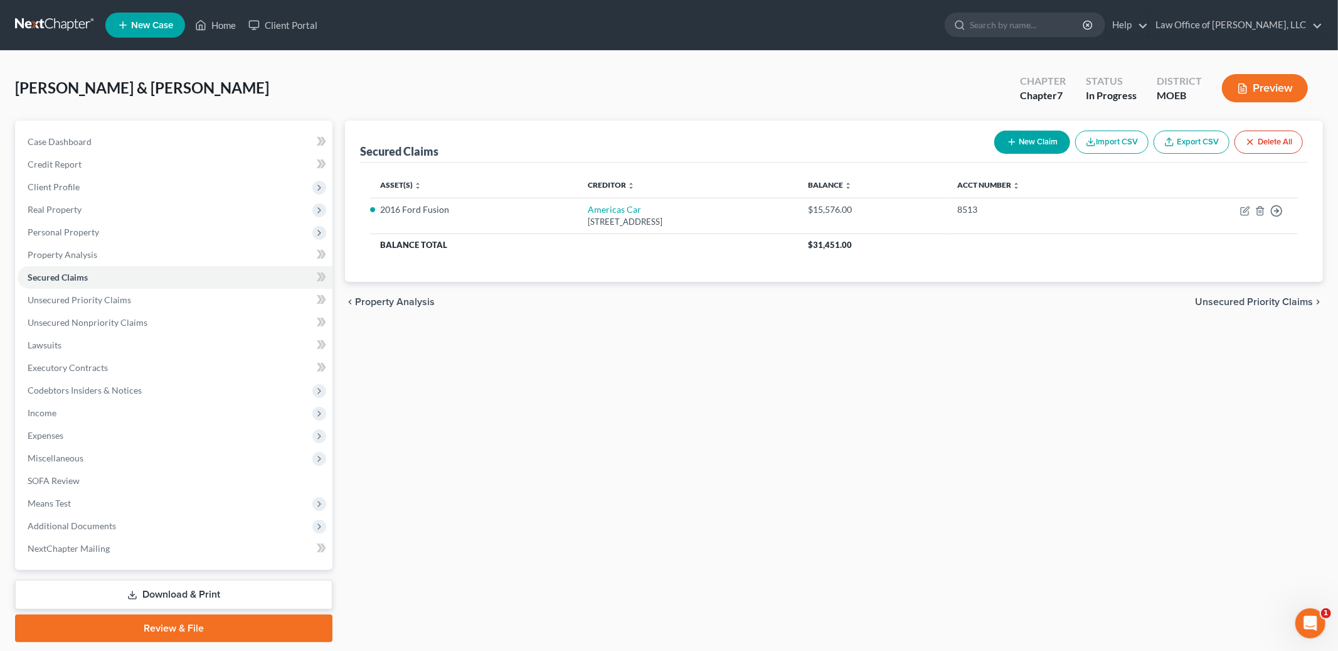
click at [1227, 312] on div "chevron_left Property Analysis Unsecured Priority Claims chevron_right" at bounding box center [834, 302] width 978 height 40
click at [1228, 299] on span "Unsecured Priority Claims" at bounding box center [1254, 302] width 118 height 10
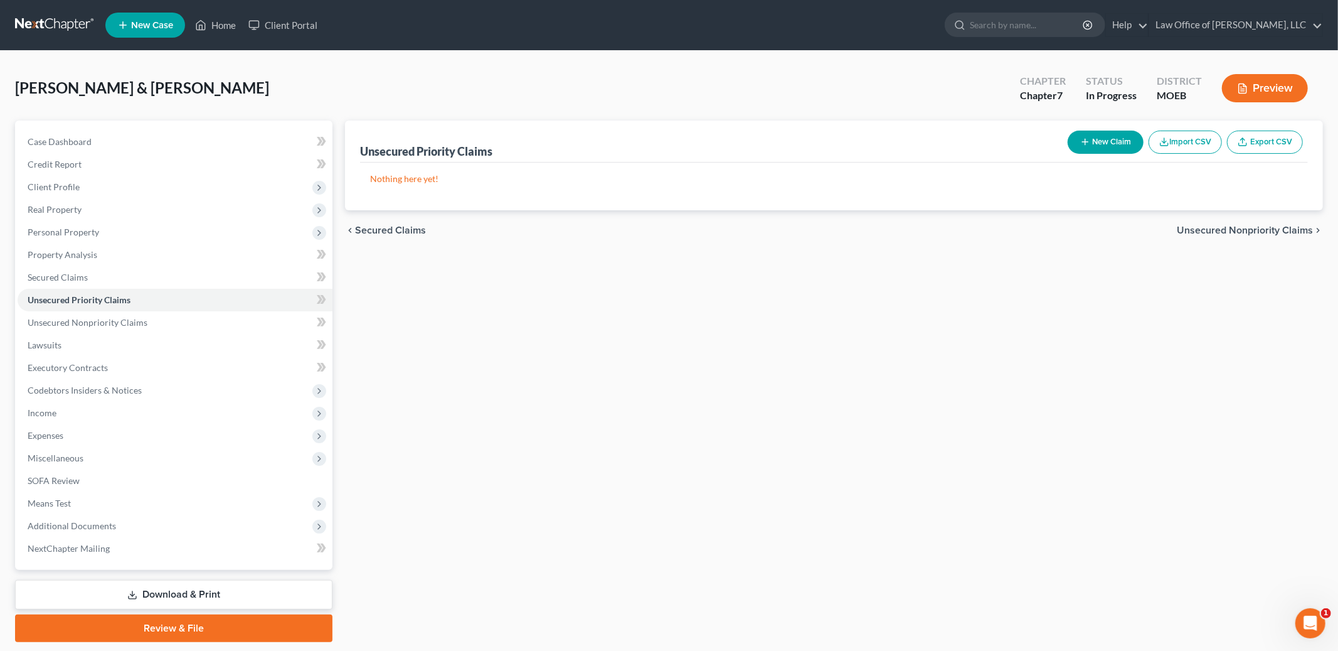
click at [1098, 144] on button "New Claim" at bounding box center [1106, 141] width 76 height 23
select select "2"
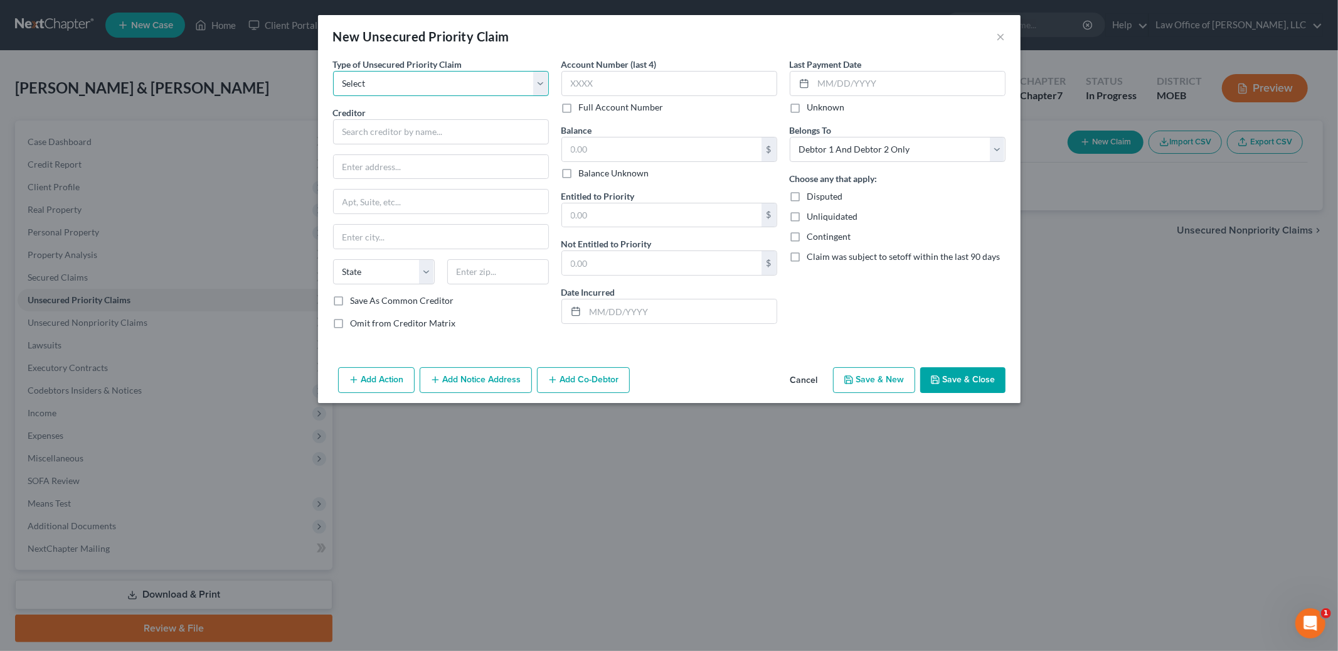
click at [537, 87] on select "Select Taxes & Other Government Units Domestic Support Obligations Extensions o…" at bounding box center [441, 83] width 216 height 25
select select "1"
click at [333, 71] on select "Select Taxes & Other Government Units Domestic Support Obligations Extensions o…" at bounding box center [441, 83] width 216 height 25
click at [417, 140] on input "text" at bounding box center [441, 131] width 216 height 25
click at [484, 135] on input "text" at bounding box center [441, 131] width 216 height 25
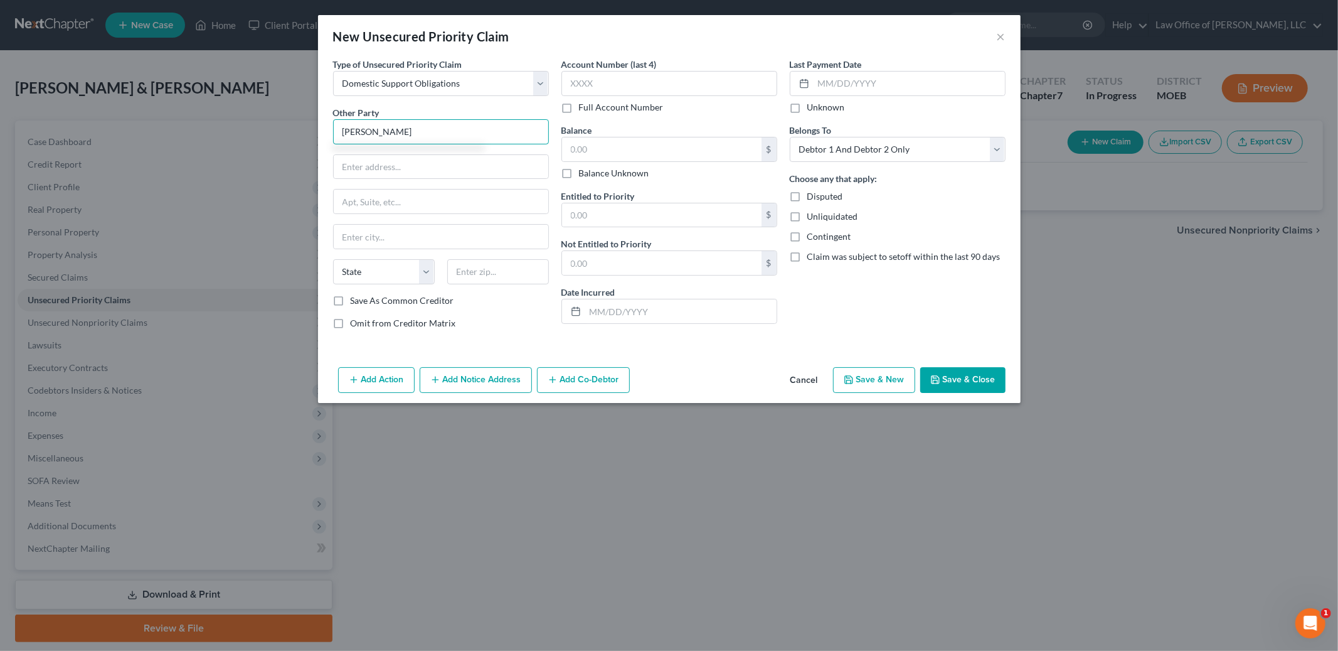
type input "[PERSON_NAME]"
click at [640, 147] on input "text" at bounding box center [661, 149] width 199 height 24
click at [588, 155] on input "text" at bounding box center [661, 149] width 199 height 24
type input "0.00"
click at [913, 144] on select "Select Debtor 1 Only Debtor 2 Only Debtor 1 And Debtor 2 Only At Least One Of T…" at bounding box center [898, 149] width 216 height 25
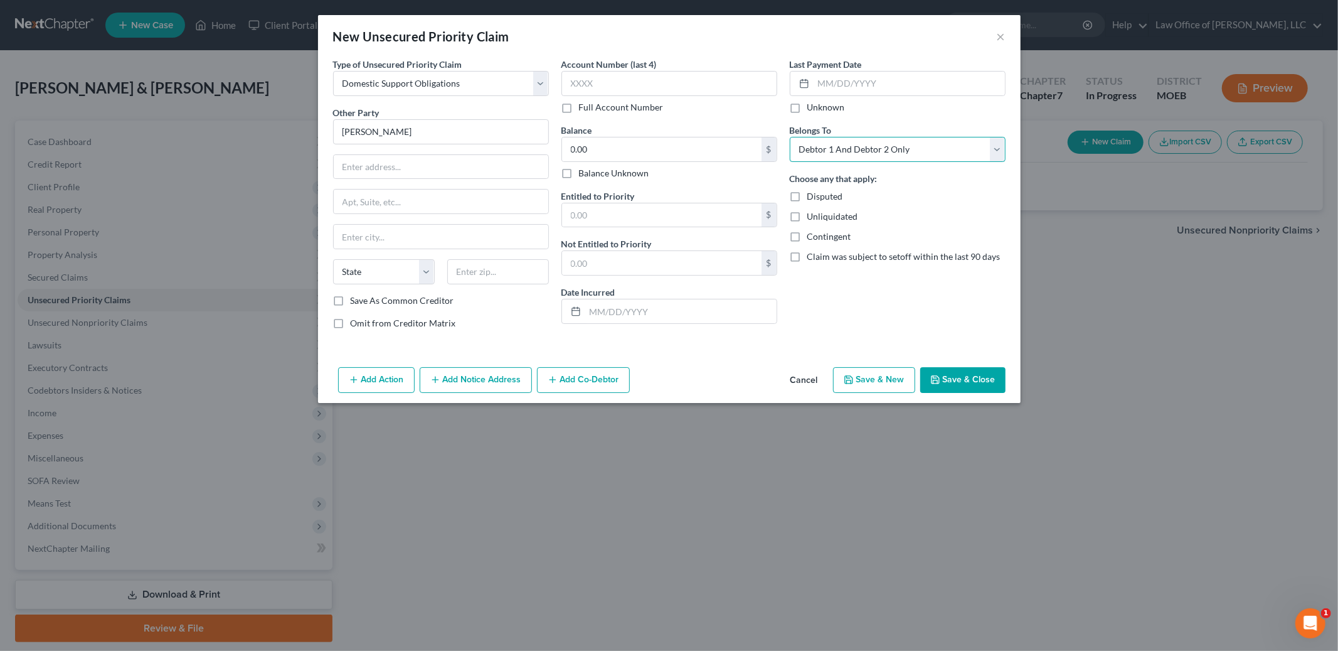
select select "1"
click at [790, 137] on select "Select Debtor 1 Only Debtor 2 Only Debtor 1 And Debtor 2 Only At Least One Of T…" at bounding box center [898, 149] width 216 height 25
click at [964, 376] on button "Save & Close" at bounding box center [962, 380] width 85 height 26
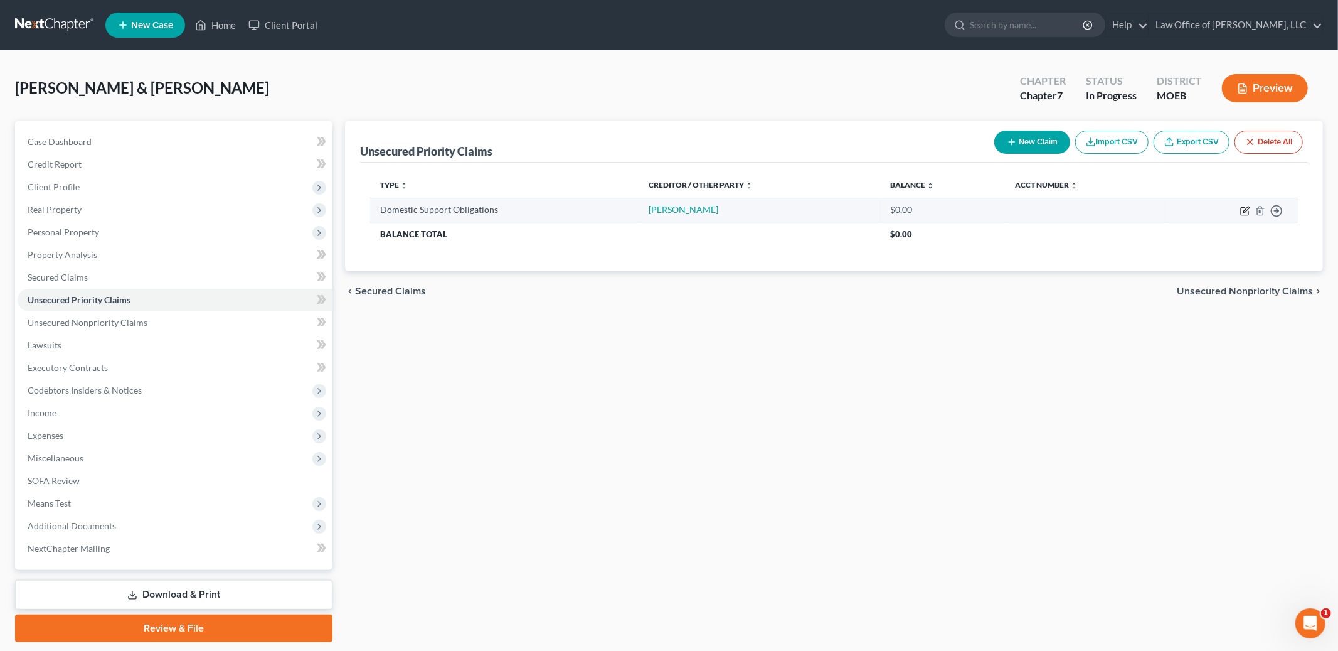
click at [1243, 211] on icon "button" at bounding box center [1245, 211] width 10 height 10
select select "1"
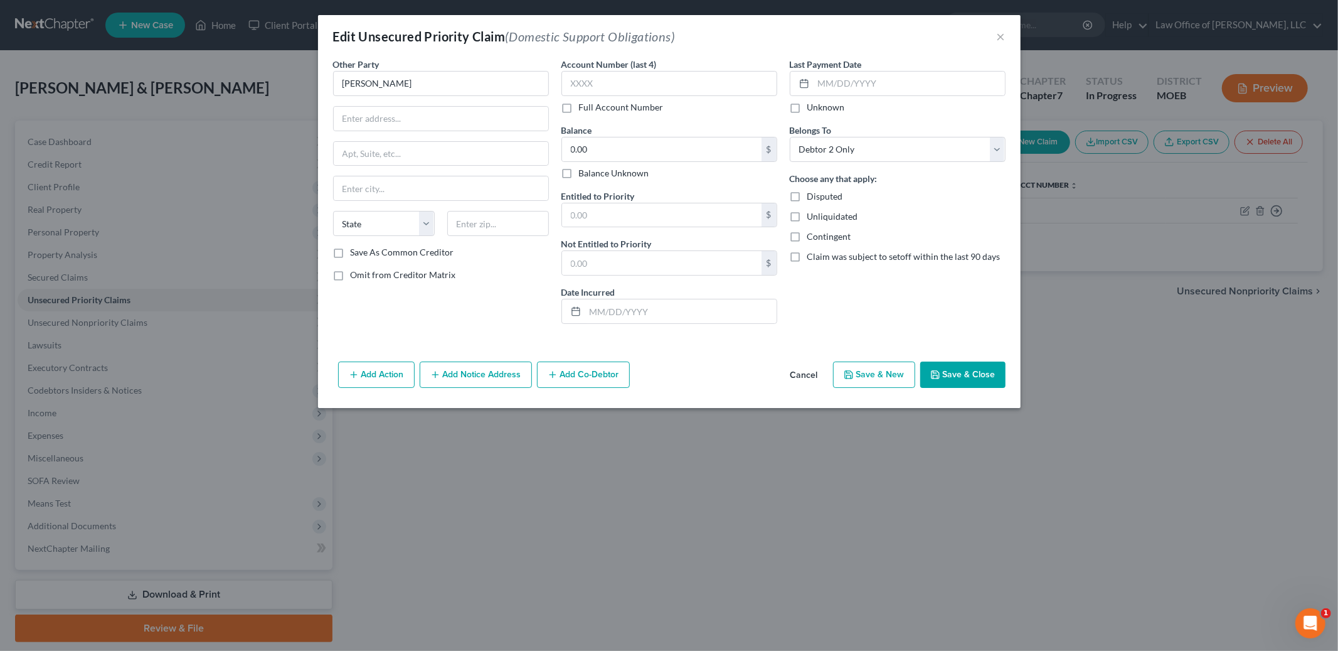
click at [960, 378] on button "Save & Close" at bounding box center [962, 374] width 85 height 26
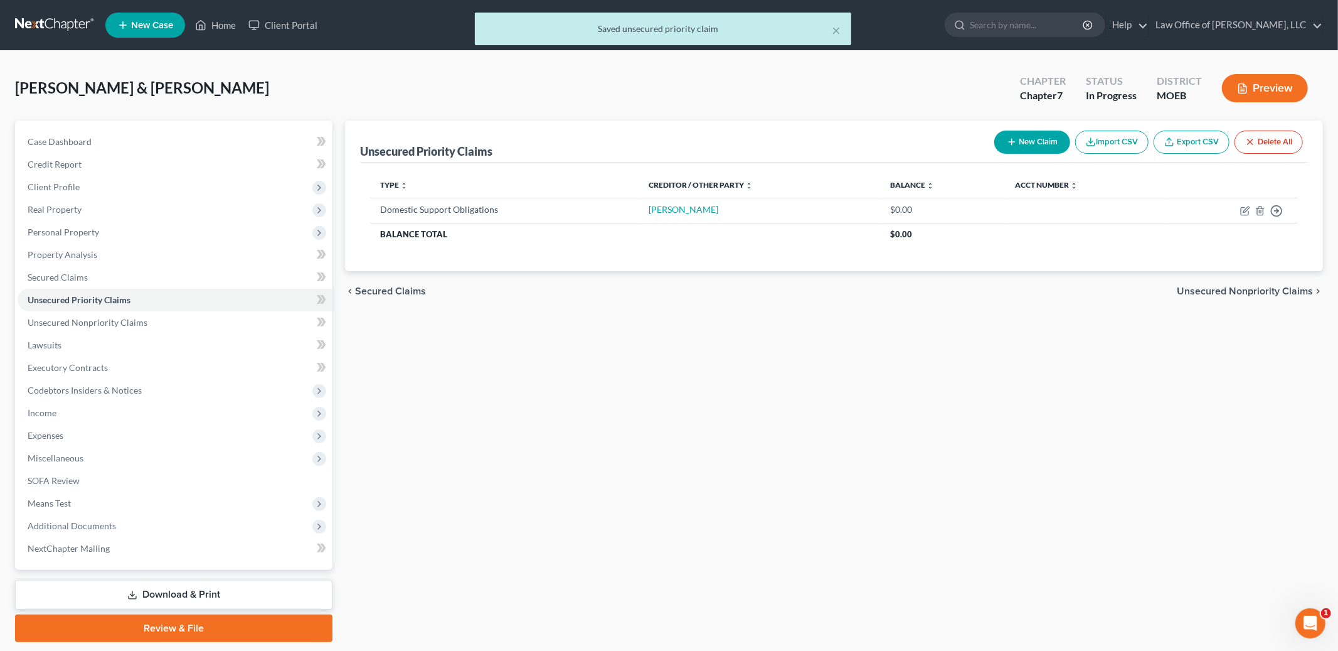
click at [1019, 135] on button "New Claim" at bounding box center [1032, 141] width 76 height 23
select select "2"
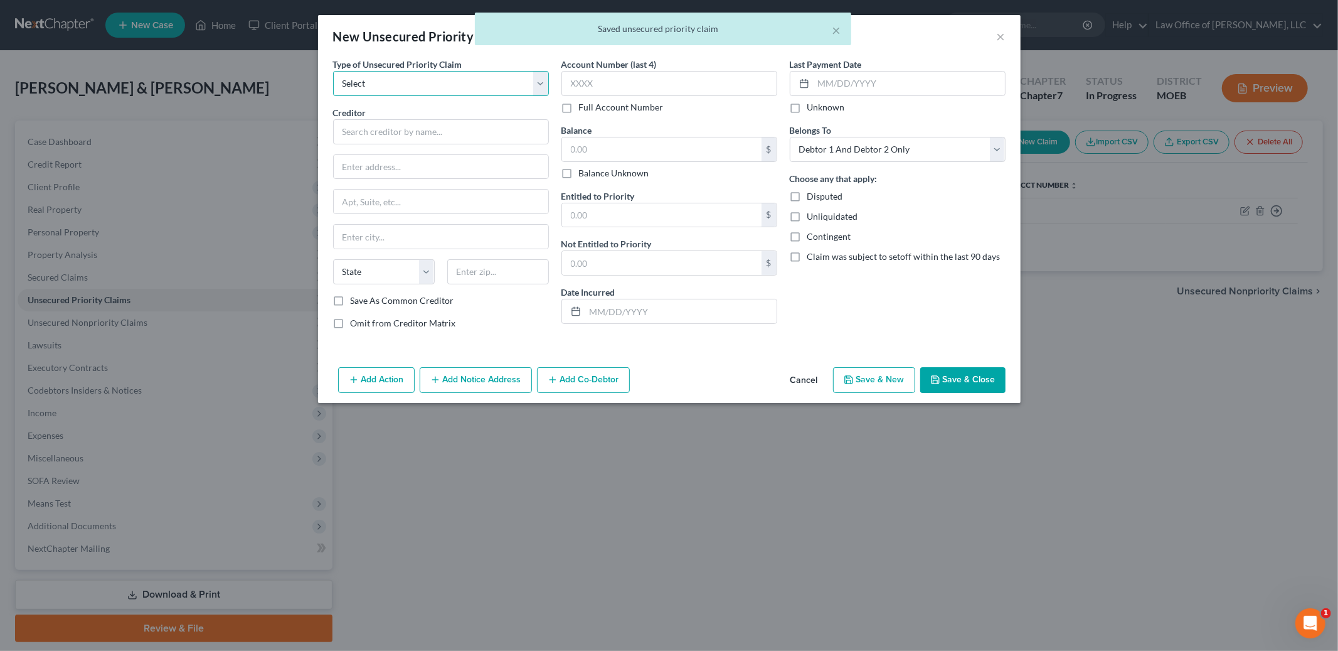
click at [540, 78] on select "Select Taxes & Other Government Units Domestic Support Obligations Extensions o…" at bounding box center [441, 83] width 216 height 25
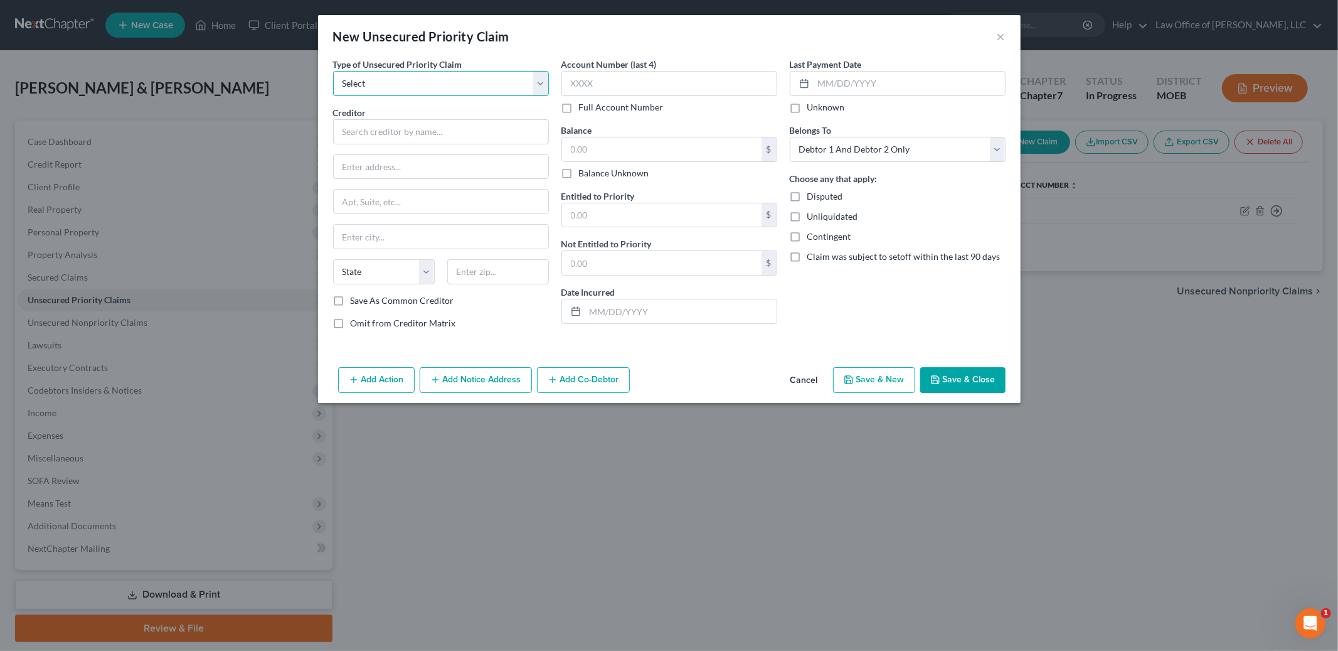
select select "0"
click at [333, 71] on select "Select Taxes & Other Government Units Domestic Support Obligations Extensions o…" at bounding box center [441, 83] width 216 height 25
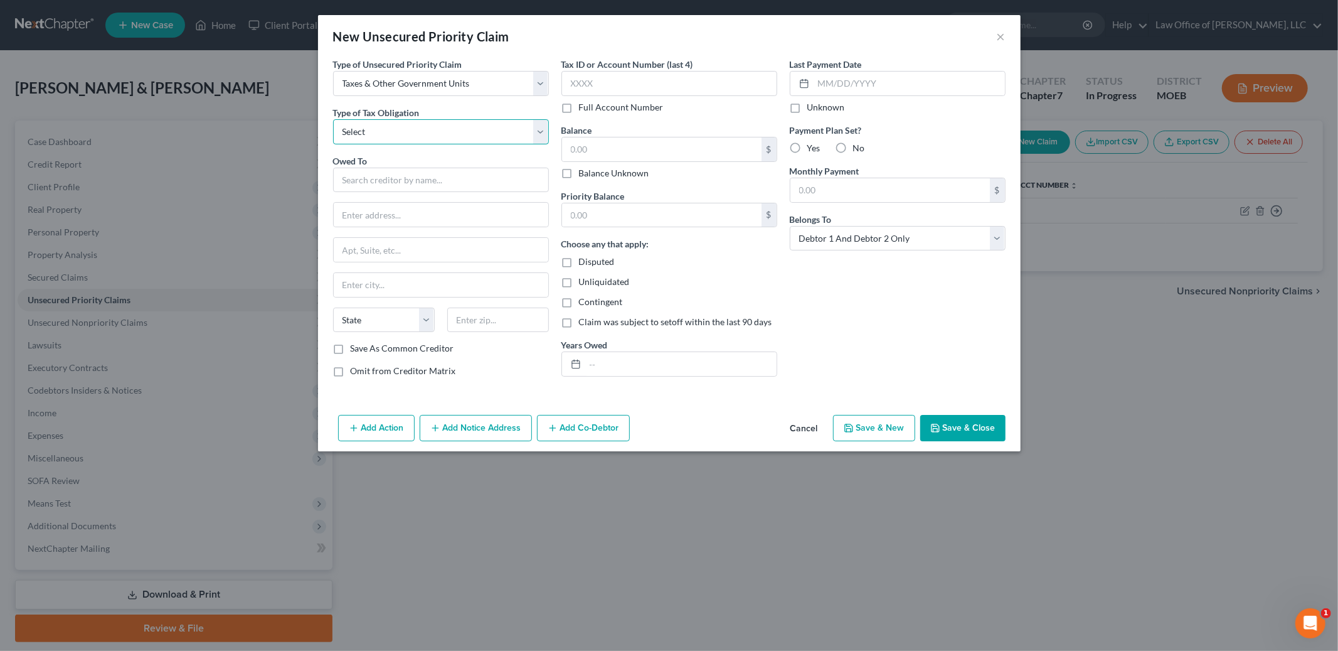
click at [459, 131] on select "Select Federal City State Franchise Tax Board Other" at bounding box center [441, 131] width 216 height 25
select select "2"
click at [333, 119] on select "Select Federal City State Franchise Tax Board Other" at bounding box center [441, 131] width 216 height 25
click at [392, 179] on input "text" at bounding box center [441, 179] width 216 height 25
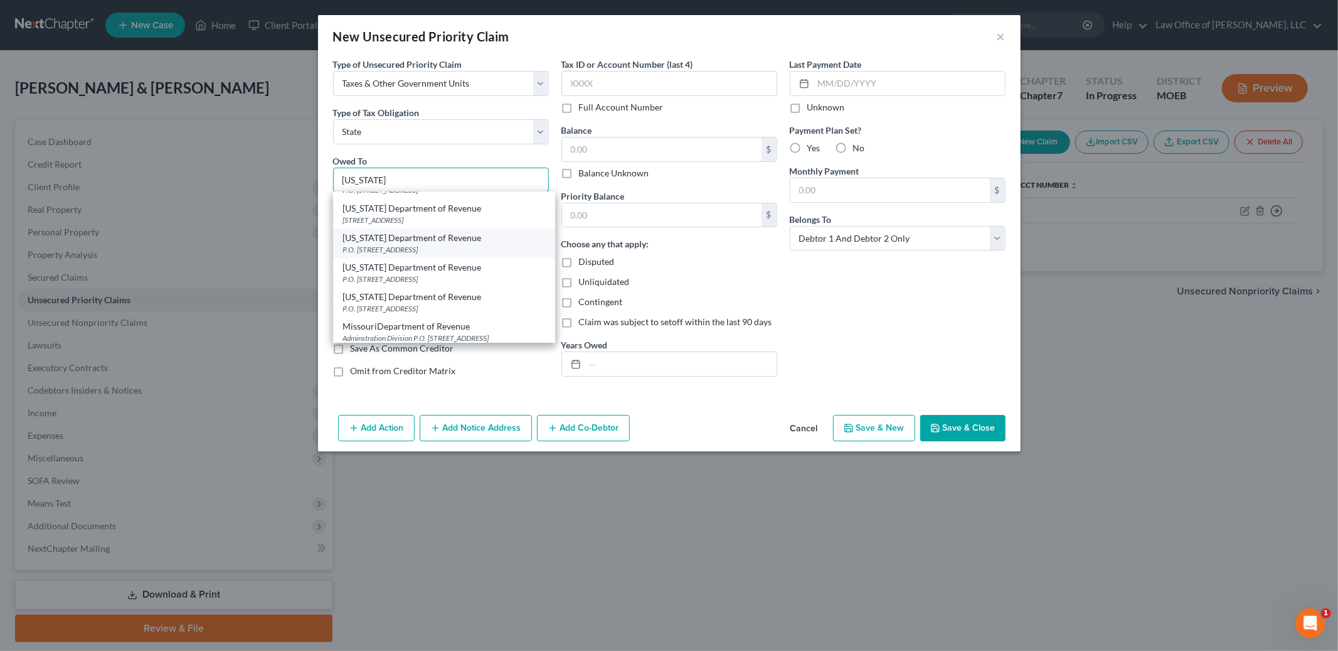
scroll to position [682, 0]
click at [445, 301] on div "P.O. [STREET_ADDRESS]" at bounding box center [444, 306] width 202 height 11
type input "[US_STATE] Department of Revenue"
type input "P.O. Box 475"
type input "[GEOGRAPHIC_DATA]"
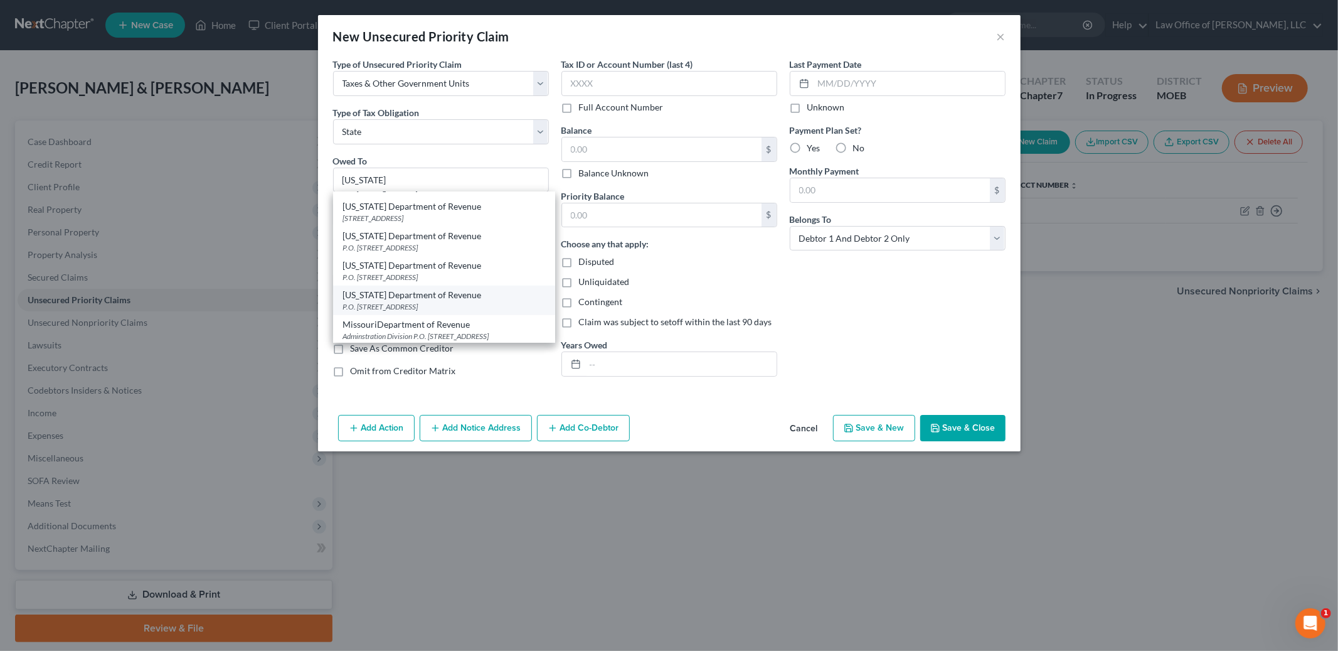
select select "26"
type input "65105-0475"
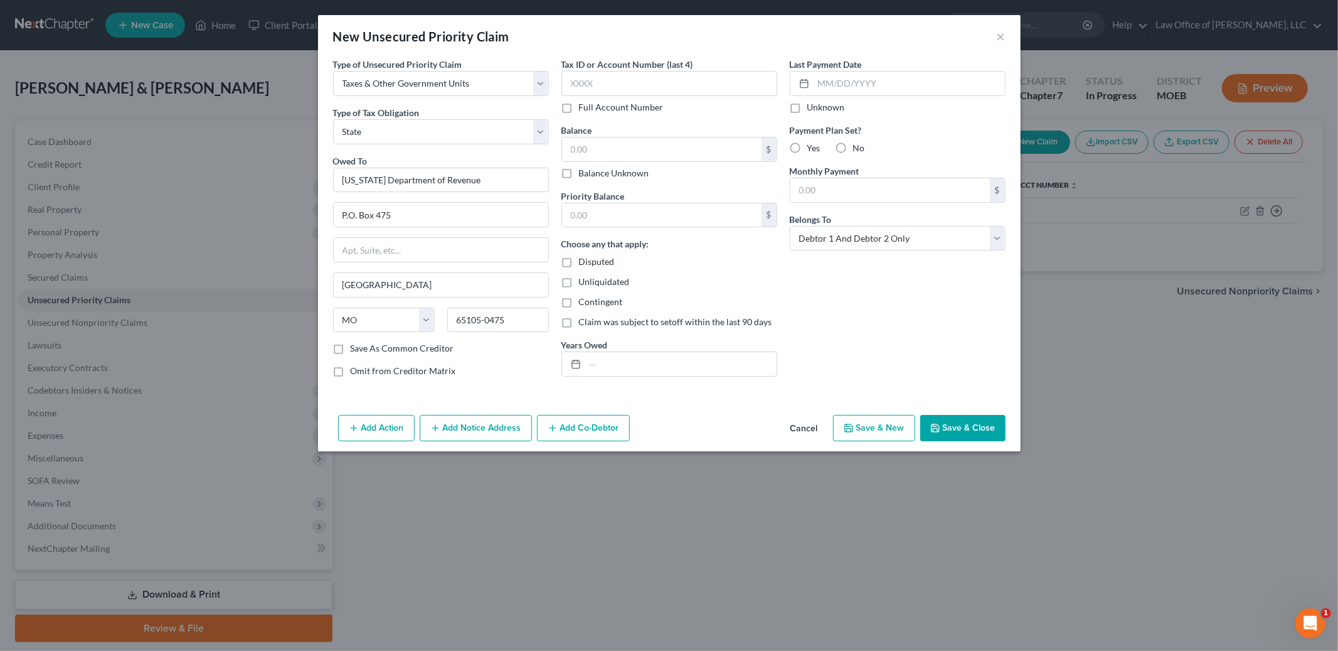
click at [579, 176] on label "Balance Unknown" at bounding box center [614, 173] width 70 height 13
click at [584, 175] on input "Balance Unknown" at bounding box center [588, 171] width 8 height 8
checkbox input "true"
type input "0.00"
drag, startPoint x: 567, startPoint y: 181, endPoint x: 570, endPoint y: 164, distance: 16.5
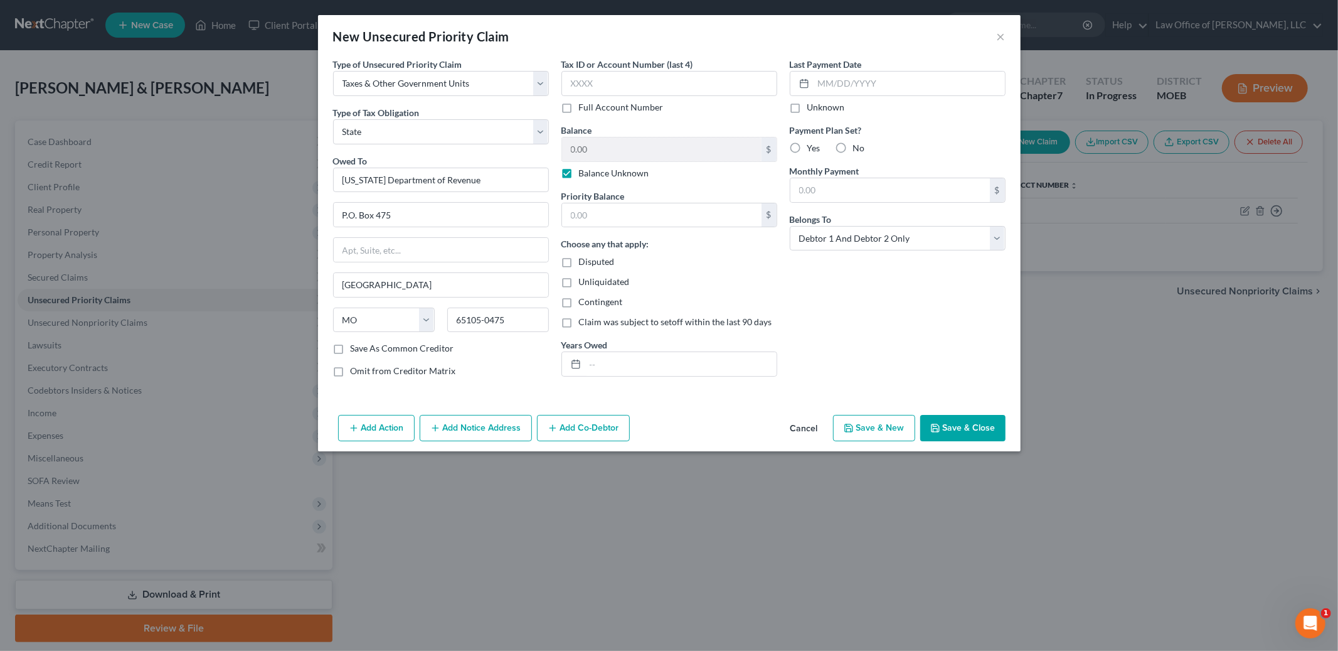
click at [579, 178] on label "Balance Unknown" at bounding box center [614, 173] width 70 height 13
click at [579, 177] on label "Balance Unknown" at bounding box center [614, 173] width 70 height 13
click at [584, 175] on input "Balance Unknown" at bounding box center [588, 171] width 8 height 8
checkbox input "false"
drag, startPoint x: 556, startPoint y: 144, endPoint x: 526, endPoint y: 140, distance: 29.8
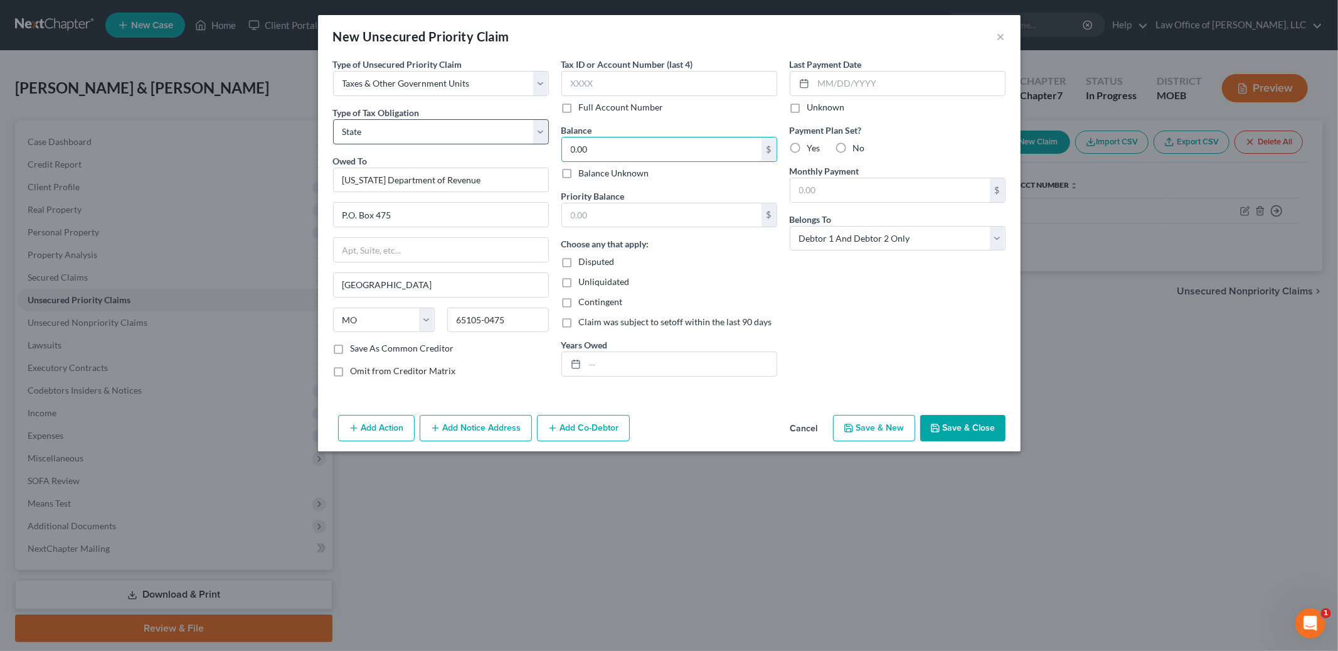
click at [526, 140] on div "Type of Unsecured Priority Claim * Select Taxes & Other Government Units Domest…" at bounding box center [669, 222] width 685 height 329
click at [713, 147] on input "0.00" at bounding box center [661, 149] width 199 height 24
type input "500.00"
click at [960, 415] on button "Save & Close" at bounding box center [962, 428] width 85 height 26
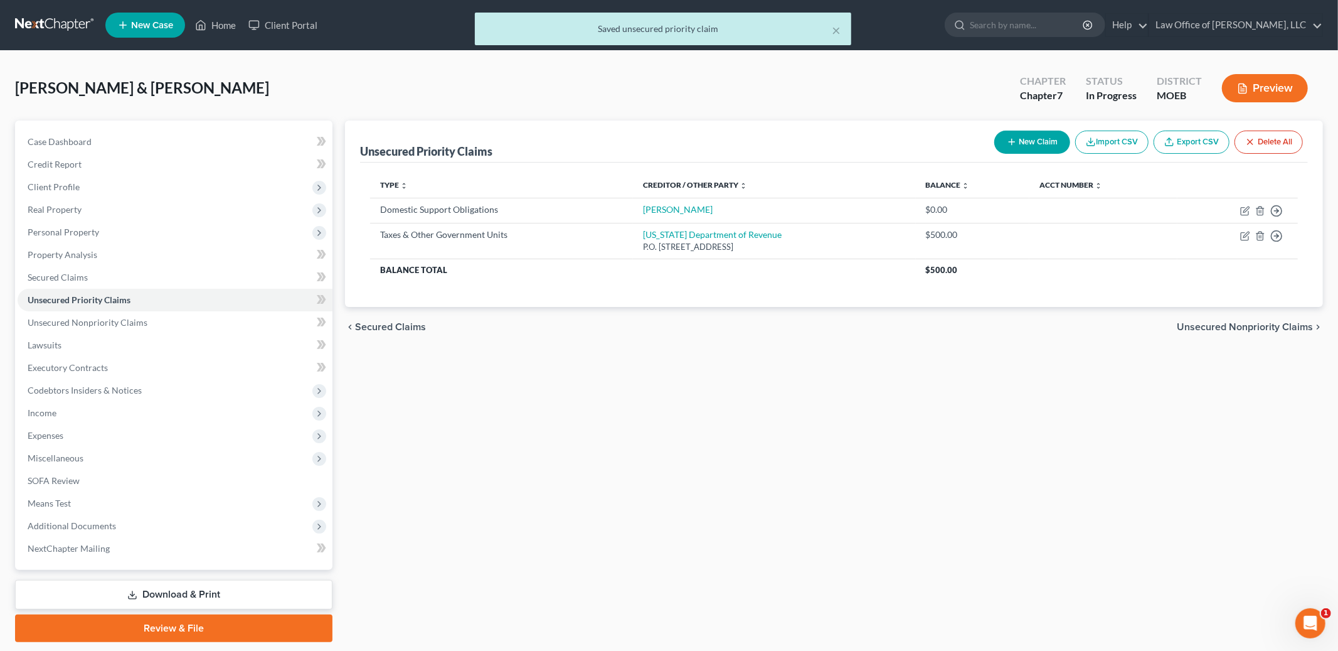
click at [1254, 328] on span "Unsecured Nonpriority Claims" at bounding box center [1245, 327] width 136 height 10
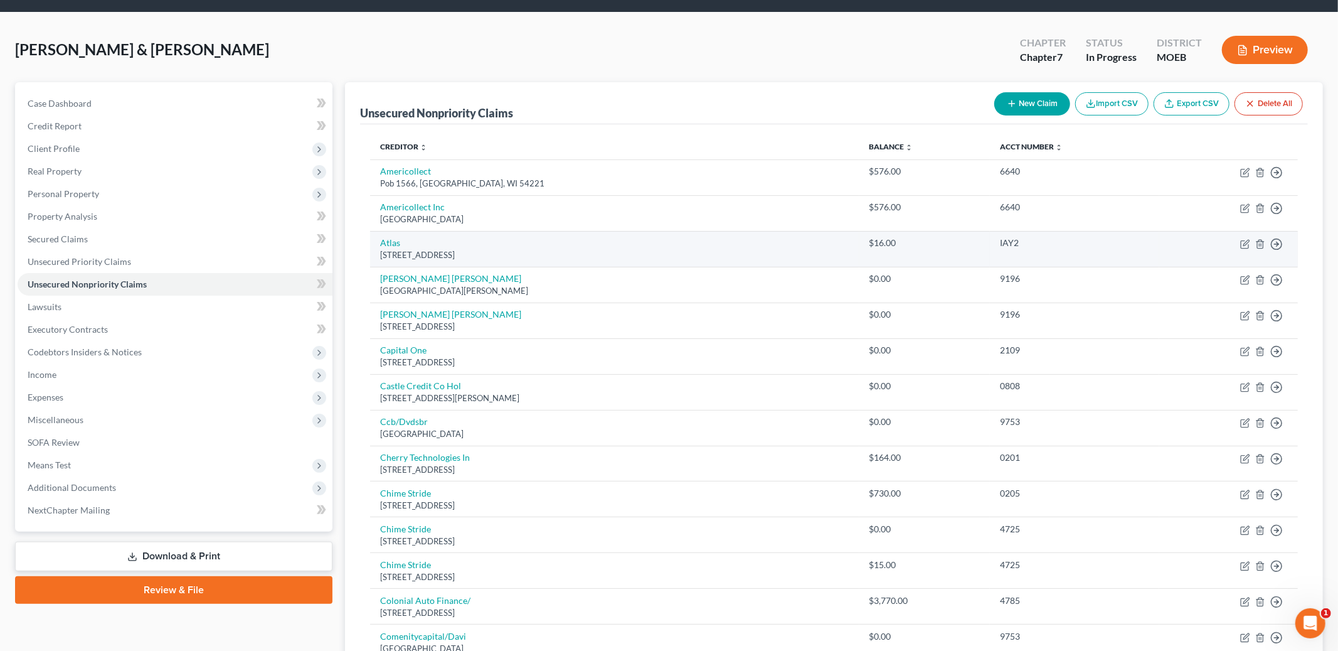
scroll to position [44, 0]
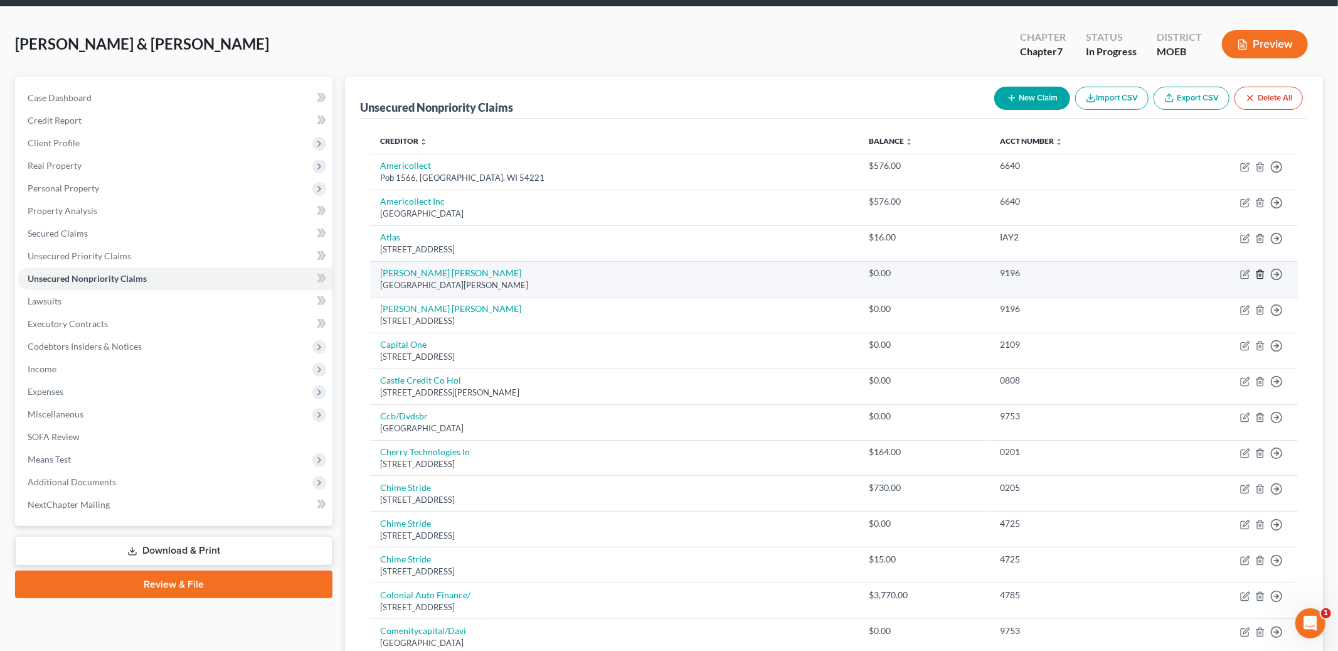
click at [1258, 275] on icon "button" at bounding box center [1260, 274] width 10 height 10
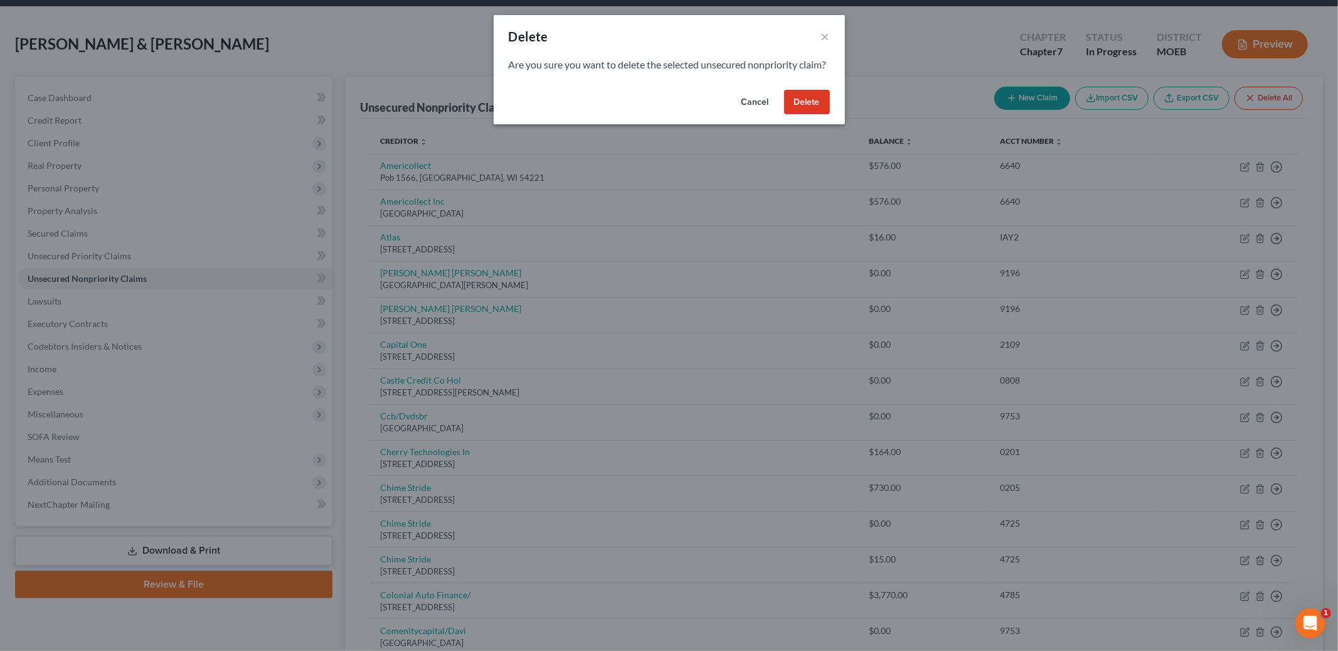
click at [805, 110] on button "Delete" at bounding box center [807, 102] width 46 height 25
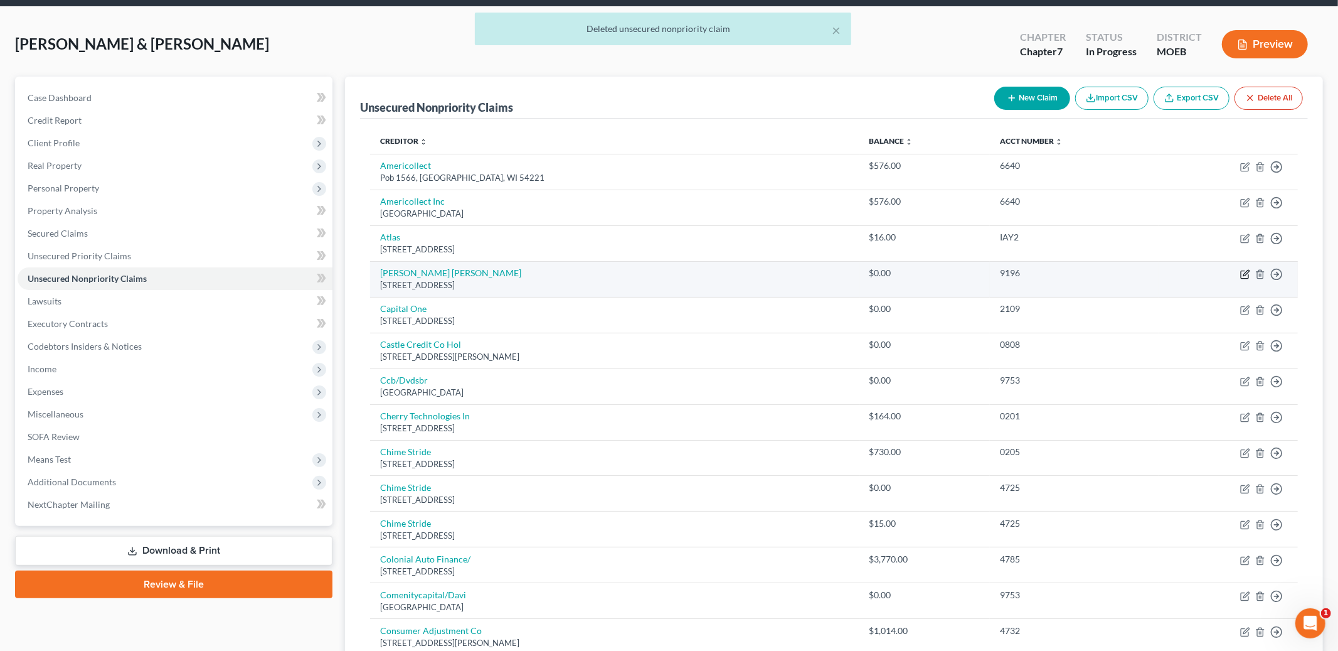
click at [1243, 273] on icon "button" at bounding box center [1245, 274] width 10 height 10
select select "4"
select select "0"
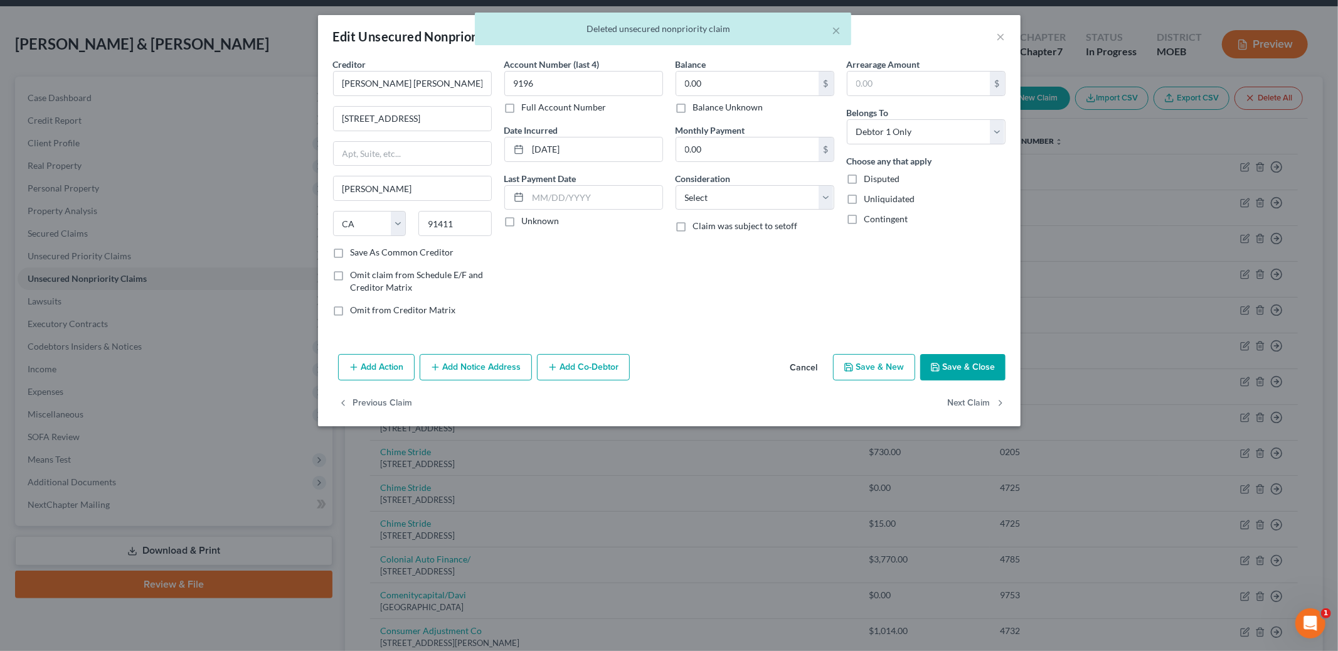
click at [693, 108] on label "Balance Unknown" at bounding box center [728, 107] width 70 height 13
click at [698, 108] on input "Balance Unknown" at bounding box center [702, 105] width 8 height 8
checkbox input "true"
click at [979, 370] on button "Save & Close" at bounding box center [962, 367] width 85 height 26
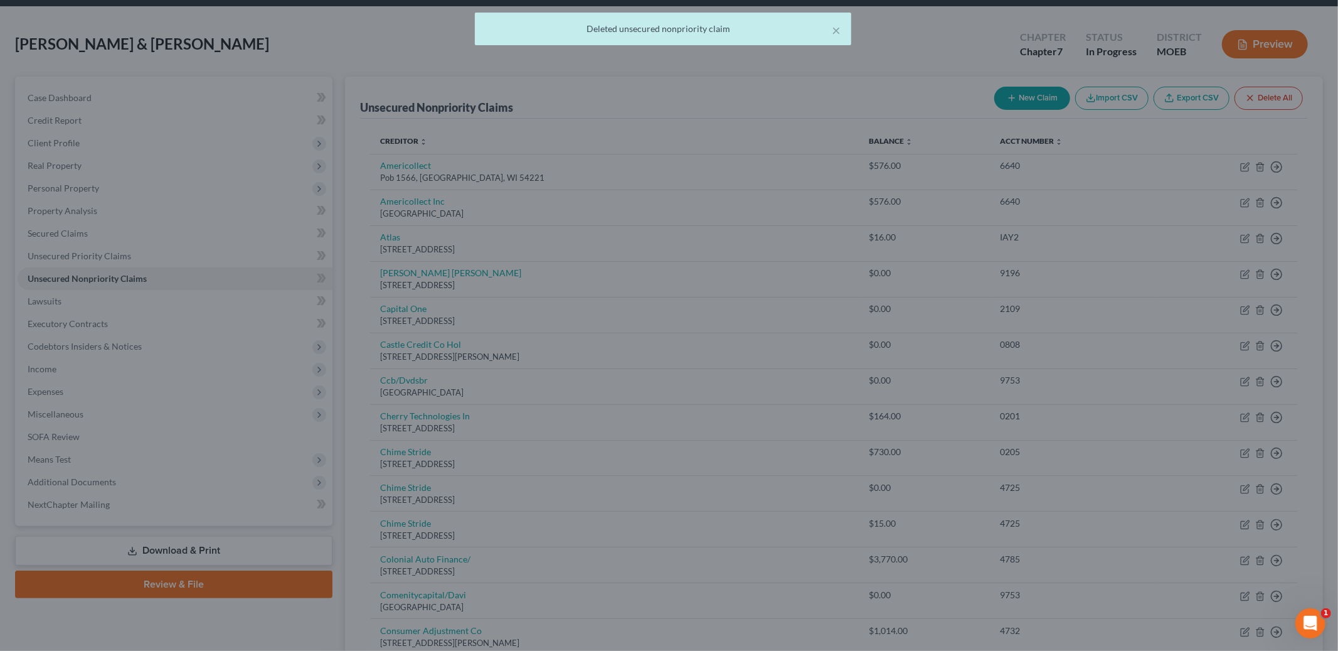
type input "0"
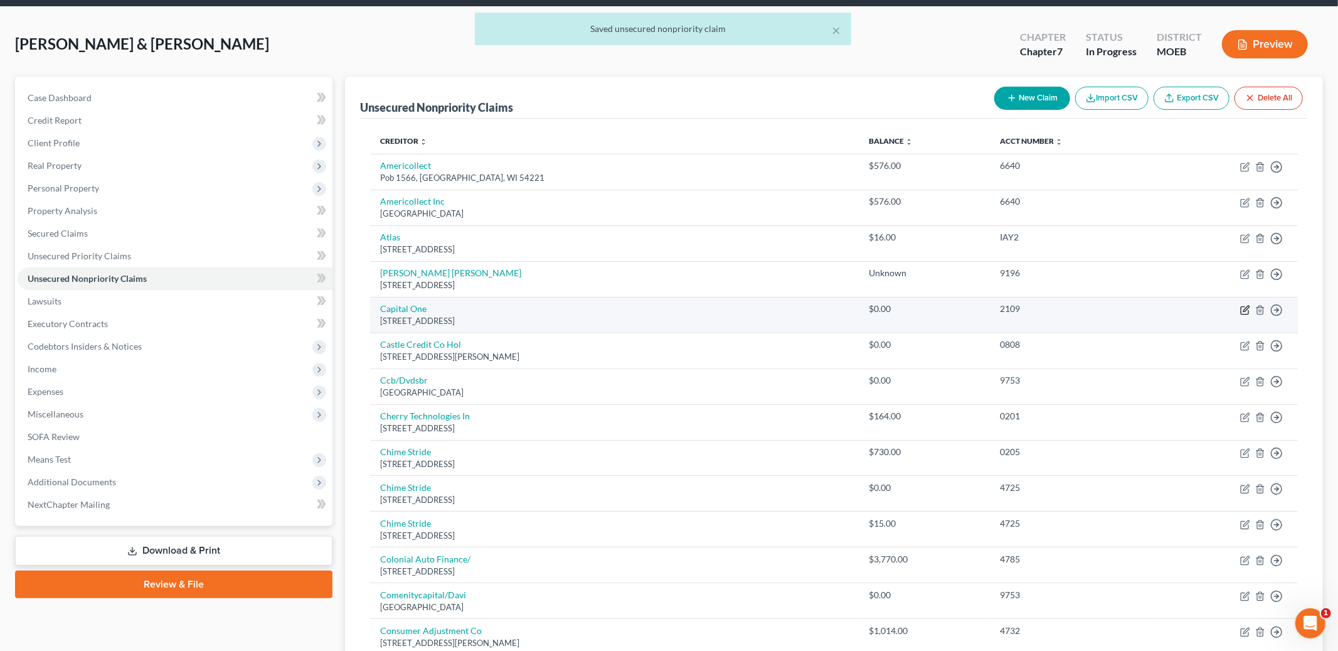
click at [1243, 309] on icon "button" at bounding box center [1245, 310] width 10 height 10
select select "48"
select select "2"
select select "0"
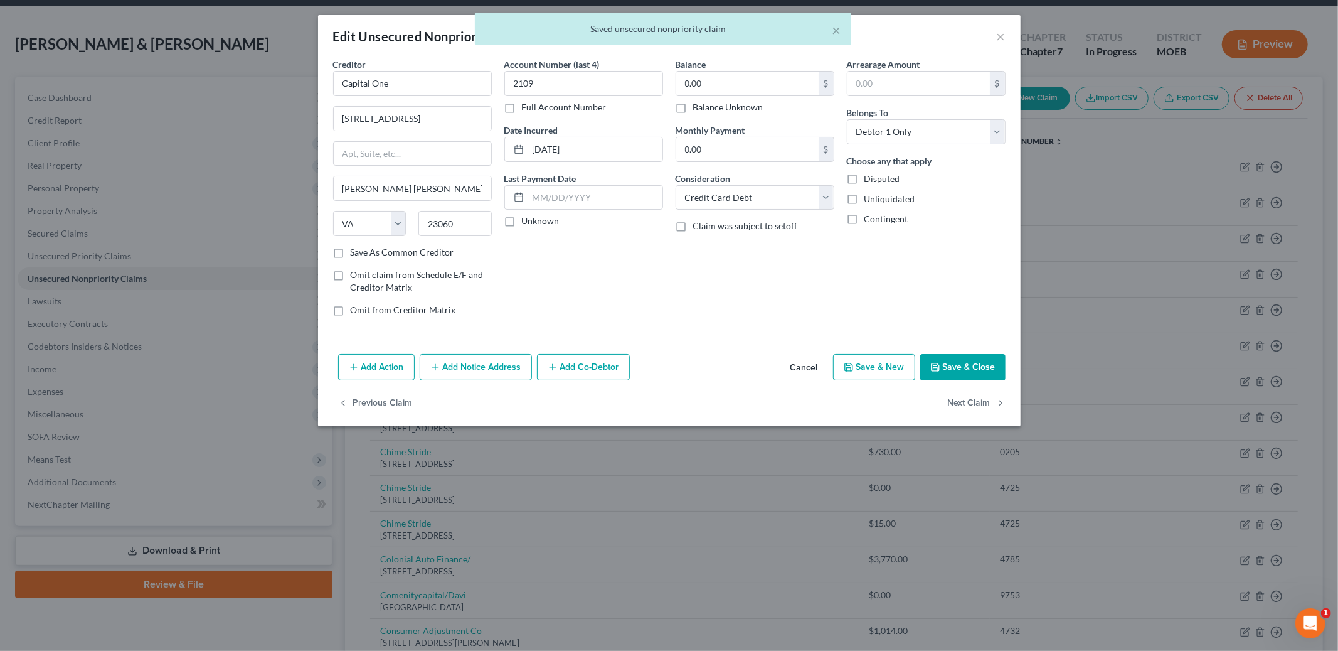
click at [693, 102] on label "Balance Unknown" at bounding box center [728, 107] width 70 height 13
click at [698, 102] on input "Balance Unknown" at bounding box center [702, 105] width 8 height 8
checkbox input "true"
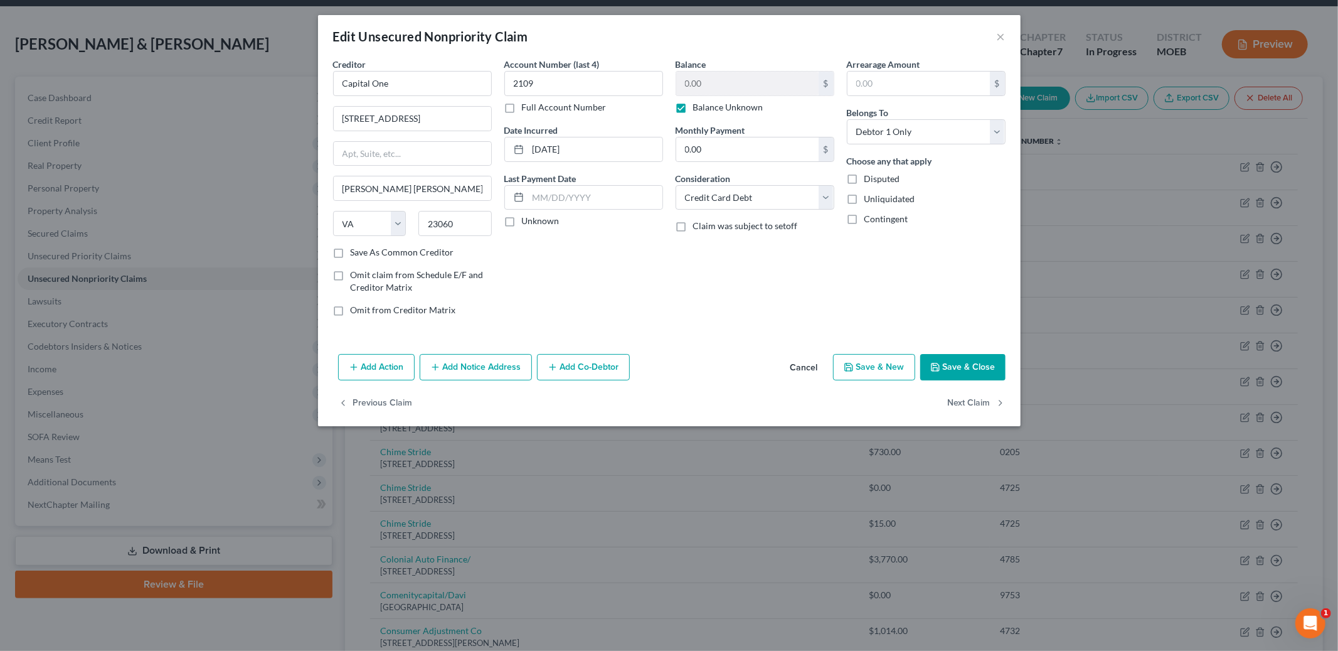
click at [974, 365] on button "Save & Close" at bounding box center [962, 367] width 85 height 26
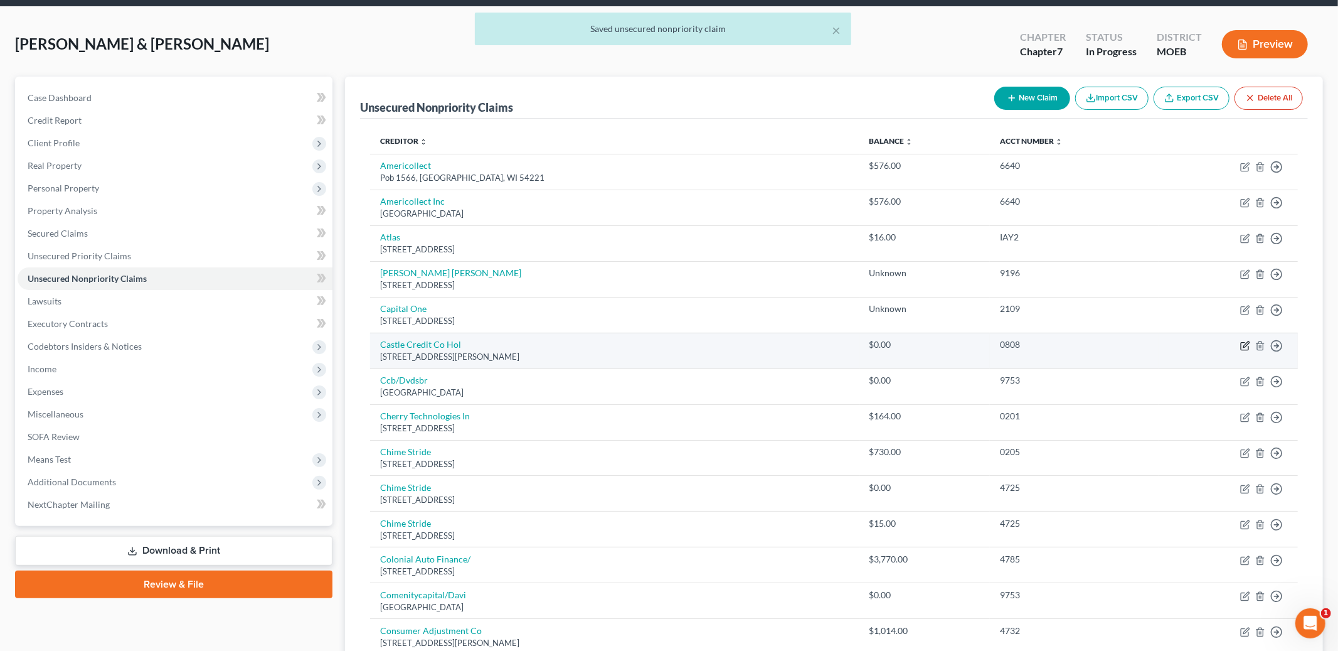
click at [1246, 343] on icon "button" at bounding box center [1246, 344] width 6 height 6
select select "14"
select select "2"
select select "0"
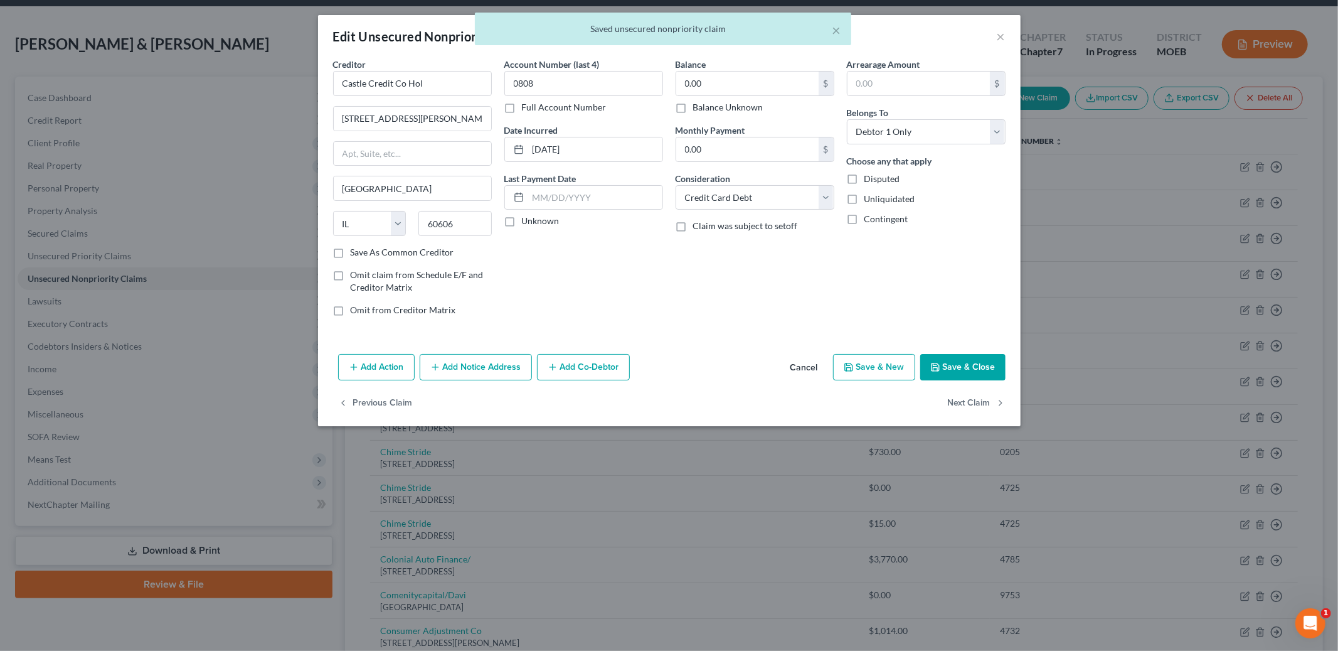
click at [693, 111] on label "Balance Unknown" at bounding box center [728, 107] width 70 height 13
click at [698, 109] on input "Balance Unknown" at bounding box center [702, 105] width 8 height 8
checkbox input "true"
click at [960, 378] on button "Save & Close" at bounding box center [962, 367] width 85 height 26
type input "0"
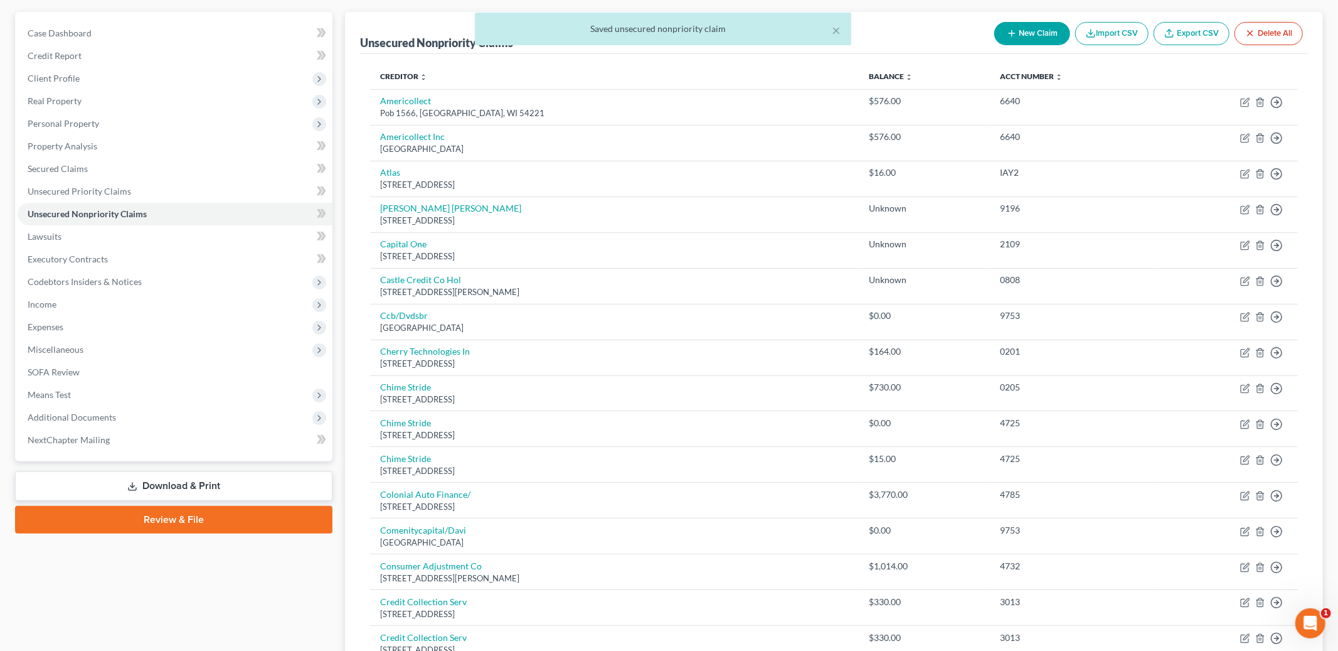
scroll to position [121, 0]
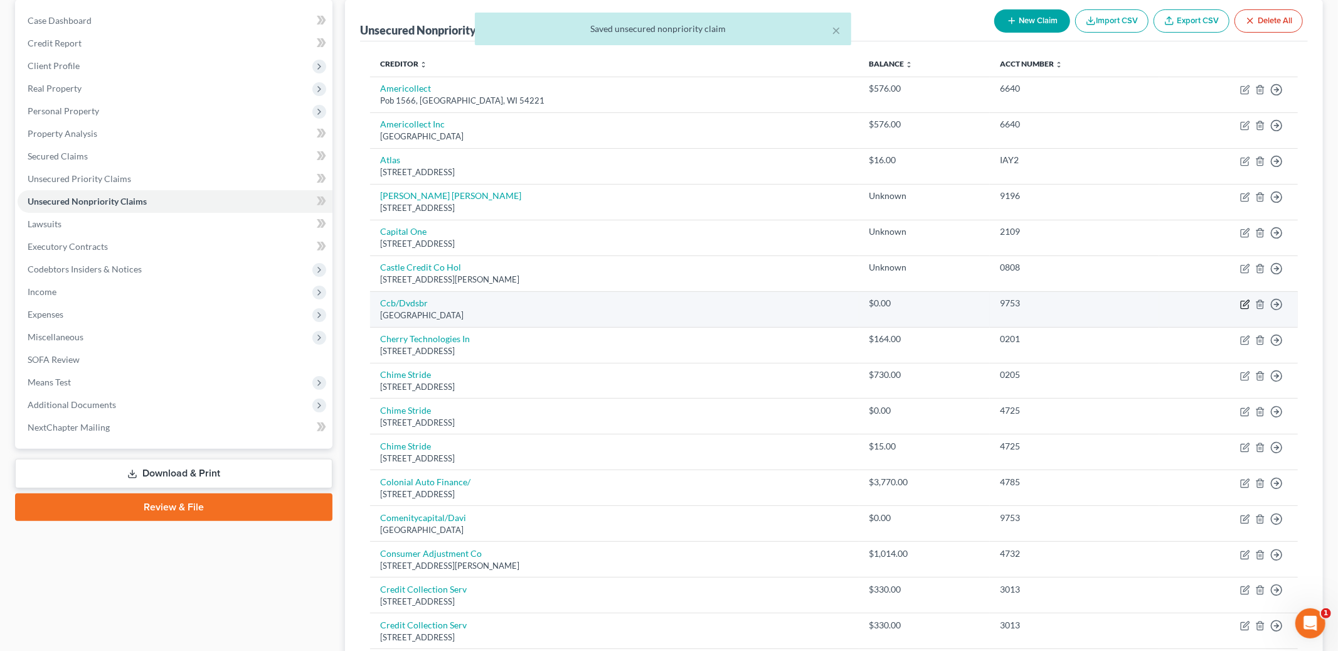
click at [1244, 301] on icon "button" at bounding box center [1245, 304] width 10 height 10
select select "36"
select select "2"
select select "0"
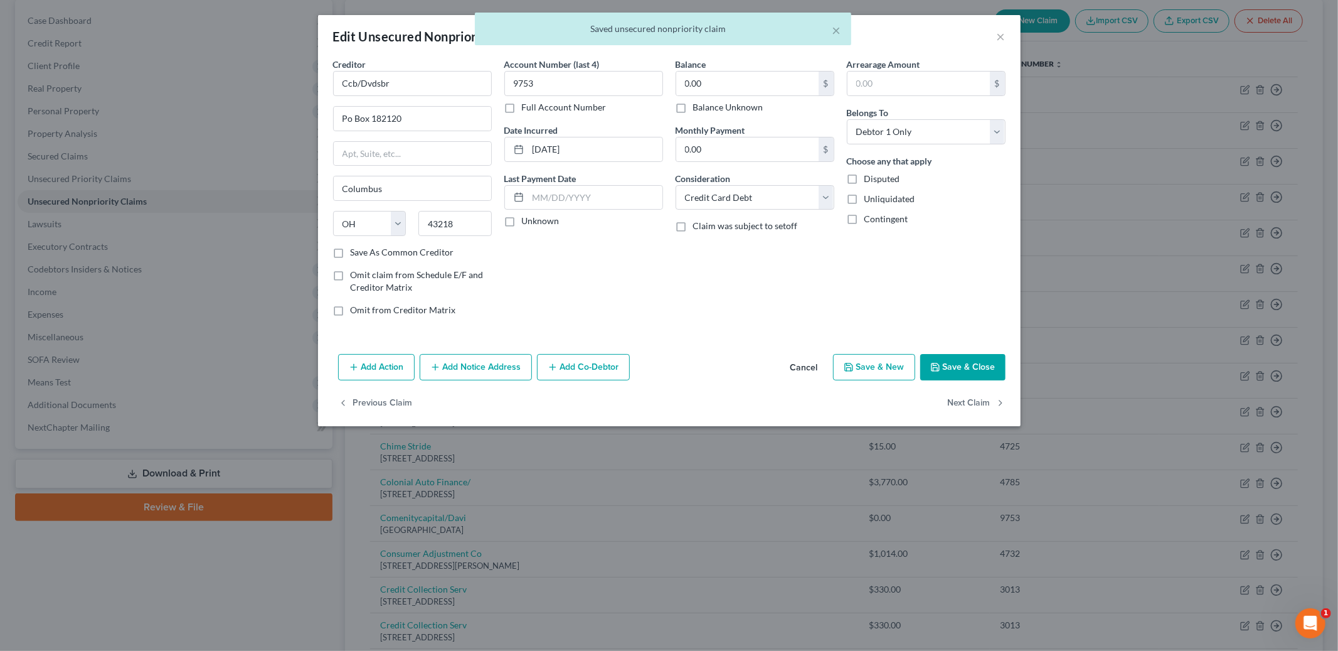
click at [693, 108] on label "Balance Unknown" at bounding box center [728, 107] width 70 height 13
click at [698, 108] on input "Balance Unknown" at bounding box center [702, 105] width 8 height 8
checkbox input "true"
click at [950, 359] on button "Save & Close" at bounding box center [962, 367] width 85 height 26
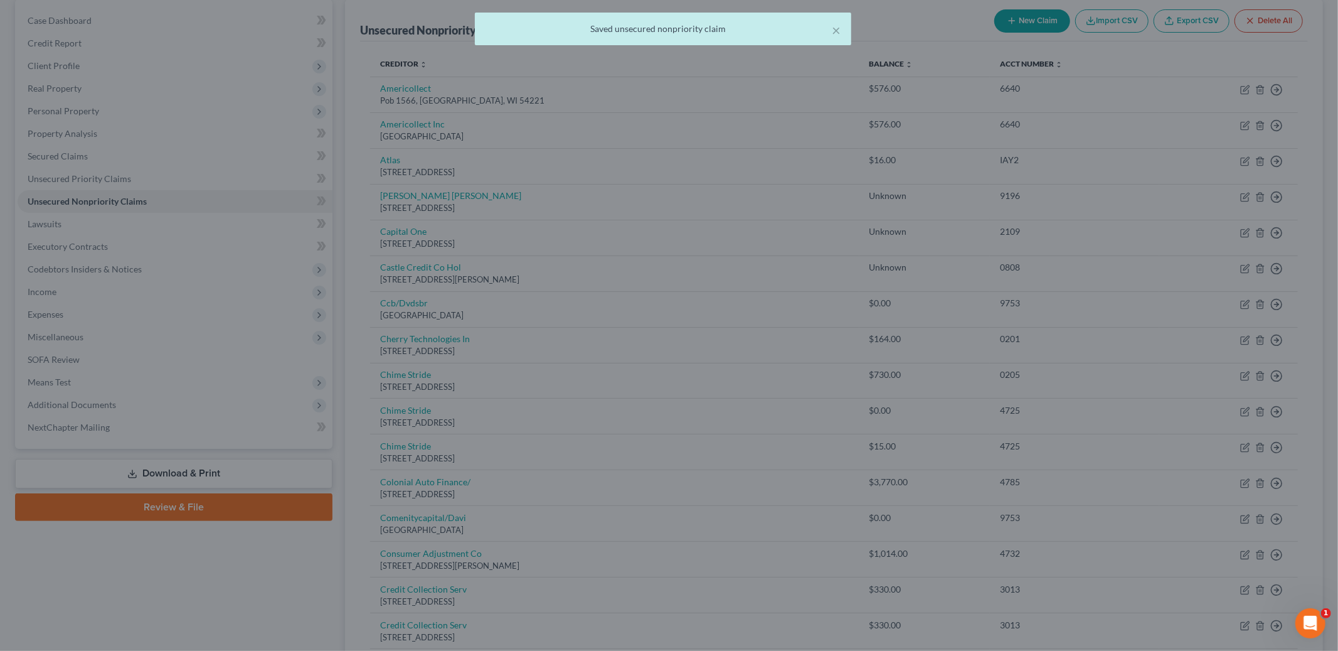
type input "0"
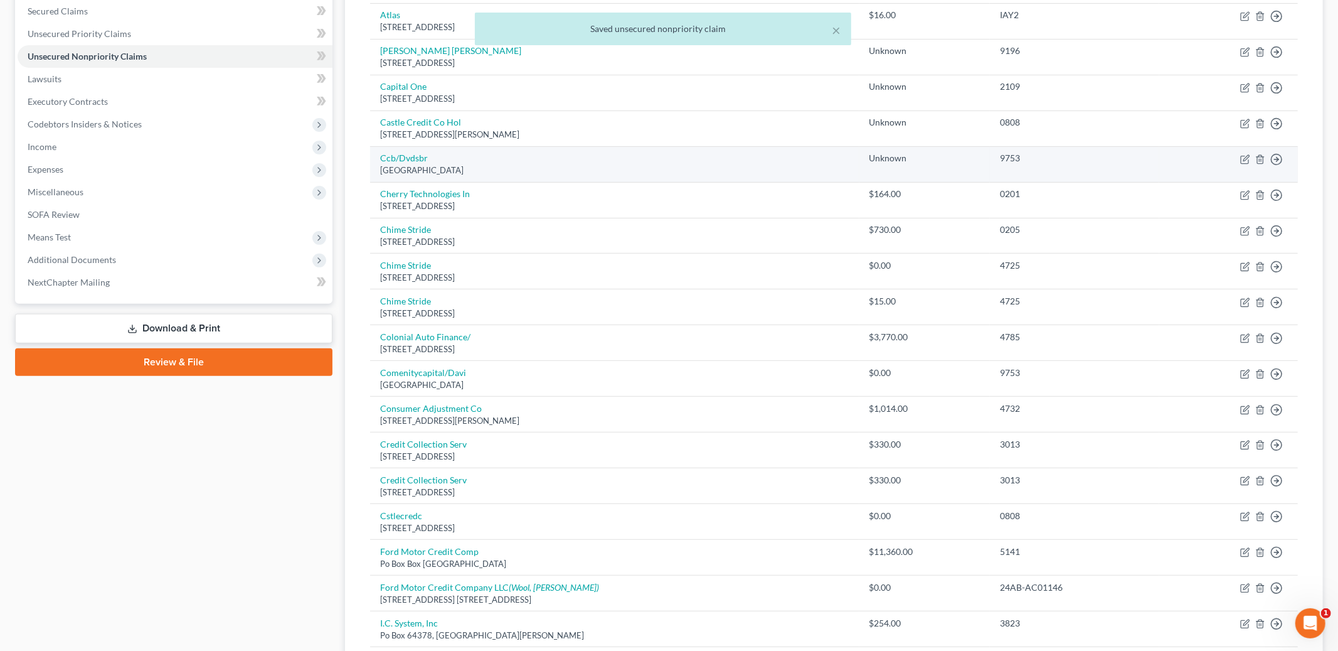
scroll to position [267, 0]
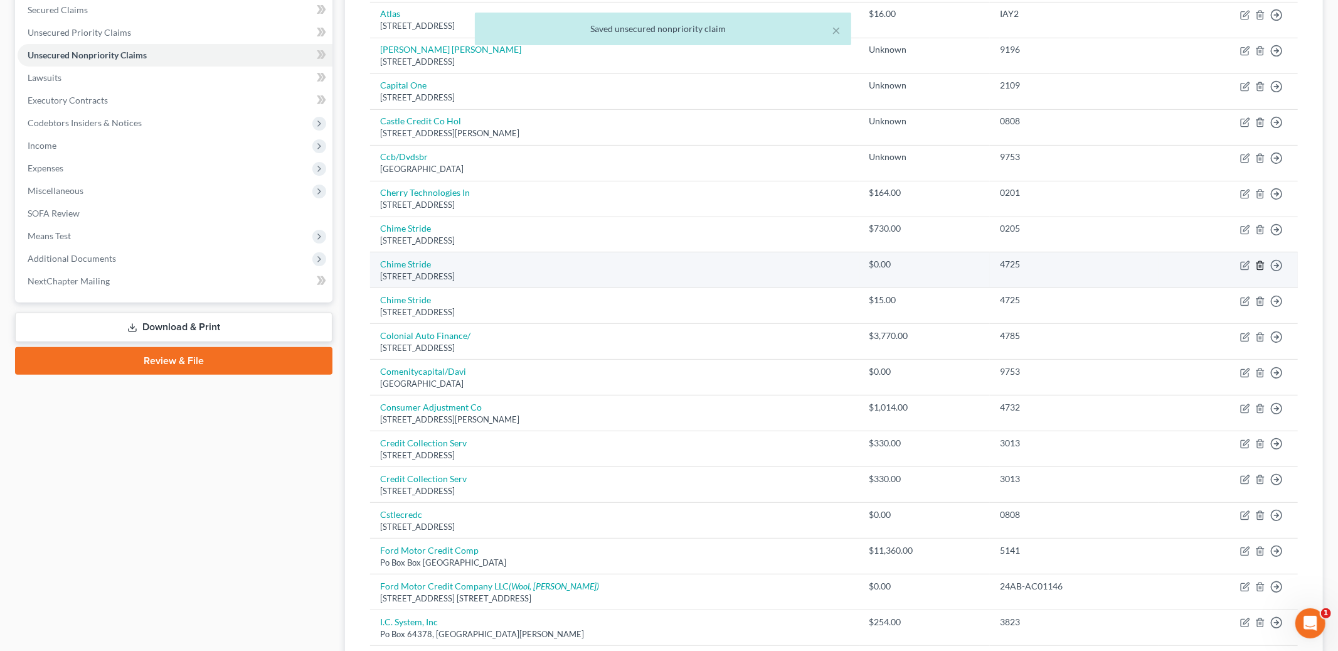
click at [1263, 265] on icon "button" at bounding box center [1260, 265] width 10 height 10
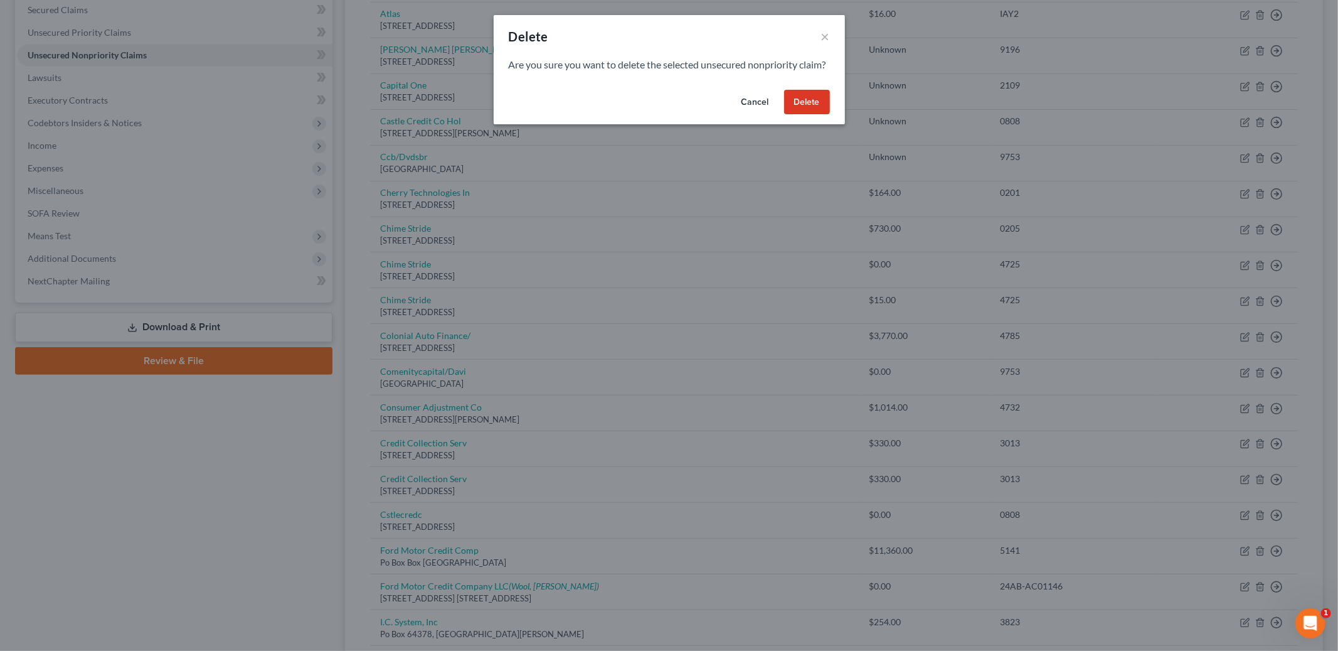
click at [818, 115] on button "Delete" at bounding box center [807, 102] width 46 height 25
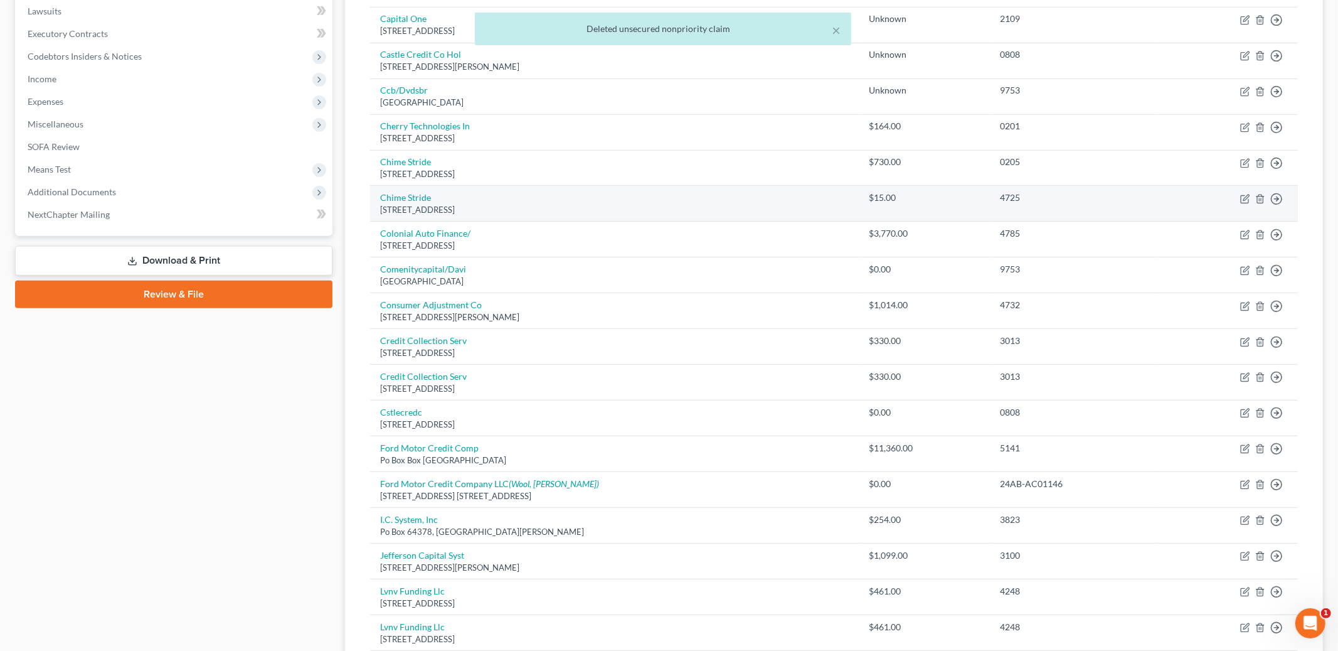
scroll to position [334, 0]
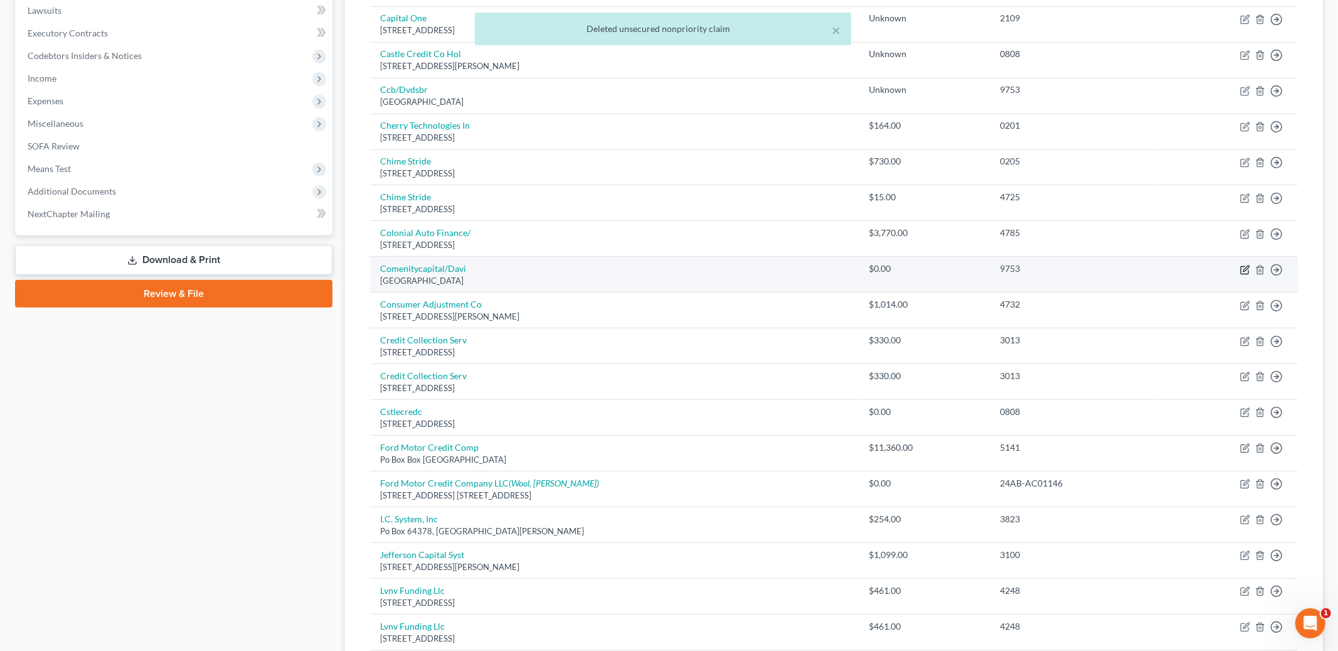
click at [1243, 270] on icon "button" at bounding box center [1245, 270] width 10 height 10
select select "36"
select select "2"
select select "0"
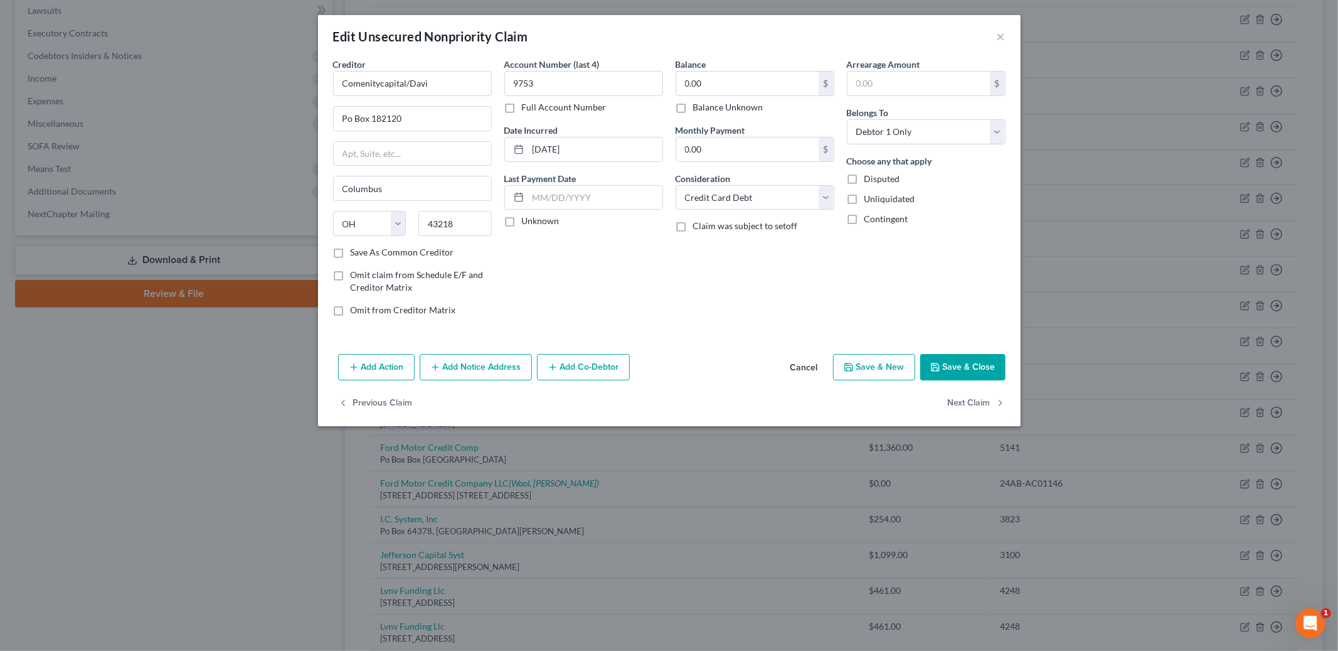
click at [693, 109] on label "Balance Unknown" at bounding box center [728, 107] width 70 height 13
click at [698, 109] on input "Balance Unknown" at bounding box center [702, 105] width 8 height 8
checkbox input "true"
click at [953, 358] on button "Save & Close" at bounding box center [962, 367] width 85 height 26
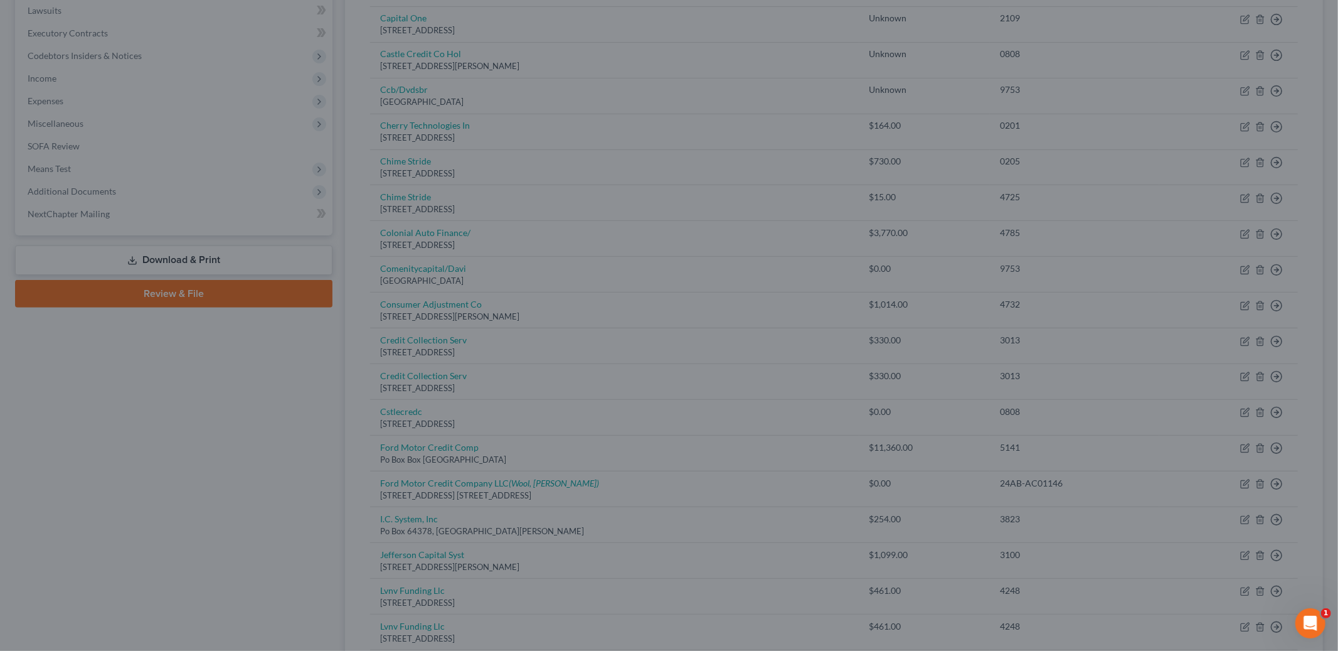
type input "0"
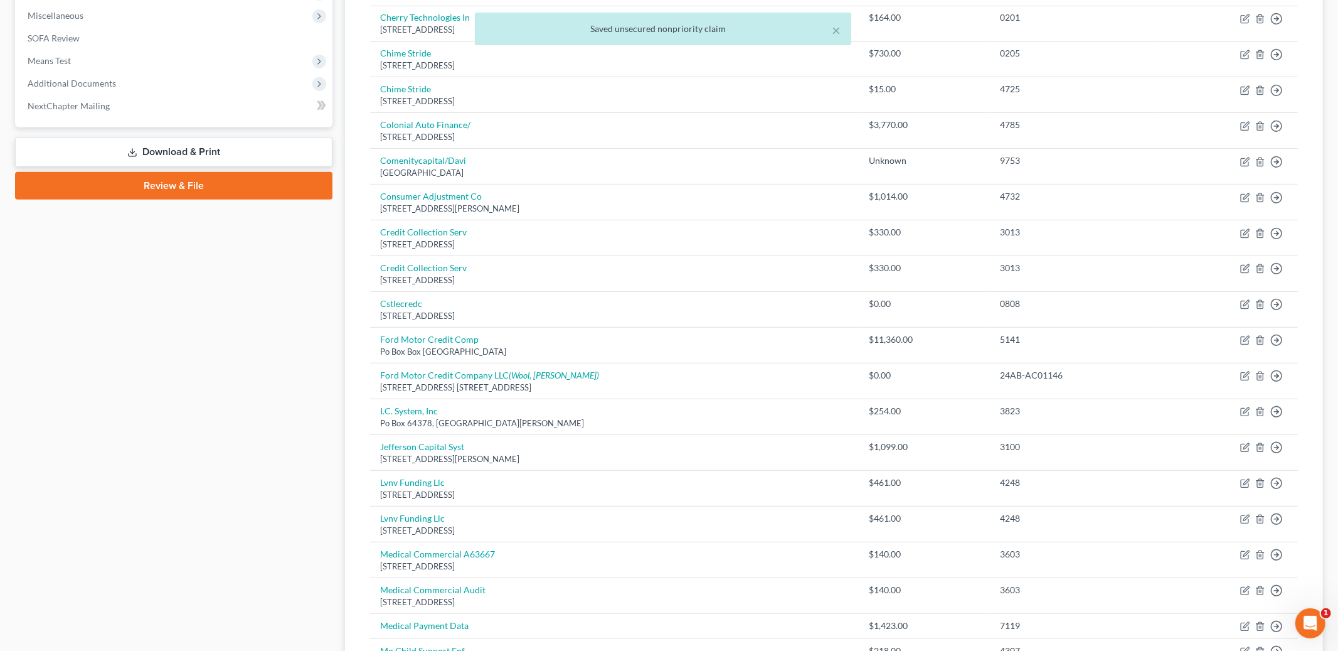
scroll to position [445, 0]
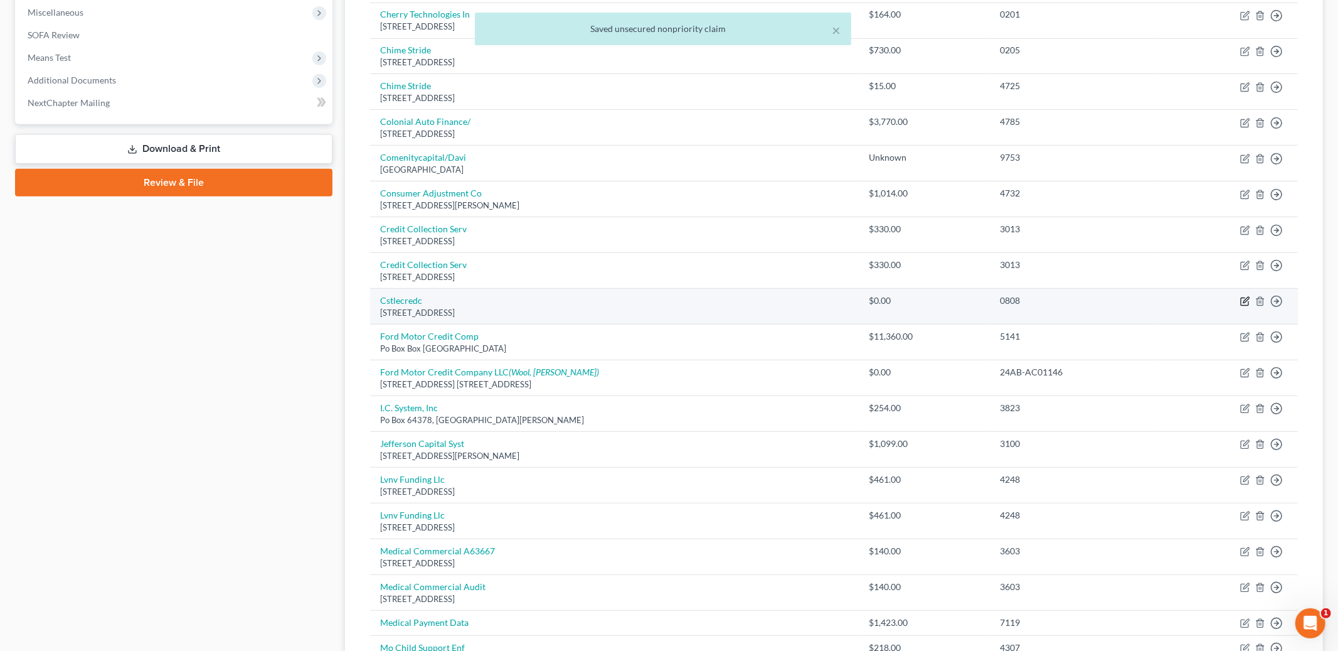
click at [1242, 303] on icon "button" at bounding box center [1245, 301] width 10 height 10
select select "14"
select select "2"
select select "0"
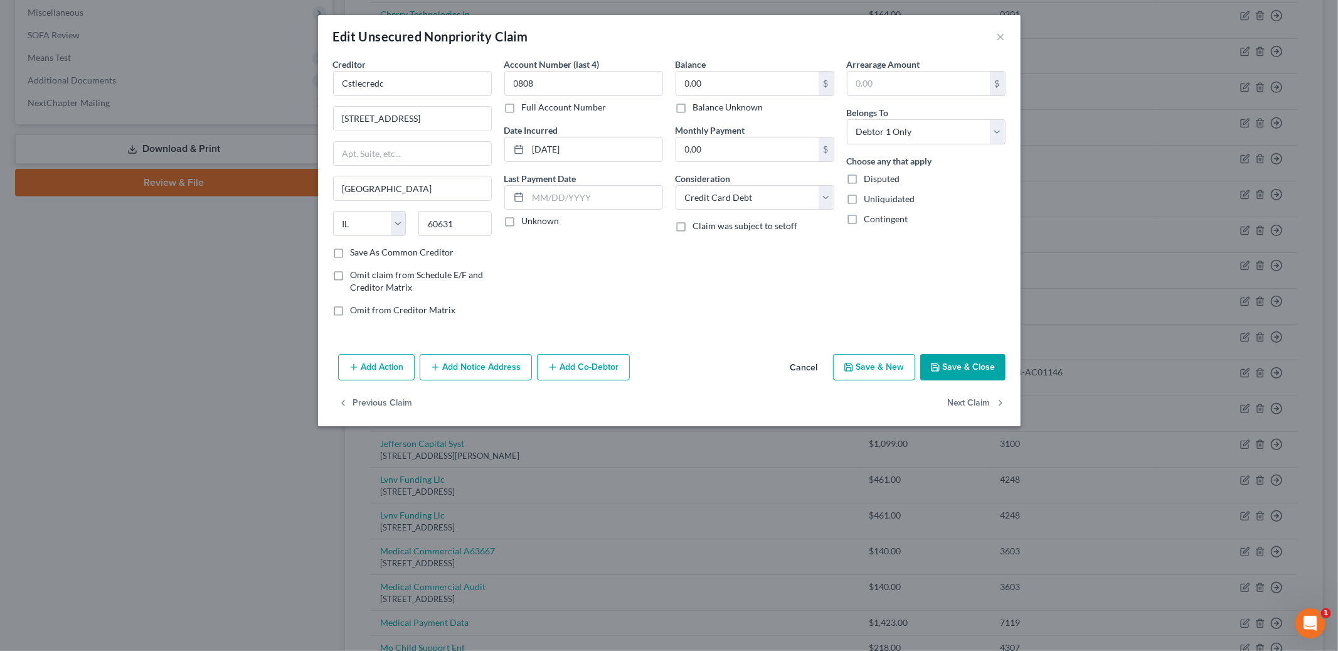
click at [693, 109] on label "Balance Unknown" at bounding box center [728, 107] width 70 height 13
click at [698, 109] on input "Balance Unknown" at bounding box center [702, 105] width 8 height 8
checkbox input "true"
click at [948, 366] on button "Save & Close" at bounding box center [962, 367] width 85 height 26
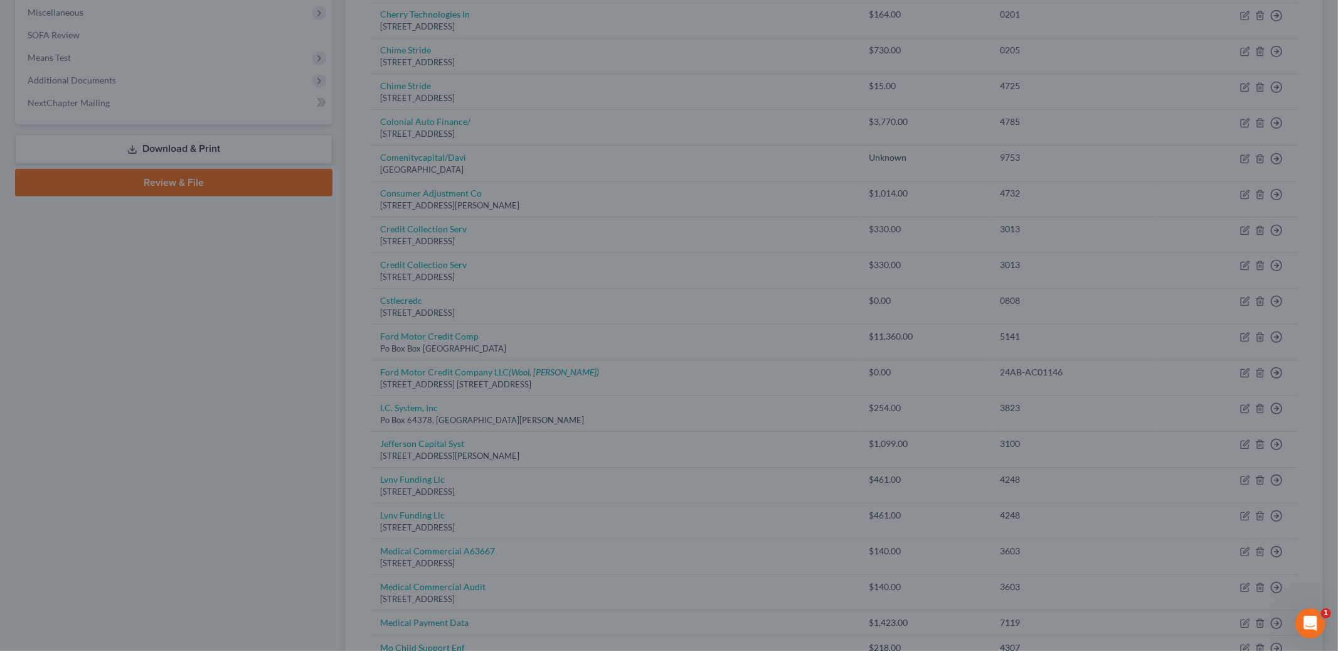
type input "0"
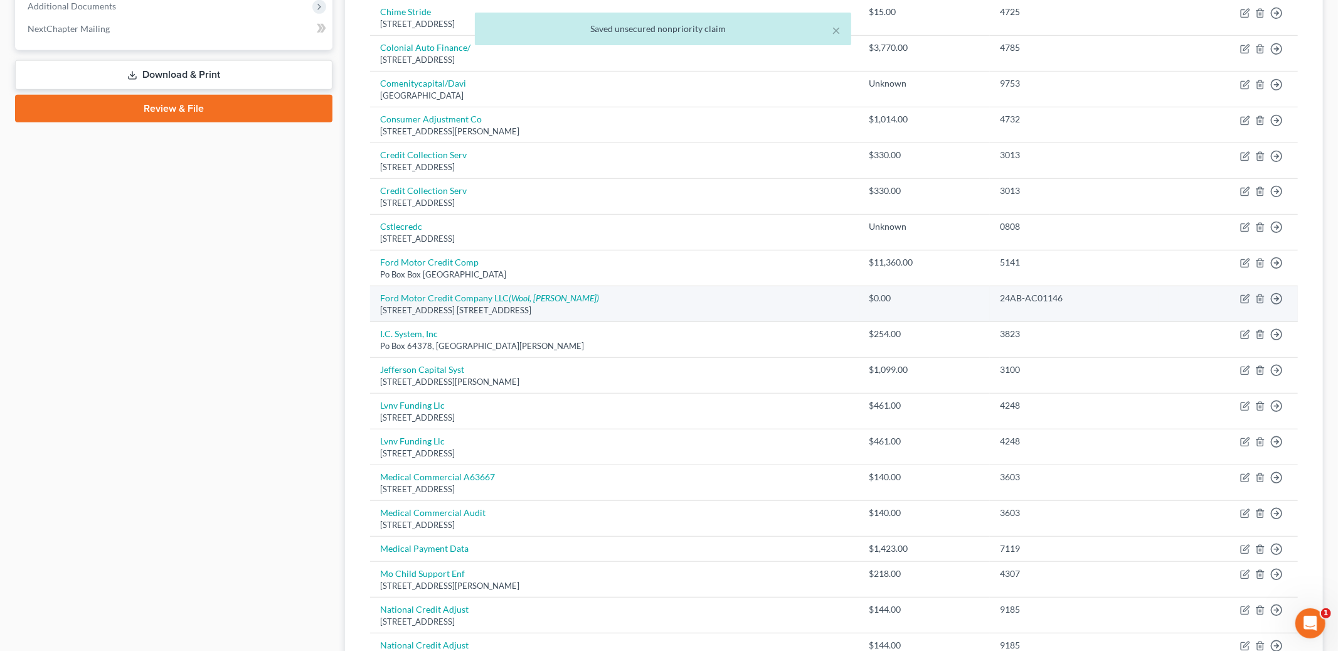
scroll to position [524, 0]
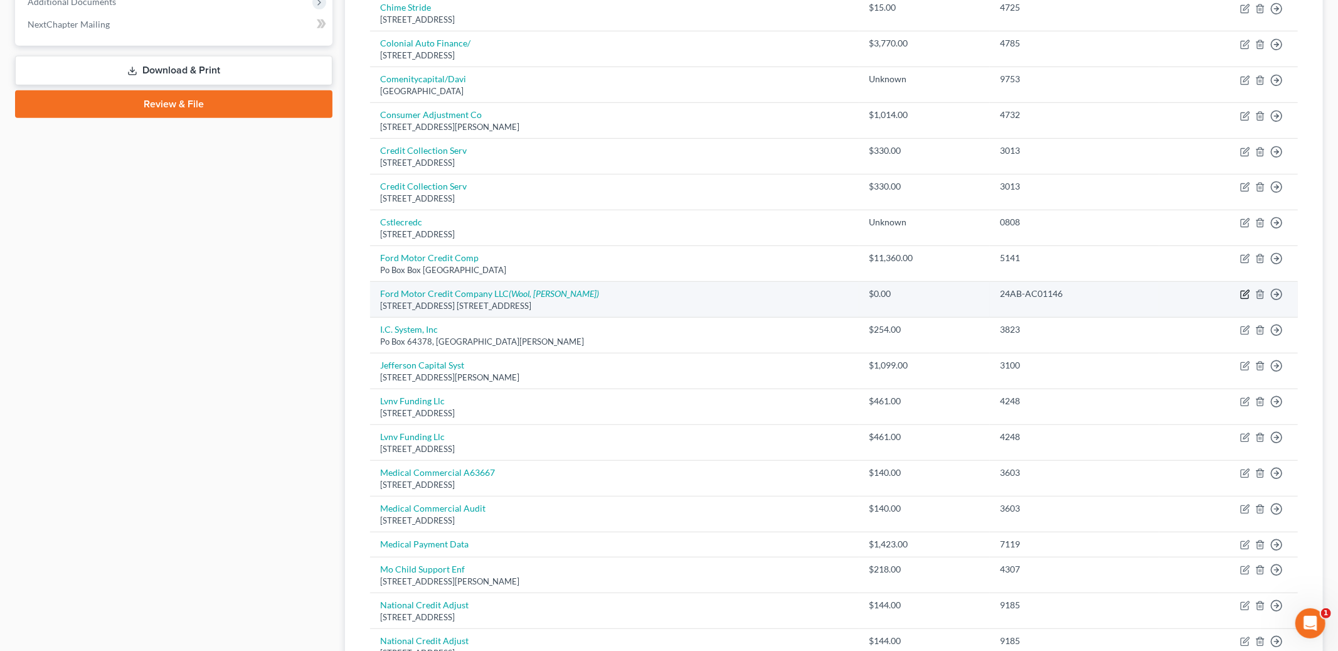
click at [1243, 297] on icon "button" at bounding box center [1245, 294] width 10 height 10
select select "26"
select select "0"
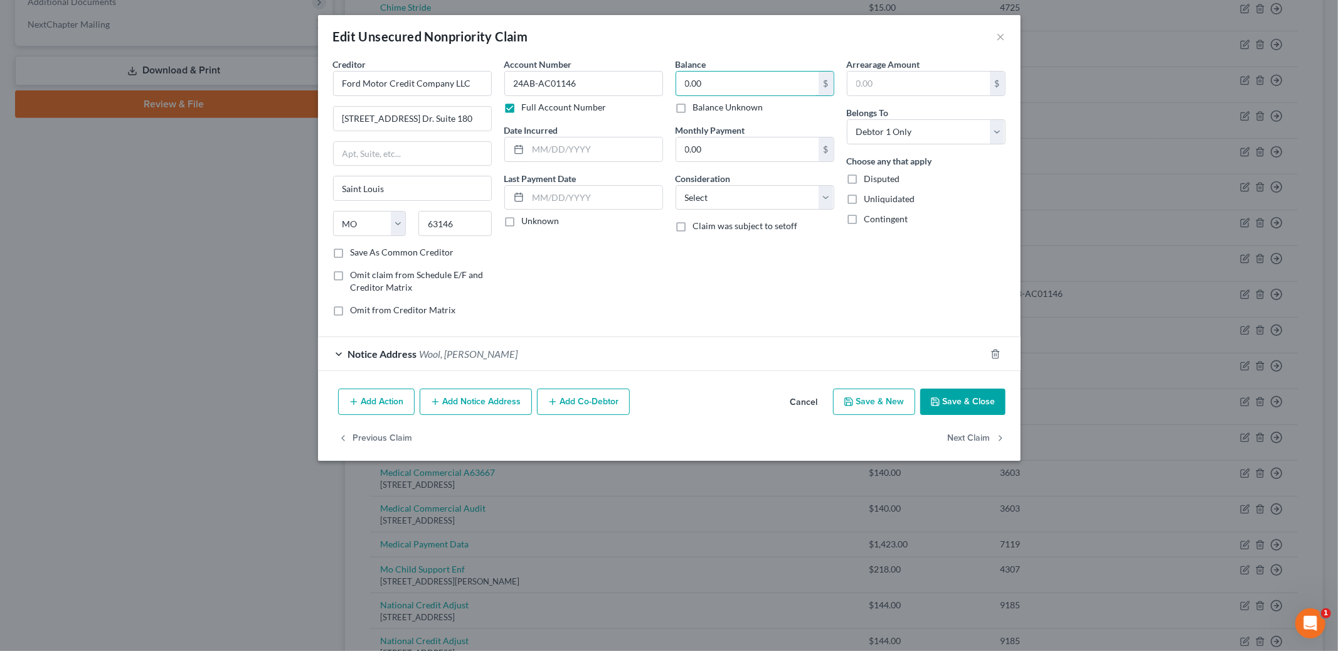
drag, startPoint x: 716, startPoint y: 85, endPoint x: 664, endPoint y: 65, distance: 55.8
click at [664, 65] on div "Creditor * Ford Motor Credit Company LLC [STREET_ADDRESS] Dr. Suite [GEOGRAPHIC…" at bounding box center [669, 192] width 685 height 268
click at [734, 85] on input "0.00" at bounding box center [747, 84] width 142 height 24
type input "11,360.00"
drag, startPoint x: 802, startPoint y: 218, endPoint x: 800, endPoint y: 211, distance: 7.3
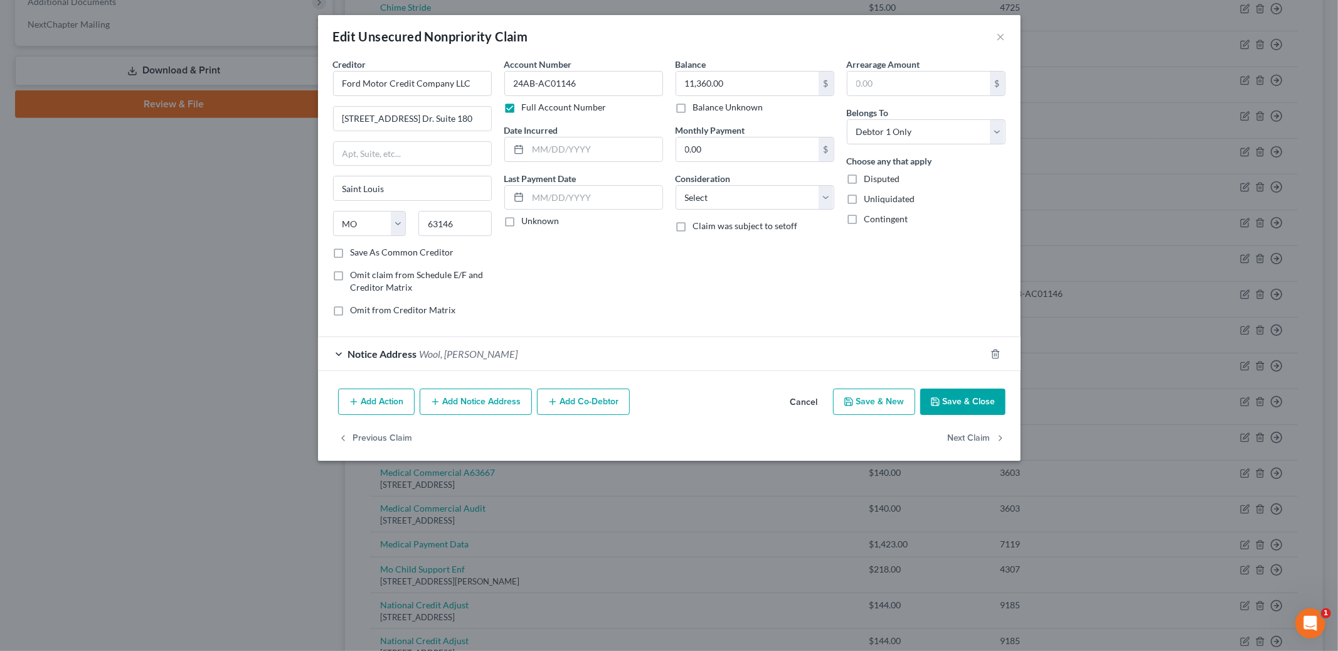
click at [800, 211] on div "Balance 11,360.00 $ Balance Unknown Balance Undetermined 11,360.00 $ Balance Un…" at bounding box center [754, 192] width 171 height 268
click at [800, 206] on select "Select Cable / Satellite Services Collection Agency Credit Card Debt Debt Couns…" at bounding box center [755, 197] width 159 height 25
select select "4"
click at [676, 185] on select "Select Cable / Satellite Services Collection Agency Credit Card Debt Debt Couns…" at bounding box center [755, 197] width 159 height 25
click at [954, 401] on button "Save & Close" at bounding box center [962, 401] width 85 height 26
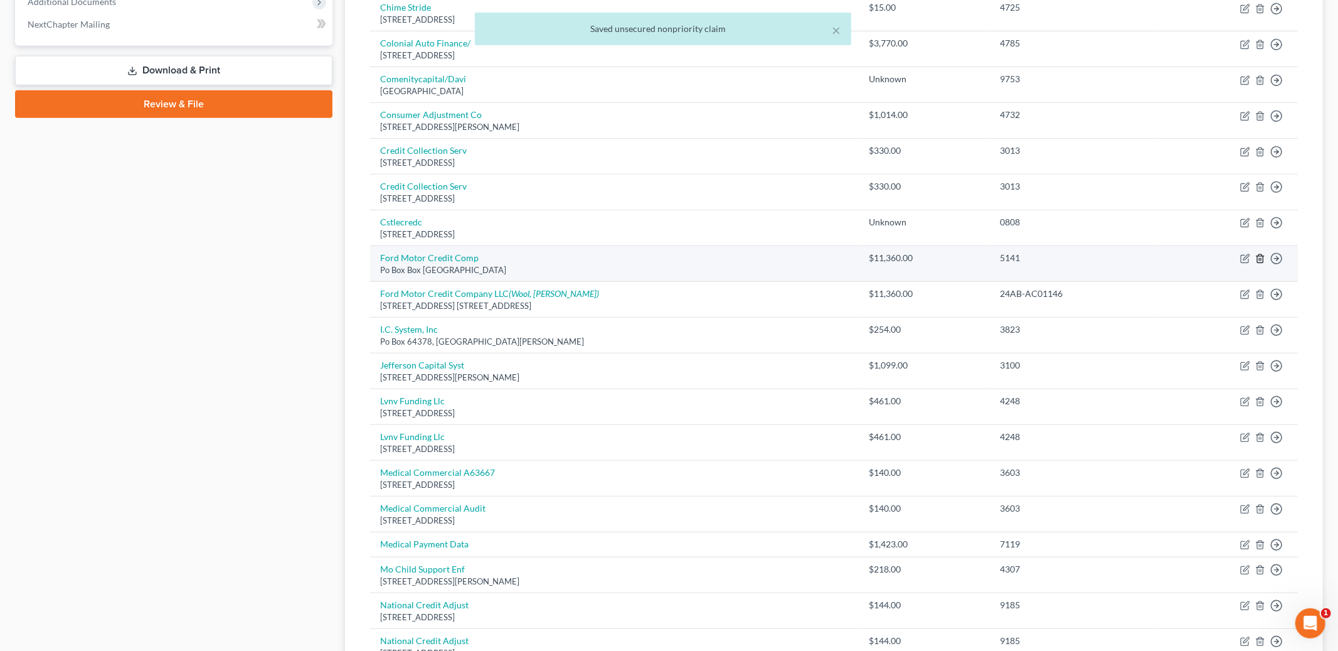
click at [1264, 258] on icon "button" at bounding box center [1260, 258] width 10 height 10
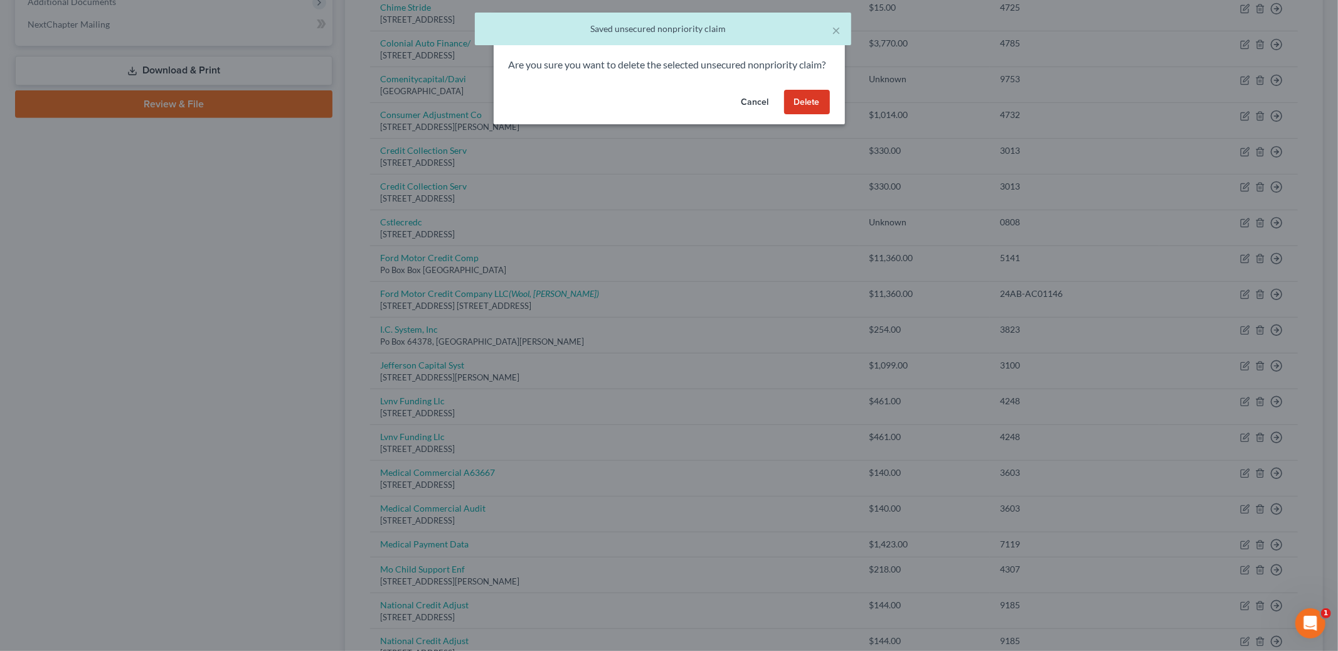
click at [815, 115] on button "Delete" at bounding box center [807, 102] width 46 height 25
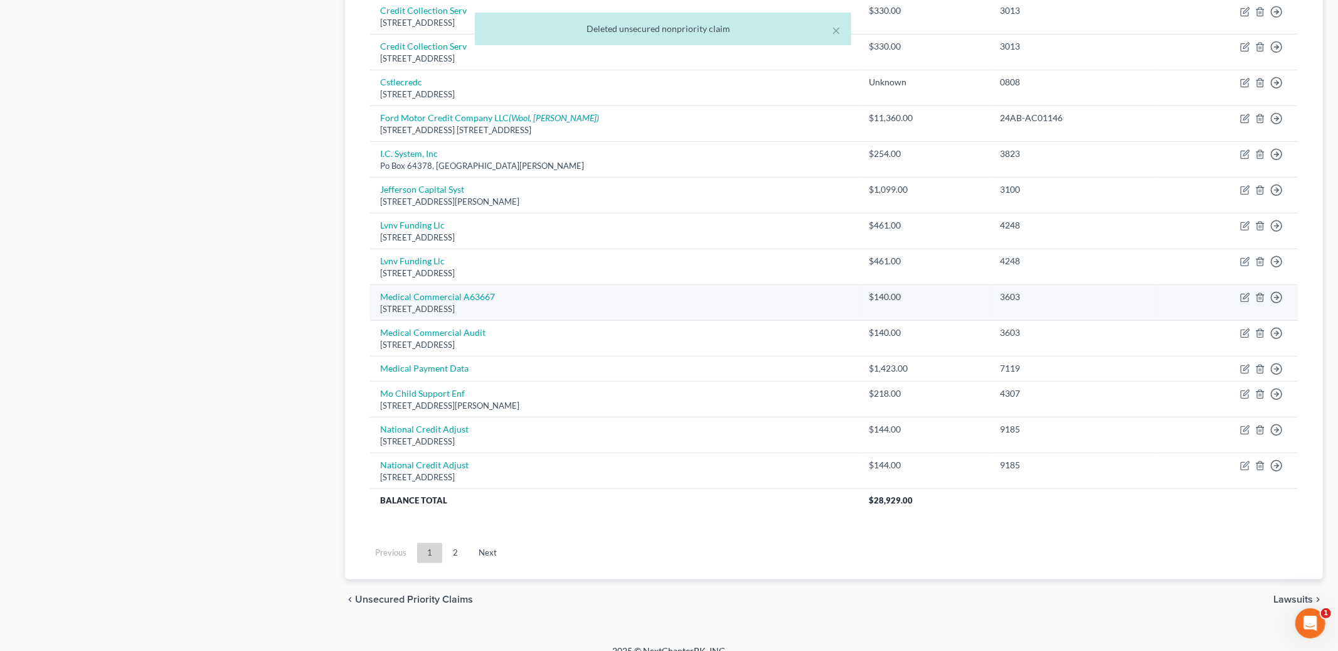
scroll to position [668, 0]
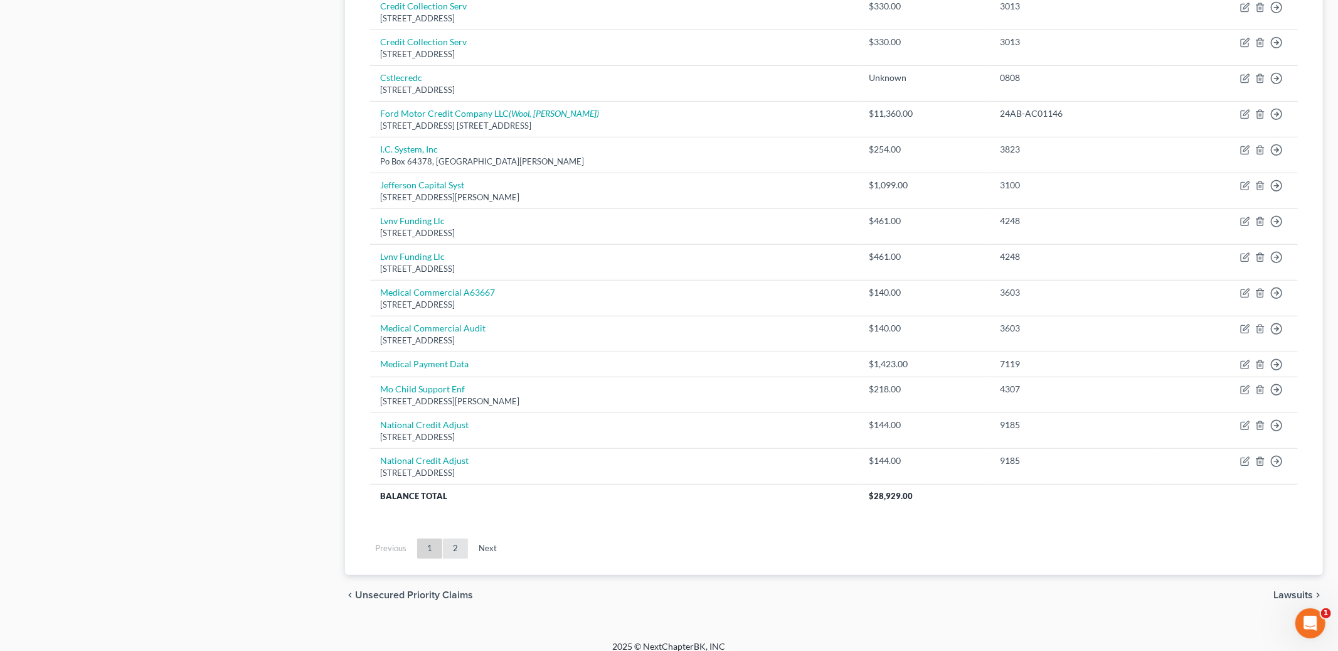
click at [452, 554] on link "2" at bounding box center [455, 548] width 25 height 20
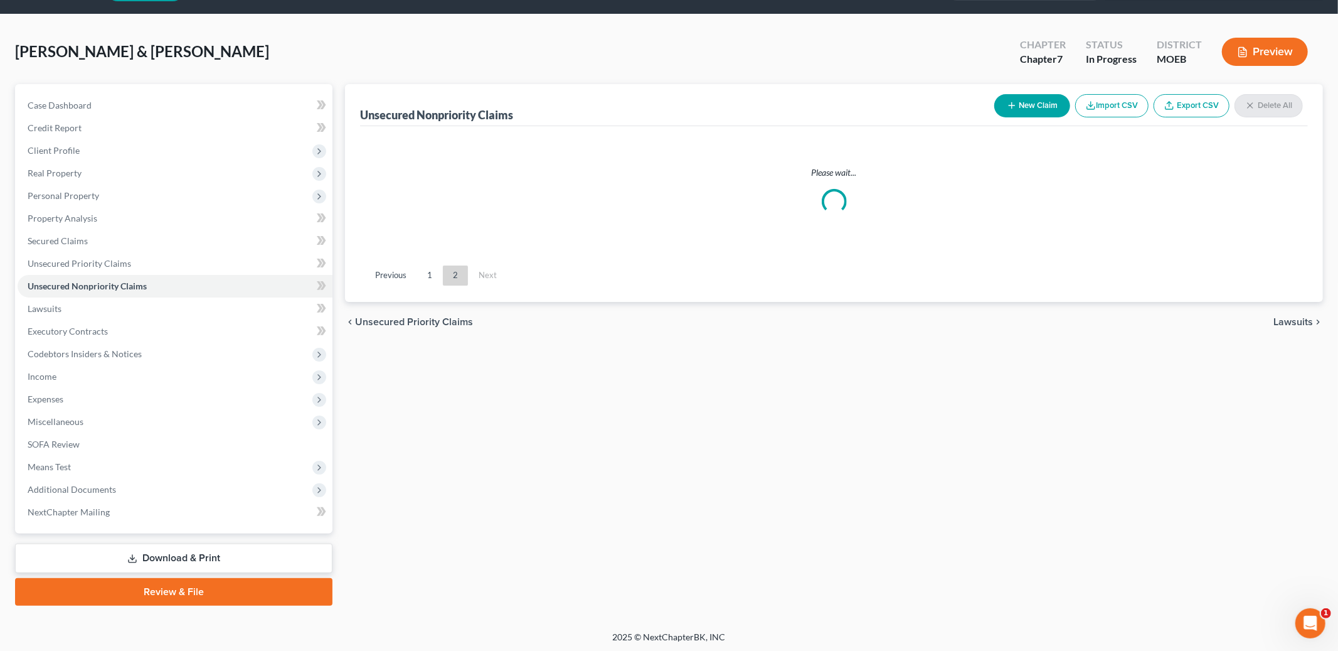
scroll to position [154, 0]
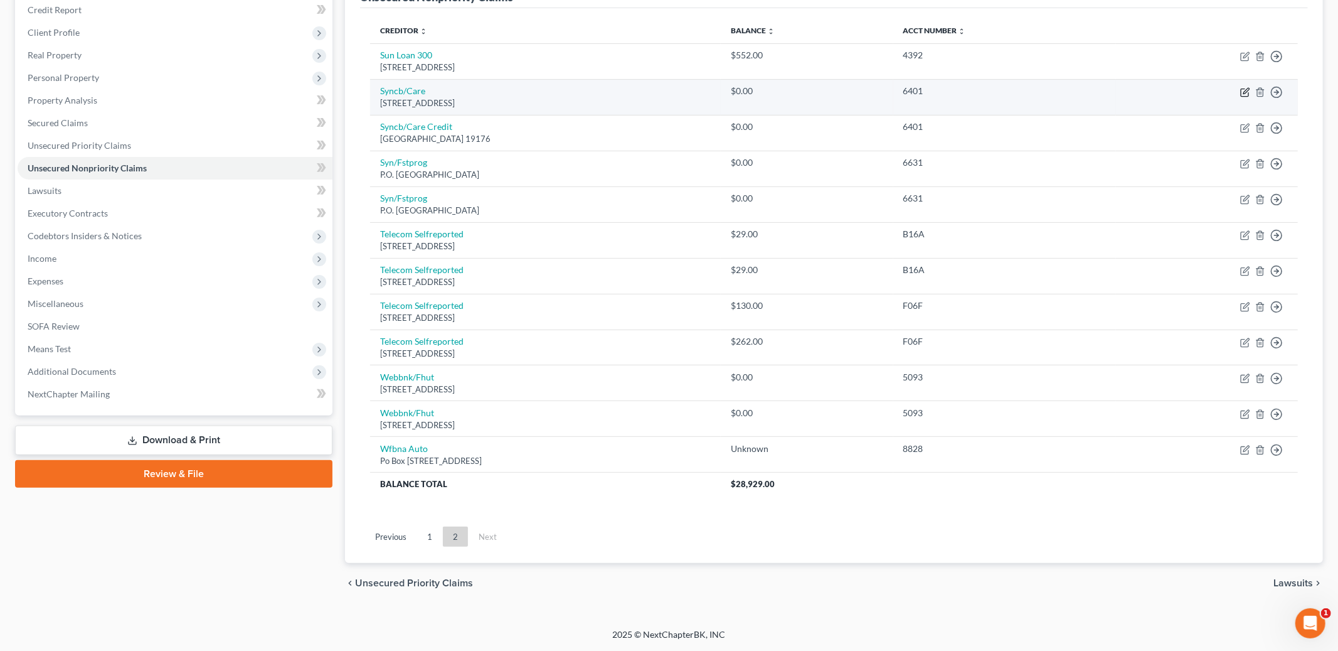
click at [1242, 95] on icon "button" at bounding box center [1245, 92] width 10 height 10
select select "45"
select select "2"
select select "0"
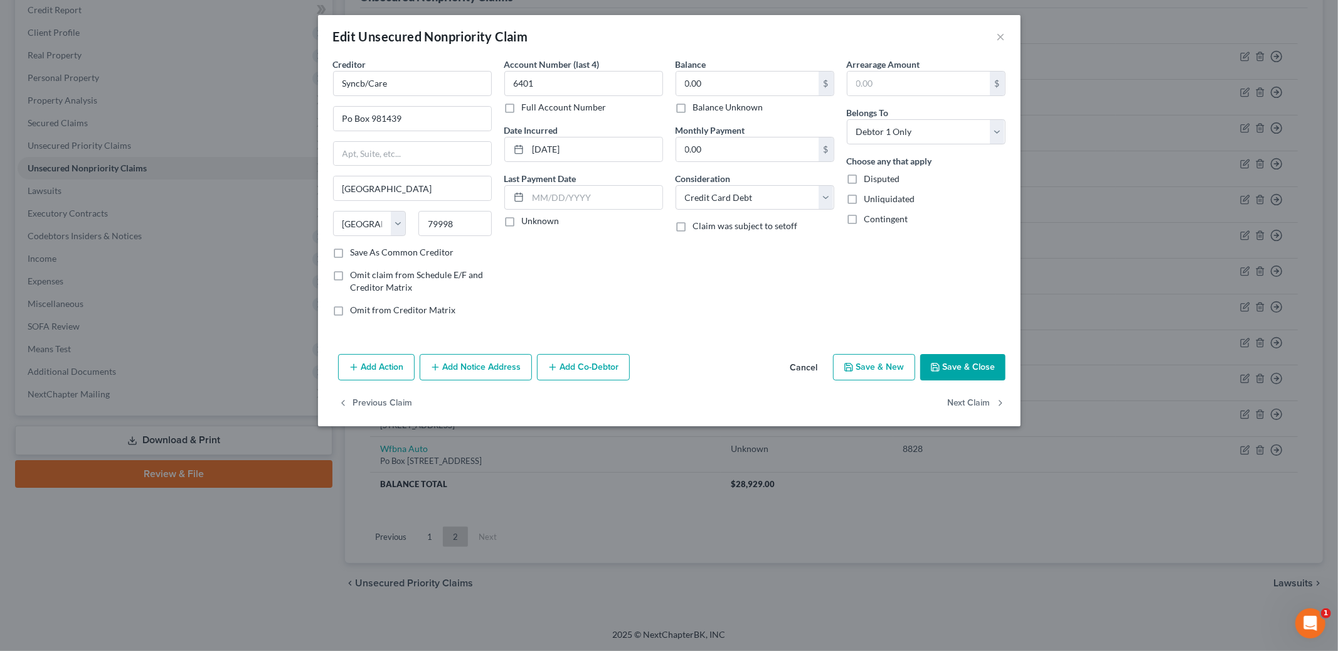
click at [693, 110] on label "Balance Unknown" at bounding box center [728, 107] width 70 height 13
click at [698, 109] on input "Balance Unknown" at bounding box center [702, 105] width 8 height 8
checkbox input "true"
click at [995, 363] on button "Save & Close" at bounding box center [962, 367] width 85 height 26
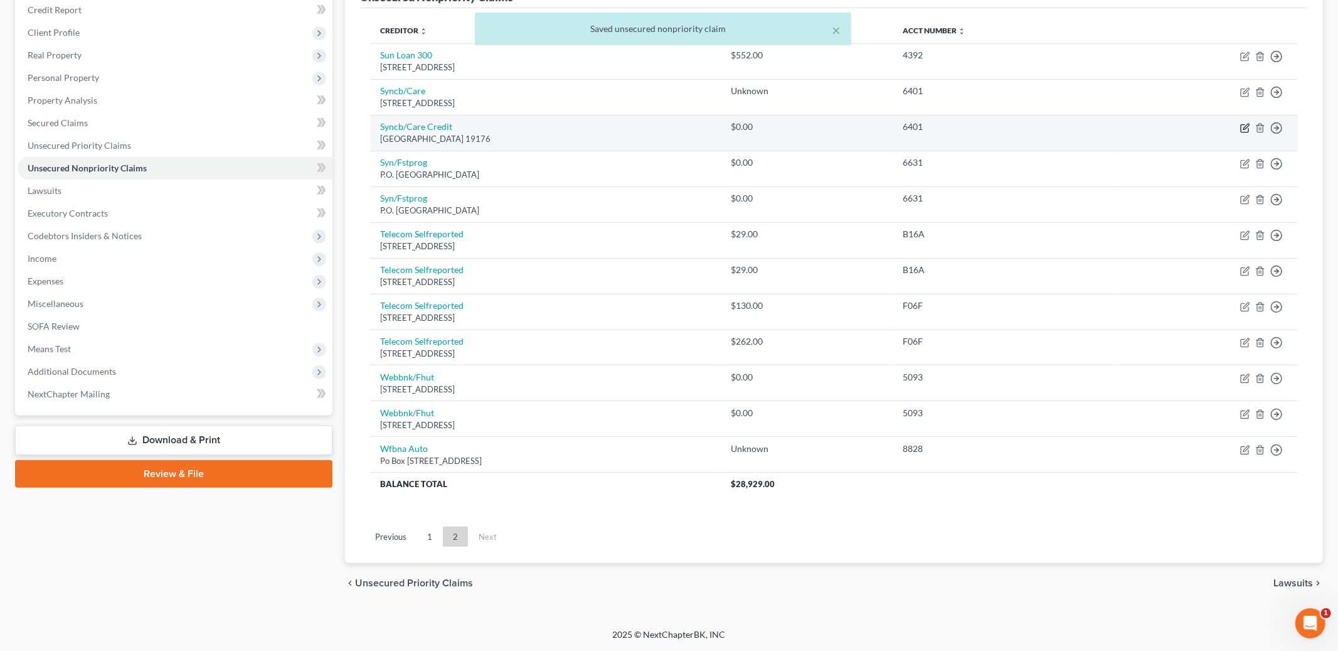
click at [1246, 129] on icon "button" at bounding box center [1245, 128] width 10 height 10
select select "39"
select select "2"
select select "0"
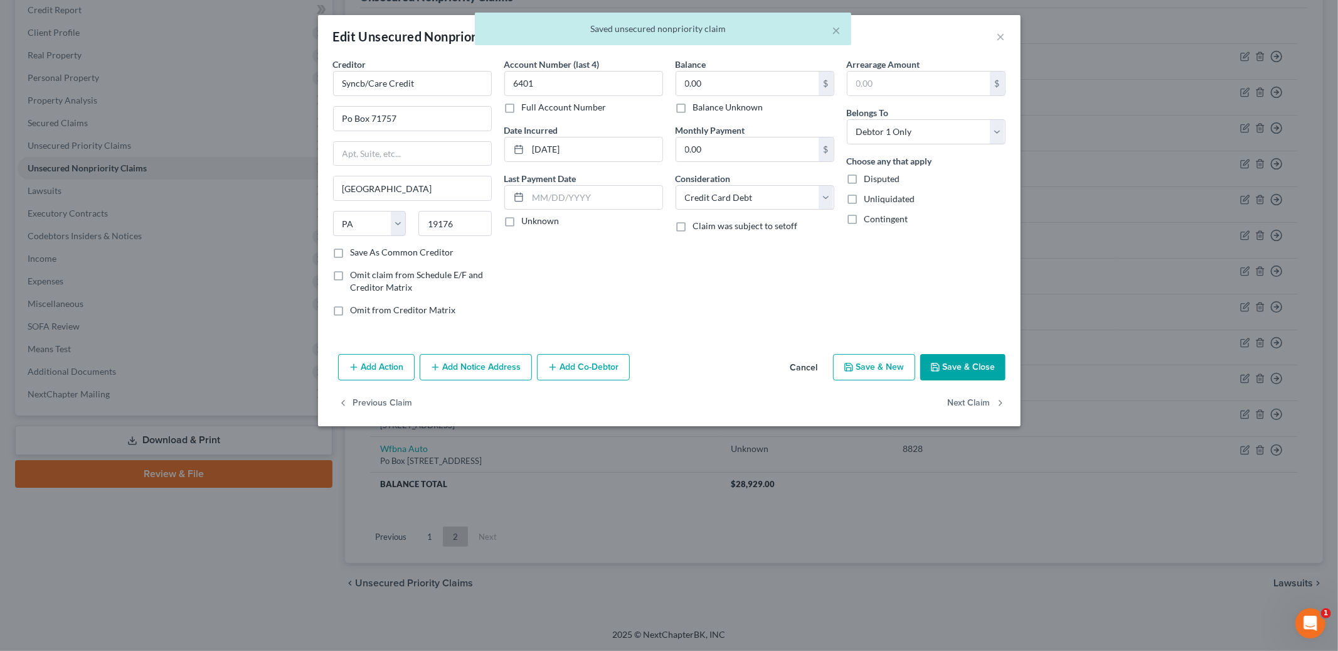
click at [693, 108] on label "Balance Unknown" at bounding box center [728, 107] width 70 height 13
click at [698, 108] on input "Balance Unknown" at bounding box center [702, 105] width 8 height 8
checkbox input "true"
click at [957, 361] on button "Save & Close" at bounding box center [962, 367] width 85 height 26
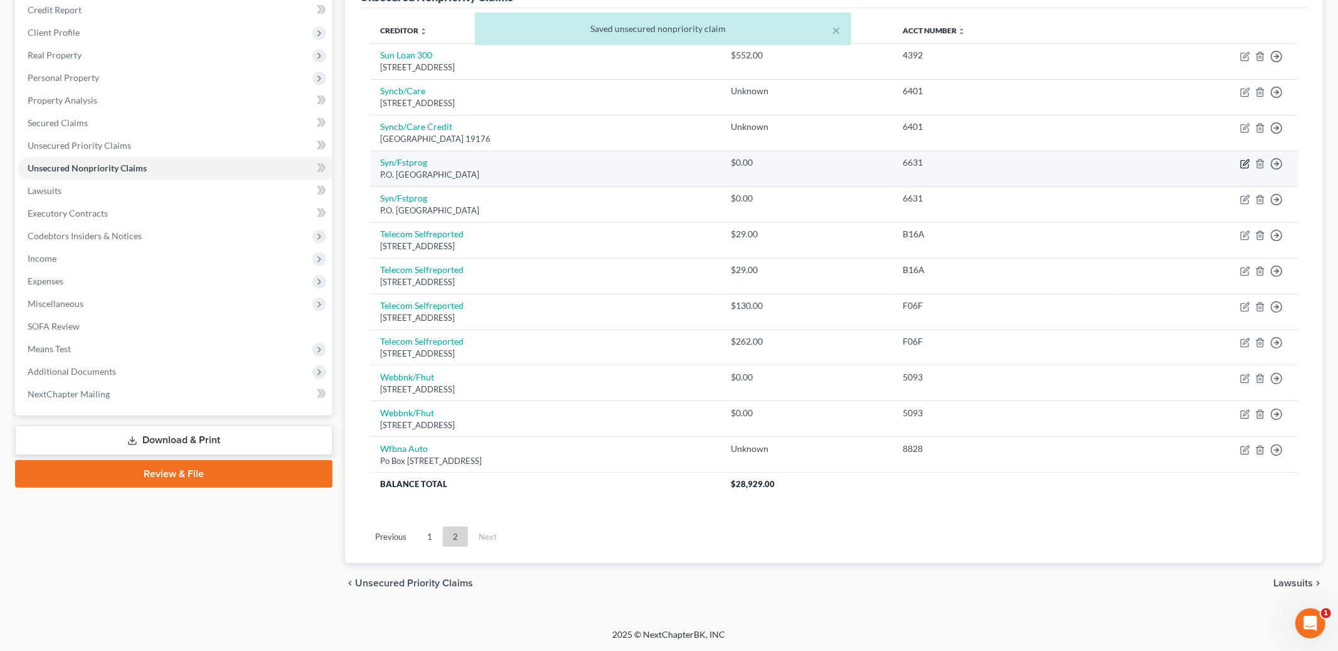
click at [1244, 166] on icon "button" at bounding box center [1245, 164] width 10 height 10
select select "10"
select select "2"
select select "0"
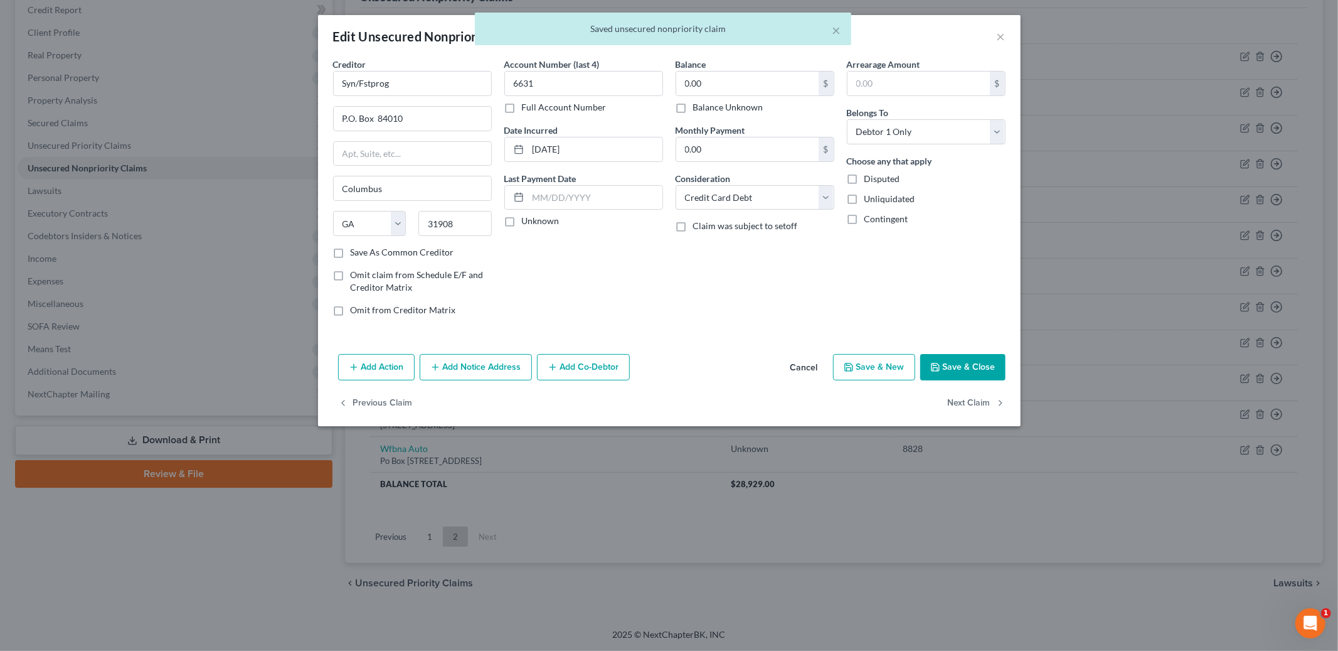
click at [693, 109] on label "Balance Unknown" at bounding box center [728, 107] width 70 height 13
click at [698, 109] on input "Balance Unknown" at bounding box center [702, 105] width 8 height 8
checkbox input "true"
click at [970, 352] on div "Add Action Add Notice Address Add Co-Debtor Cancel Save & New Save & Close" at bounding box center [669, 369] width 703 height 41
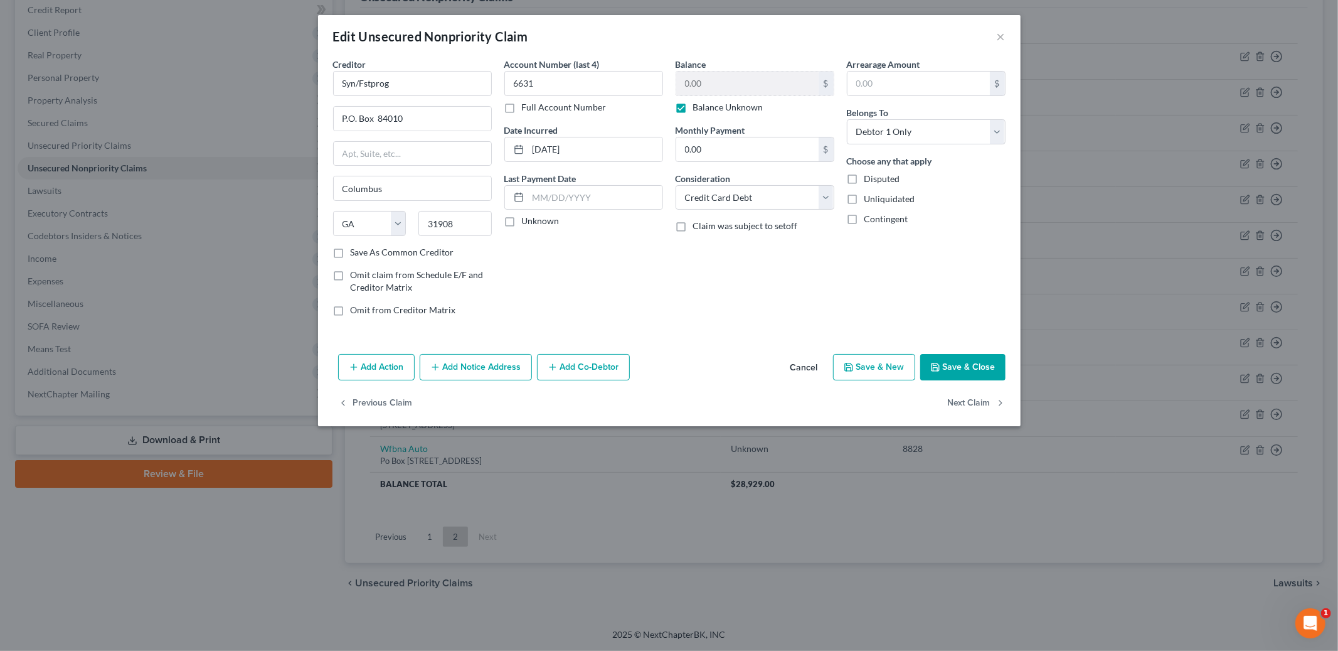
click at [962, 371] on button "Save & Close" at bounding box center [962, 367] width 85 height 26
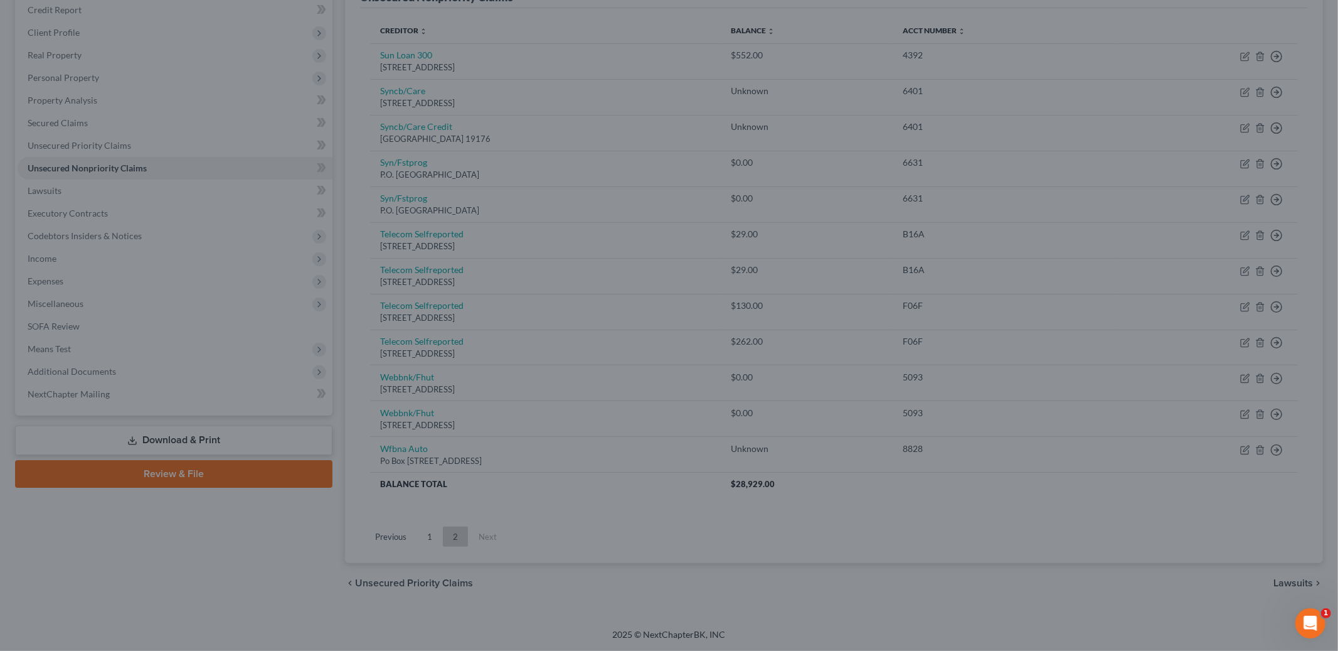
type input "0"
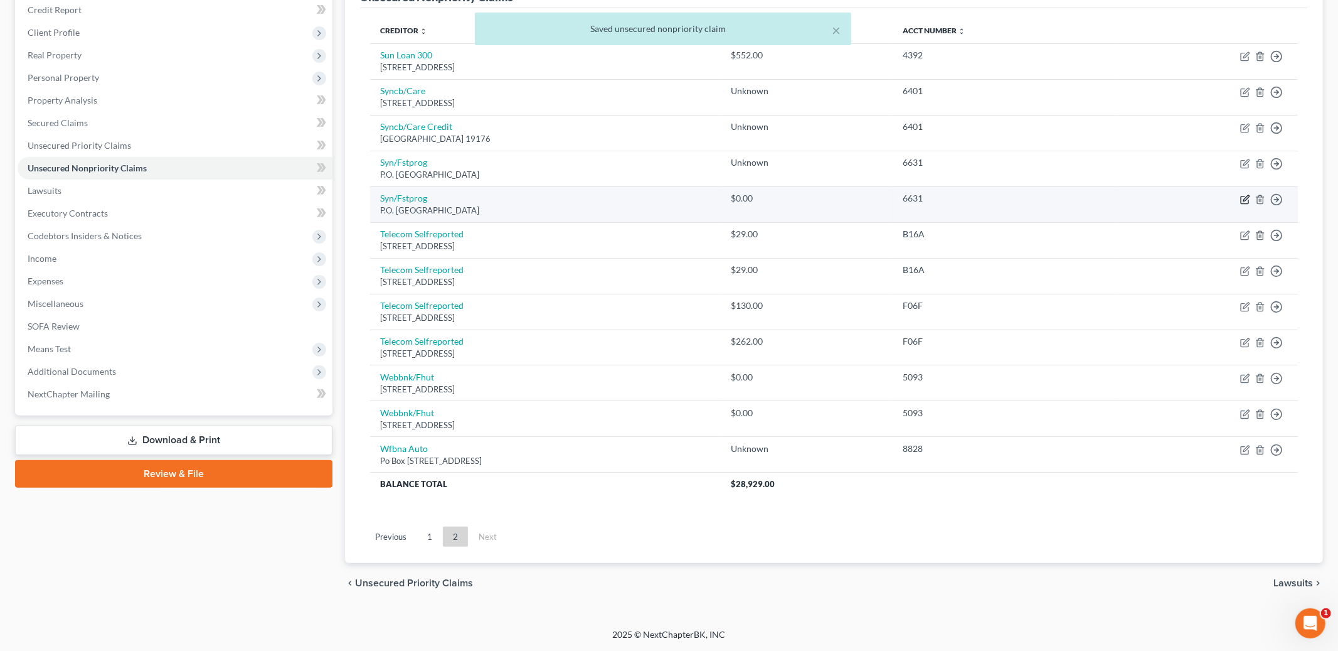
click at [1241, 199] on icon "button" at bounding box center [1245, 199] width 10 height 10
select select "10"
select select "2"
select select "0"
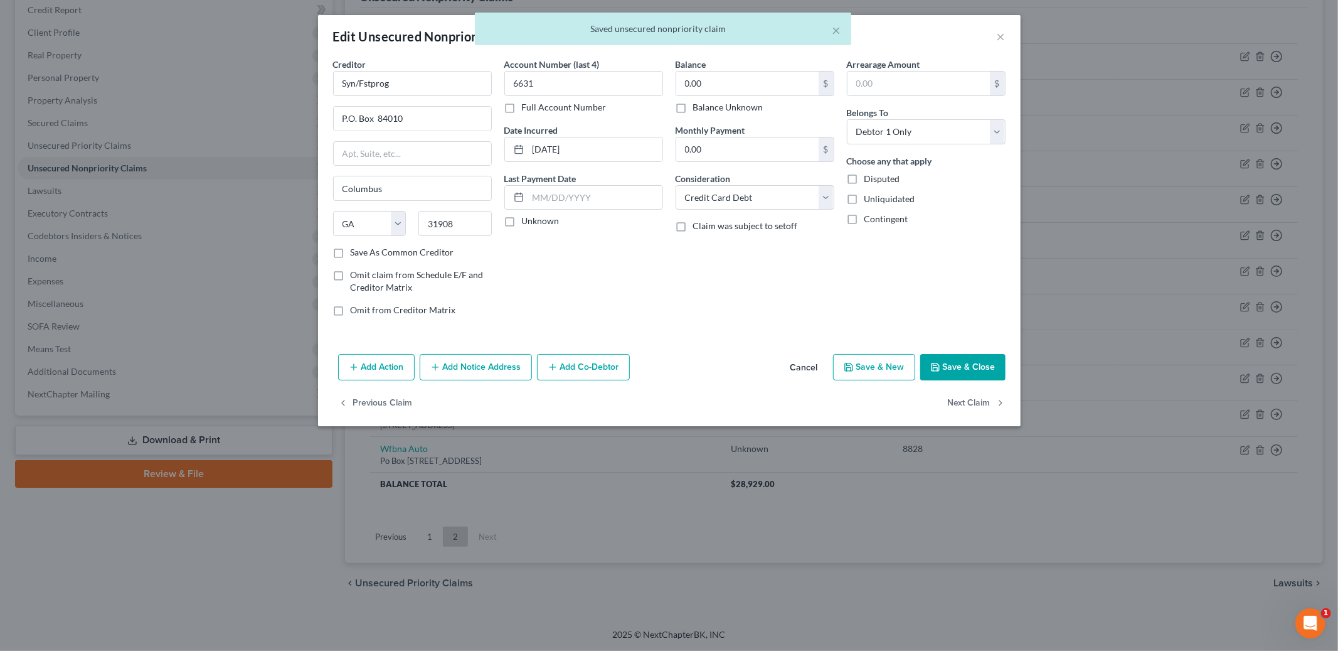
click at [693, 108] on label "Balance Unknown" at bounding box center [728, 107] width 70 height 13
click at [698, 108] on input "Balance Unknown" at bounding box center [702, 105] width 8 height 8
checkbox input "true"
click at [971, 364] on button "Save & Close" at bounding box center [962, 367] width 85 height 26
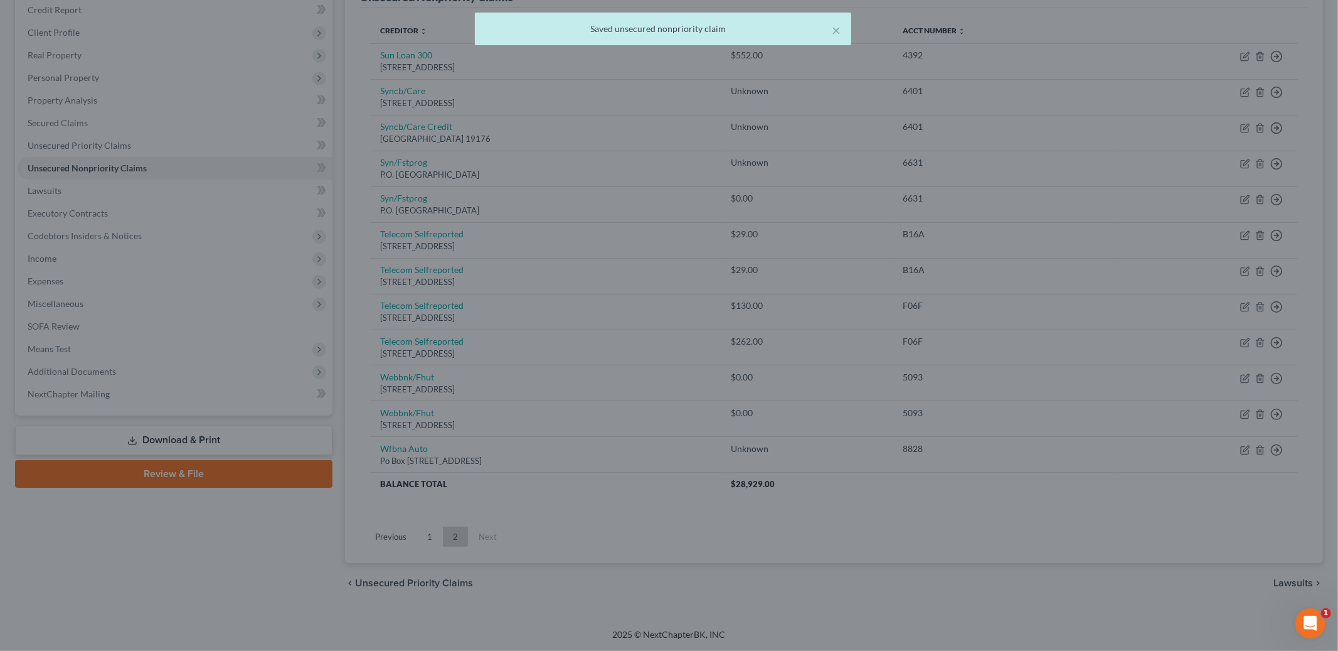
type input "0"
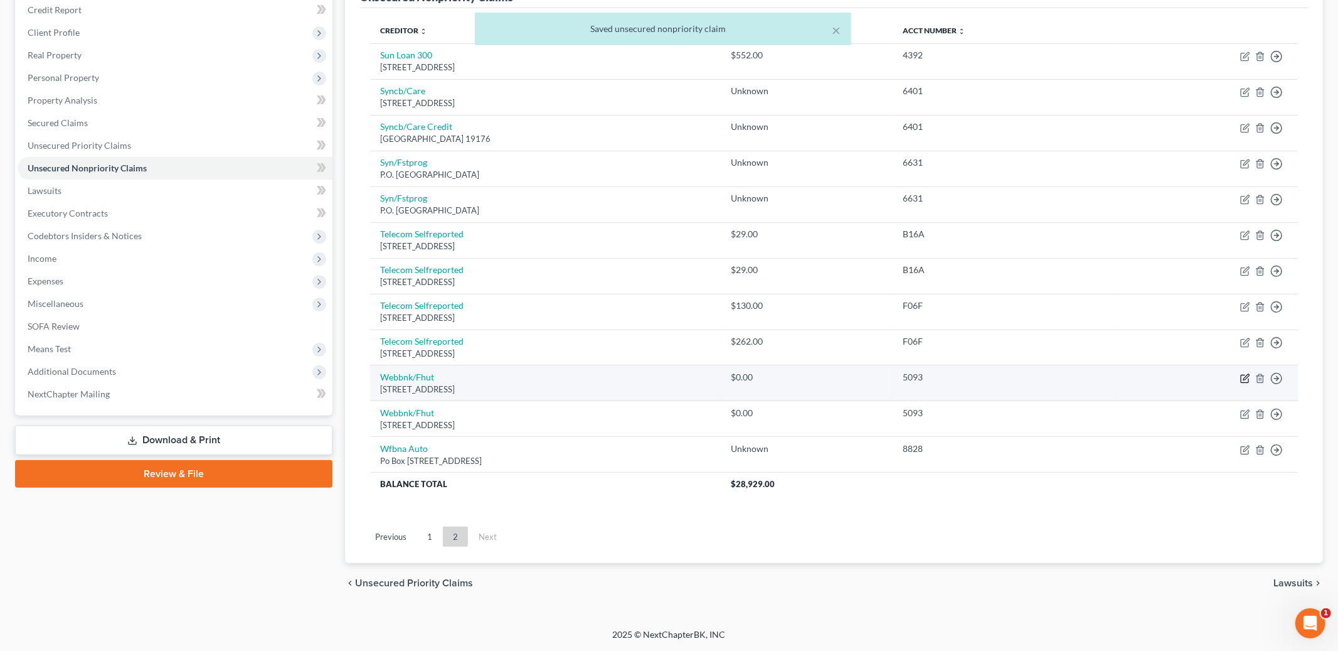
click at [1242, 377] on icon "button" at bounding box center [1245, 378] width 10 height 10
select select "24"
select select "2"
select select "0"
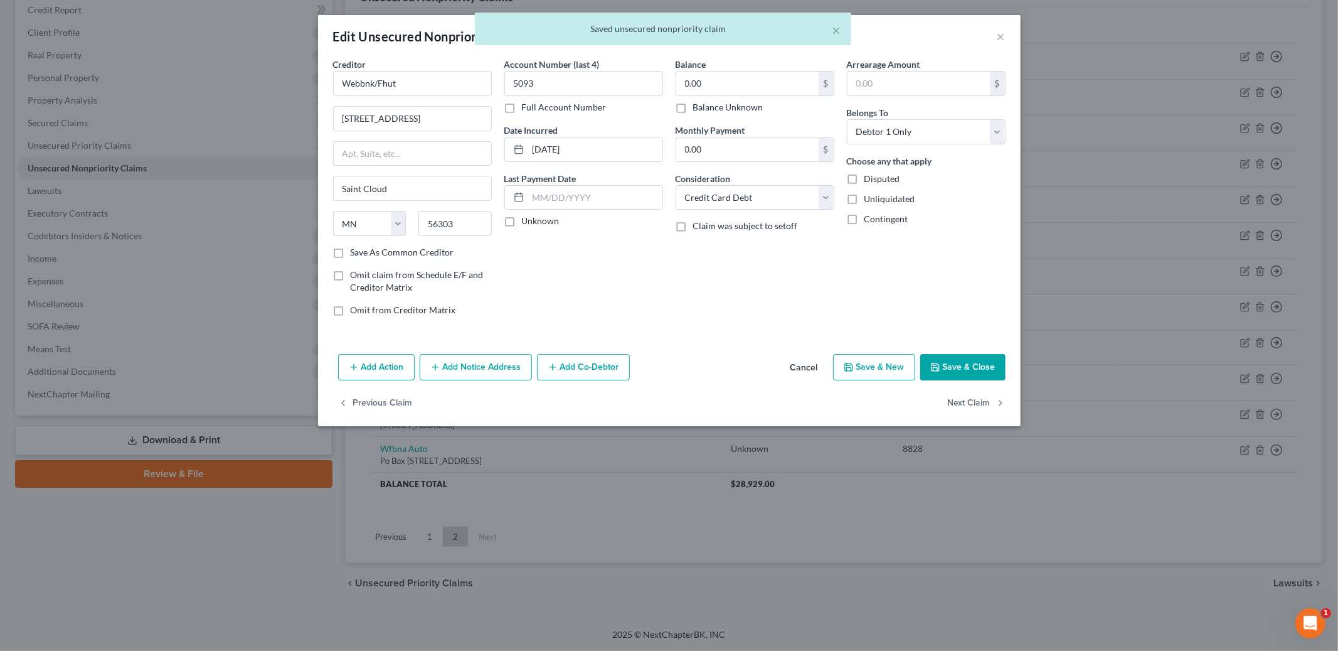
click at [693, 111] on label "Balance Unknown" at bounding box center [728, 107] width 70 height 13
click at [698, 109] on input "Balance Unknown" at bounding box center [702, 105] width 8 height 8
checkbox input "true"
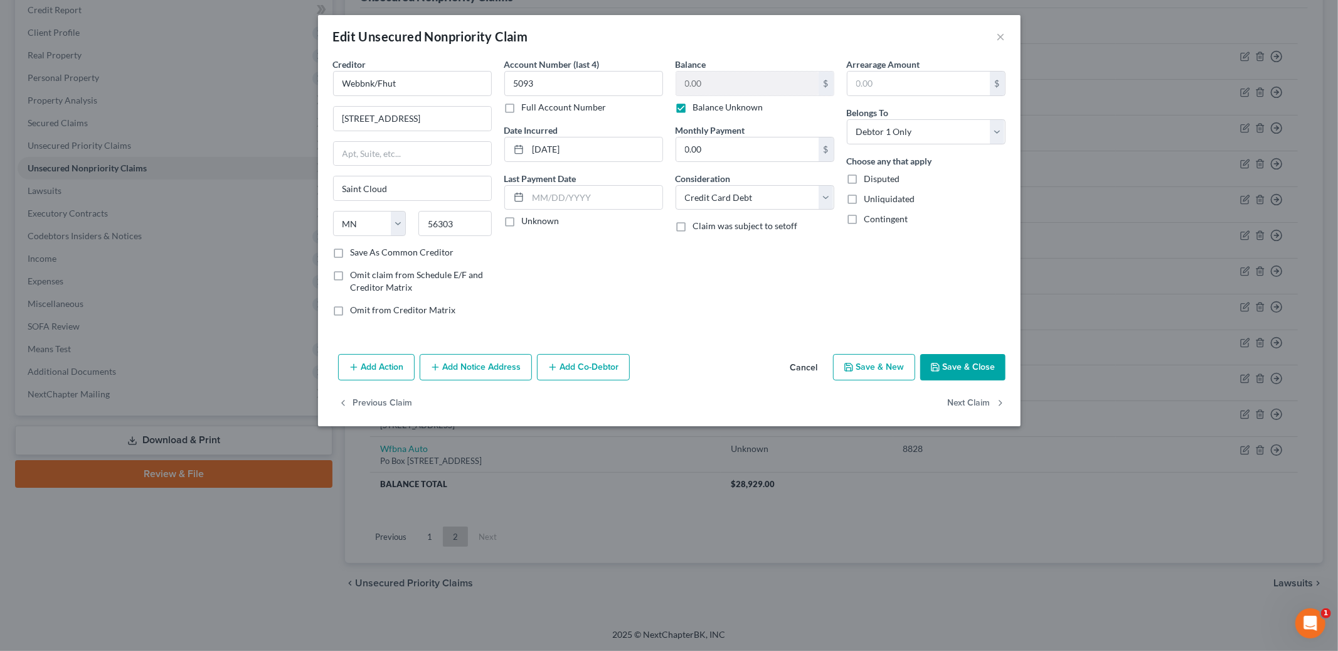
click at [965, 374] on button "Save & Close" at bounding box center [962, 367] width 85 height 26
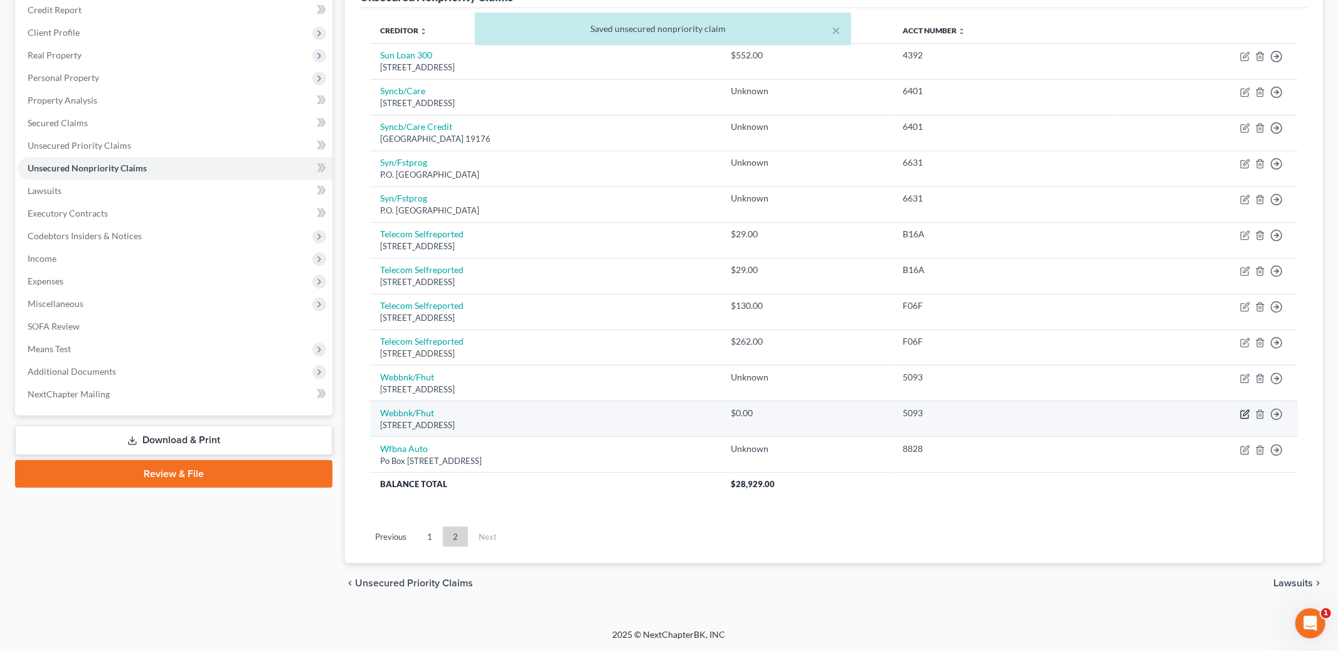
click at [1241, 417] on icon "button" at bounding box center [1245, 414] width 10 height 10
select select "24"
select select "2"
select select "0"
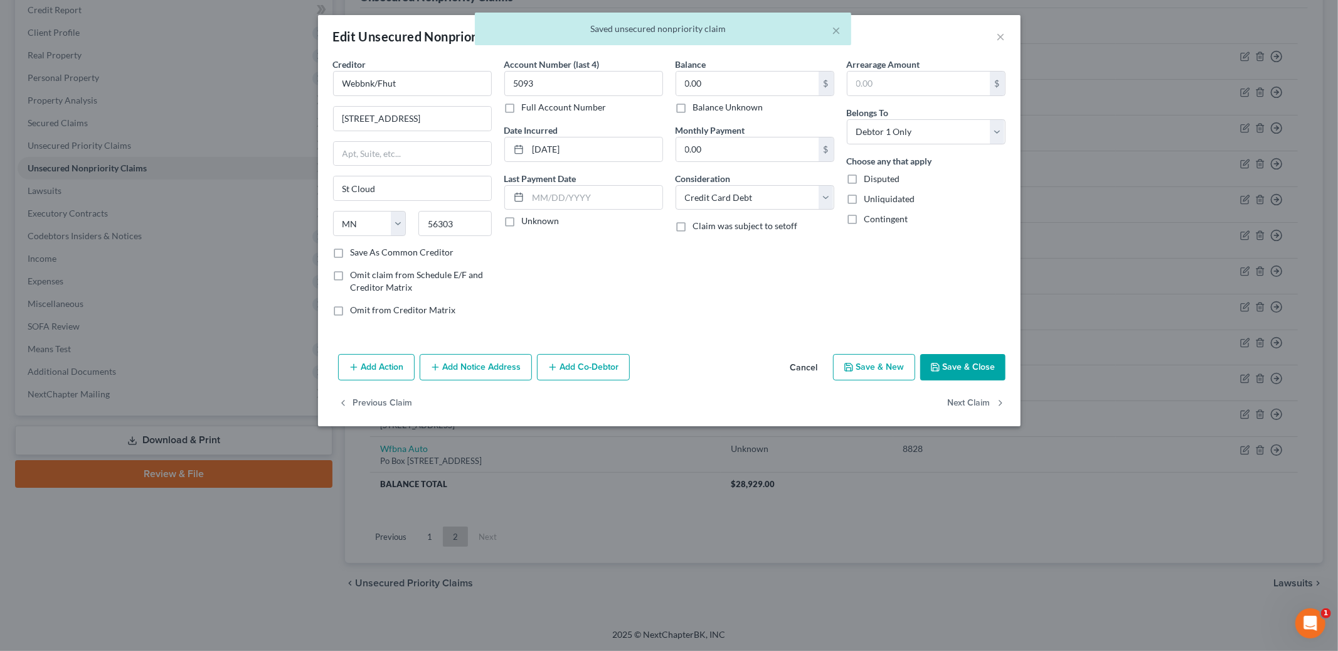
click at [693, 109] on label "Balance Unknown" at bounding box center [728, 107] width 70 height 13
click at [698, 109] on input "Balance Unknown" at bounding box center [702, 105] width 8 height 8
checkbox input "true"
click at [969, 358] on button "Save & Close" at bounding box center [962, 367] width 85 height 26
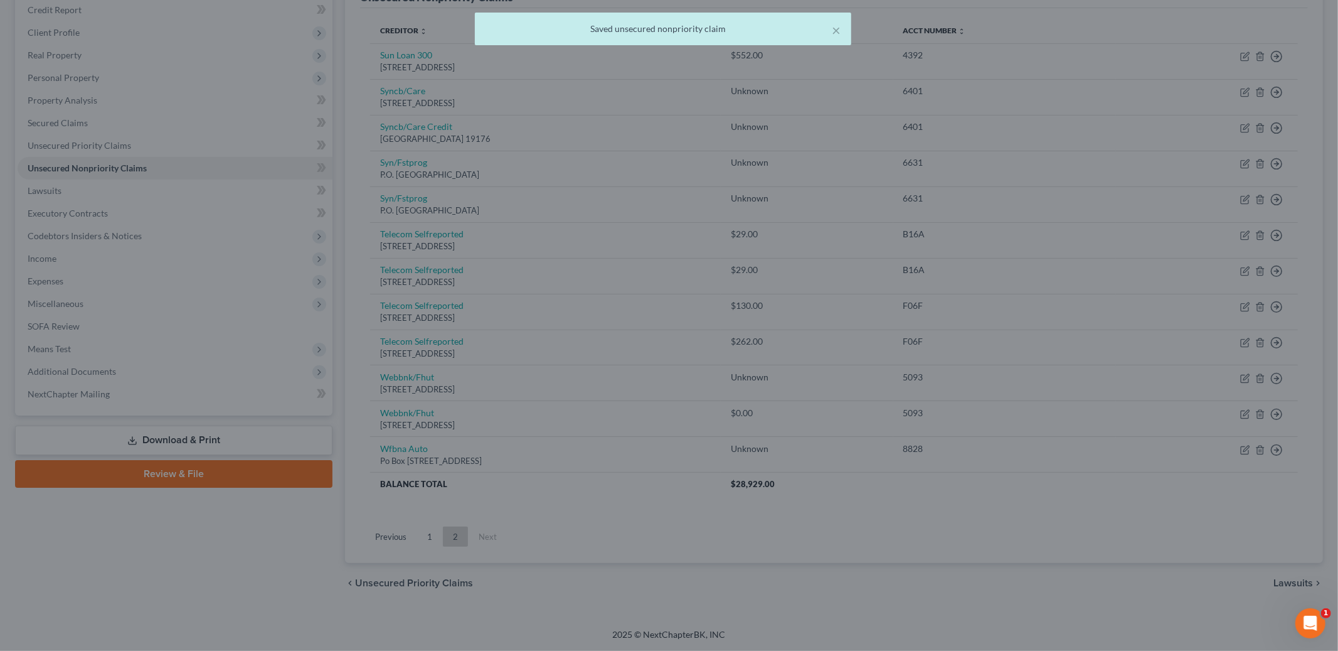
type input "0"
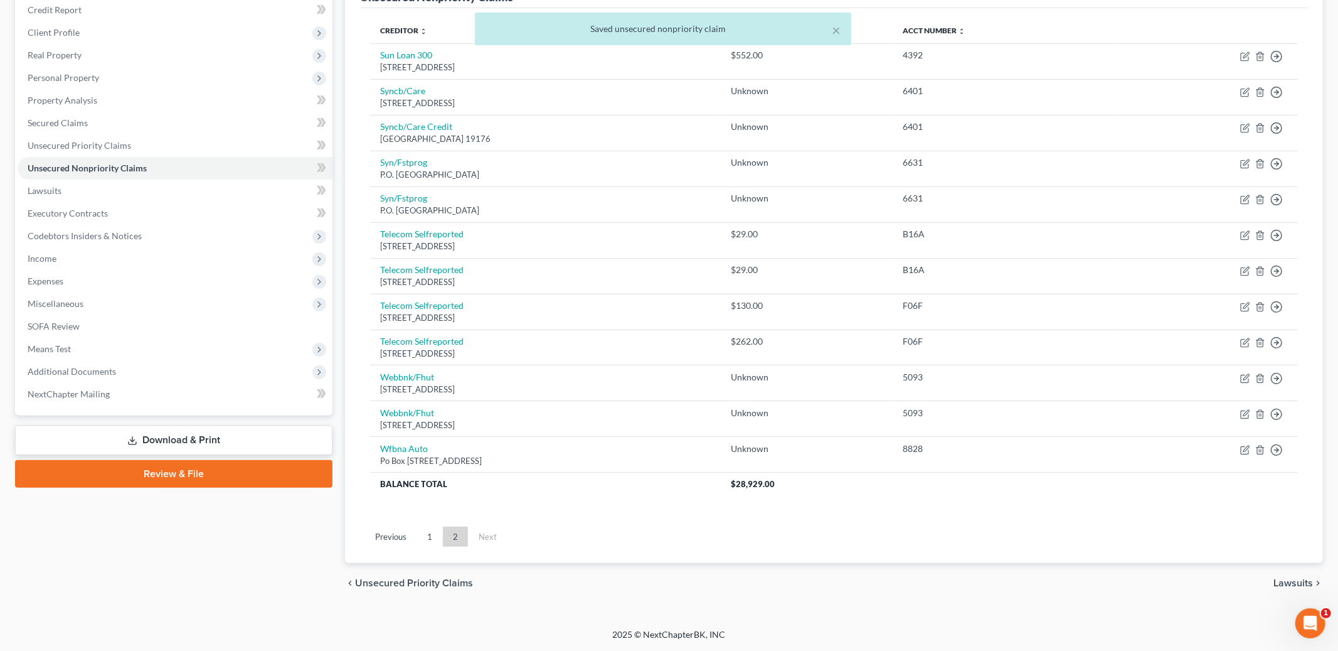
click at [1296, 582] on span "Lawsuits" at bounding box center [1293, 583] width 40 height 10
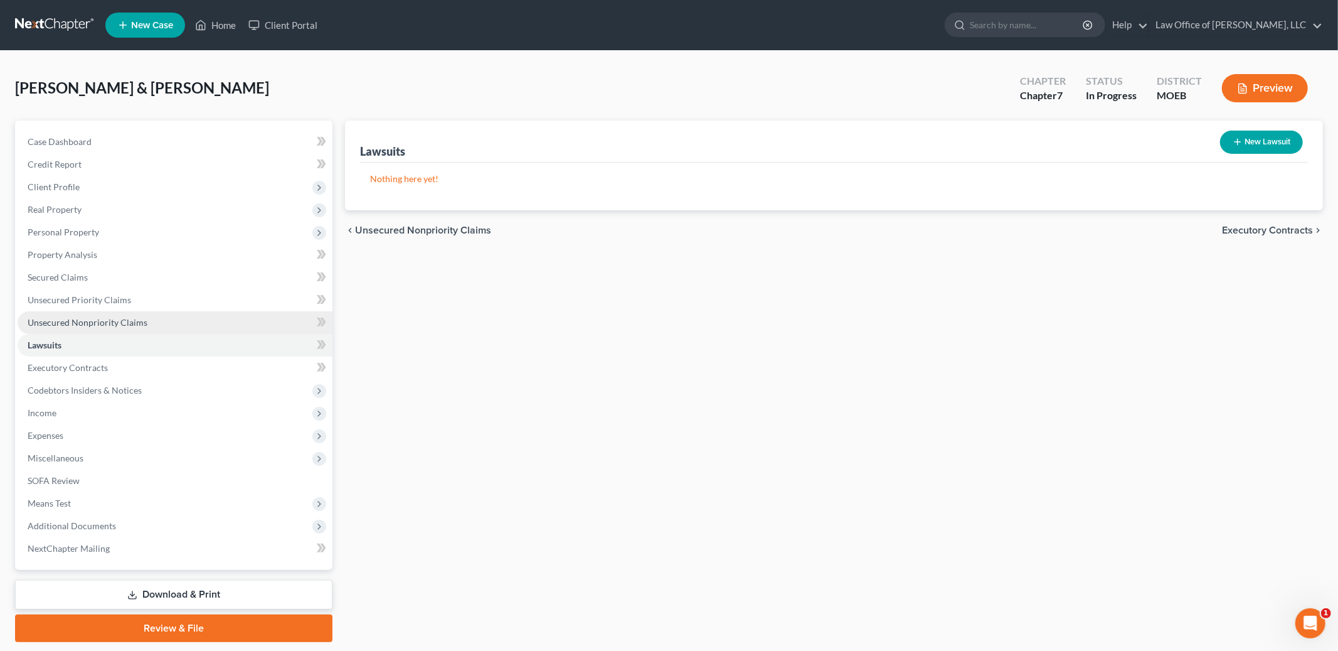
click at [190, 324] on link "Unsecured Nonpriority Claims" at bounding box center [175, 322] width 315 height 23
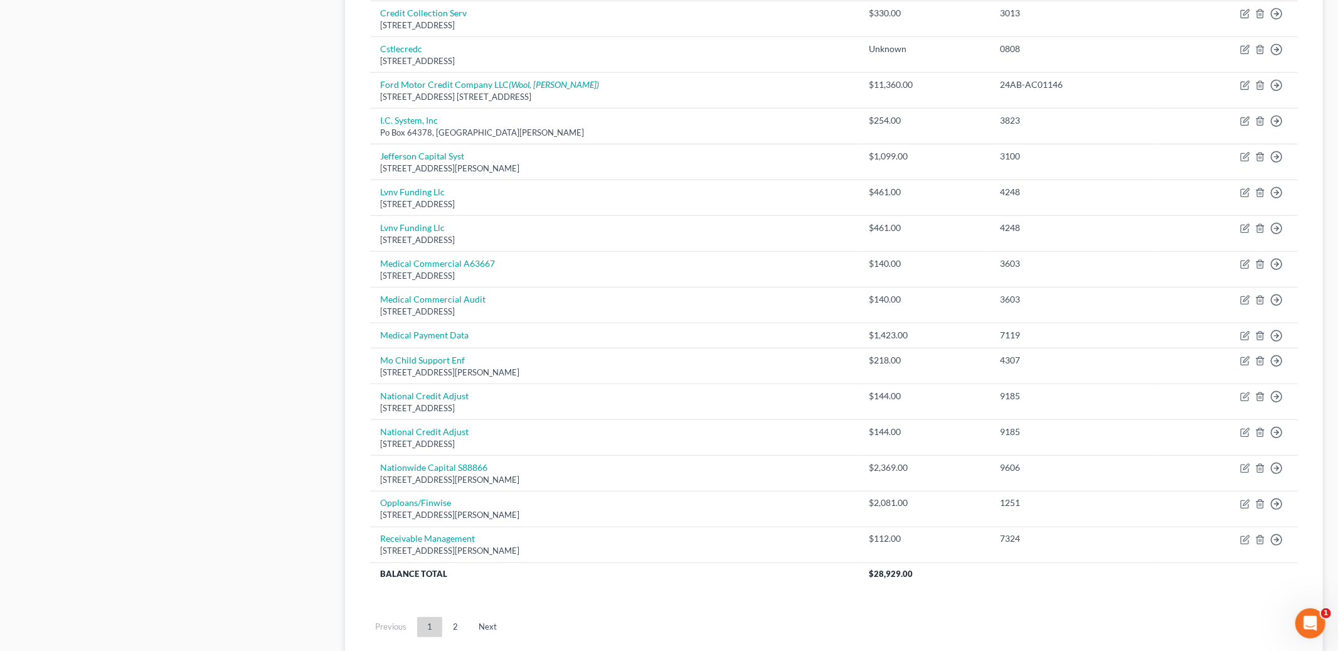
scroll to position [788, 0]
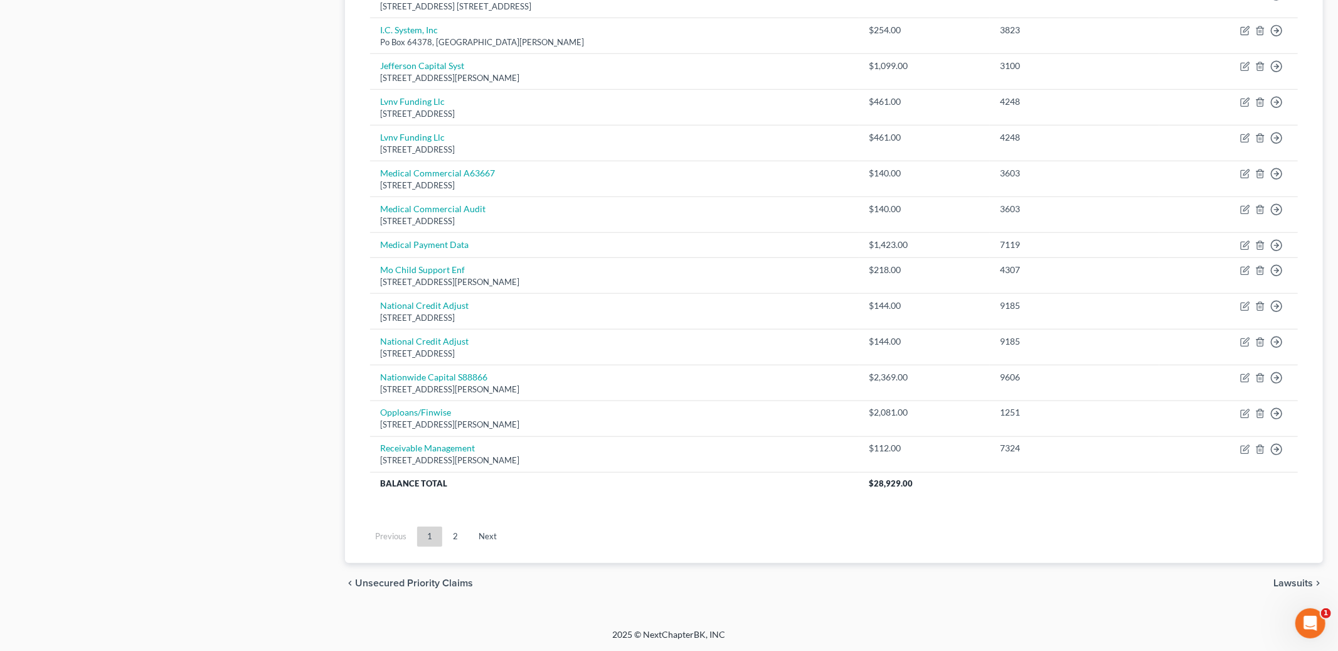
click at [1283, 578] on span "Lawsuits" at bounding box center [1293, 583] width 40 height 10
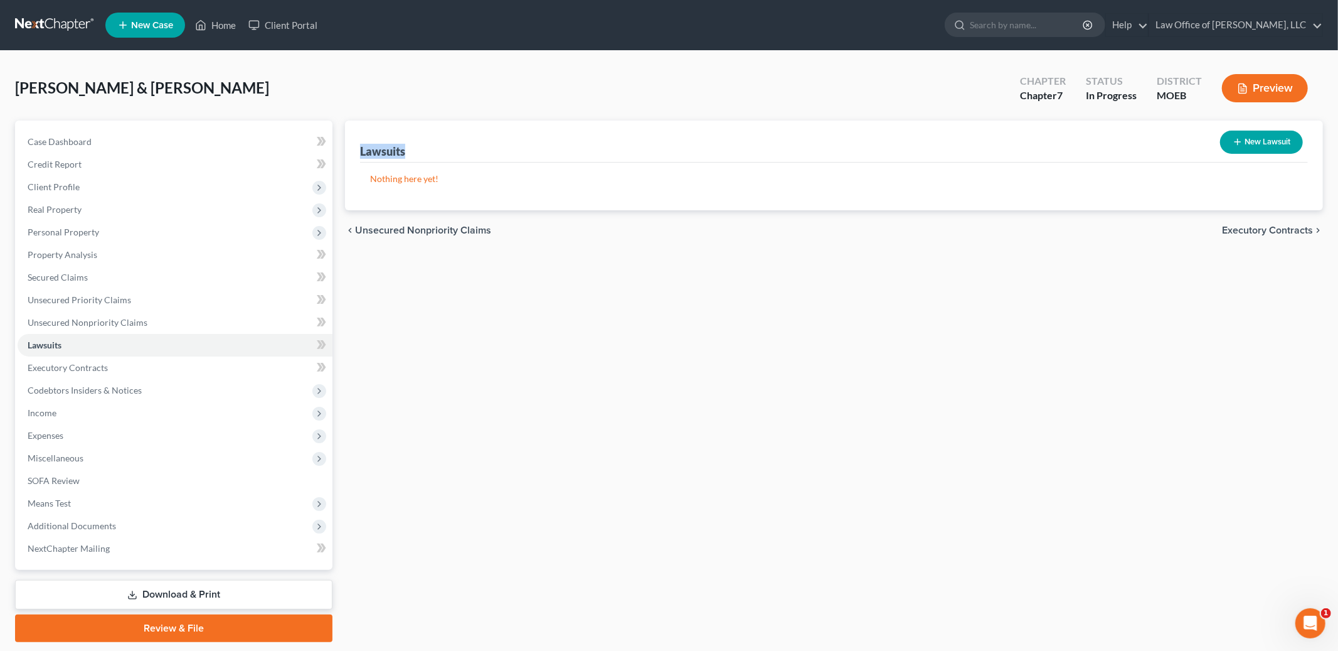
click at [1236, 230] on span "Executory Contracts" at bounding box center [1267, 230] width 91 height 10
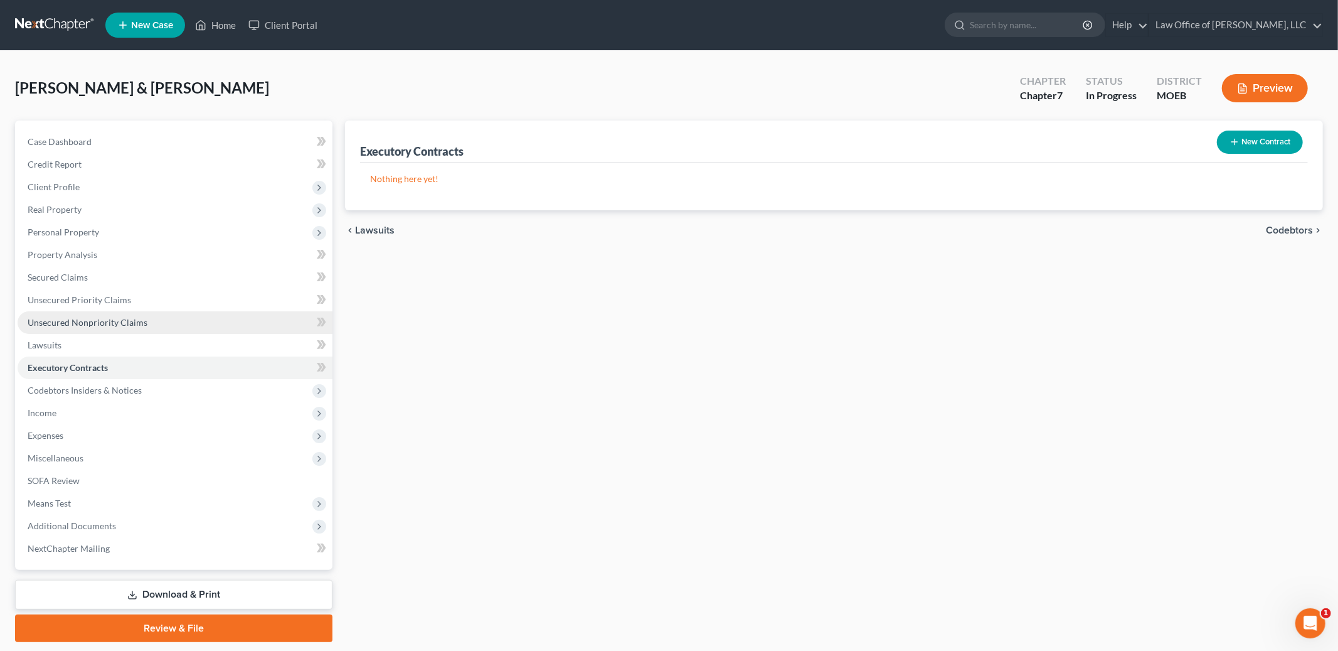
click at [186, 322] on link "Unsecured Nonpriority Claims" at bounding box center [175, 322] width 315 height 23
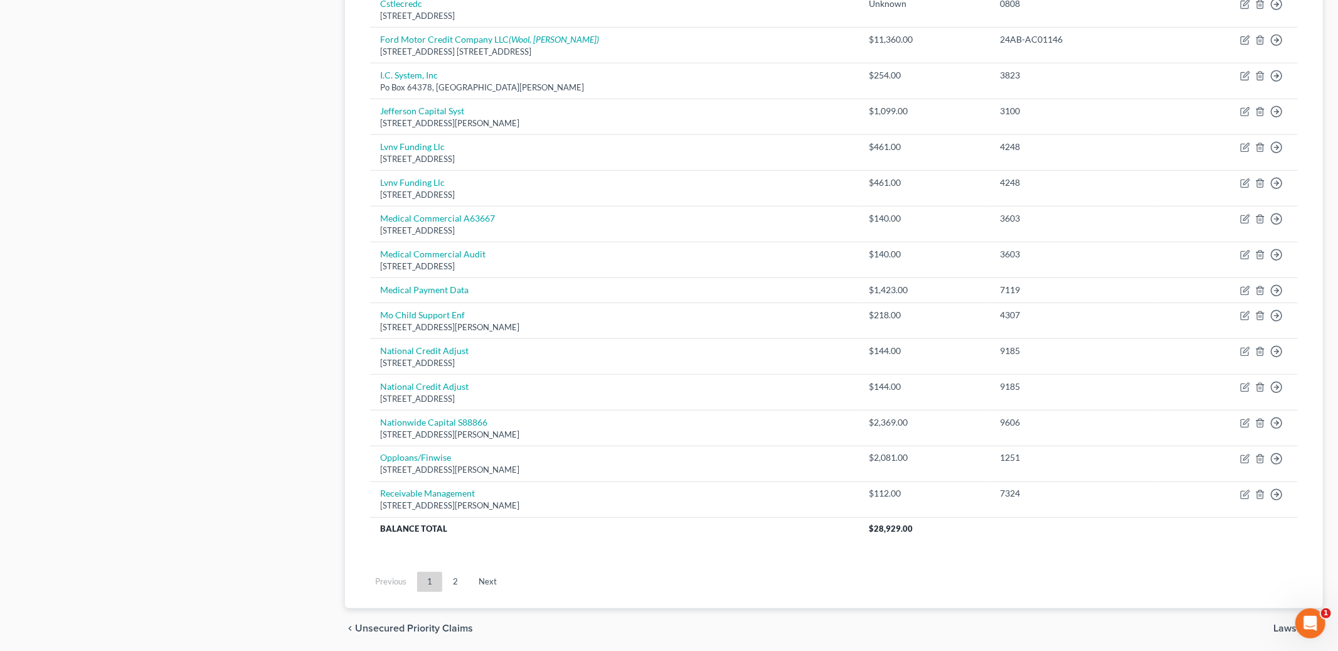
scroll to position [750, 0]
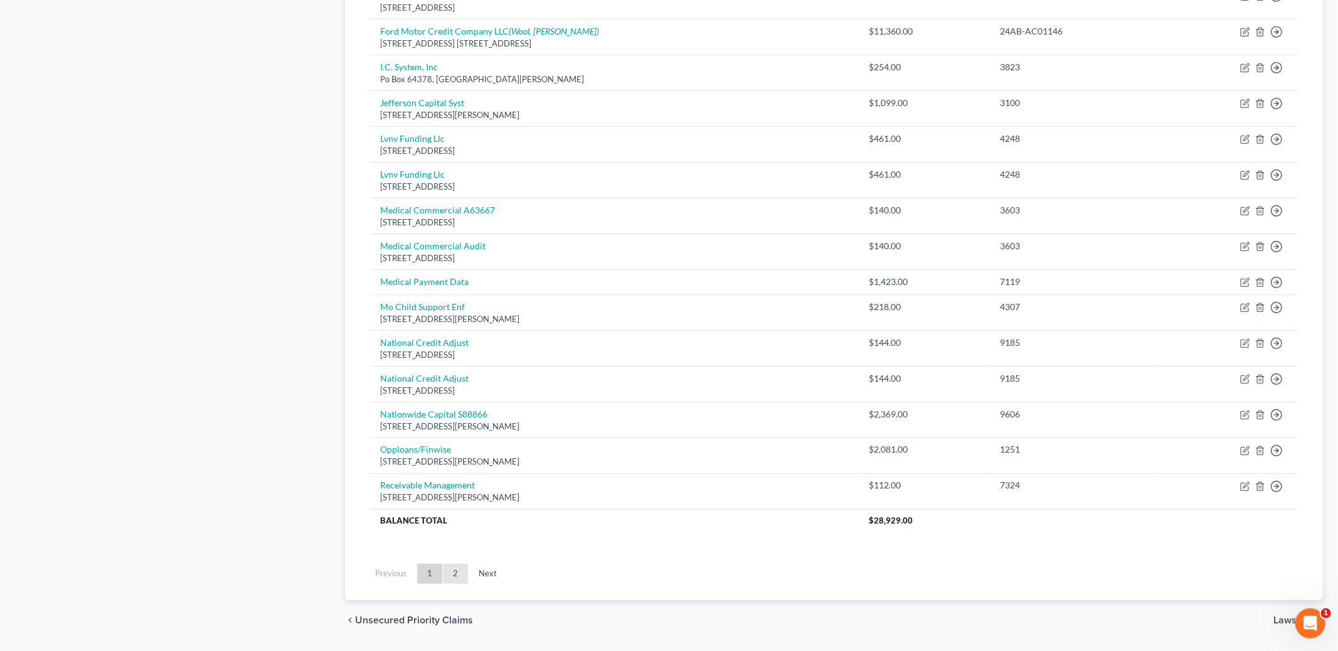
click at [456, 580] on link "2" at bounding box center [455, 573] width 25 height 20
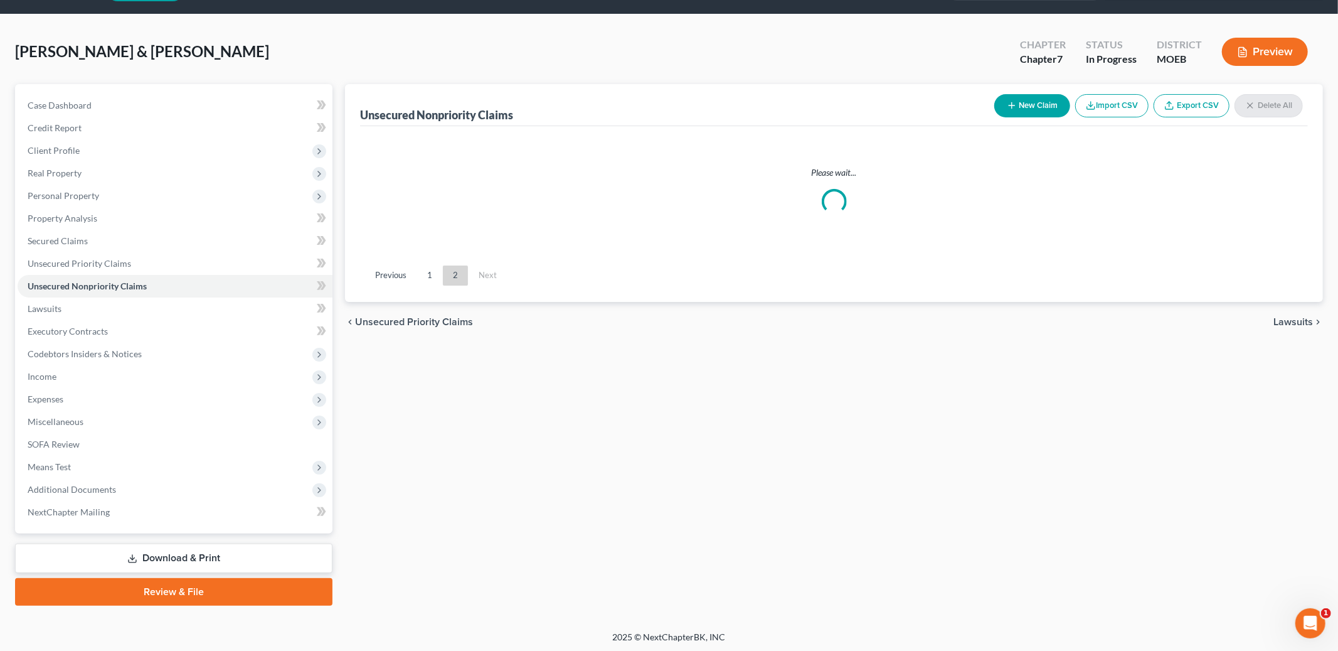
scroll to position [154, 0]
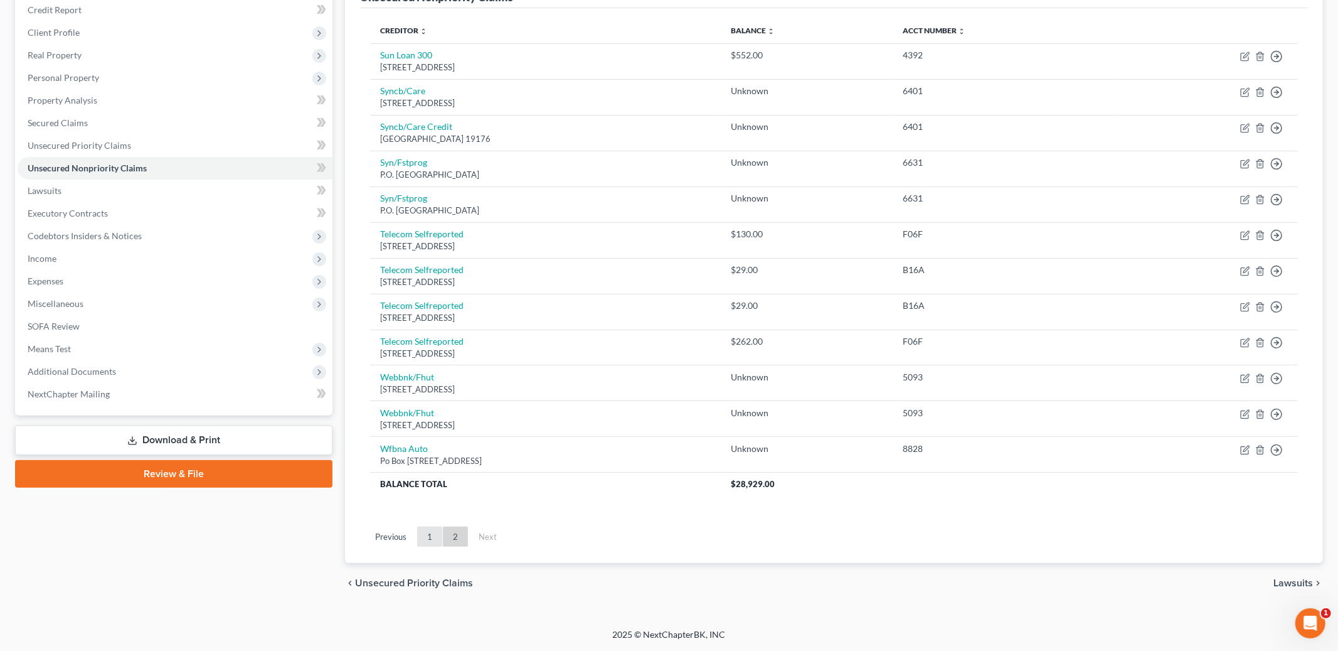
click at [422, 545] on link "1" at bounding box center [429, 536] width 25 height 20
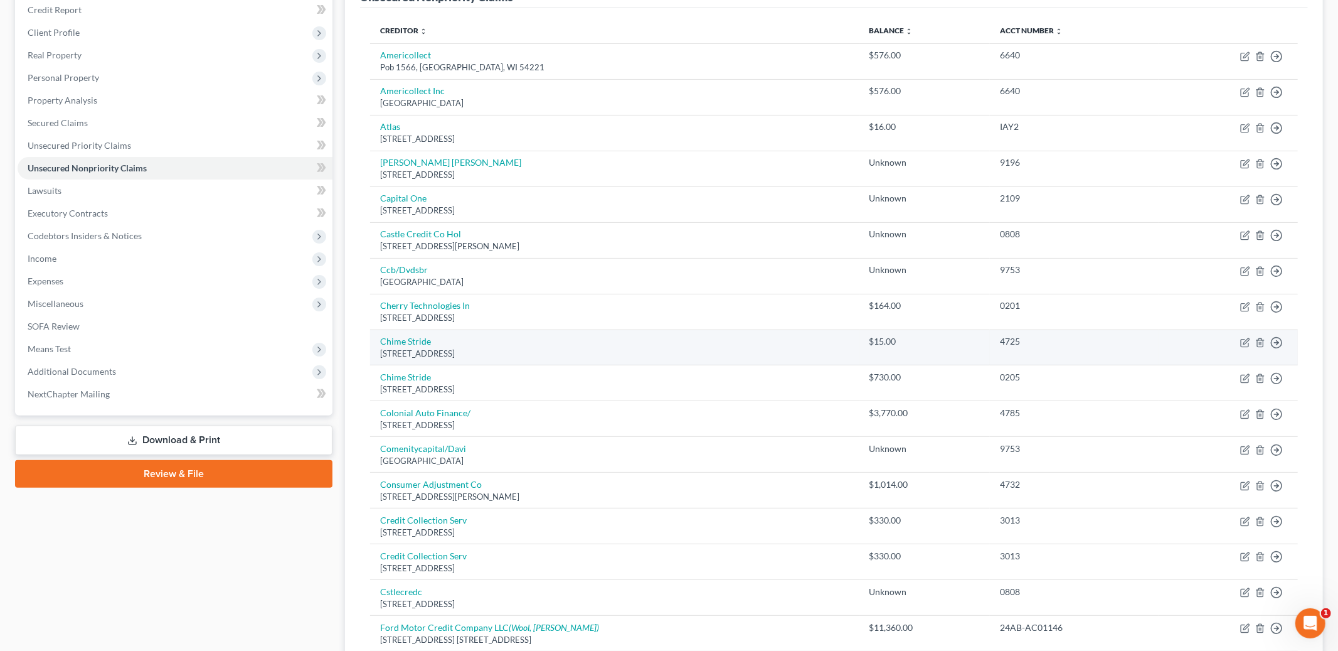
scroll to position [0, 0]
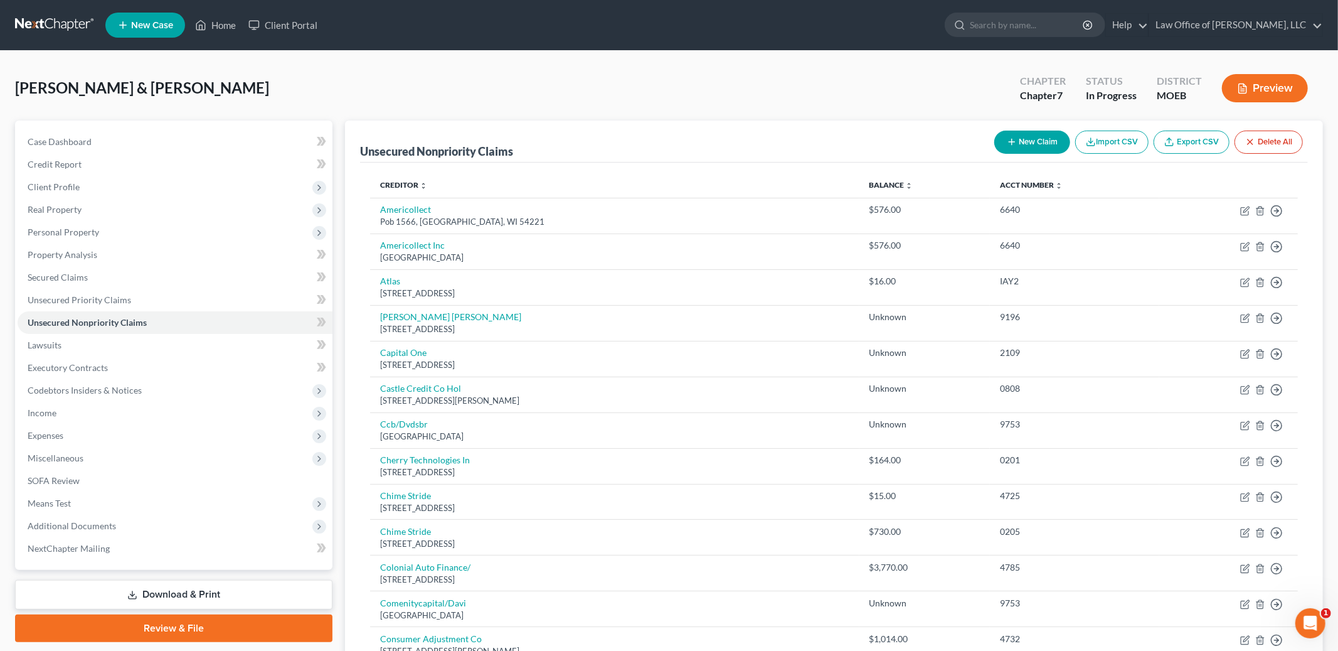
click at [1030, 137] on button "New Claim" at bounding box center [1032, 141] width 76 height 23
select select "2"
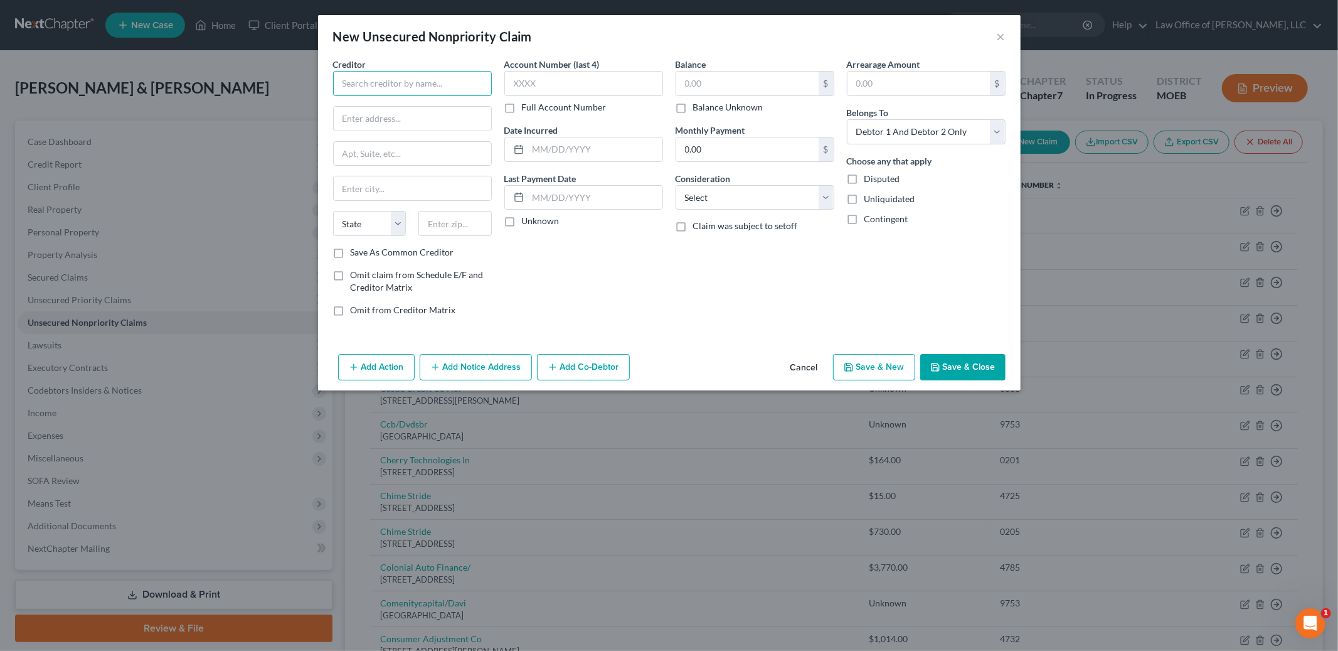
click at [416, 85] on input "text" at bounding box center [412, 83] width 159 height 25
drag, startPoint x: 436, startPoint y: 80, endPoint x: 250, endPoint y: 62, distance: 186.5
click at [250, 62] on div "New Unsecured Nonpriority Claim × Creditor * [PERSON_NAME] State [US_STATE] AK …" at bounding box center [669, 325] width 1338 height 651
type input "[PERSON_NAME] [PERSON_NAME]"
click at [405, 121] on input "text" at bounding box center [412, 119] width 157 height 24
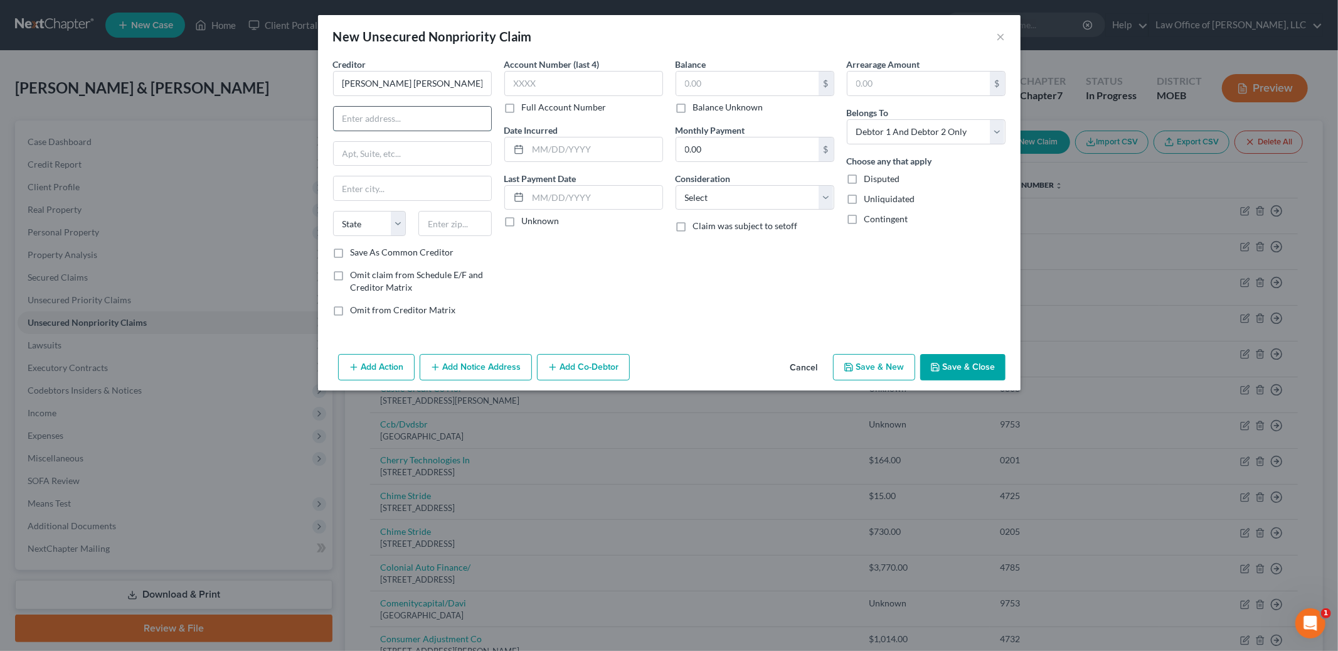
click at [405, 121] on input "text" at bounding box center [412, 119] width 157 height 24
type input "[STREET_ADDRESS]"
click at [718, 85] on input "text" at bounding box center [747, 84] width 142 height 24
click at [955, 366] on button "Save & Close" at bounding box center [962, 367] width 85 height 26
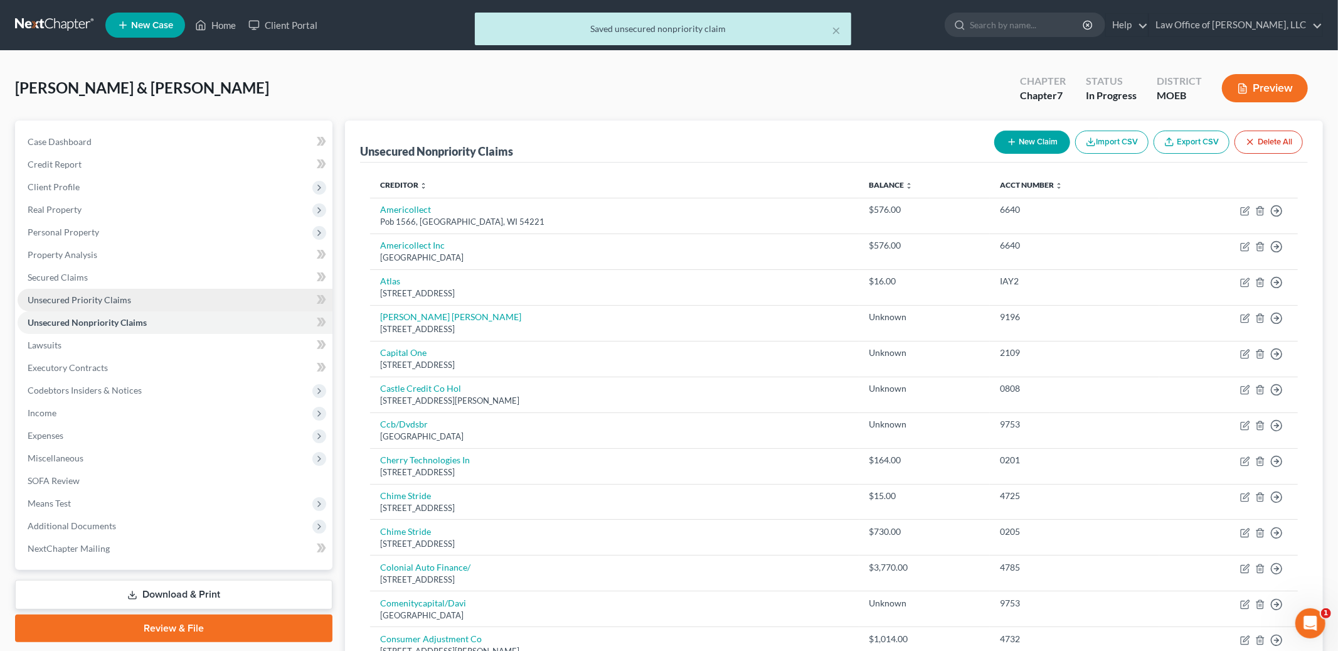
click at [183, 299] on link "Unsecured Priority Claims" at bounding box center [175, 300] width 315 height 23
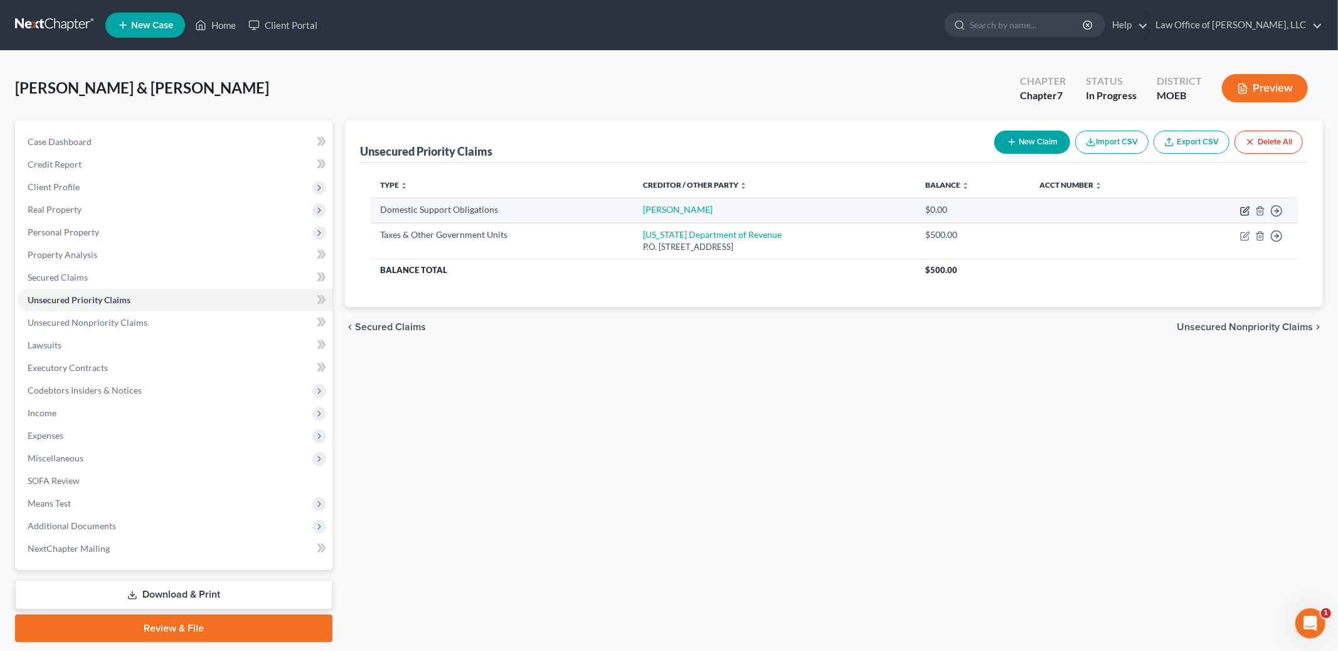
click at [1241, 208] on icon "button" at bounding box center [1245, 212] width 8 height 8
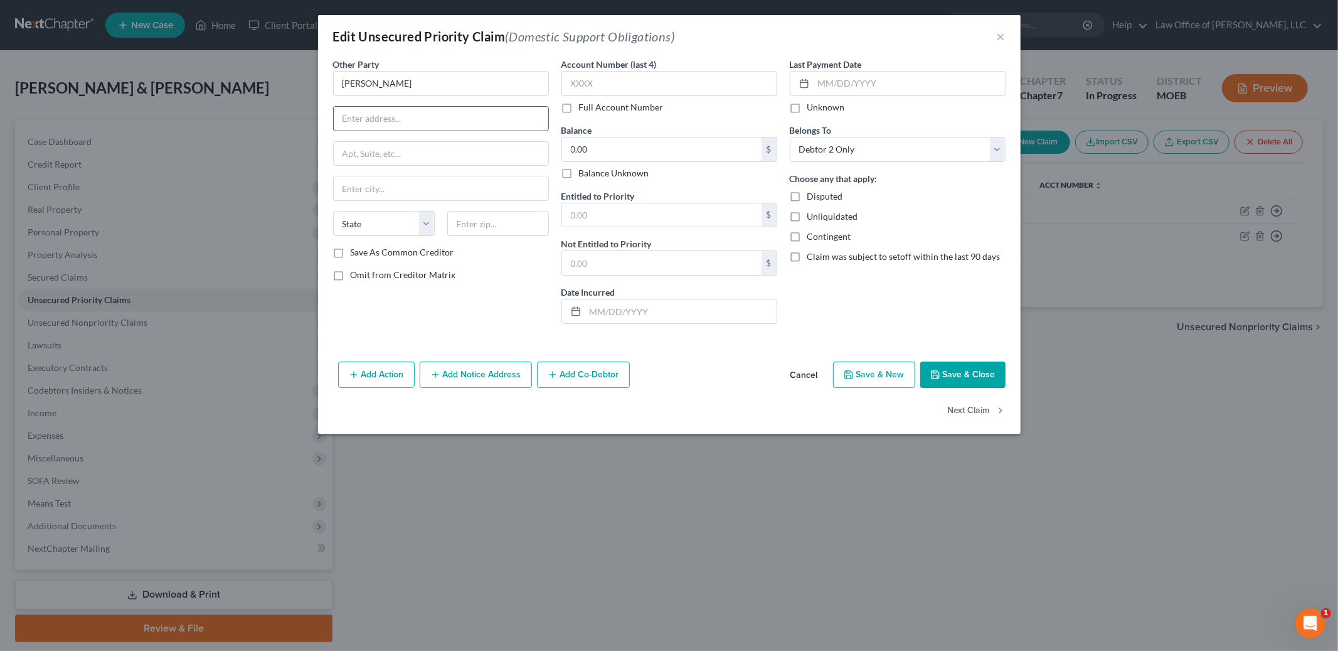
click at [395, 121] on input "text" at bounding box center [441, 119] width 215 height 24
click at [959, 376] on button "Save & Close" at bounding box center [962, 374] width 85 height 26
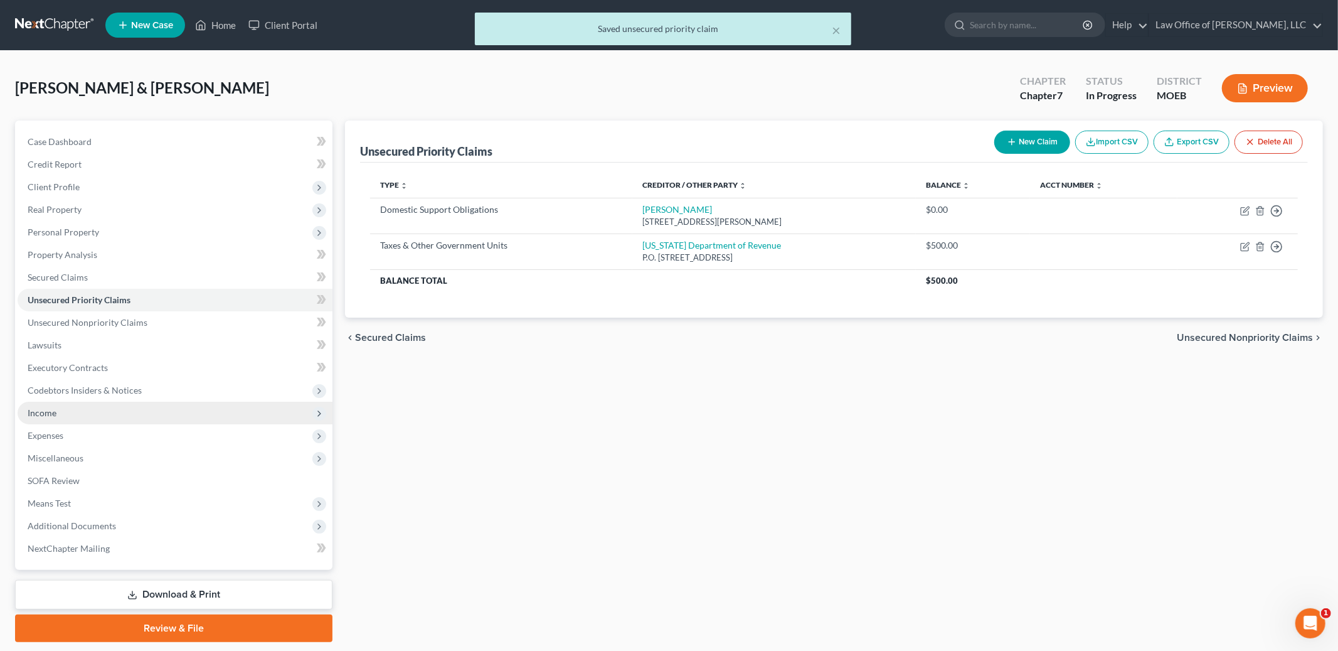
click at [112, 406] on span "Income" at bounding box center [175, 412] width 315 height 23
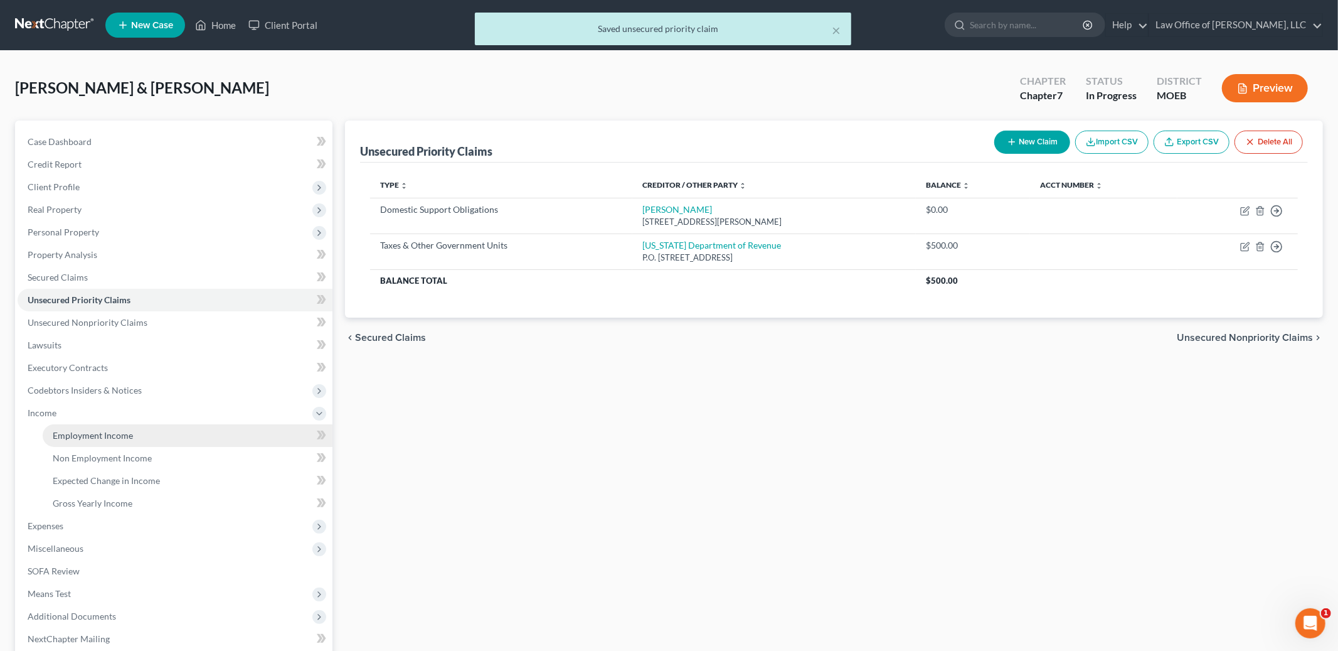
click at [110, 424] on link "Employment Income" at bounding box center [188, 435] width 290 height 23
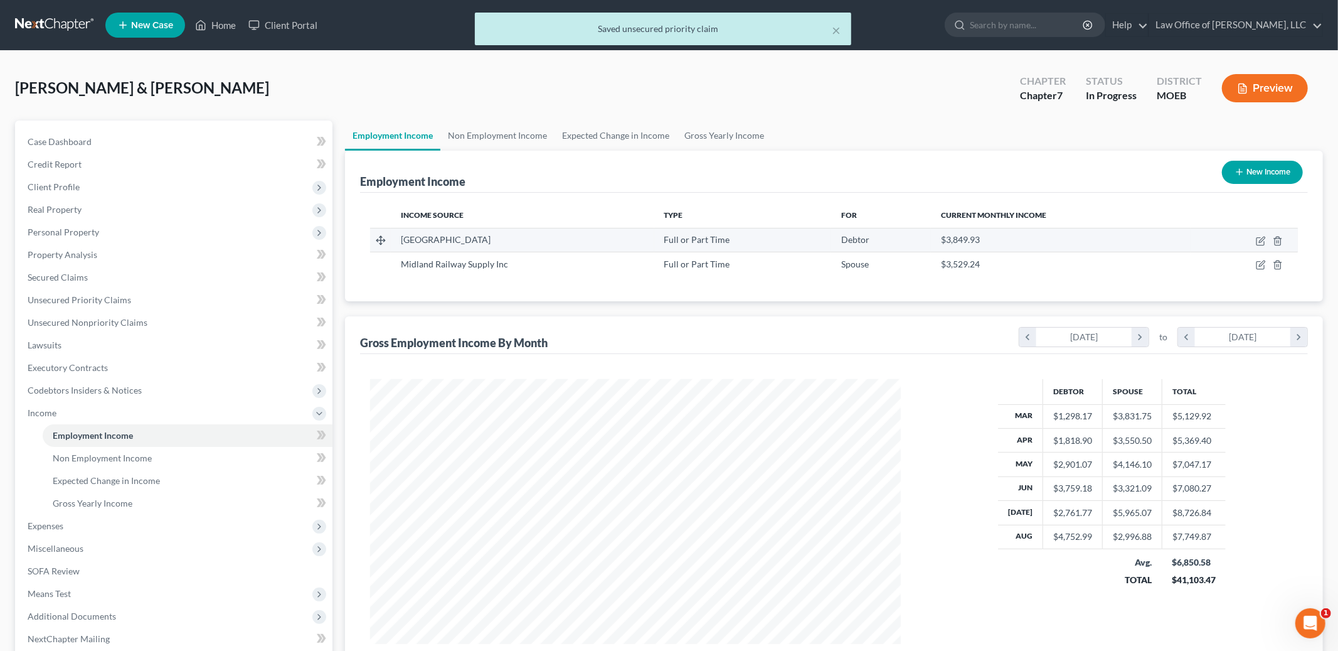
scroll to position [265, 556]
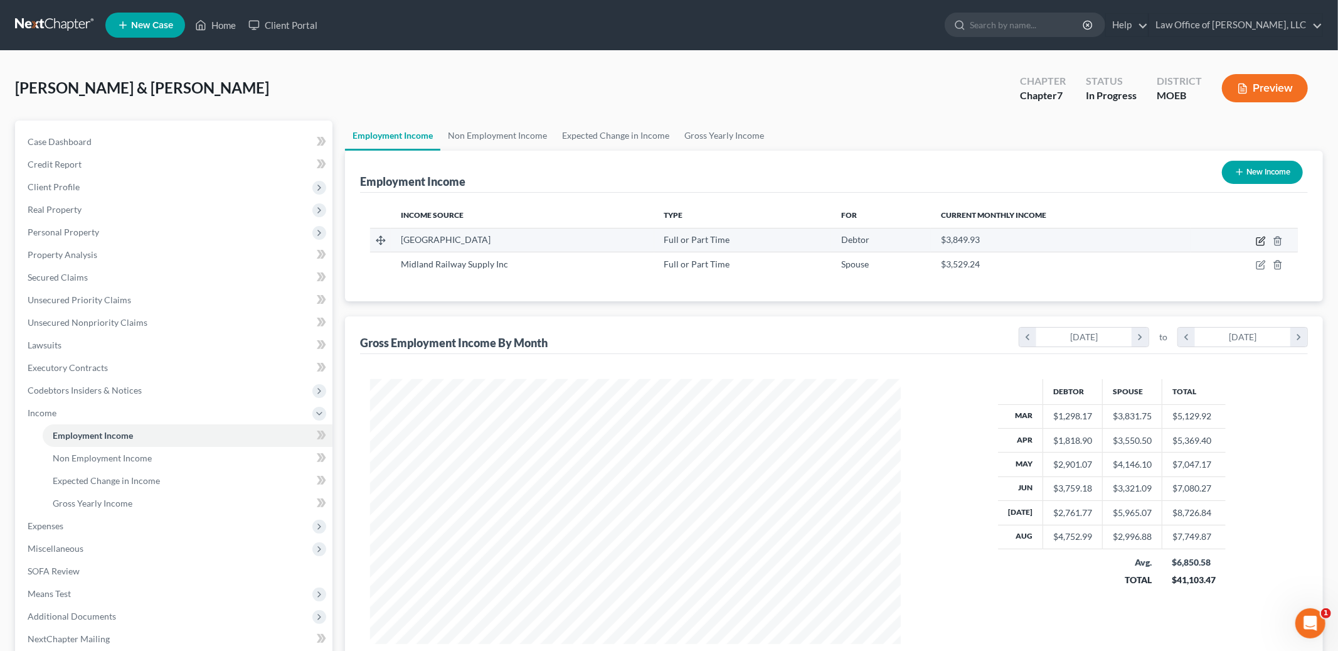
click at [1262, 243] on icon "button" at bounding box center [1261, 241] width 10 height 10
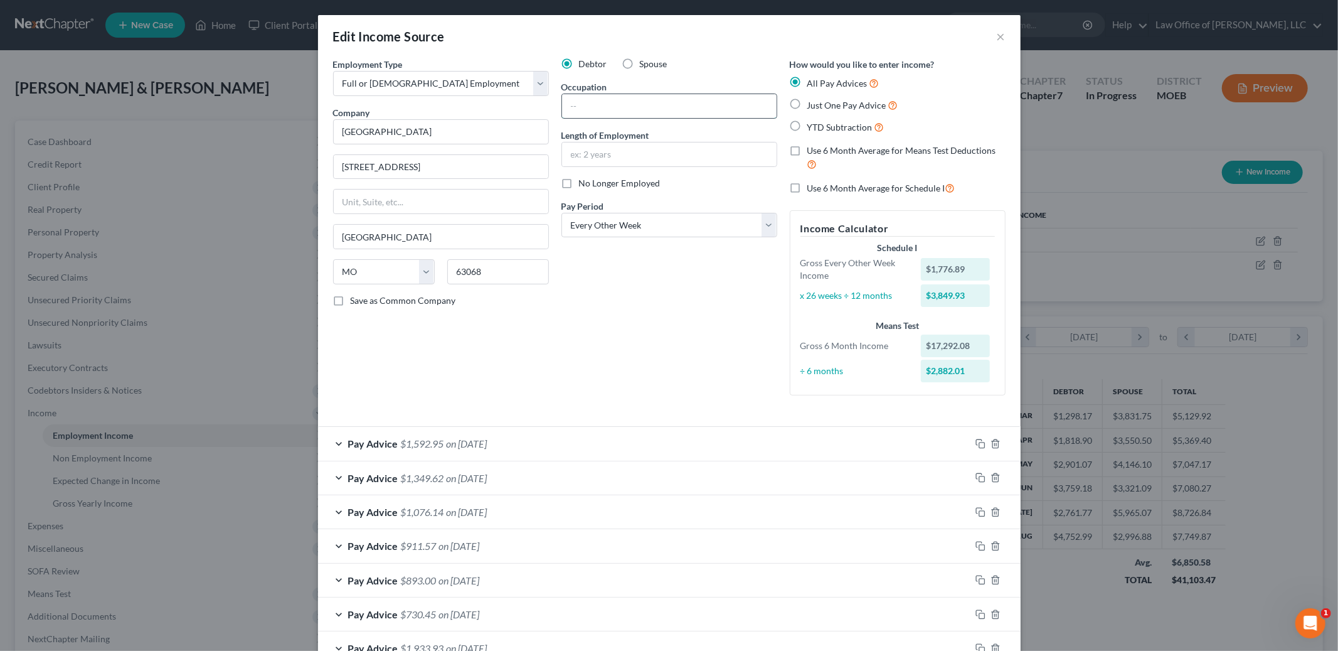
click at [656, 103] on input "text" at bounding box center [669, 106] width 215 height 24
paste input "AN"
click at [632, 107] on input "CAN" at bounding box center [669, 106] width 215 height 24
paste input "AN"
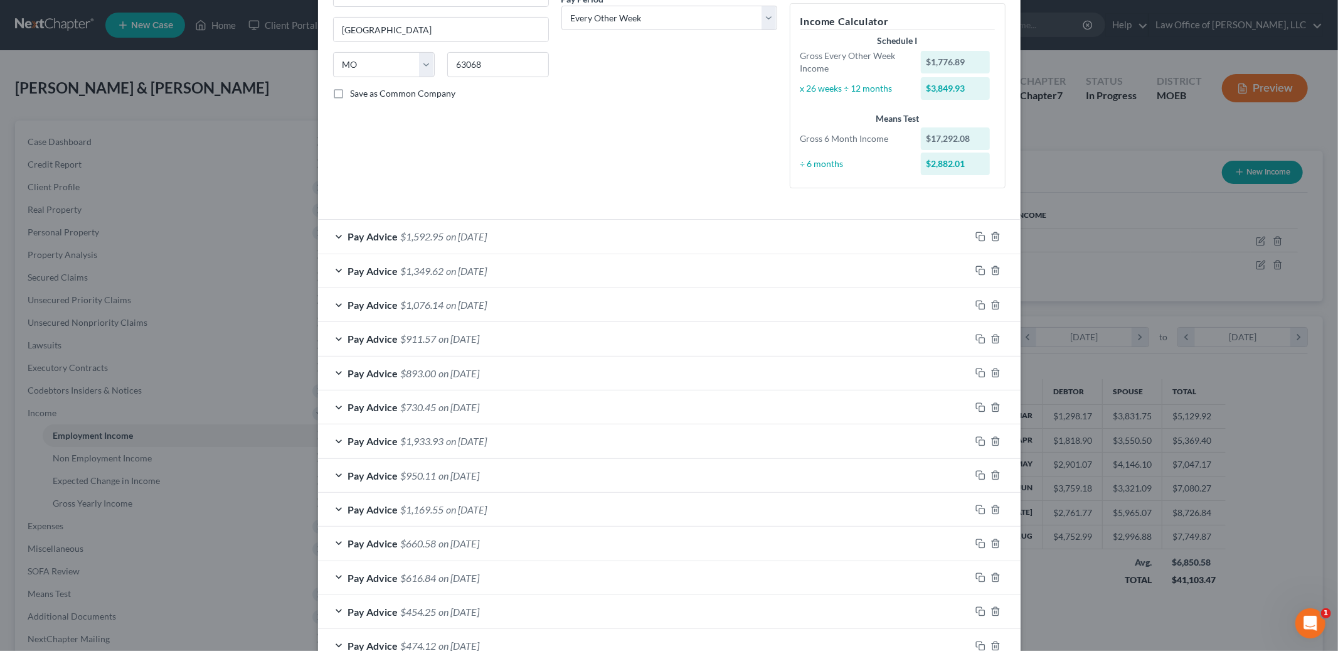
scroll to position [209, 0]
click at [621, 343] on div "Pay Advice $911.57 on [DATE]" at bounding box center [644, 336] width 652 height 33
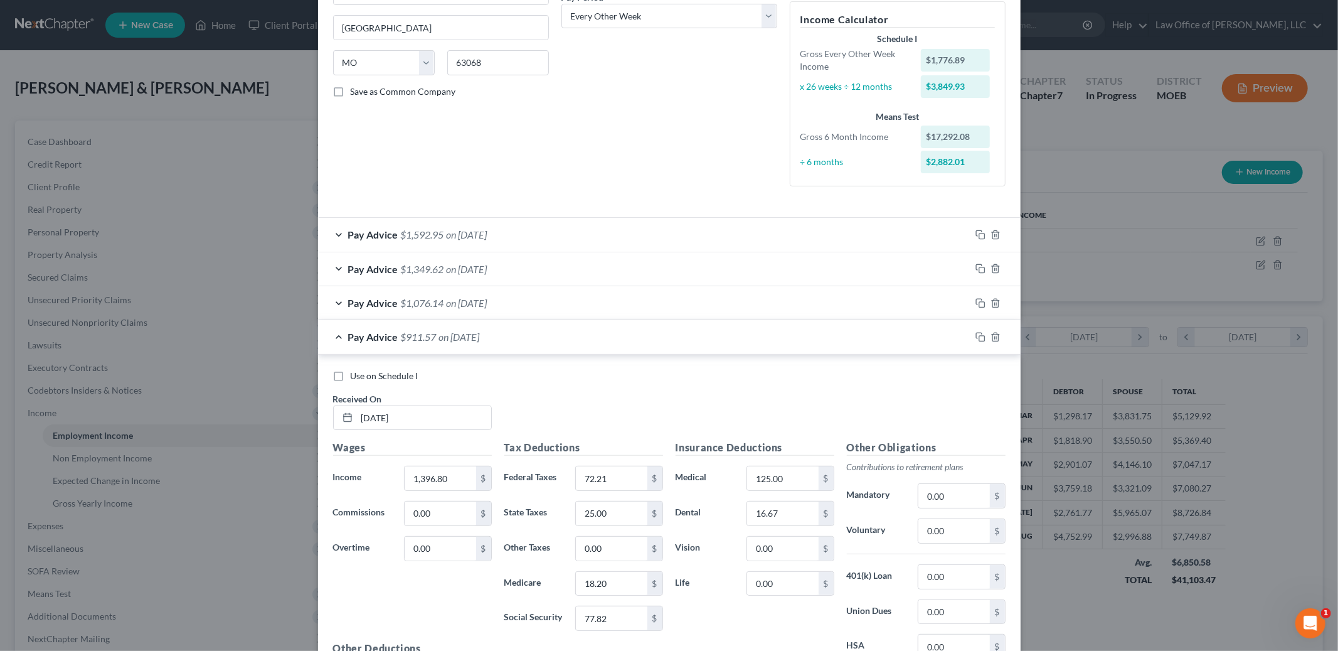
click at [351, 375] on label "Use on Schedule I" at bounding box center [385, 375] width 68 height 13
click at [356, 375] on input "Use on Schedule I" at bounding box center [360, 373] width 8 height 8
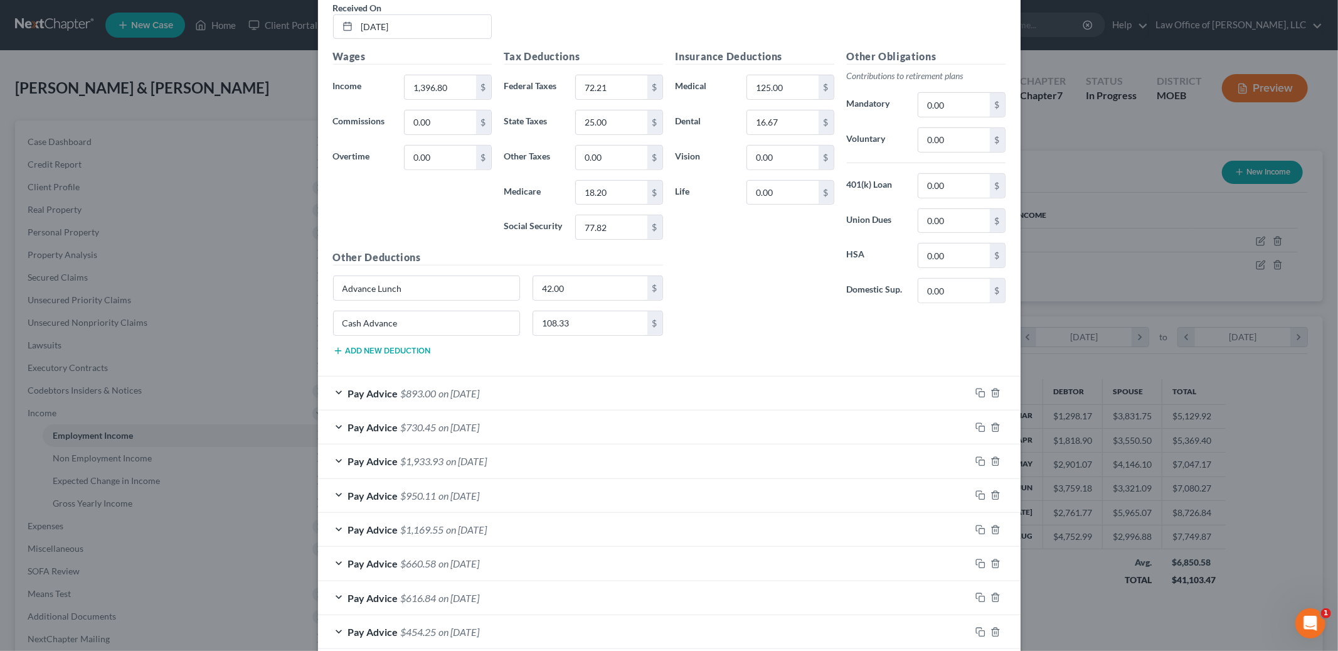
scroll to position [601, 0]
drag, startPoint x: 426, startPoint y: 289, endPoint x: 314, endPoint y: 276, distance: 113.0
click at [314, 276] on div "Edit Income Source × Employment Type * Select Full or [DEMOGRAPHIC_DATA] Employ…" at bounding box center [669, 325] width 1338 height 651
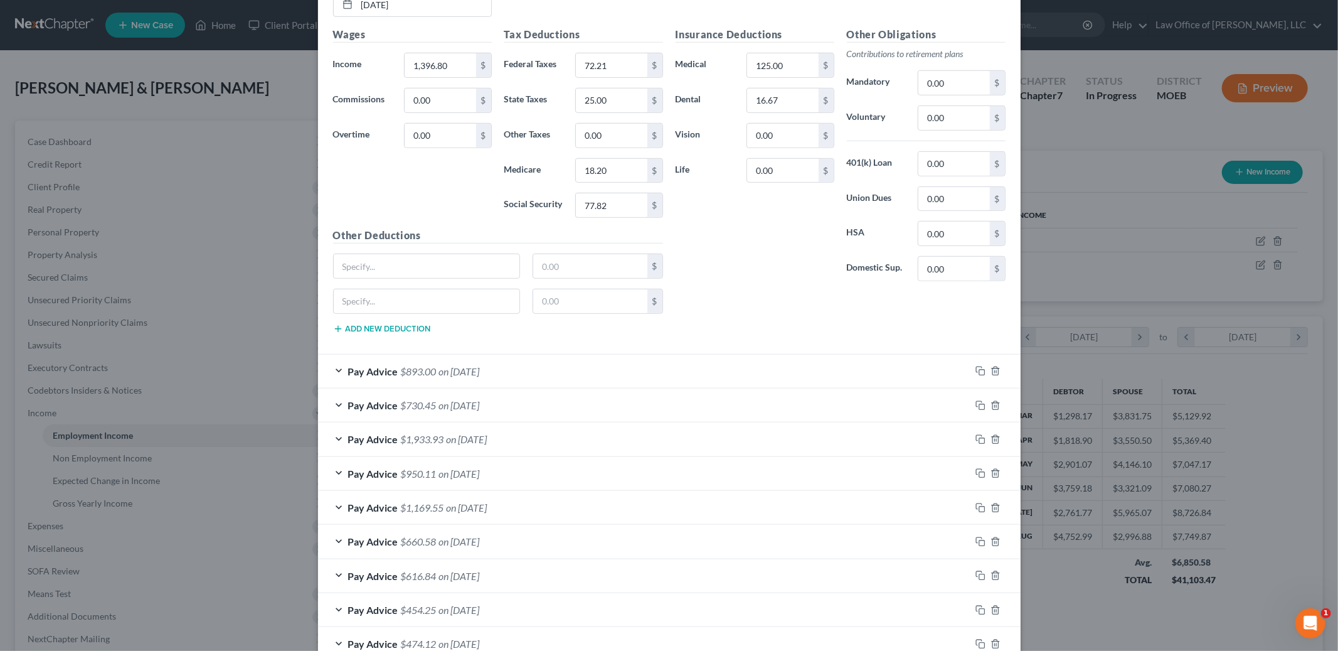
scroll to position [703, 0]
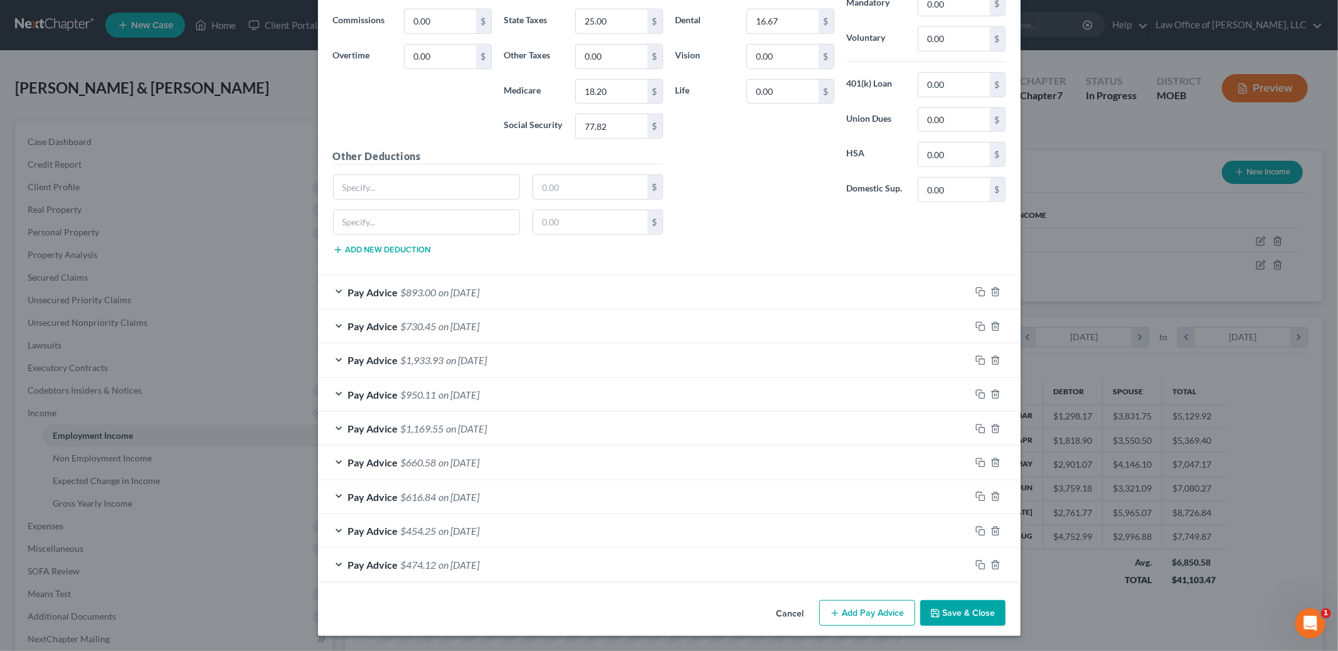
click at [978, 615] on button "Save & Close" at bounding box center [962, 613] width 85 height 26
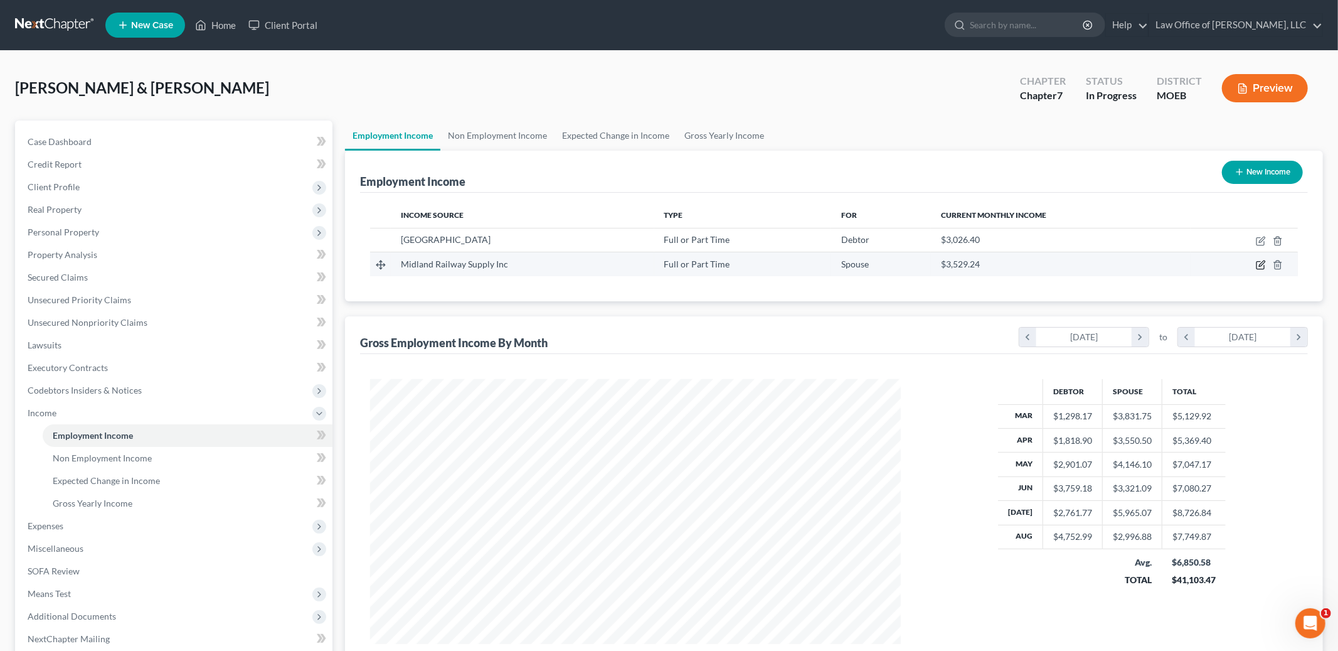
click at [1260, 267] on icon "button" at bounding box center [1261, 265] width 10 height 10
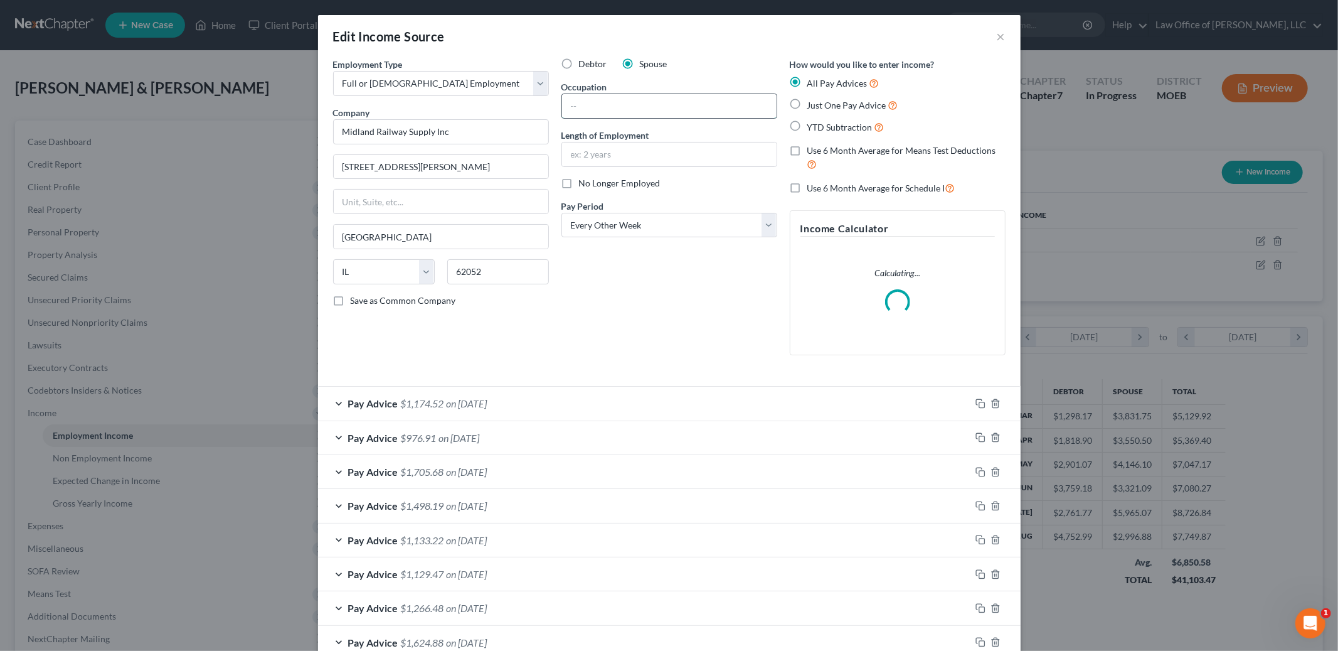
click at [633, 104] on input "text" at bounding box center [669, 106] width 215 height 24
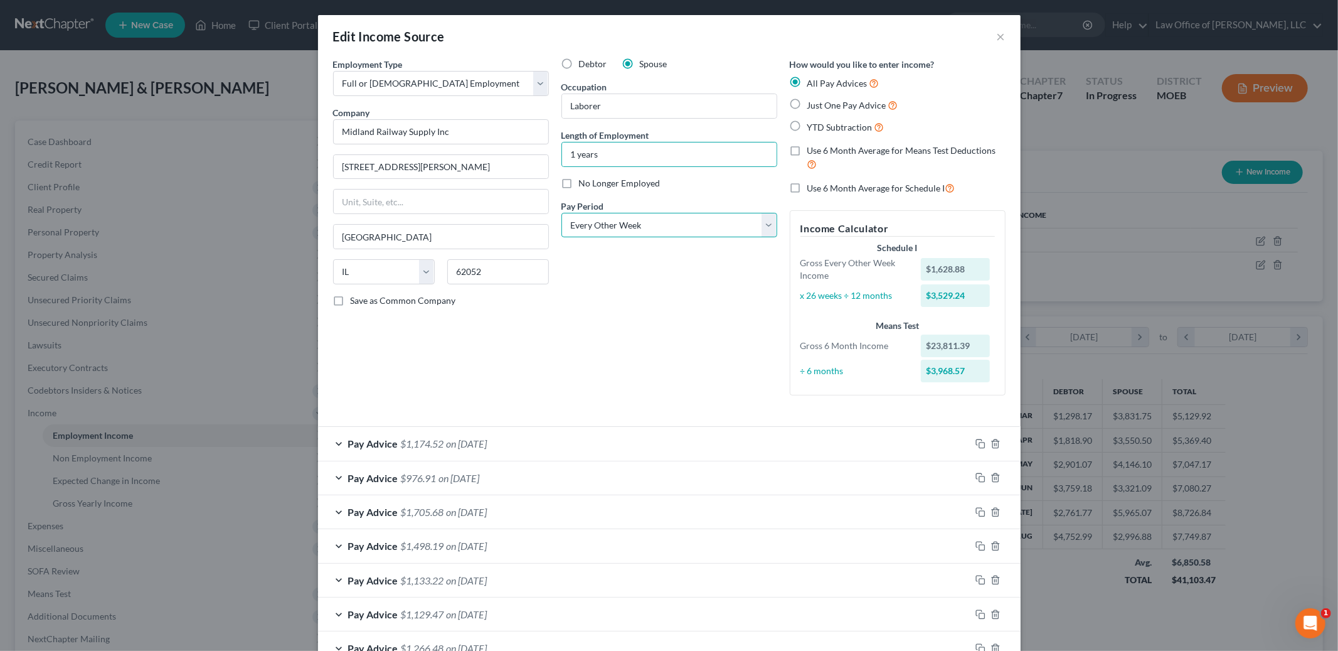
click at [652, 227] on select "Select Monthly Twice Monthly Every Other Week Weekly" at bounding box center [669, 225] width 216 height 25
click at [561, 213] on select "Select Monthly Twice Monthly Every Other Week Weekly" at bounding box center [669, 225] width 216 height 25
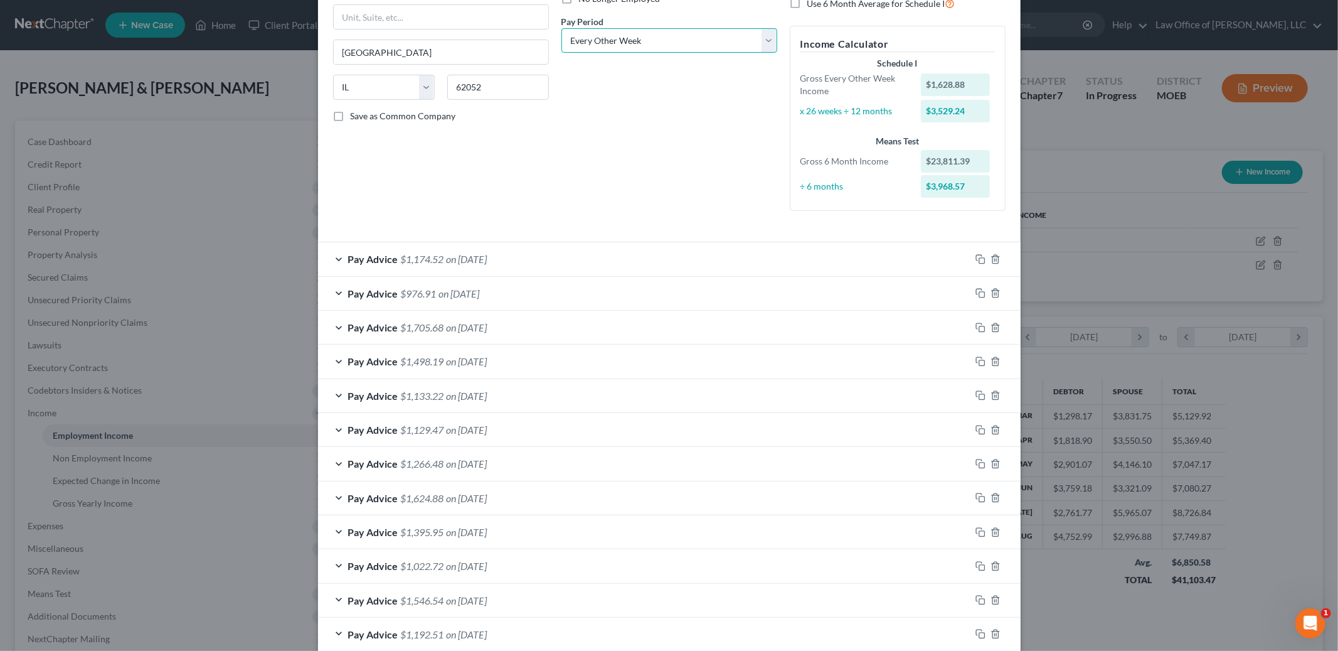
scroll to position [187, 0]
click at [576, 256] on div "Pay Advice $1,174.52 on [DATE]" at bounding box center [644, 256] width 652 height 33
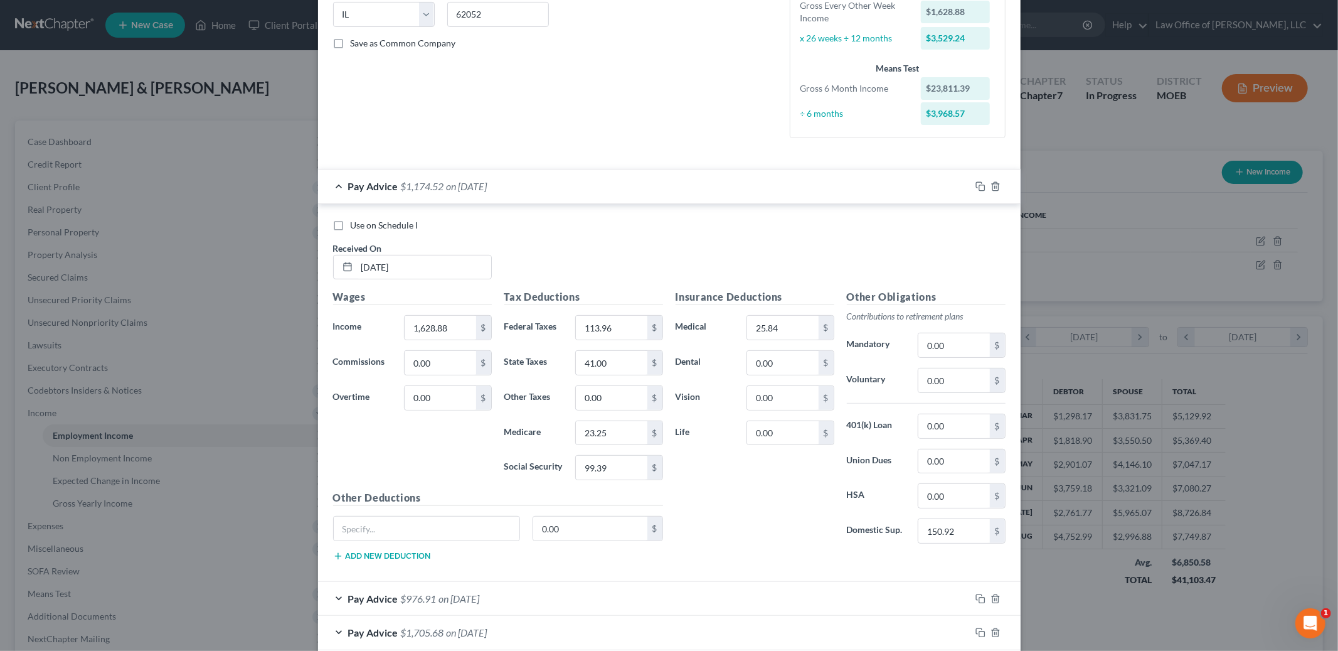
scroll to position [258, 0]
click at [351, 224] on label "Use on Schedule I" at bounding box center [385, 224] width 68 height 13
click at [356, 224] on input "Use on Schedule I" at bounding box center [360, 222] width 8 height 8
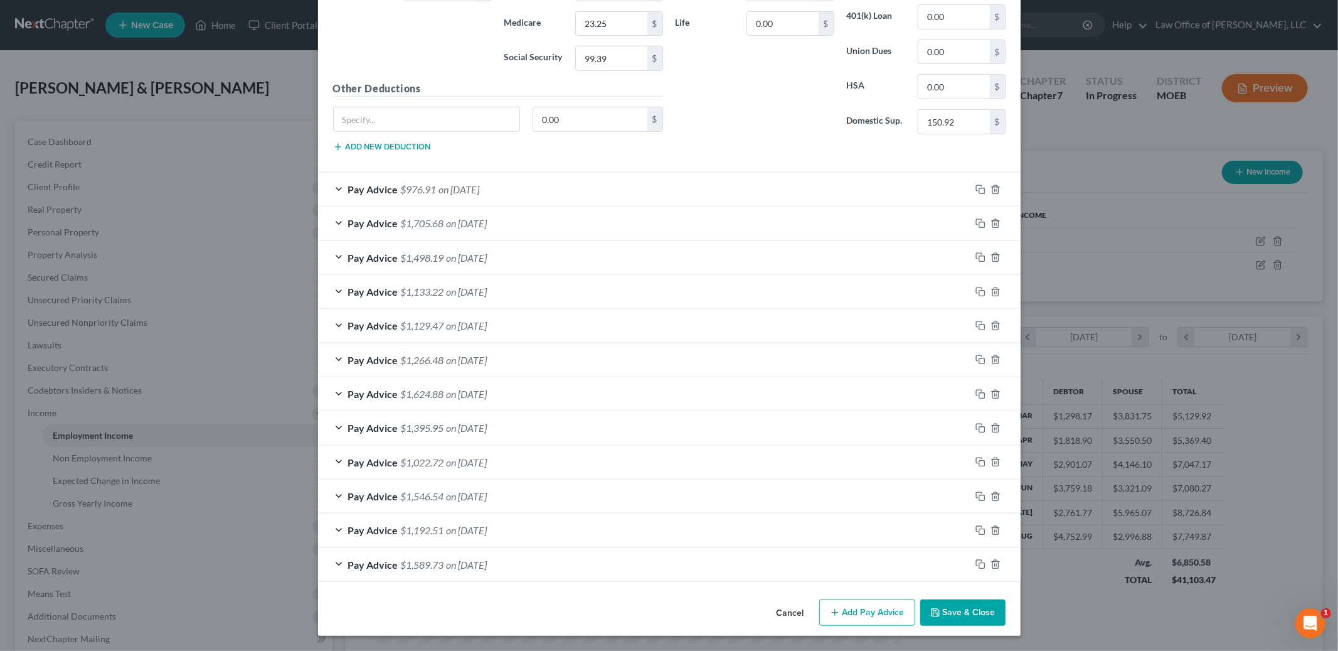
click at [984, 609] on button "Save & Close" at bounding box center [962, 612] width 85 height 26
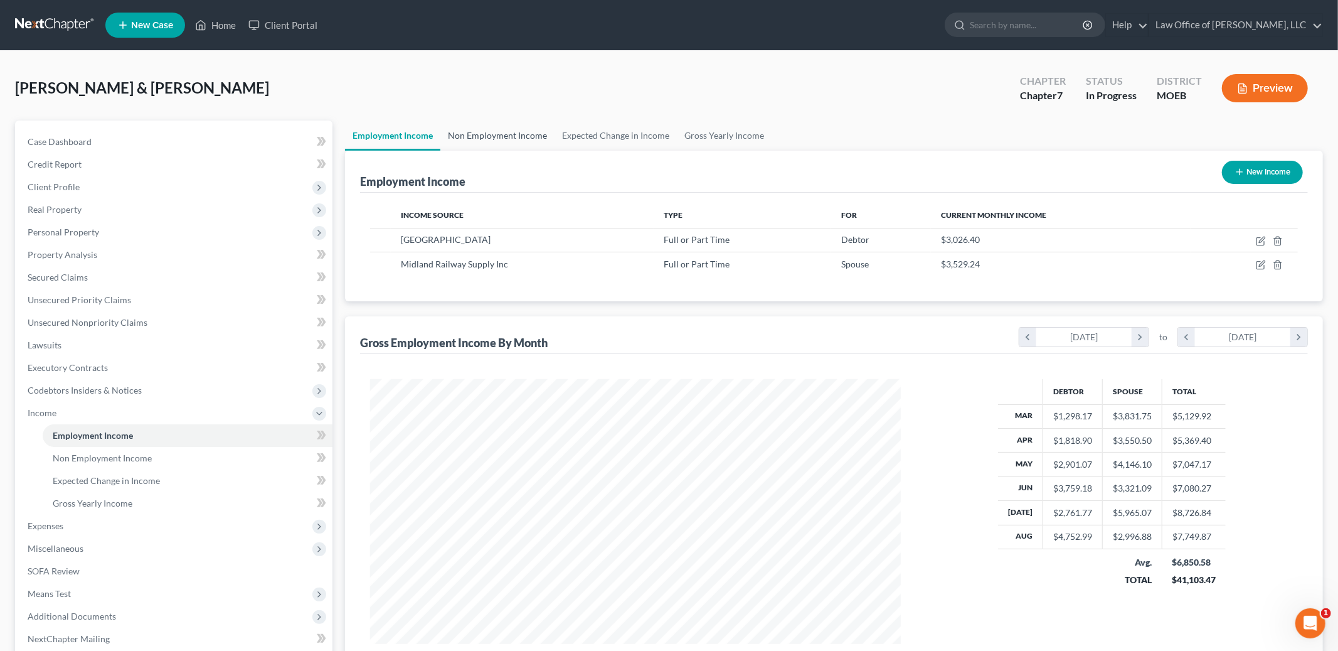
click at [492, 128] on link "Non Employment Income" at bounding box center [497, 135] width 114 height 30
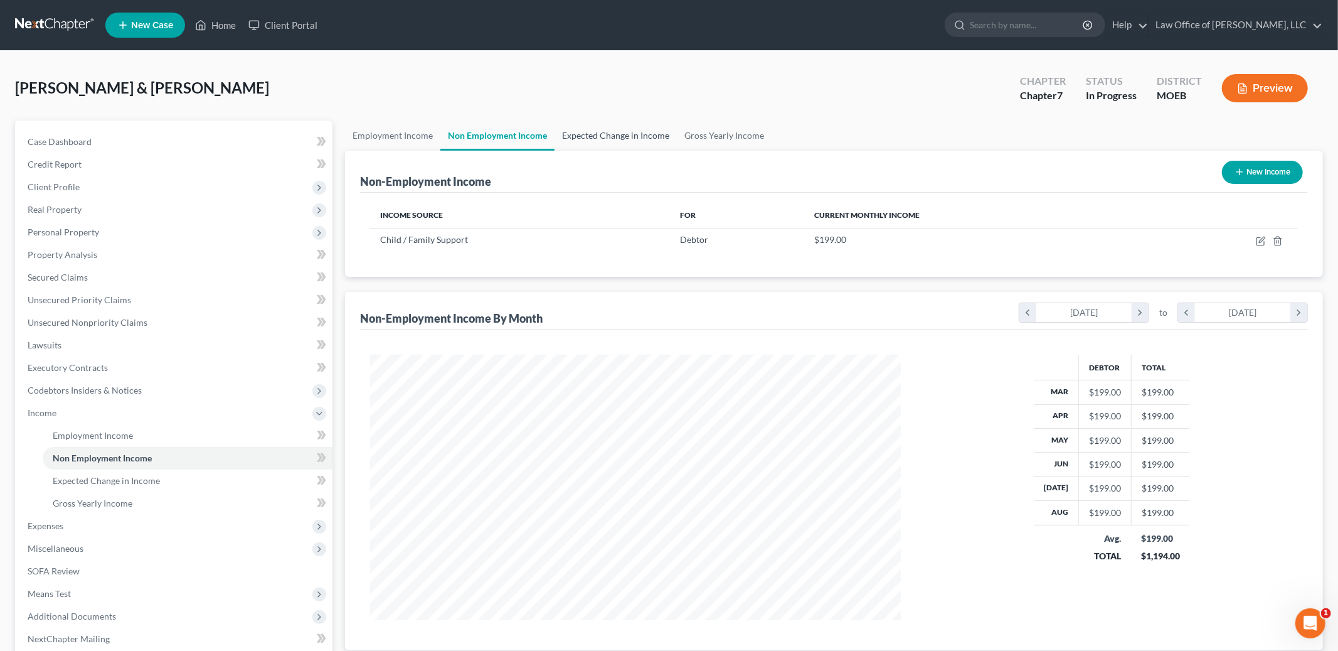
scroll to position [265, 556]
click at [87, 528] on span "Expenses" at bounding box center [175, 525] width 315 height 23
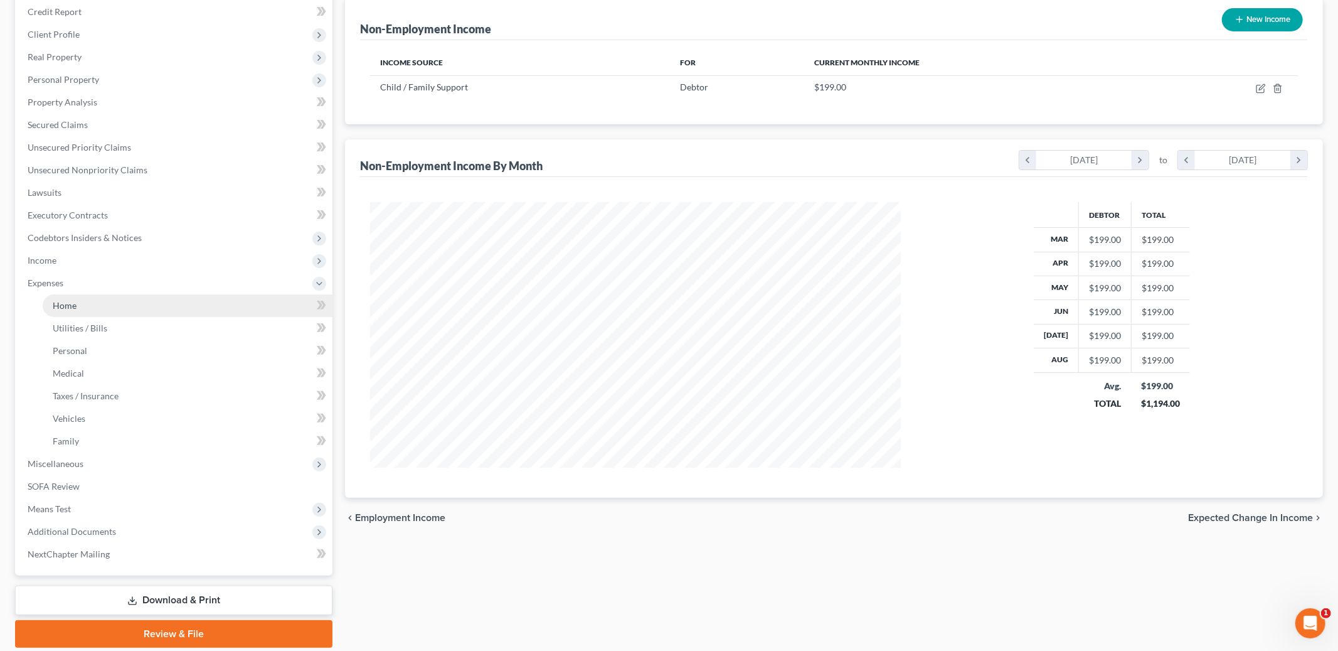
scroll to position [195, 0]
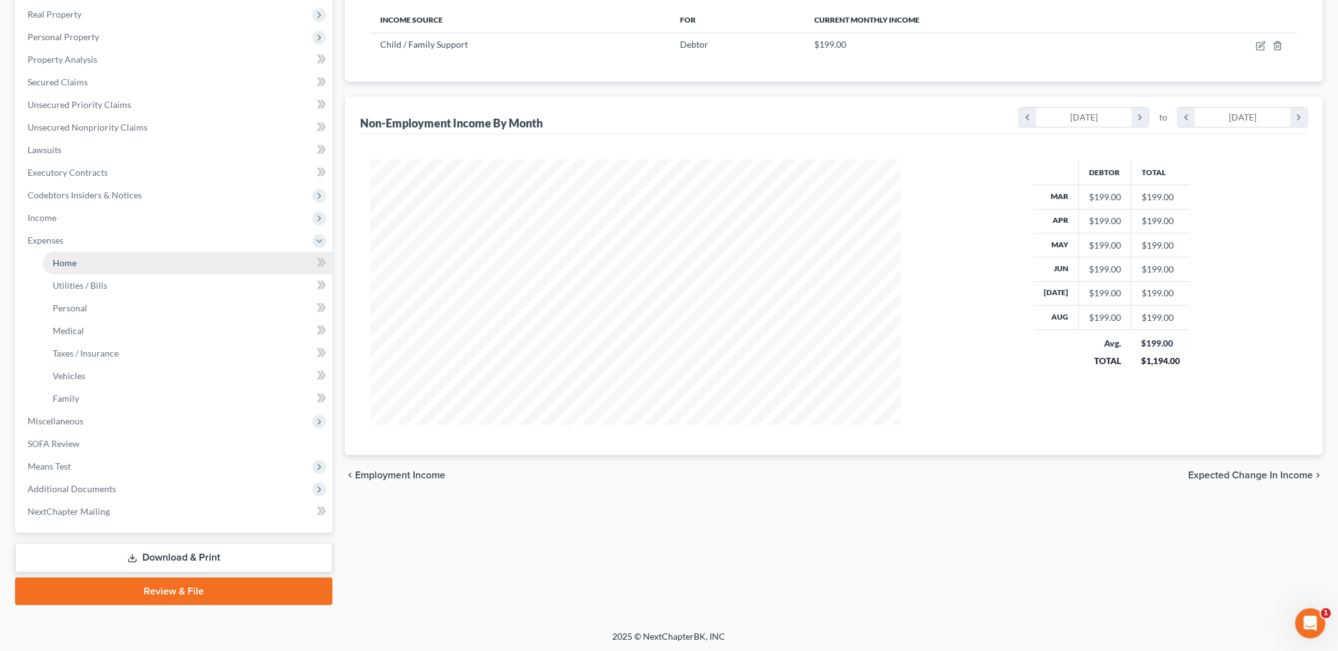
click at [102, 256] on link "Home" at bounding box center [188, 263] width 290 height 23
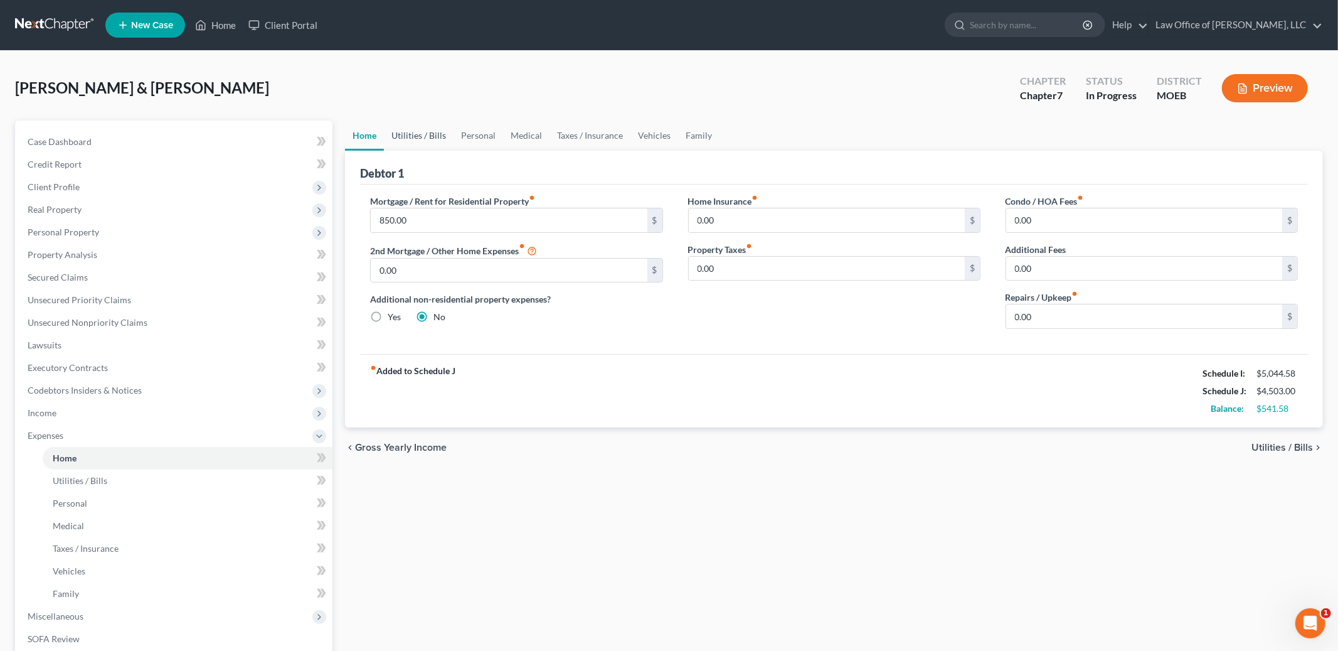
click at [422, 139] on link "Utilities / Bills" at bounding box center [419, 135] width 70 height 30
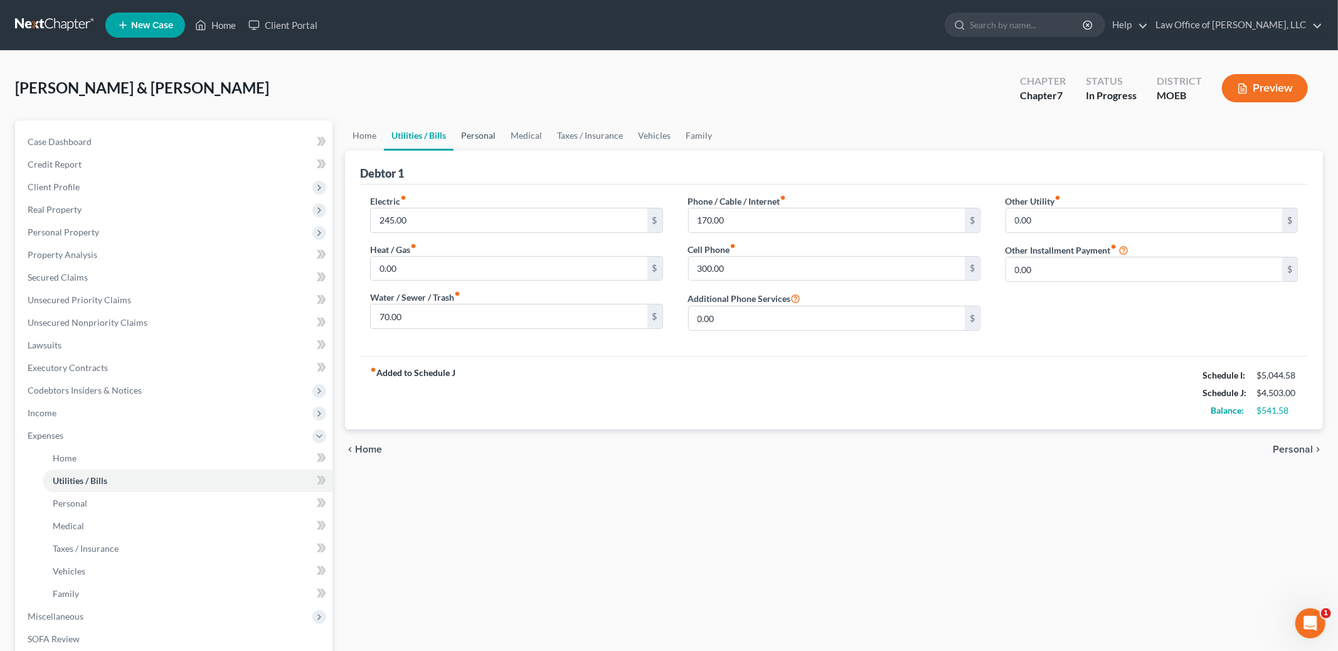
click at [485, 130] on link "Personal" at bounding box center [479, 135] width 50 height 30
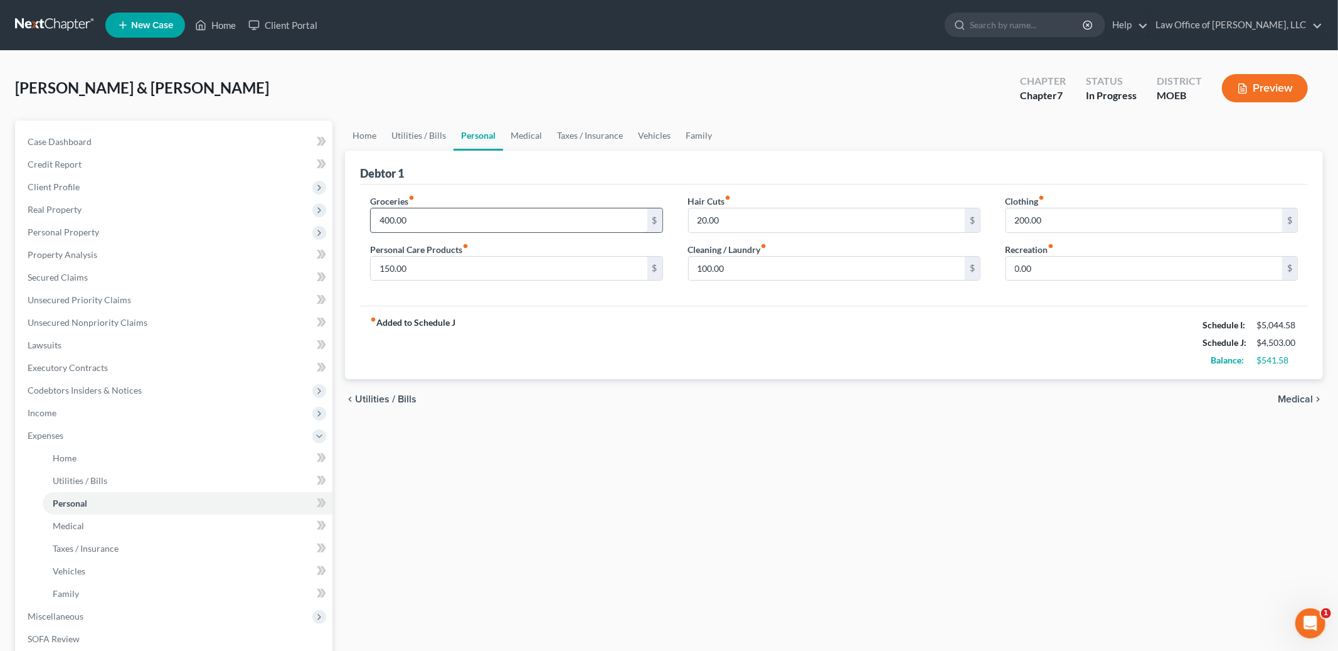
click at [437, 224] on input "400.00" at bounding box center [509, 220] width 276 height 24
click at [519, 138] on link "Medical" at bounding box center [526, 135] width 46 height 30
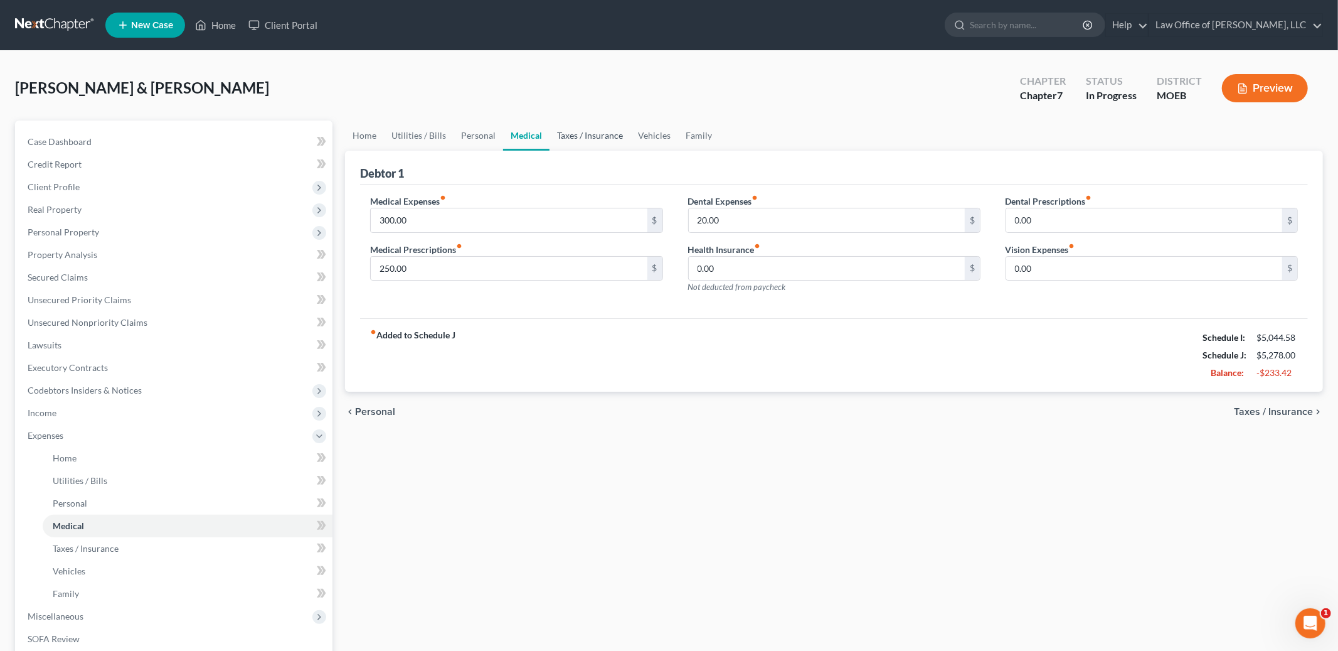
click at [576, 128] on link "Taxes / Insurance" at bounding box center [590, 135] width 81 height 30
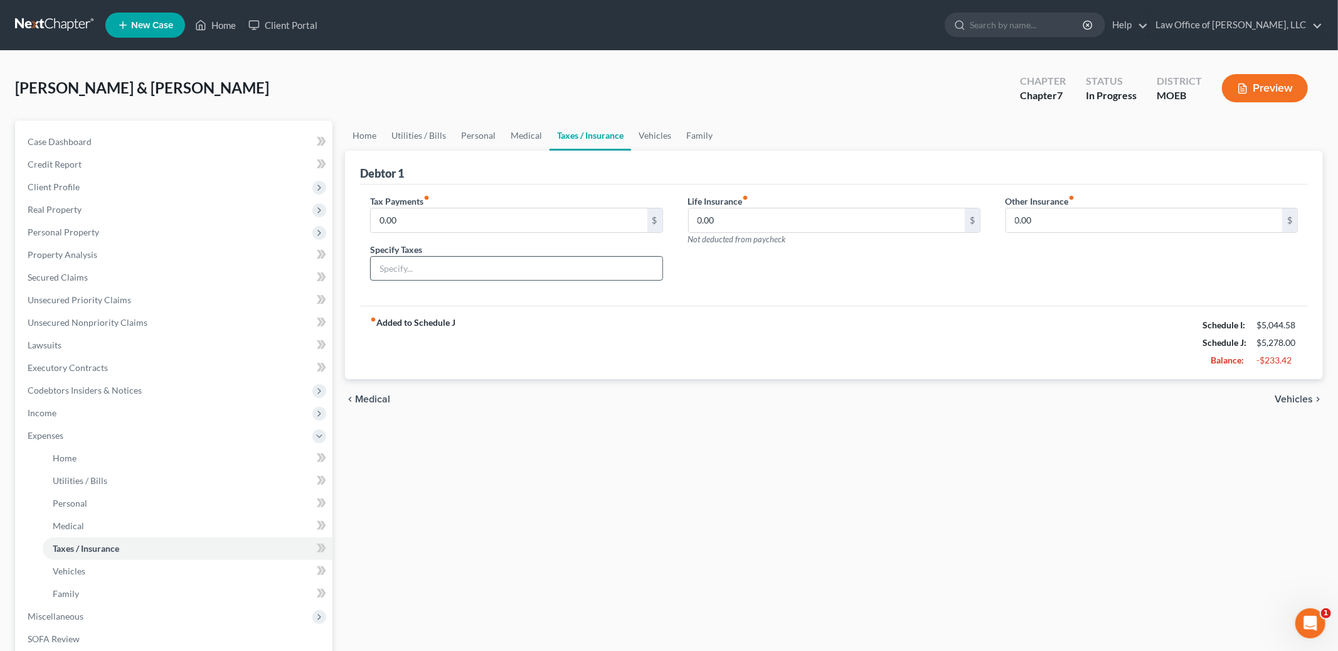
click at [451, 276] on input "text" at bounding box center [516, 269] width 291 height 24
click at [404, 220] on input "0.00" at bounding box center [509, 220] width 276 height 24
click at [659, 137] on link "Vehicles" at bounding box center [655, 135] width 48 height 30
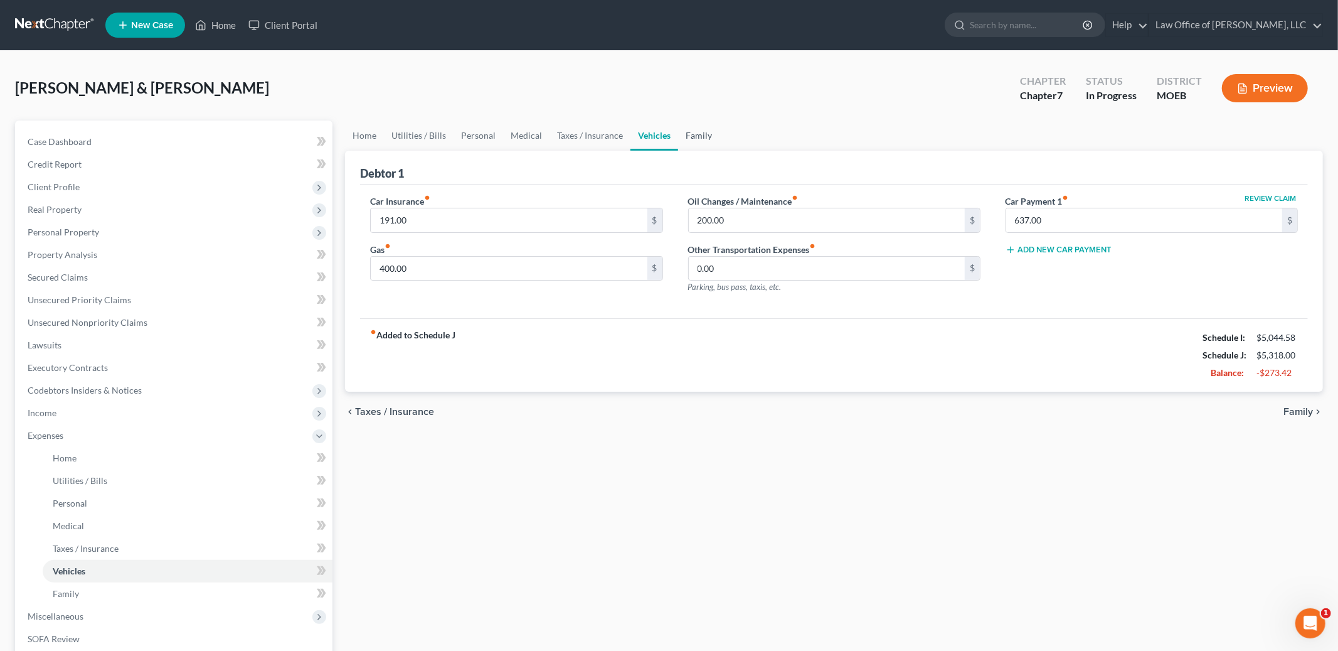
click at [697, 142] on link "Family" at bounding box center [698, 135] width 41 height 30
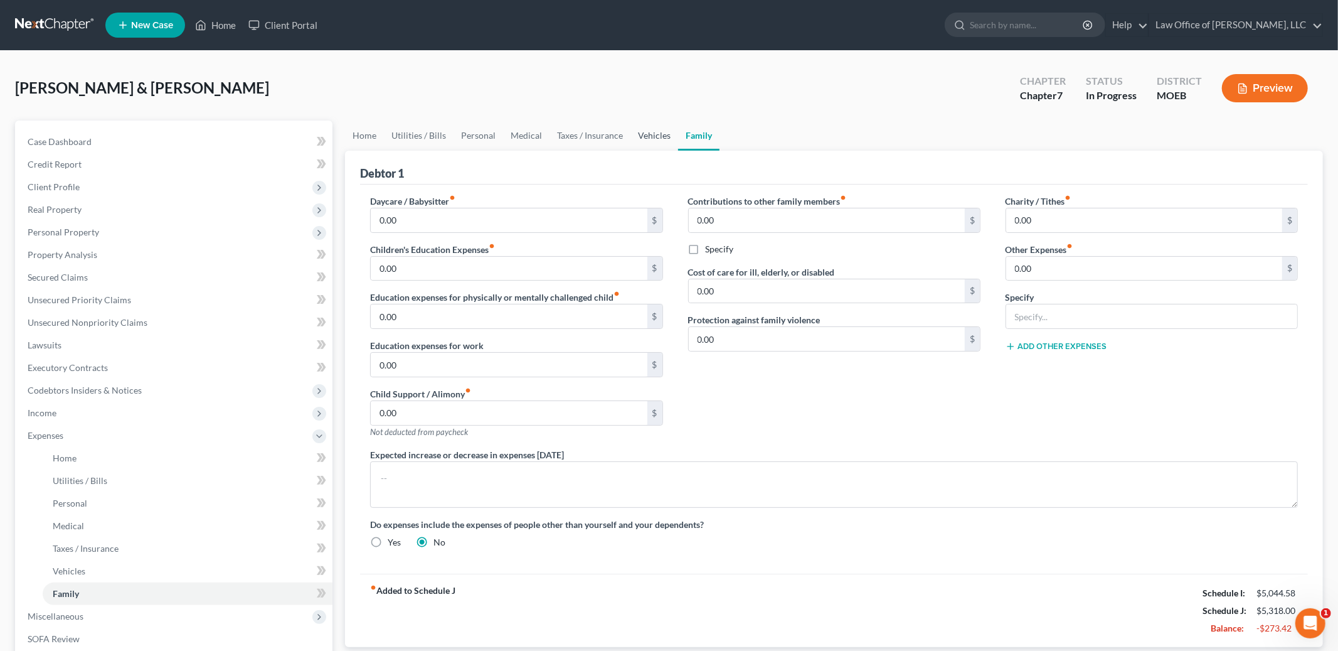
click at [658, 138] on link "Vehicles" at bounding box center [654, 135] width 48 height 30
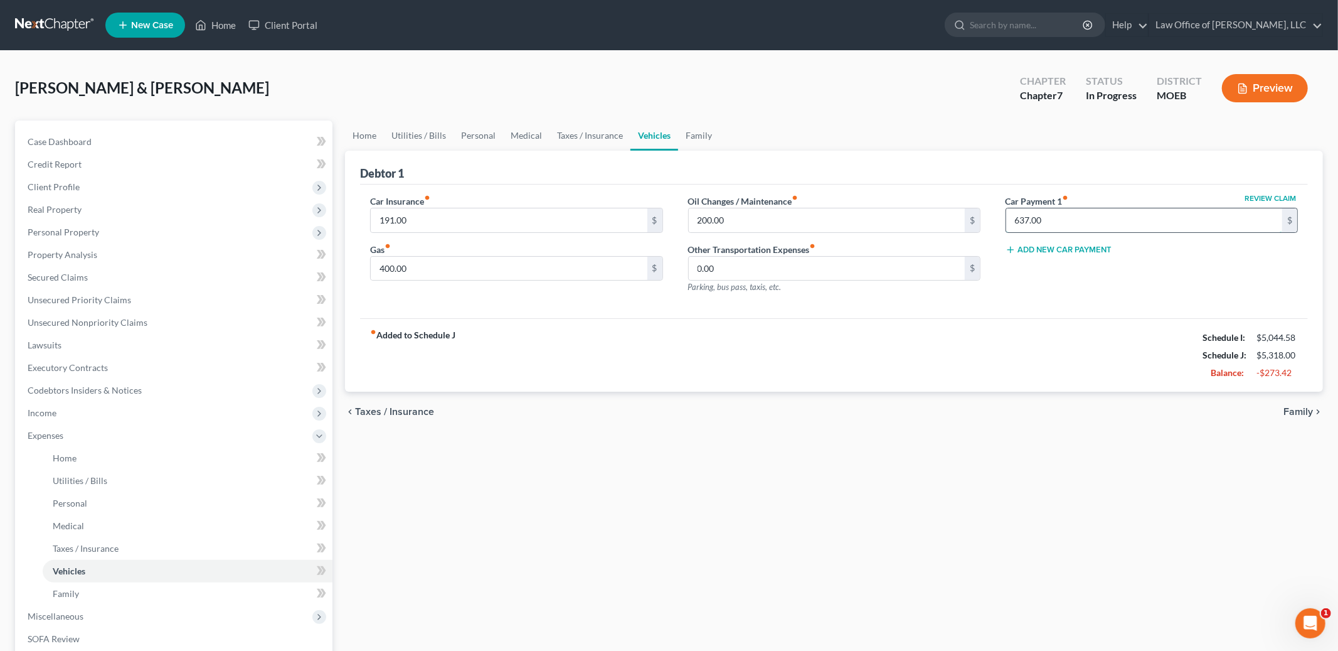
click at [1057, 220] on input "637.00" at bounding box center [1144, 220] width 276 height 24
drag, startPoint x: 1067, startPoint y: 223, endPoint x: 974, endPoint y: 205, distance: 94.5
click at [974, 205] on div "Car Insurance fiber_manual_record 191.00 $ Gas fiber_manual_record 400.00 $ Oil…" at bounding box center [834, 248] width 953 height 109
click at [1100, 221] on input "295.00" at bounding box center [1144, 220] width 276 height 24
click at [1305, 409] on span "Family" at bounding box center [1297, 411] width 29 height 10
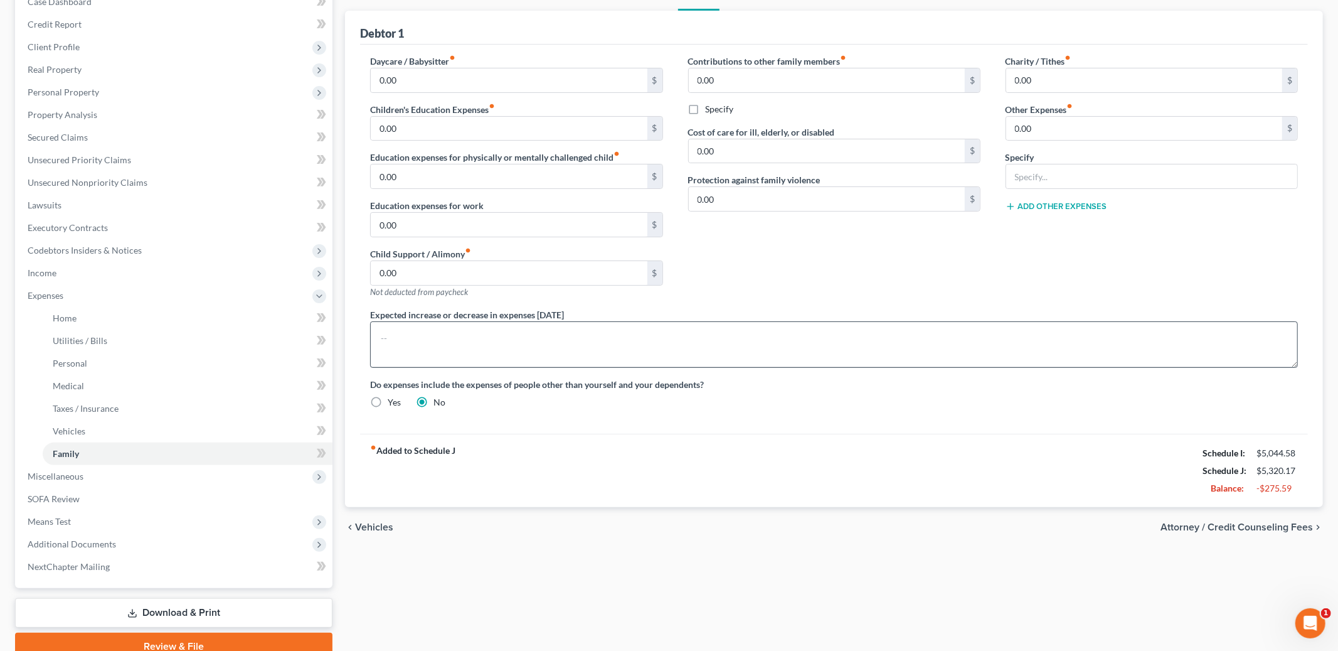
scroll to position [195, 0]
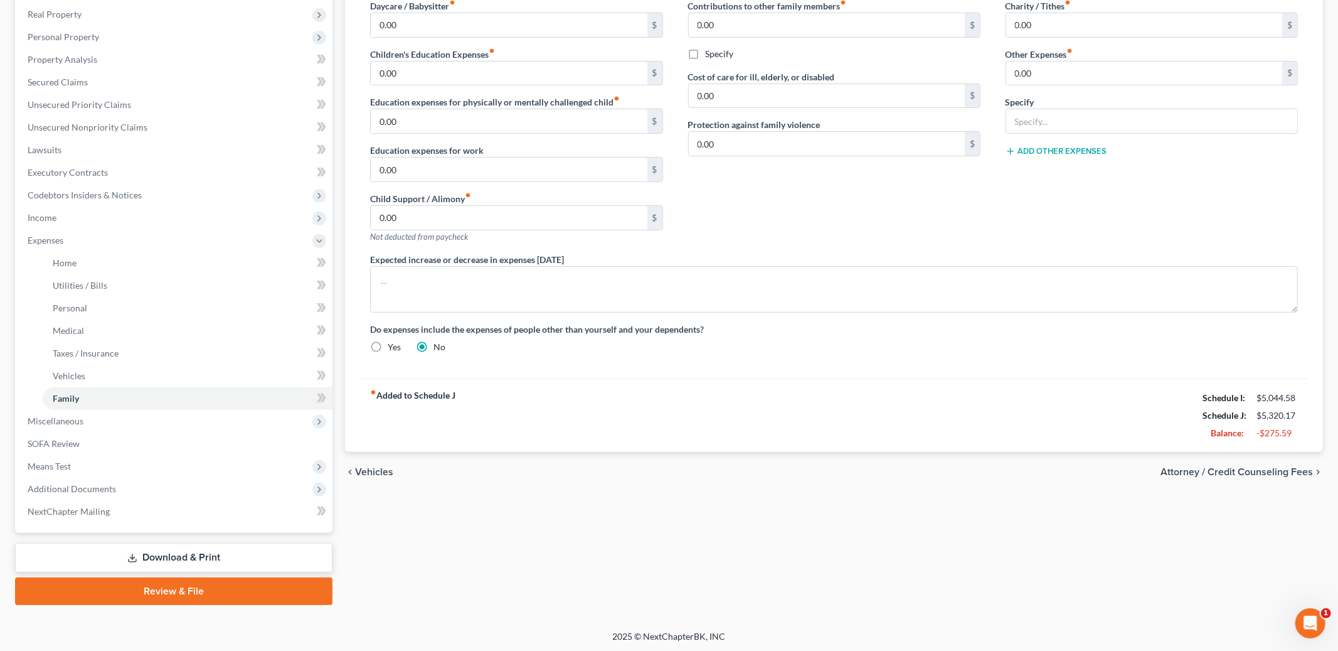
click at [1241, 469] on span "Attorney / Credit Counseling Fees" at bounding box center [1237, 472] width 152 height 10
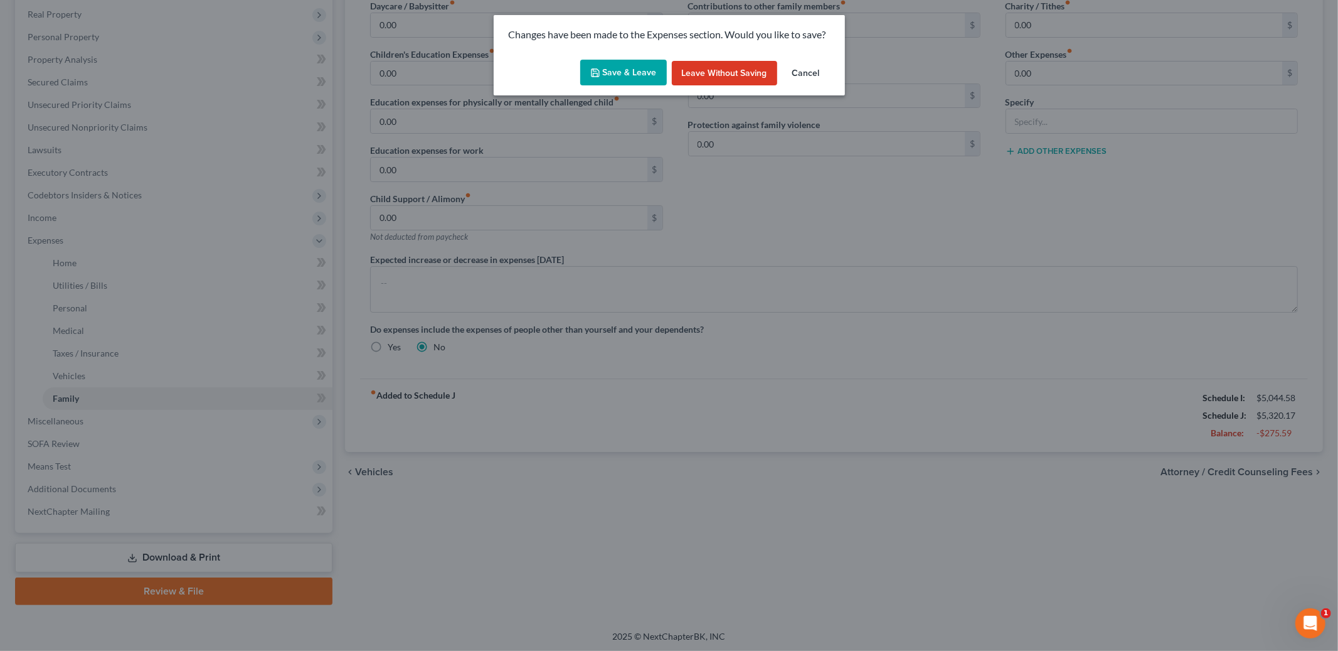
click at [625, 63] on button "Save & Leave" at bounding box center [623, 73] width 87 height 26
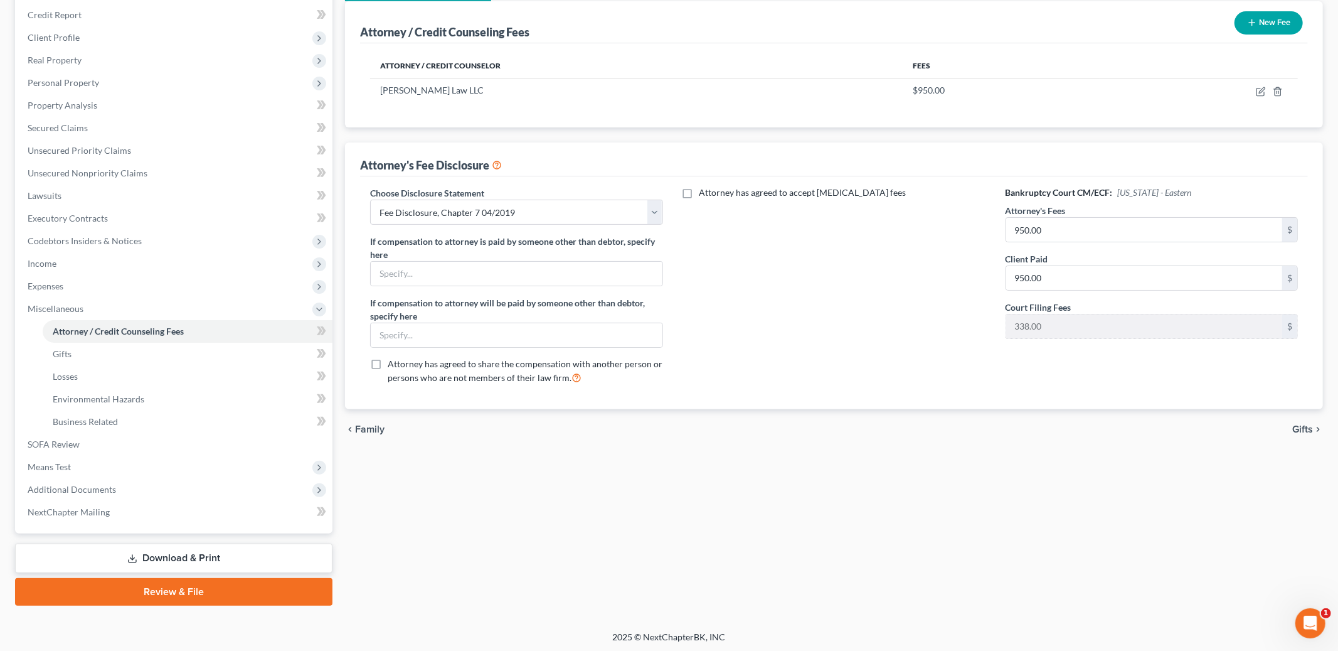
click at [1298, 425] on span "Gifts" at bounding box center [1302, 429] width 21 height 10
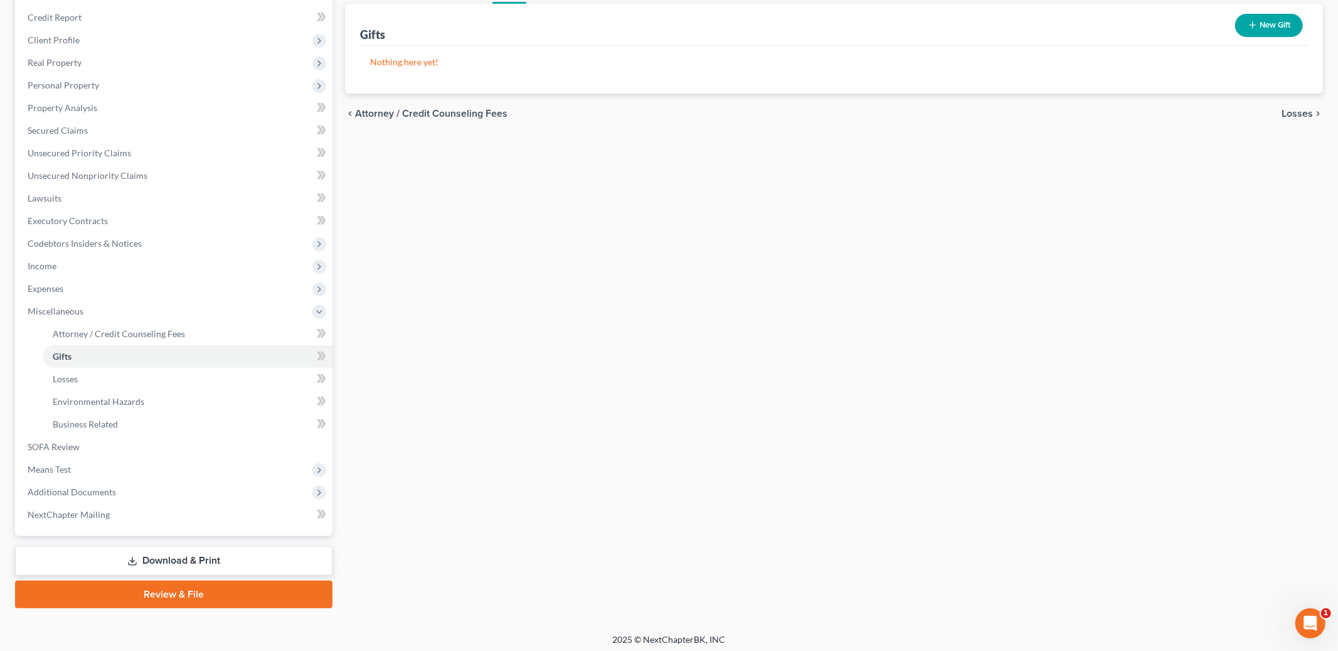
scroll to position [149, 0]
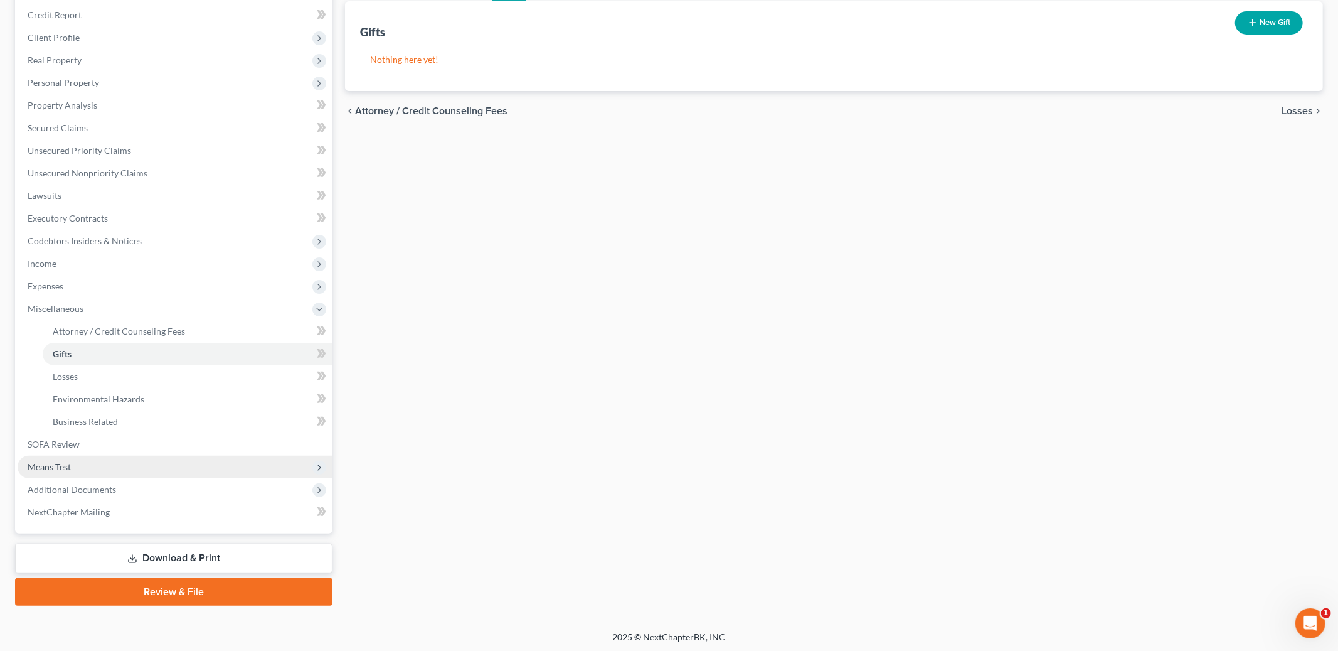
click at [190, 470] on span "Means Test" at bounding box center [175, 466] width 315 height 23
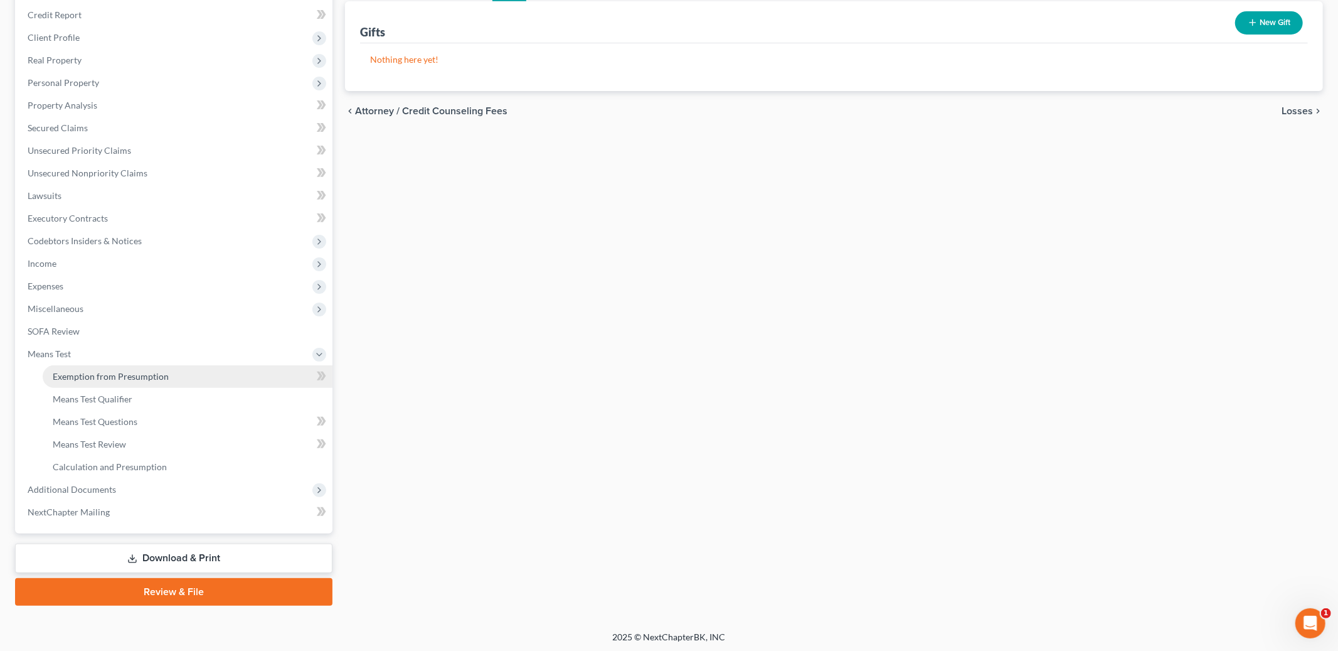
click at [184, 376] on link "Exemption from Presumption" at bounding box center [188, 376] width 290 height 23
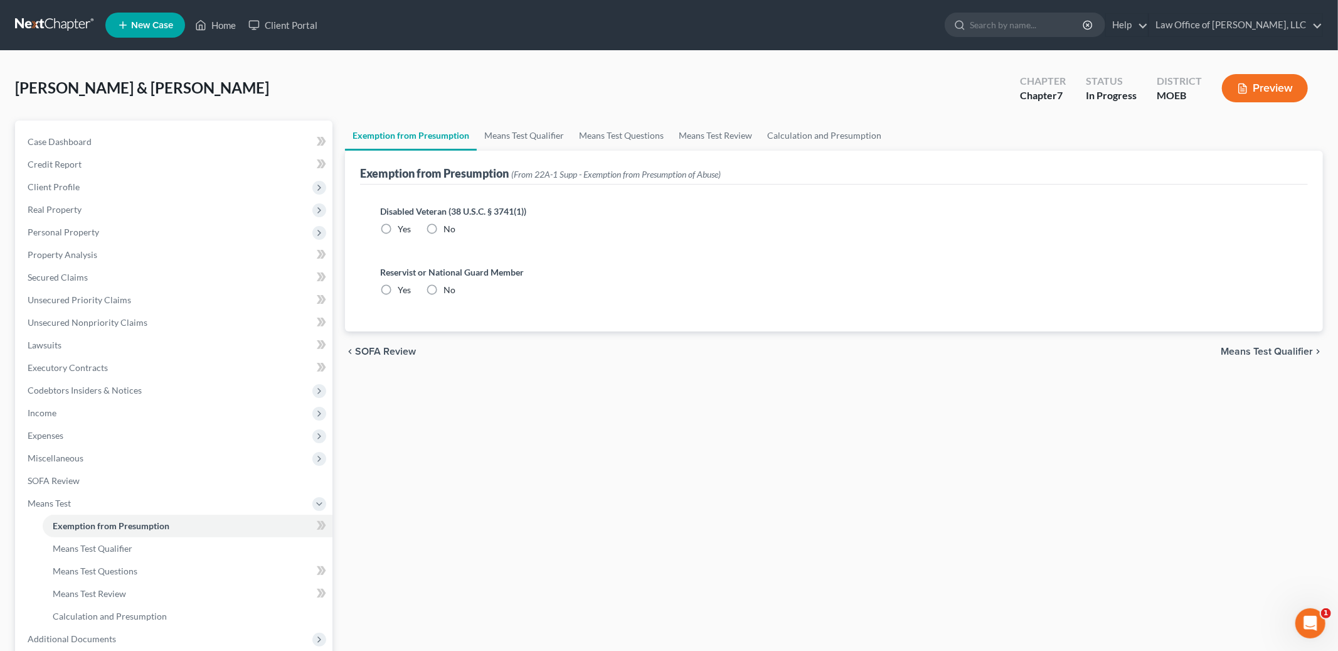
click at [444, 231] on label "No" at bounding box center [450, 229] width 12 height 13
click at [449, 231] on input "No" at bounding box center [453, 227] width 8 height 8
click at [444, 290] on label "No" at bounding box center [450, 290] width 12 height 13
click at [449, 290] on input "No" at bounding box center [453, 288] width 8 height 8
click at [1266, 351] on span "Means Test Qualifier" at bounding box center [1267, 351] width 92 height 10
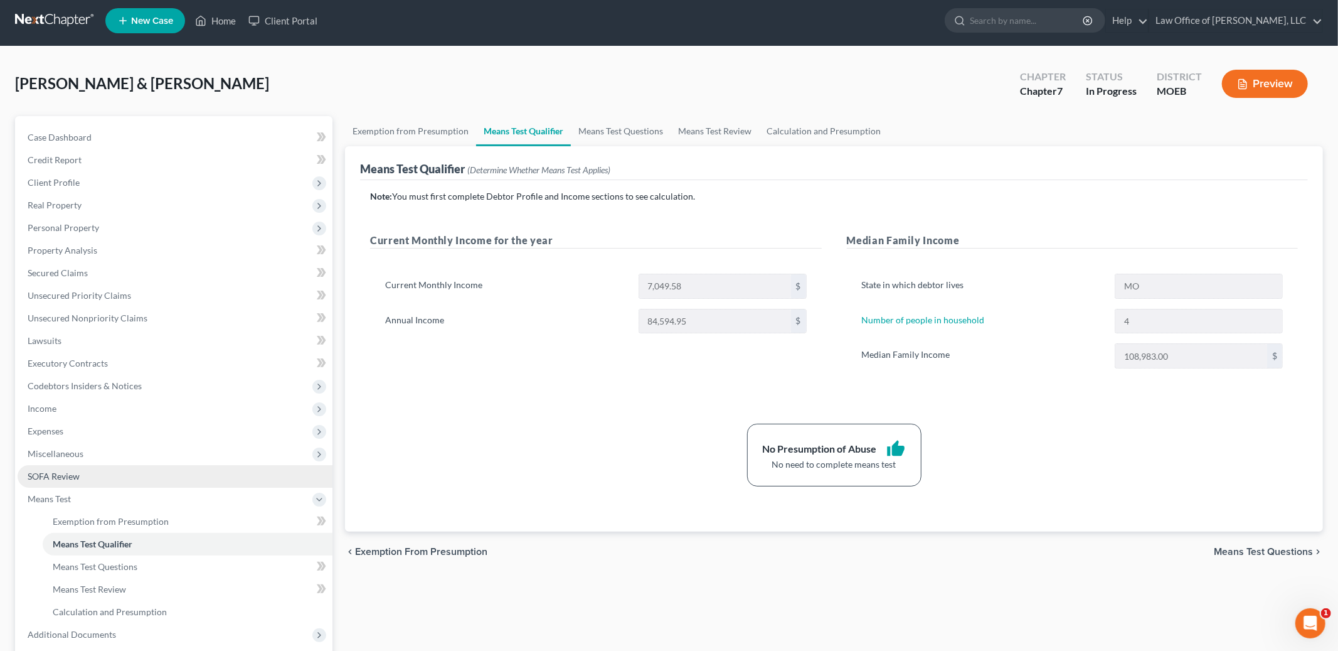
scroll to position [149, 0]
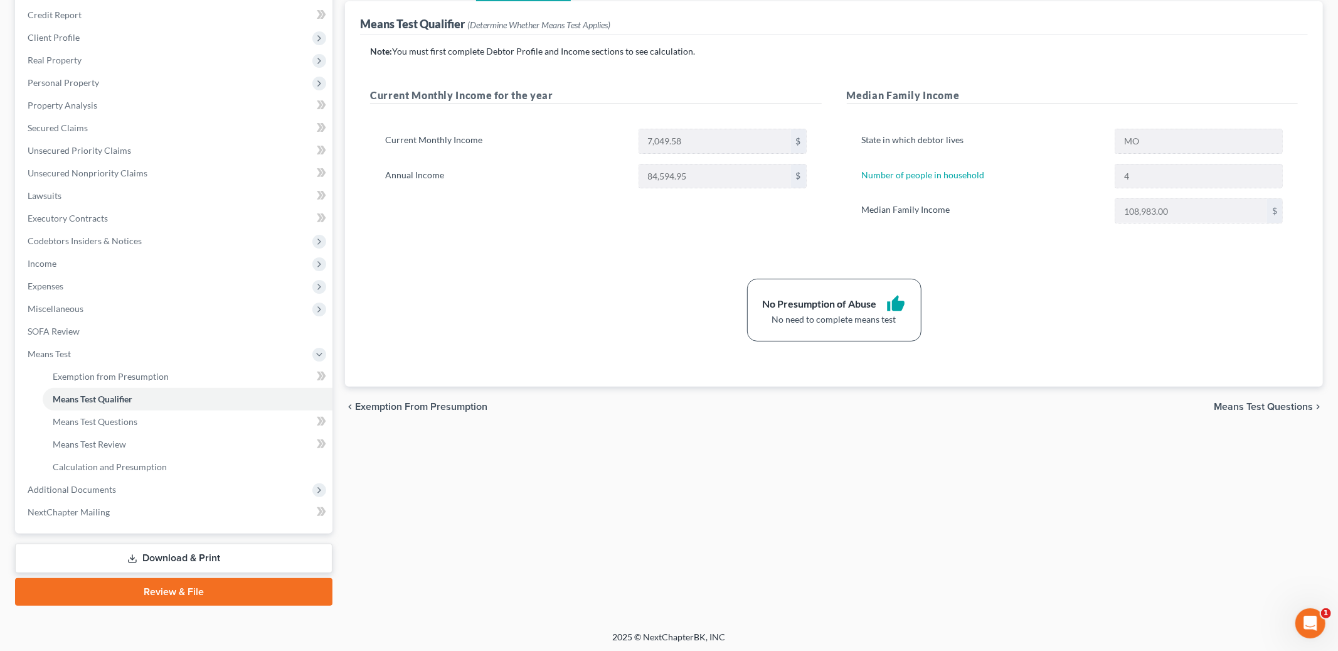
click at [221, 554] on link "Download & Print" at bounding box center [173, 557] width 317 height 29
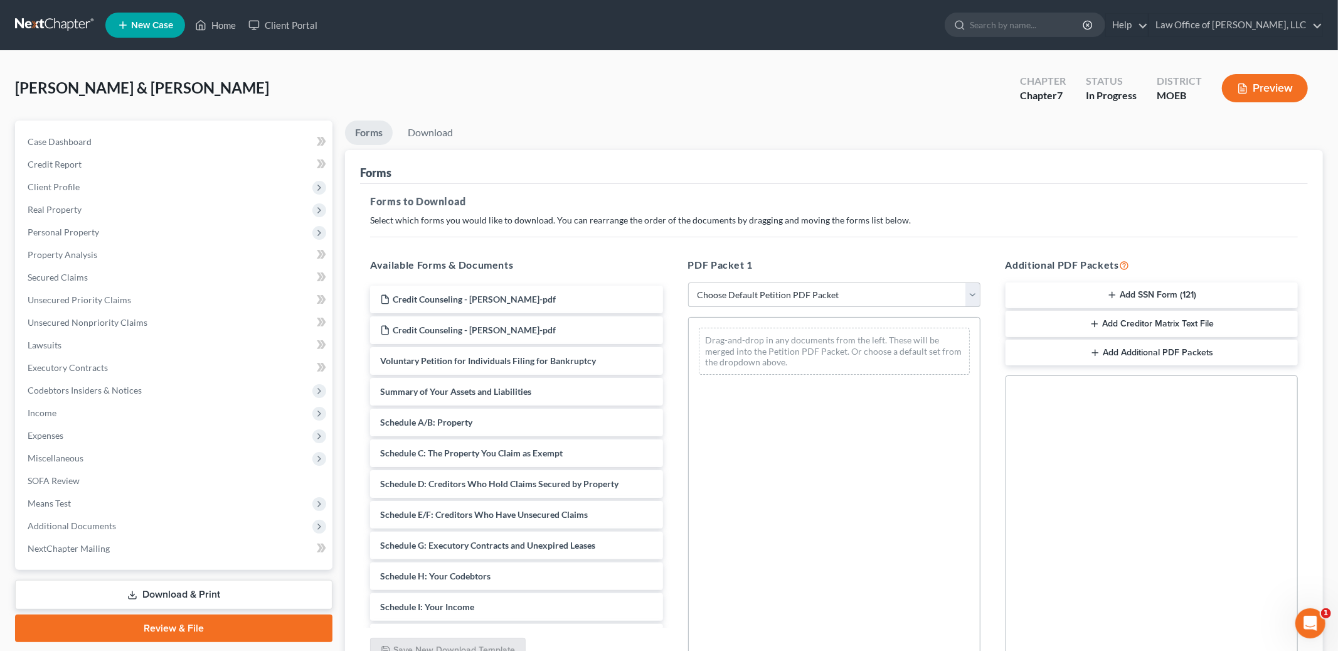
click at [762, 297] on select "Choose Default Petition PDF Packet Complete Bankruptcy Petition (all forms and …" at bounding box center [834, 294] width 292 height 25
click at [688, 282] on select "Choose Default Petition PDF Packet Complete Bankruptcy Petition (all forms and …" at bounding box center [834, 294] width 292 height 25
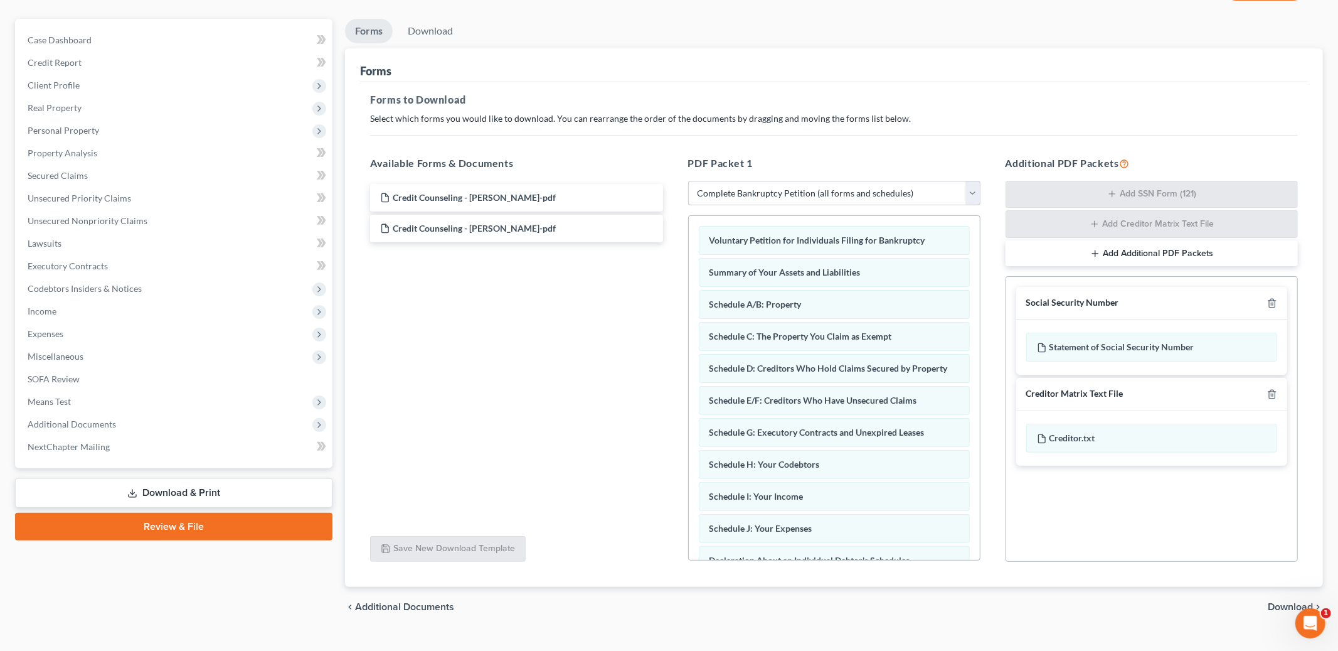
scroll to position [125, 0]
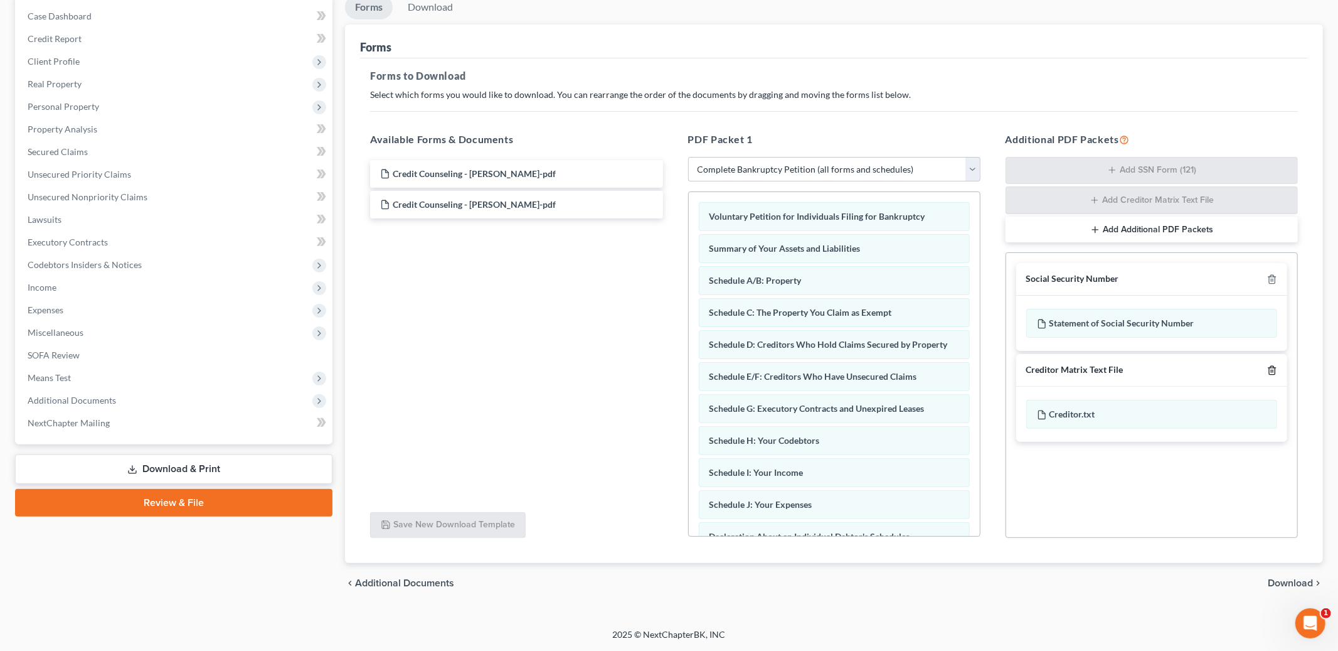
click at [1276, 370] on icon "button" at bounding box center [1272, 370] width 10 height 10
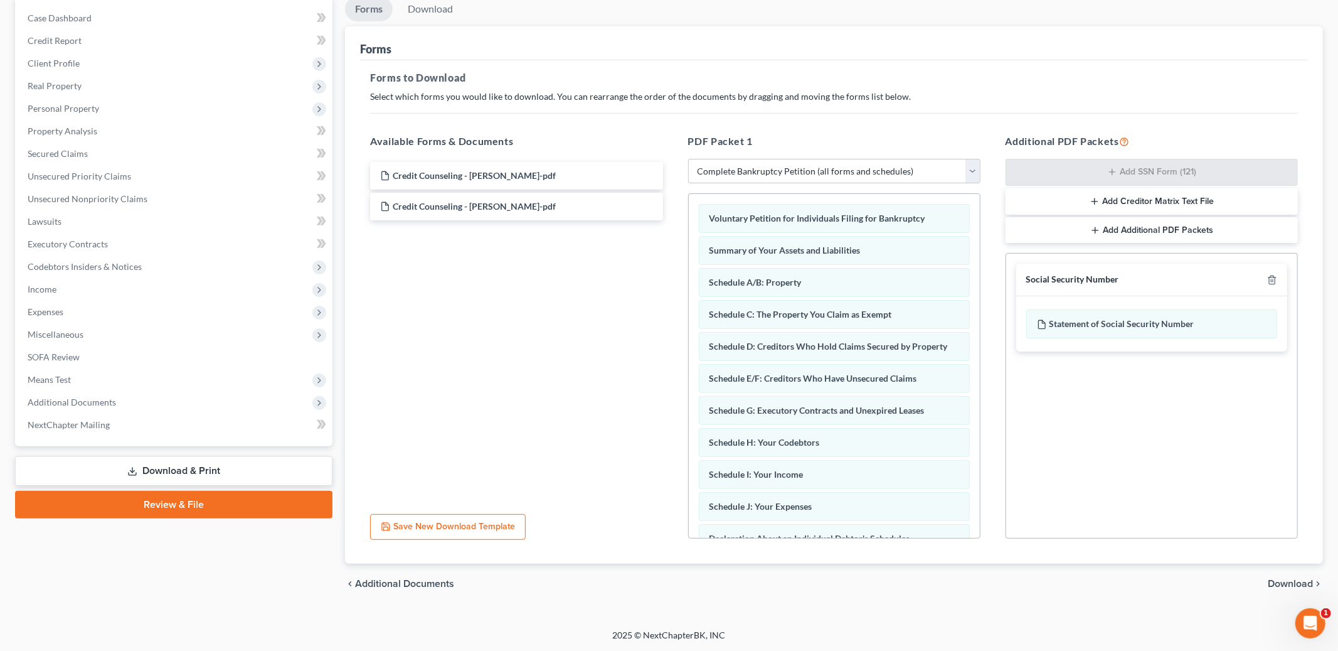
click at [1279, 583] on span "Download" at bounding box center [1290, 583] width 45 height 10
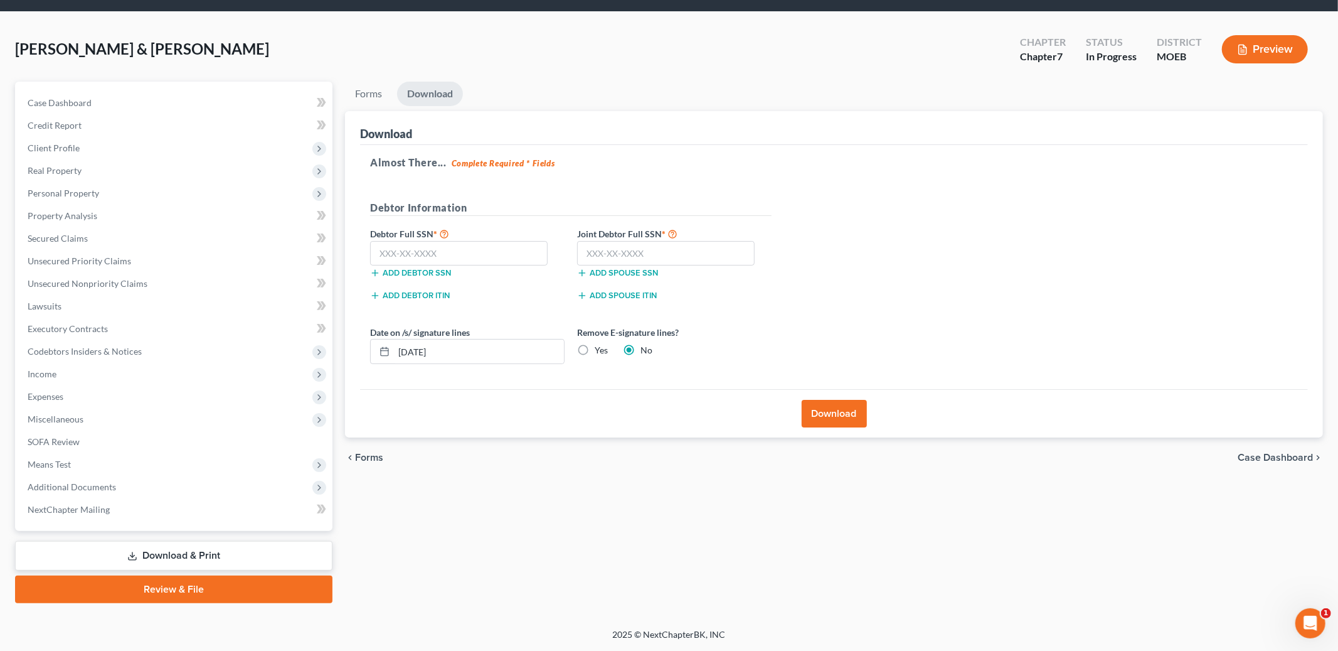
scroll to position [36, 0]
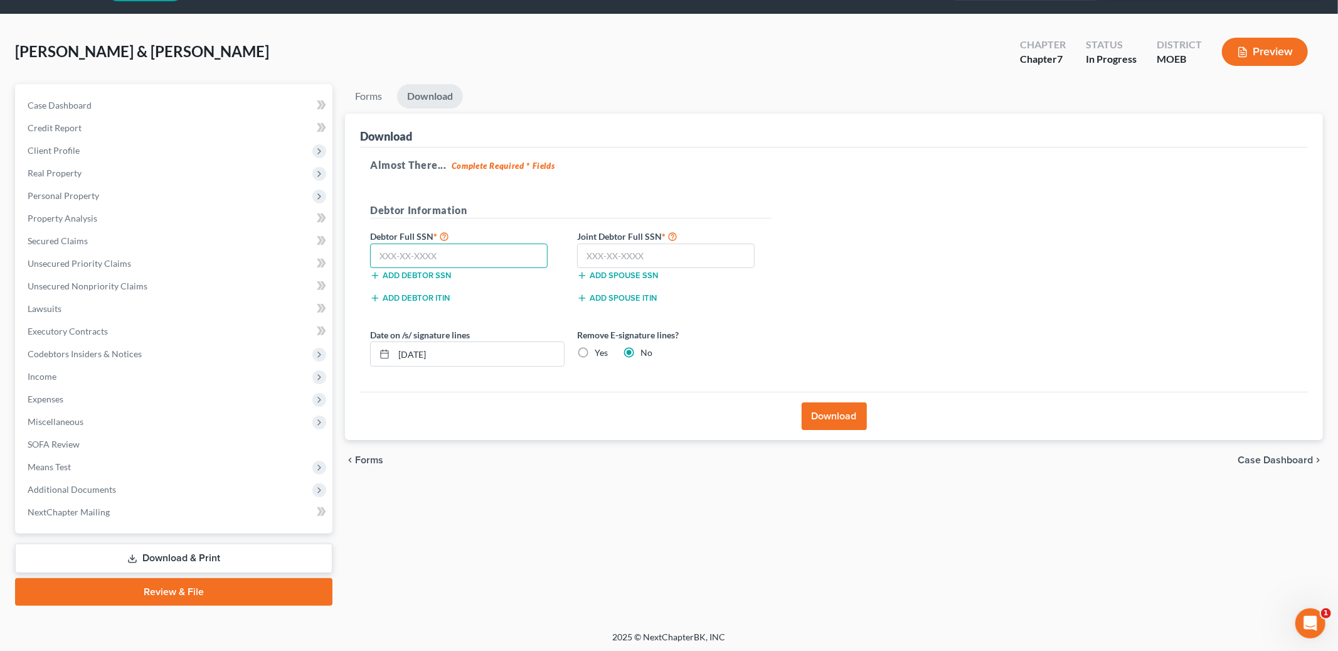
click at [486, 257] on input "text" at bounding box center [459, 255] width 178 height 25
click at [815, 413] on button "Download" at bounding box center [834, 416] width 65 height 28
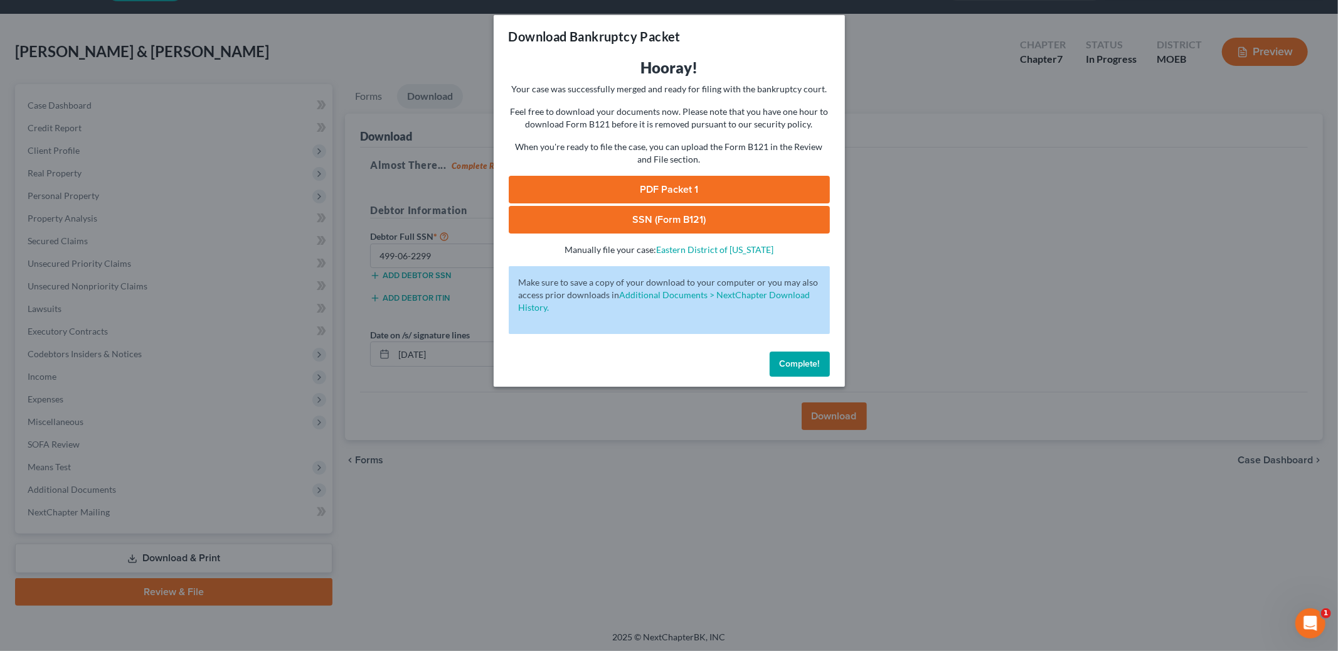
click at [630, 182] on link "PDF Packet 1" at bounding box center [669, 190] width 321 height 28
click at [730, 223] on link "SSN (Form B121)" at bounding box center [669, 220] width 321 height 28
